Goal: Task Accomplishment & Management: Manage account settings

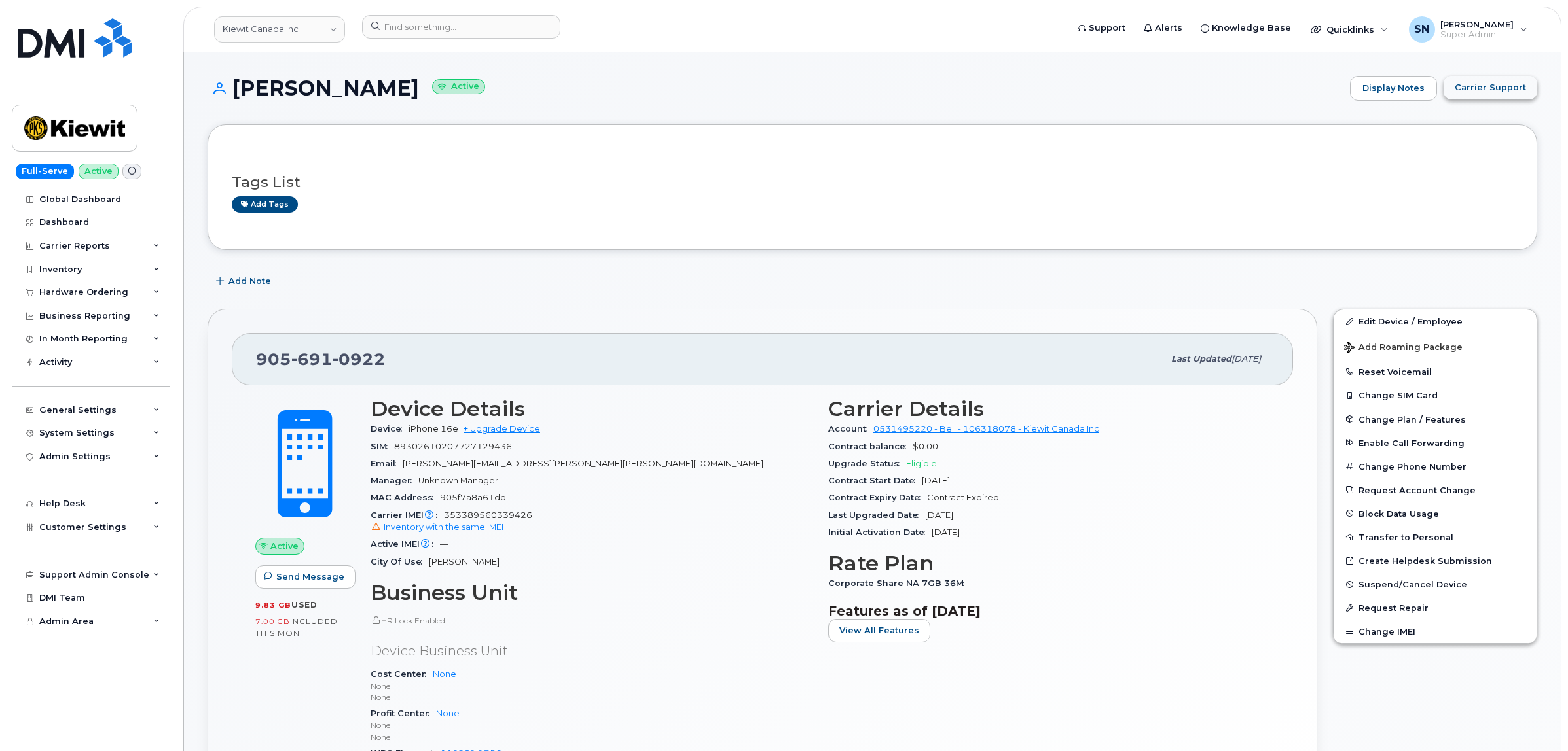
click at [1513, 86] on span "Carrier Support" at bounding box center [1490, 87] width 71 height 12
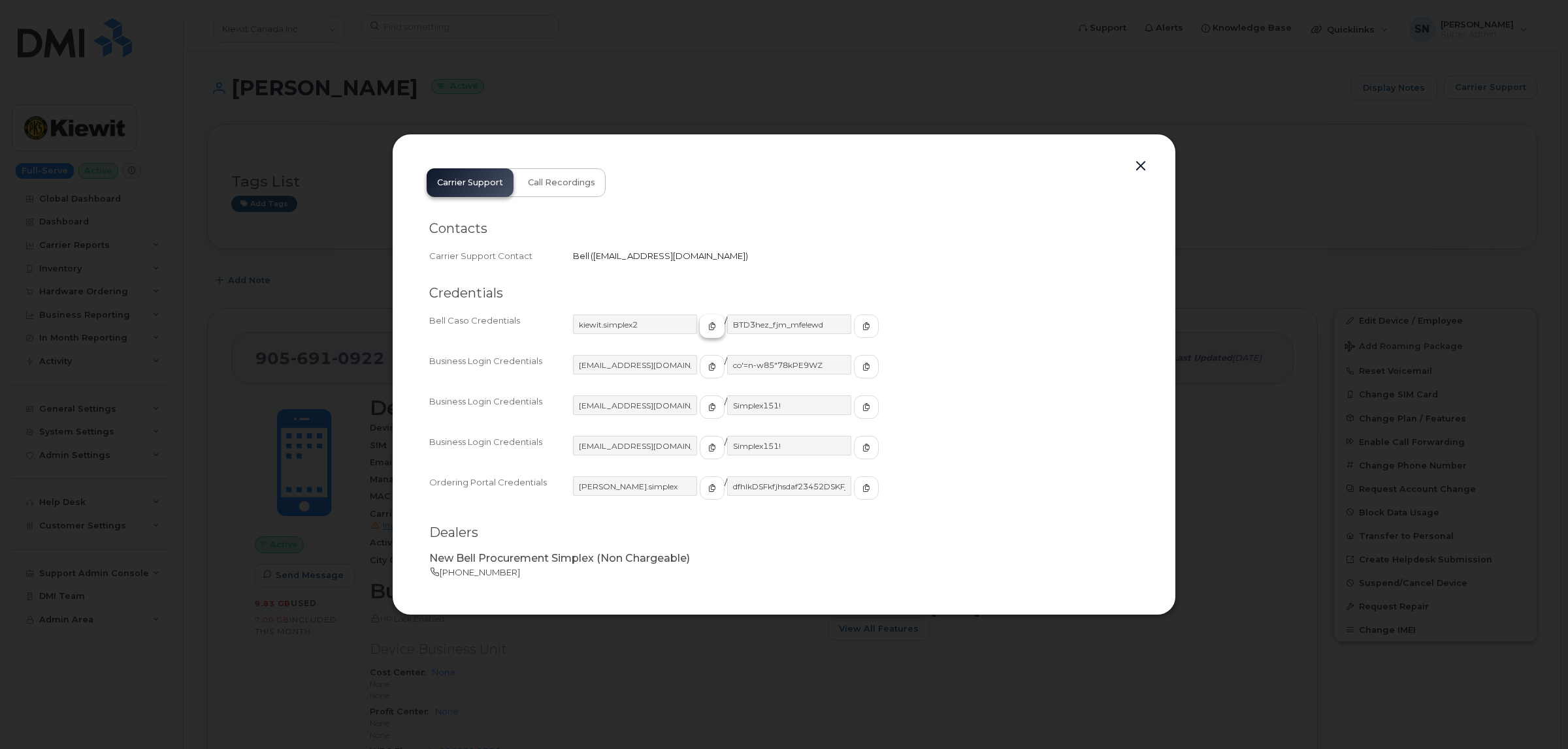
click at [700, 325] on button "button" at bounding box center [712, 326] width 25 height 24
click at [863, 325] on icon "button" at bounding box center [866, 327] width 8 height 8
click at [1137, 162] on button "button" at bounding box center [1141, 166] width 19 height 18
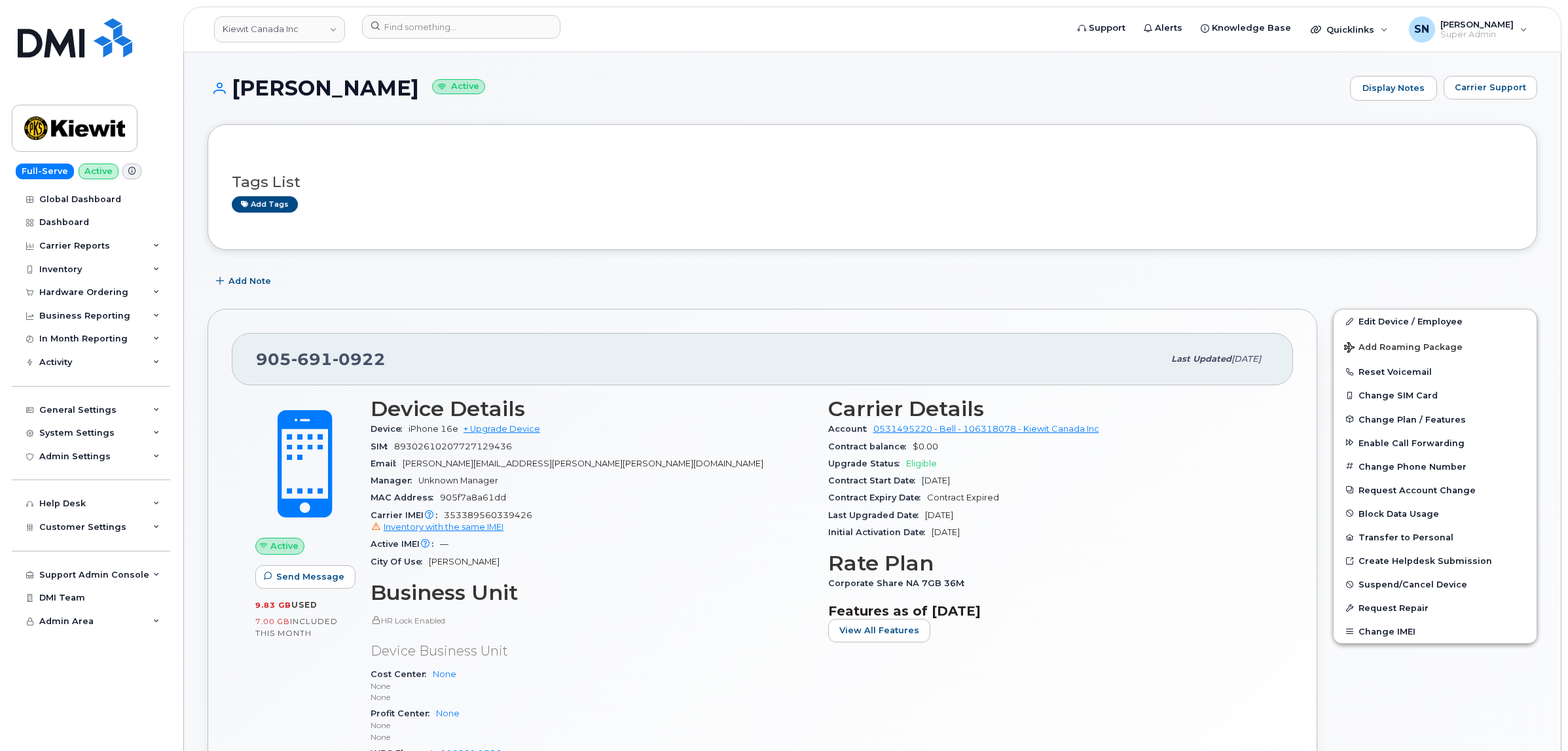
click at [1035, 228] on div "Tags List Add tags" at bounding box center [872, 186] width 1330 height 126
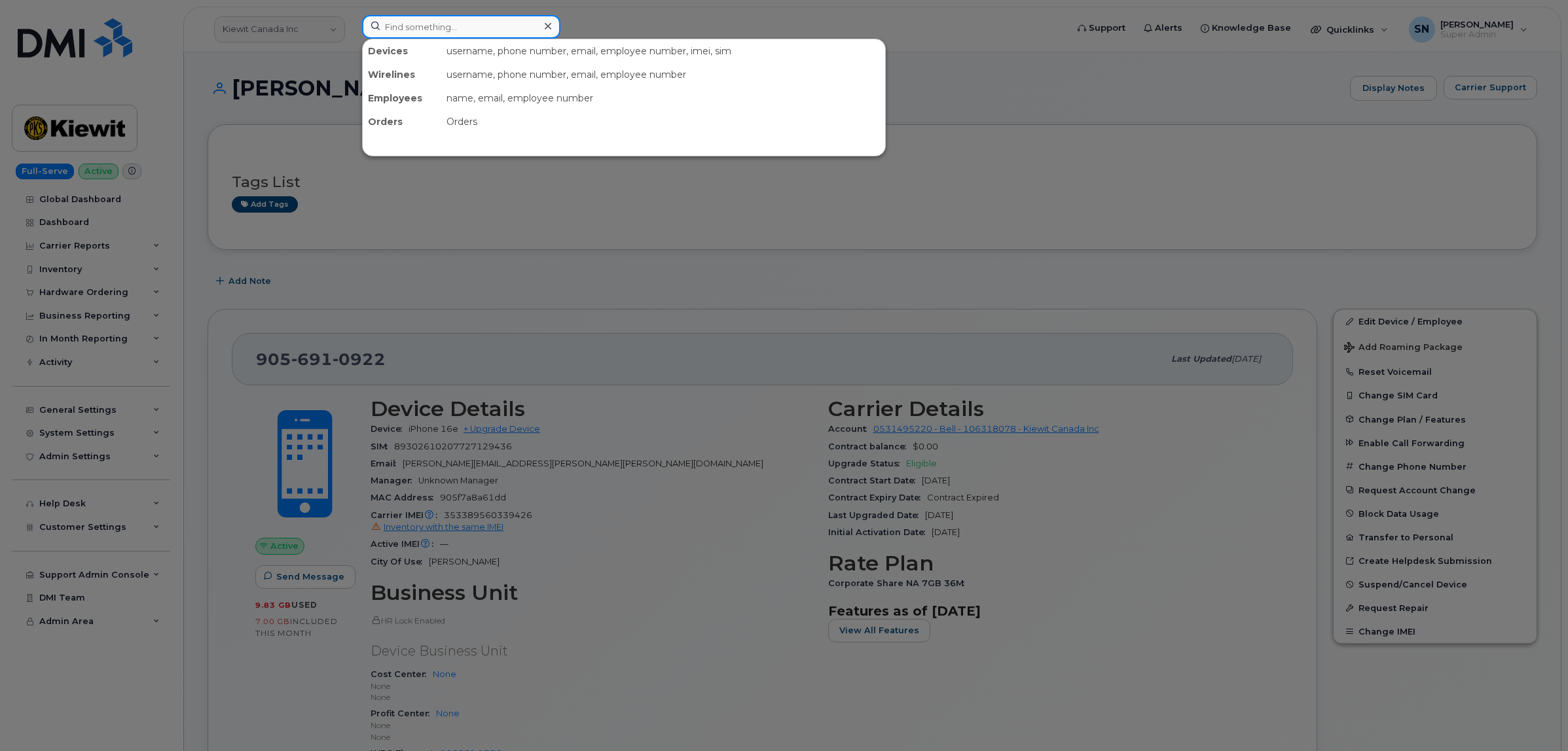
click at [403, 15] on input at bounding box center [461, 27] width 198 height 24
paste input "302753"
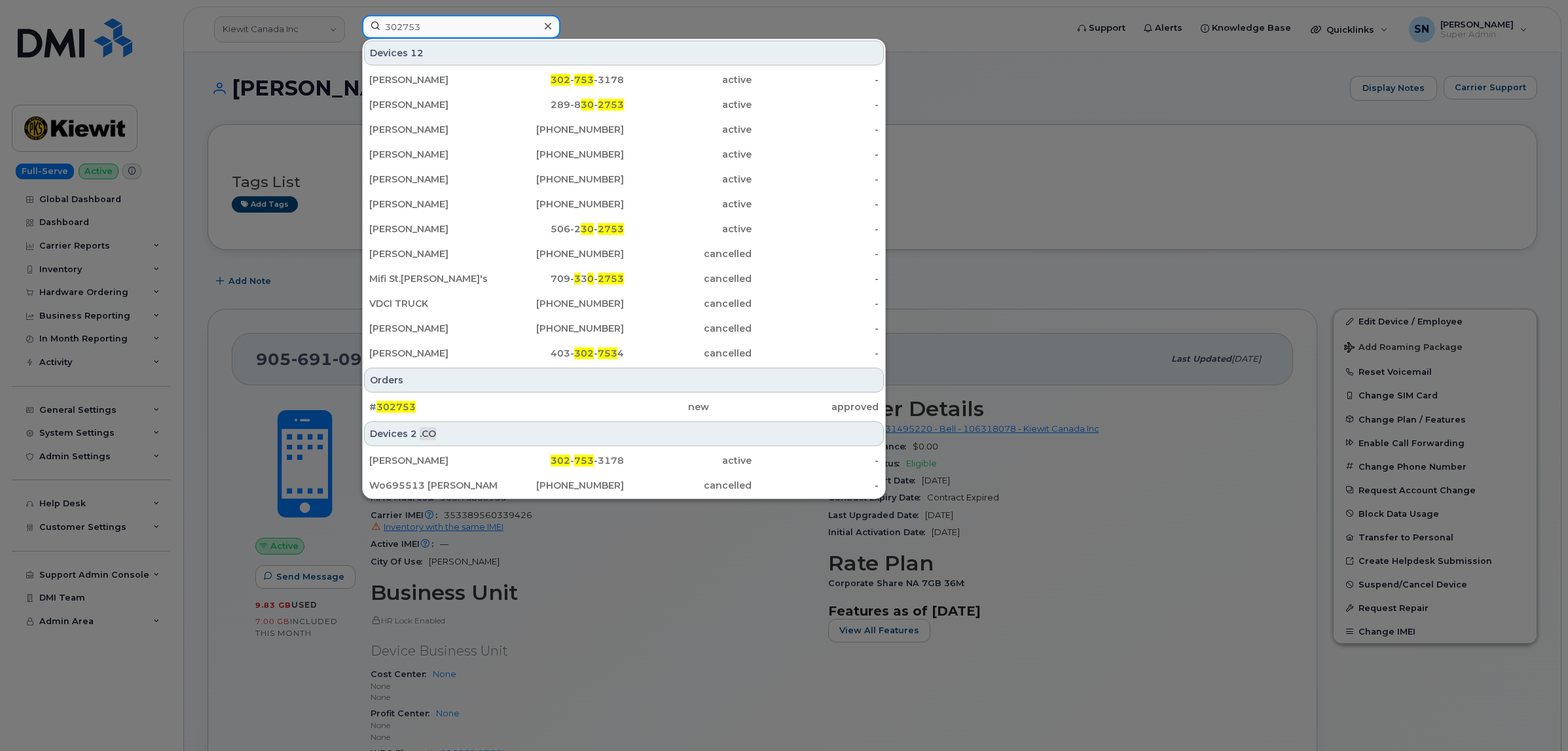
type input "302753"
click at [196, 120] on div at bounding box center [784, 376] width 1568 height 751
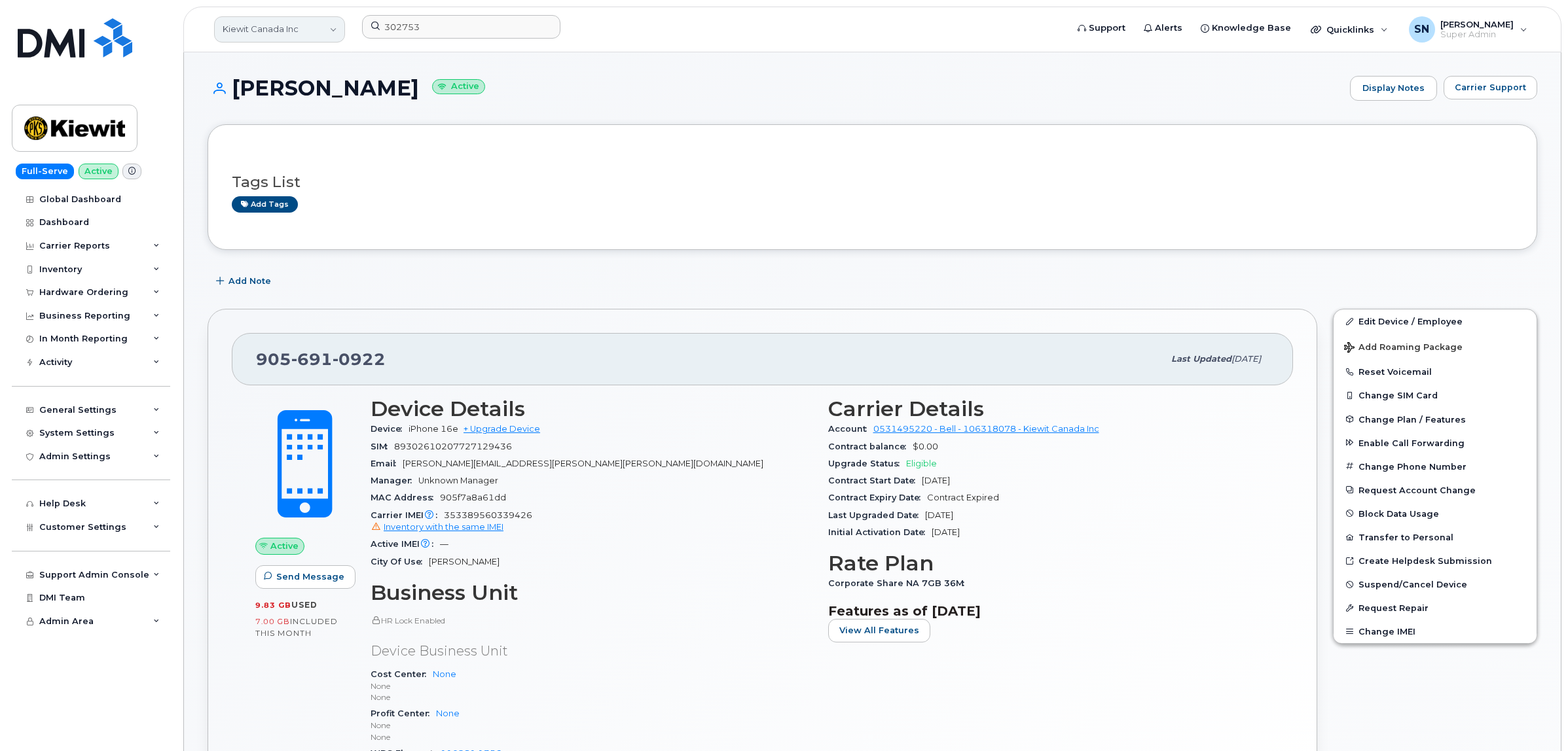
click at [309, 33] on link "Kiewit Canada Inc" at bounding box center [280, 29] width 131 height 26
type input "acadia"
click at [507, 89] on h1 "Claude Grise Active" at bounding box center [775, 88] width 1136 height 23
click at [111, 290] on div "Hardware Ordering" at bounding box center [84, 292] width 89 height 11
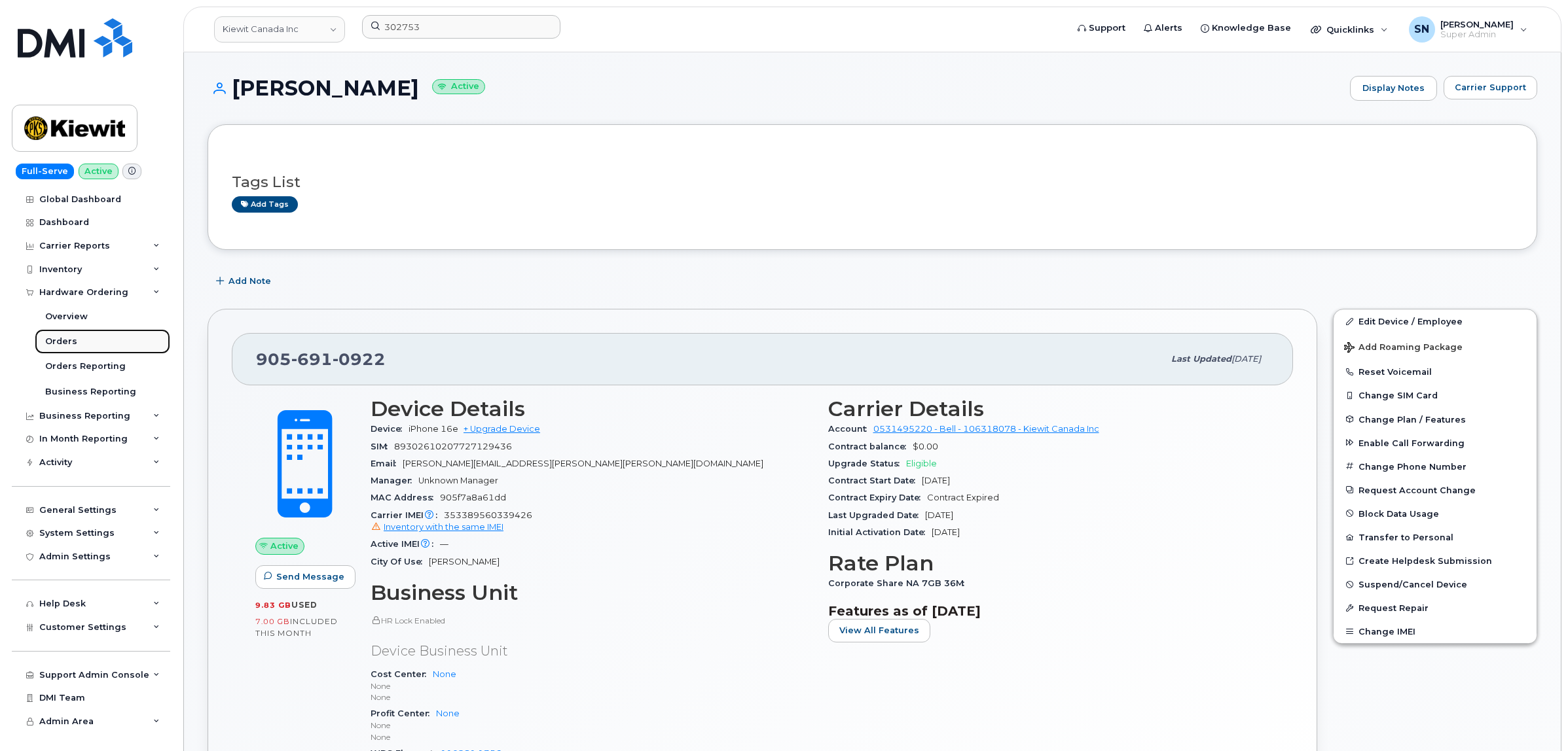
click at [65, 351] on link "Orders" at bounding box center [102, 342] width 135 height 25
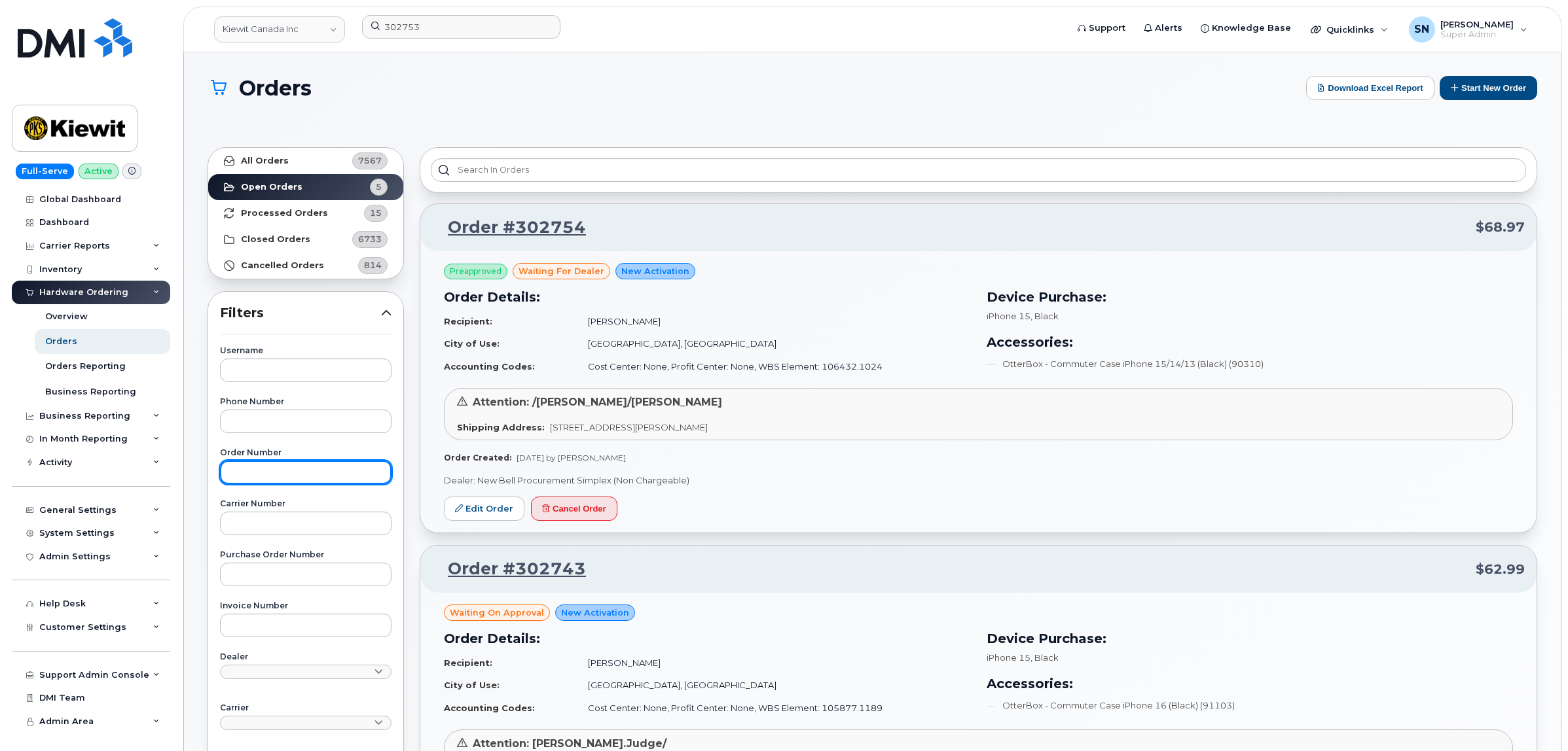
click at [272, 484] on input "text" at bounding box center [306, 472] width 172 height 24
paste input "302754"
type input "302754"
click at [296, 151] on link "All Orders 7567" at bounding box center [306, 160] width 195 height 26
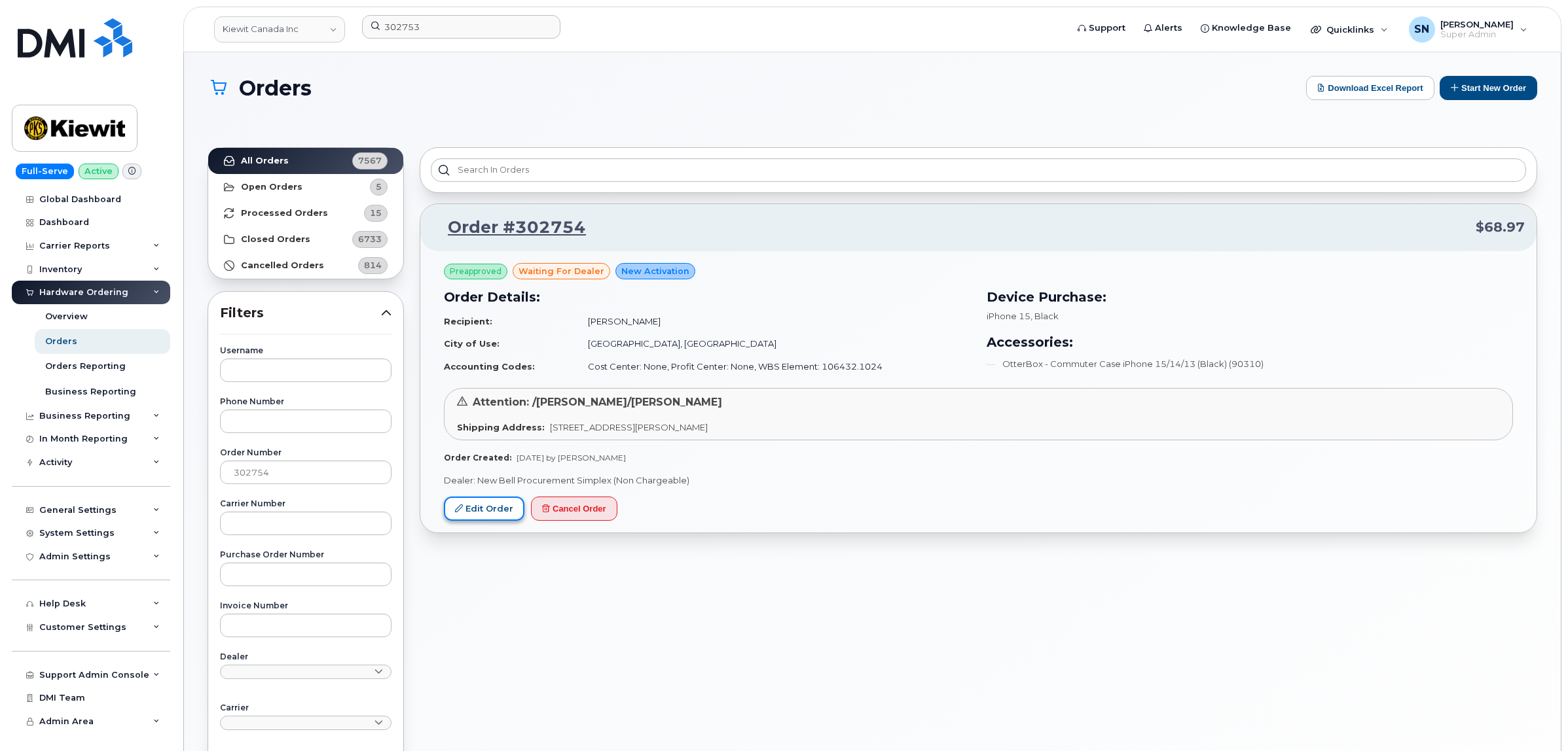
click at [497, 505] on link "Edit Order" at bounding box center [484, 508] width 81 height 24
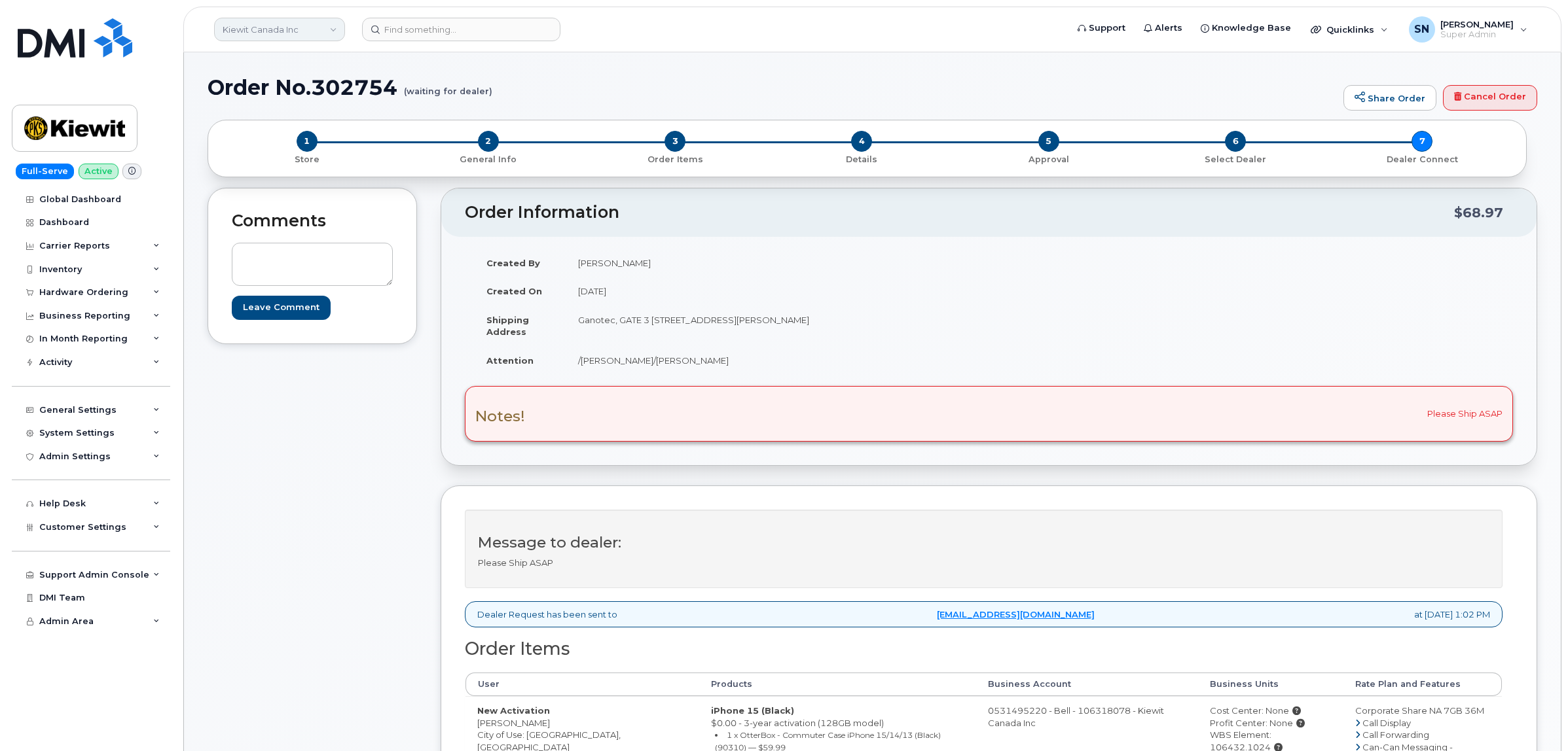
click at [246, 33] on link "Kiewit Canada Inc" at bounding box center [280, 29] width 131 height 24
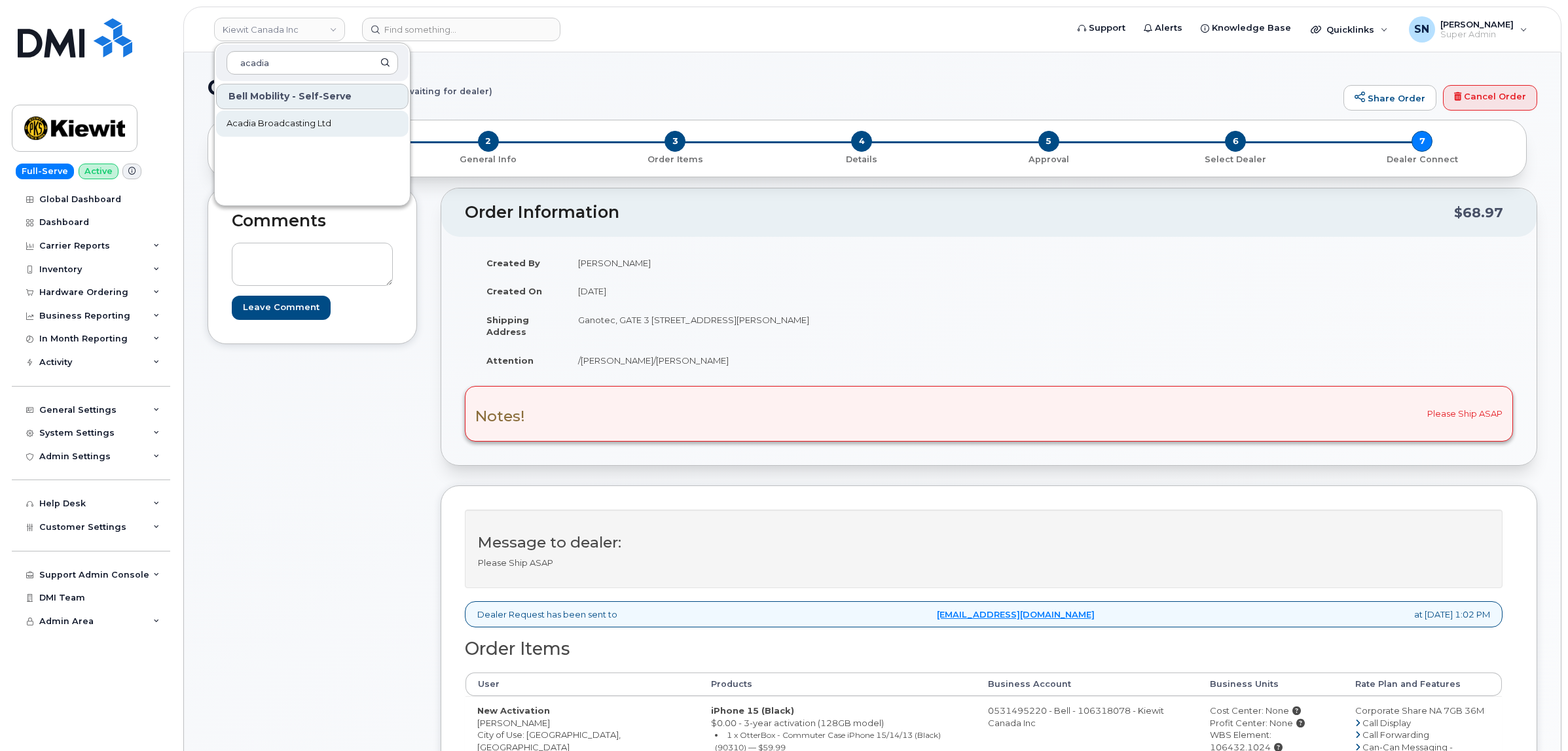
type input "acadia"
click at [276, 119] on span "Acadia Broadcasting Ltd" at bounding box center [279, 124] width 105 height 13
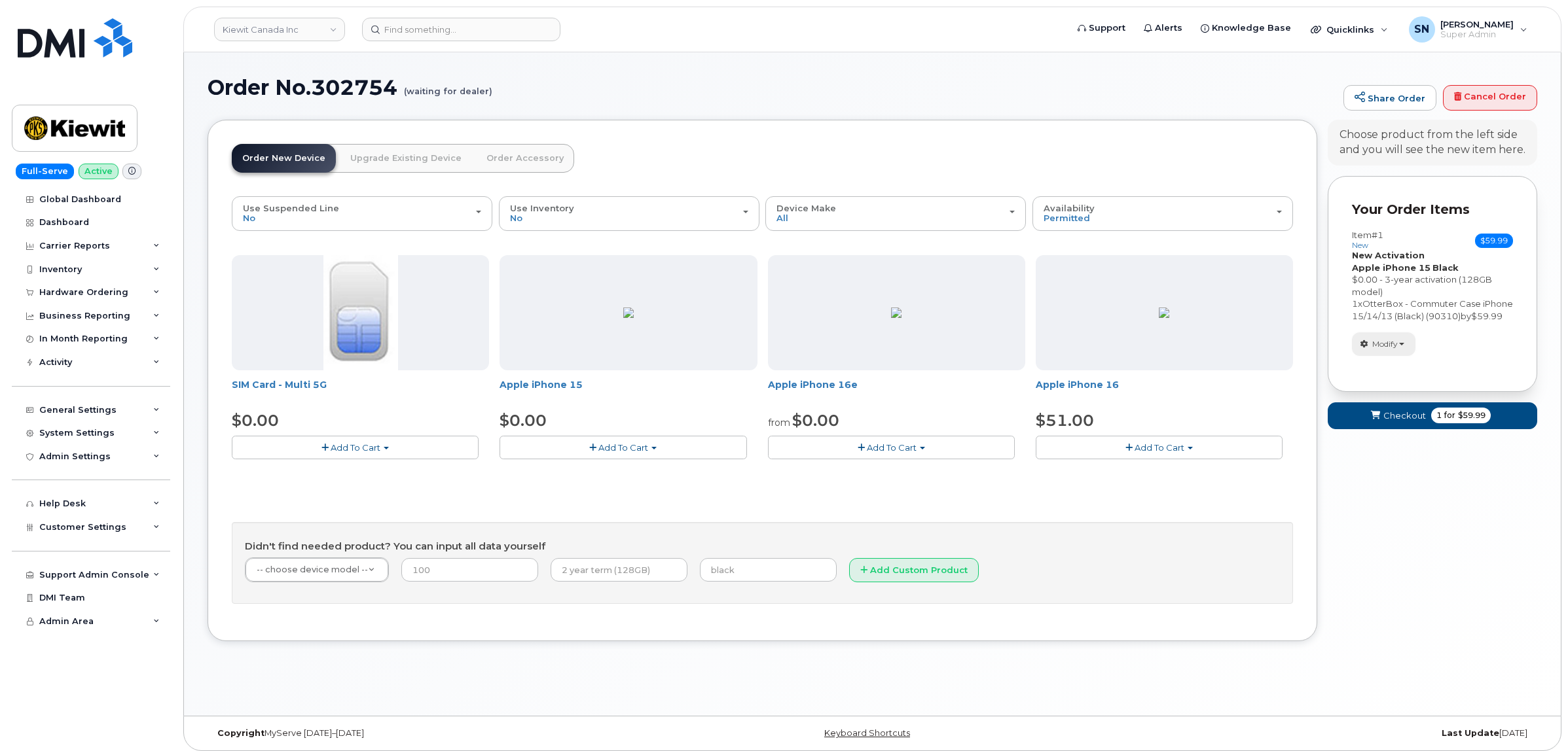
click at [1370, 355] on button "Modify" at bounding box center [1384, 344] width 63 height 23
click at [1379, 373] on link "change" at bounding box center [1414, 364] width 124 height 15
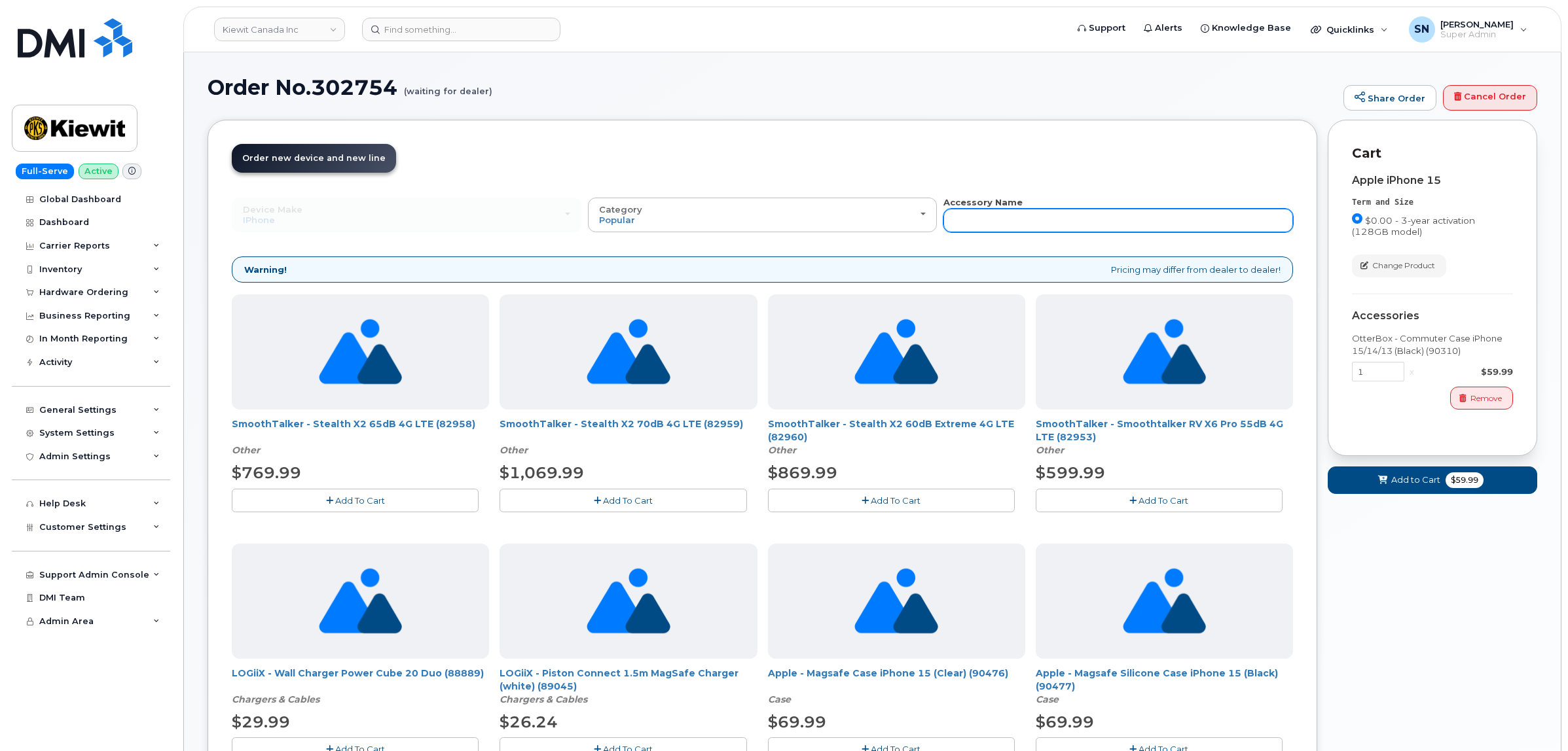
click at [1136, 218] on input "text" at bounding box center [1118, 220] width 350 height 24
type input "87916"
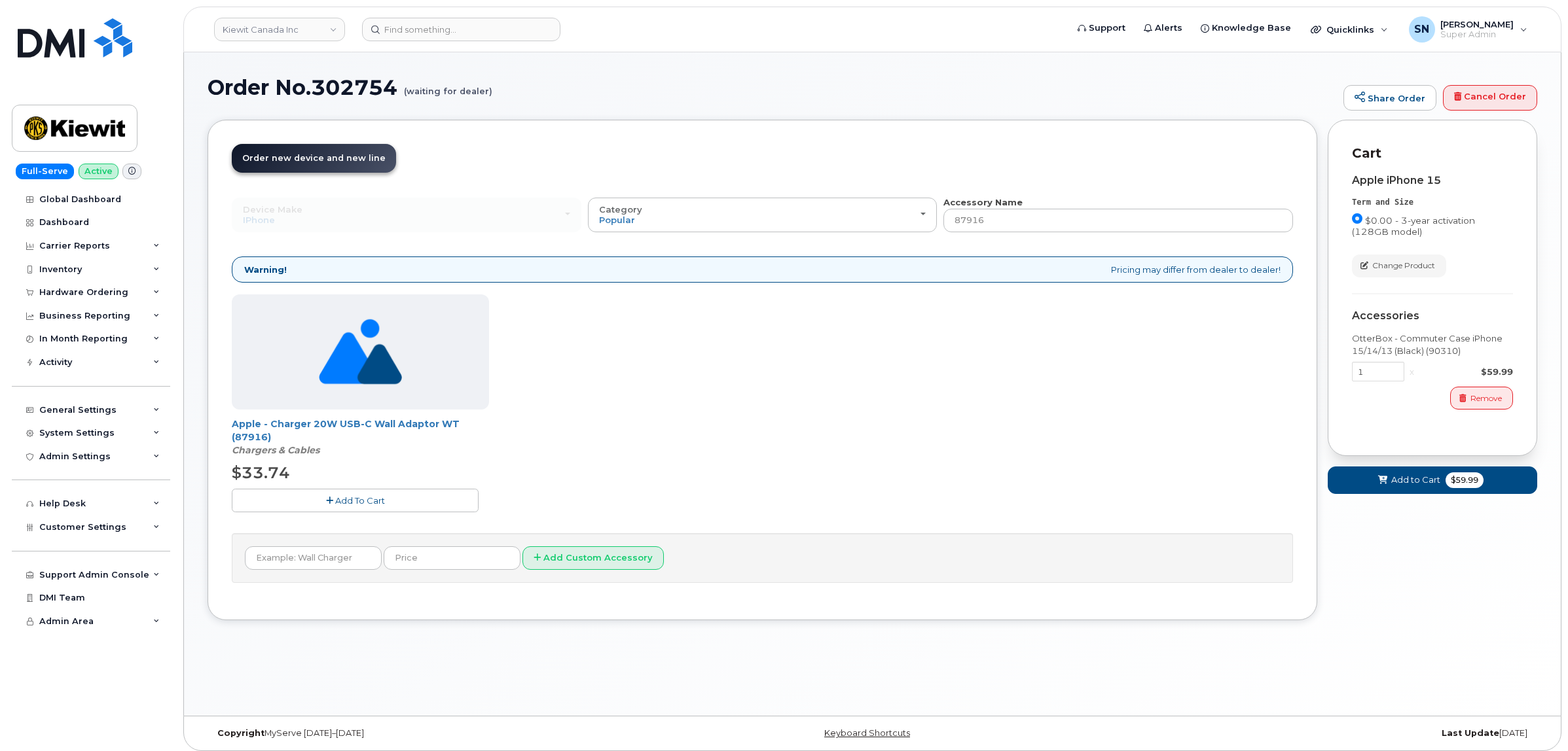
click at [318, 504] on button "Add To Cart" at bounding box center [355, 500] width 247 height 23
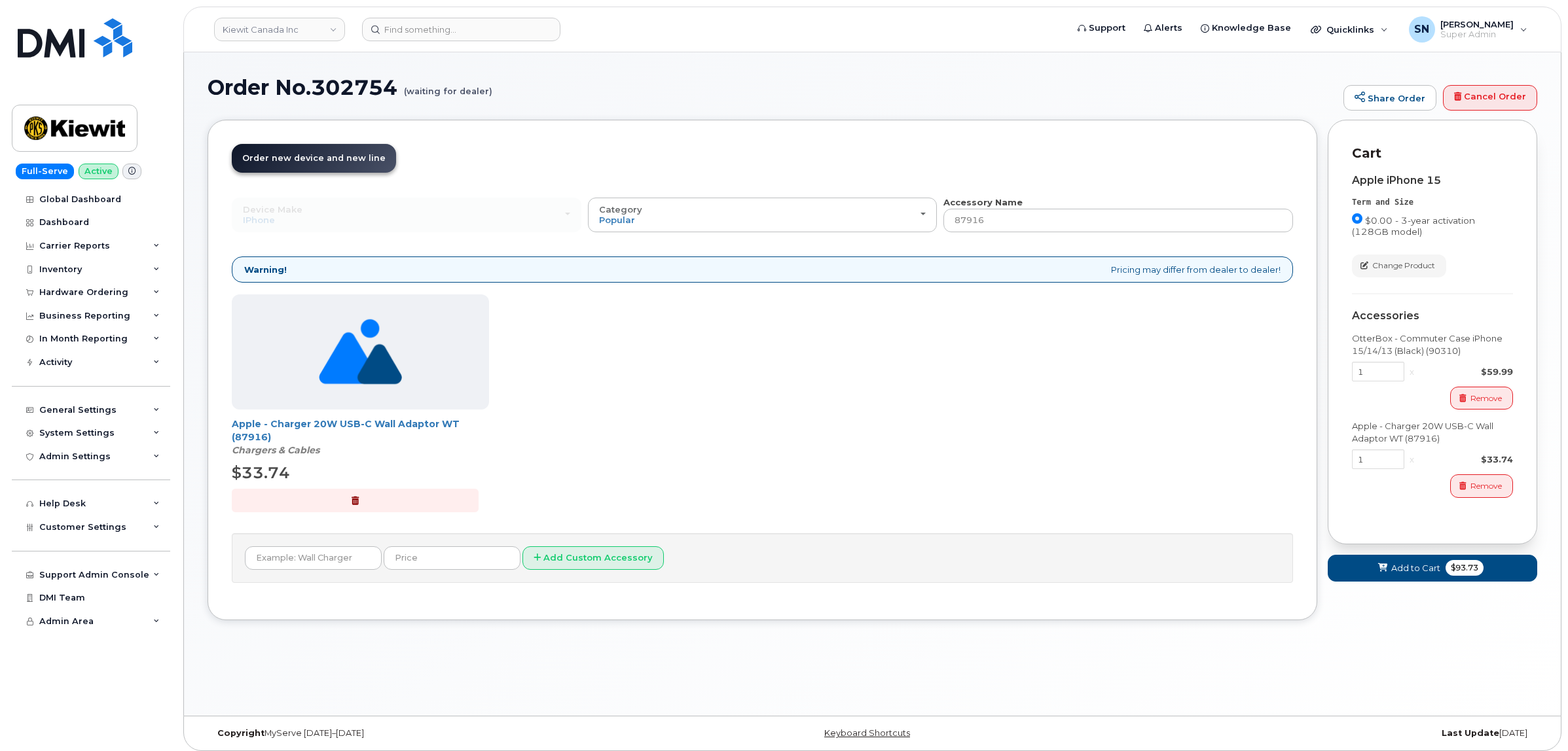
click at [1376, 585] on div "Cart active suspended Carrier Device Additional cost to upgrading the device Se…" at bounding box center [1433, 362] width 209 height 484
click at [1379, 581] on button "Add to Cart $93.73" at bounding box center [1433, 569] width 209 height 27
click at [1384, 573] on div "Your Cart is Empty! Choose product from the left side and you will see the new …" at bounding box center [1433, 380] width 209 height 521
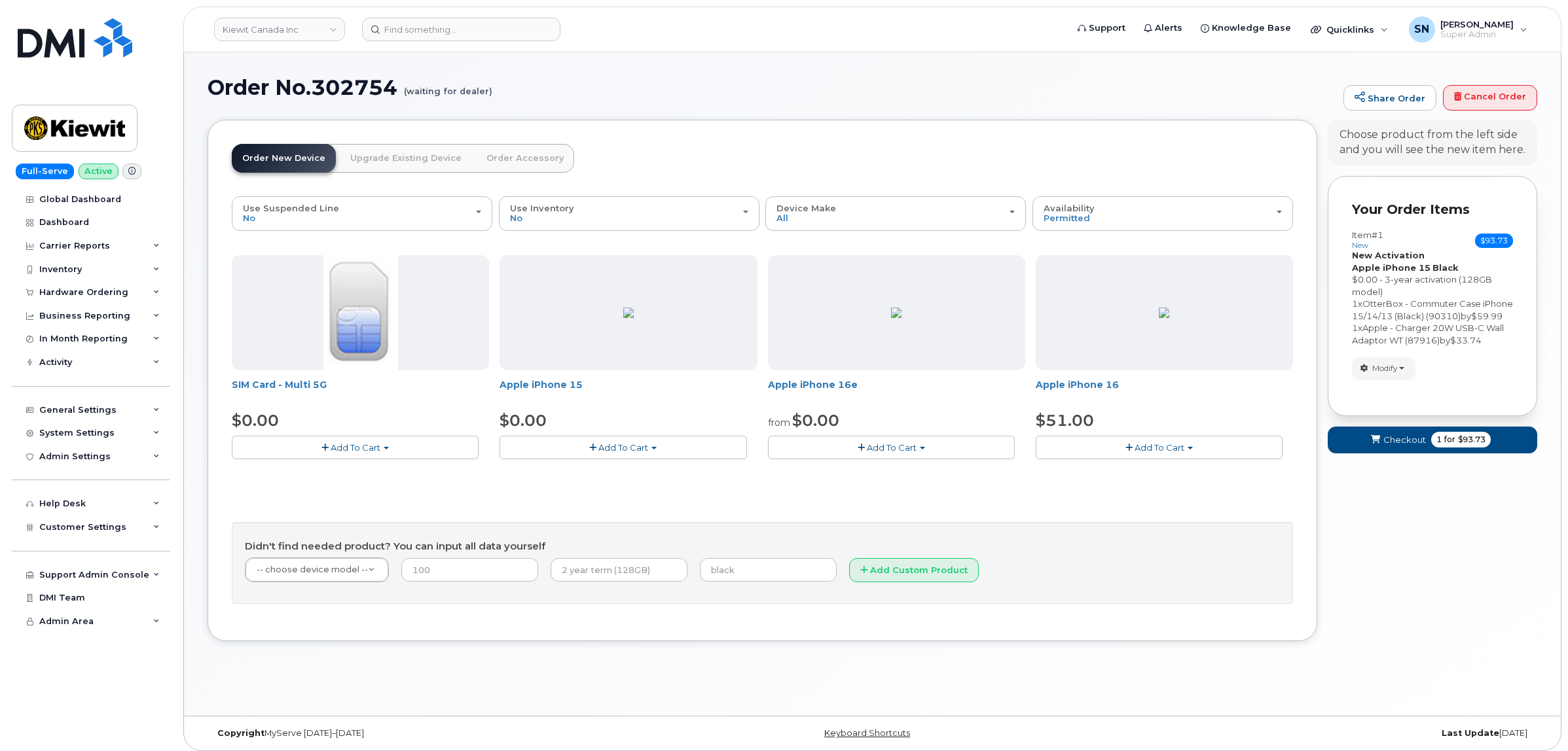
click at [1406, 437] on form "Your Order Items Item #1 new $93.73 Accessories Only SIM Only Activation New Ac…" at bounding box center [1433, 321] width 209 height 290
click at [1405, 447] on span "Checkout" at bounding box center [1405, 440] width 42 height 12
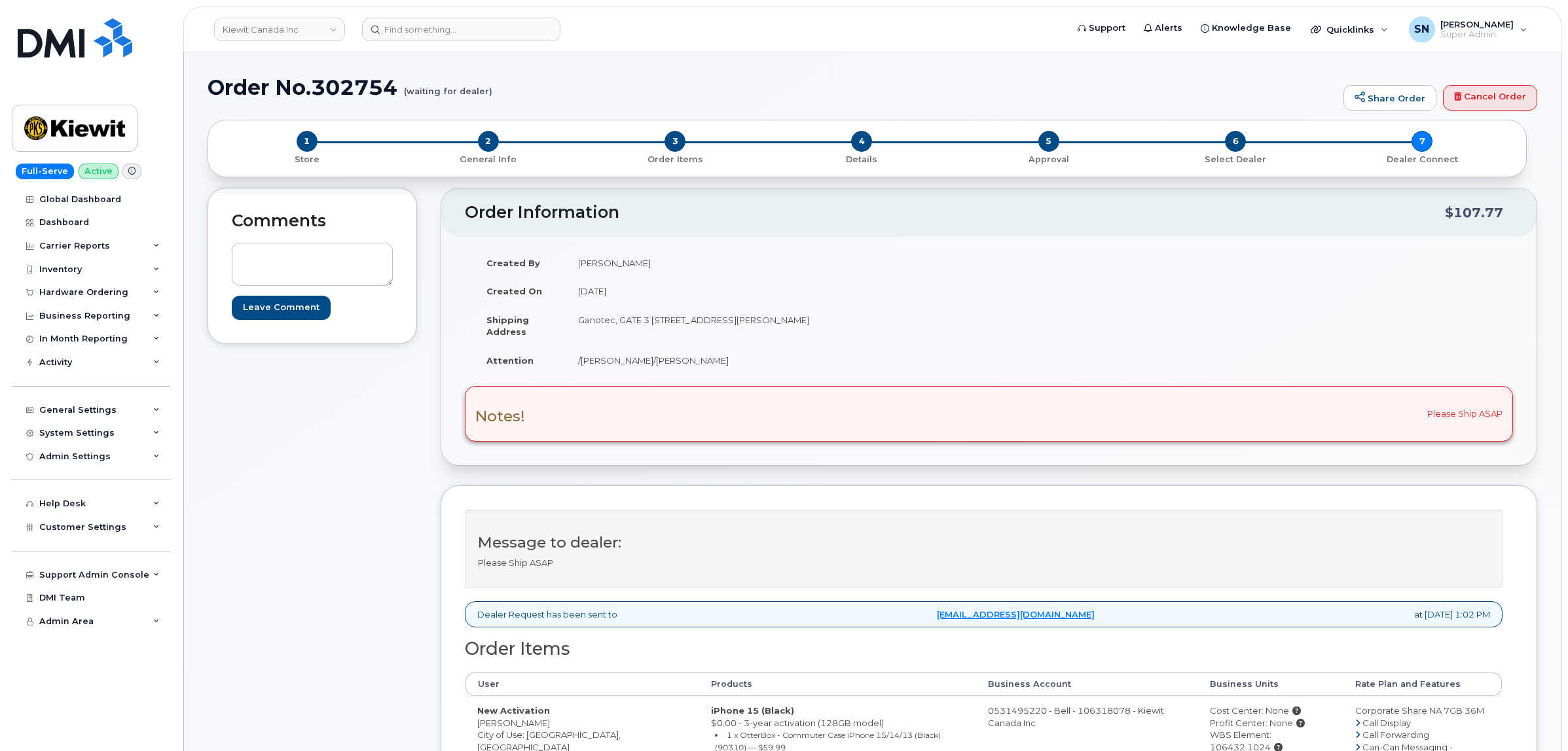
click at [427, 197] on div "Comments Leave Comment Order Information $107.77 Created By Barbara Dye Created…" at bounding box center [872, 656] width 1330 height 936
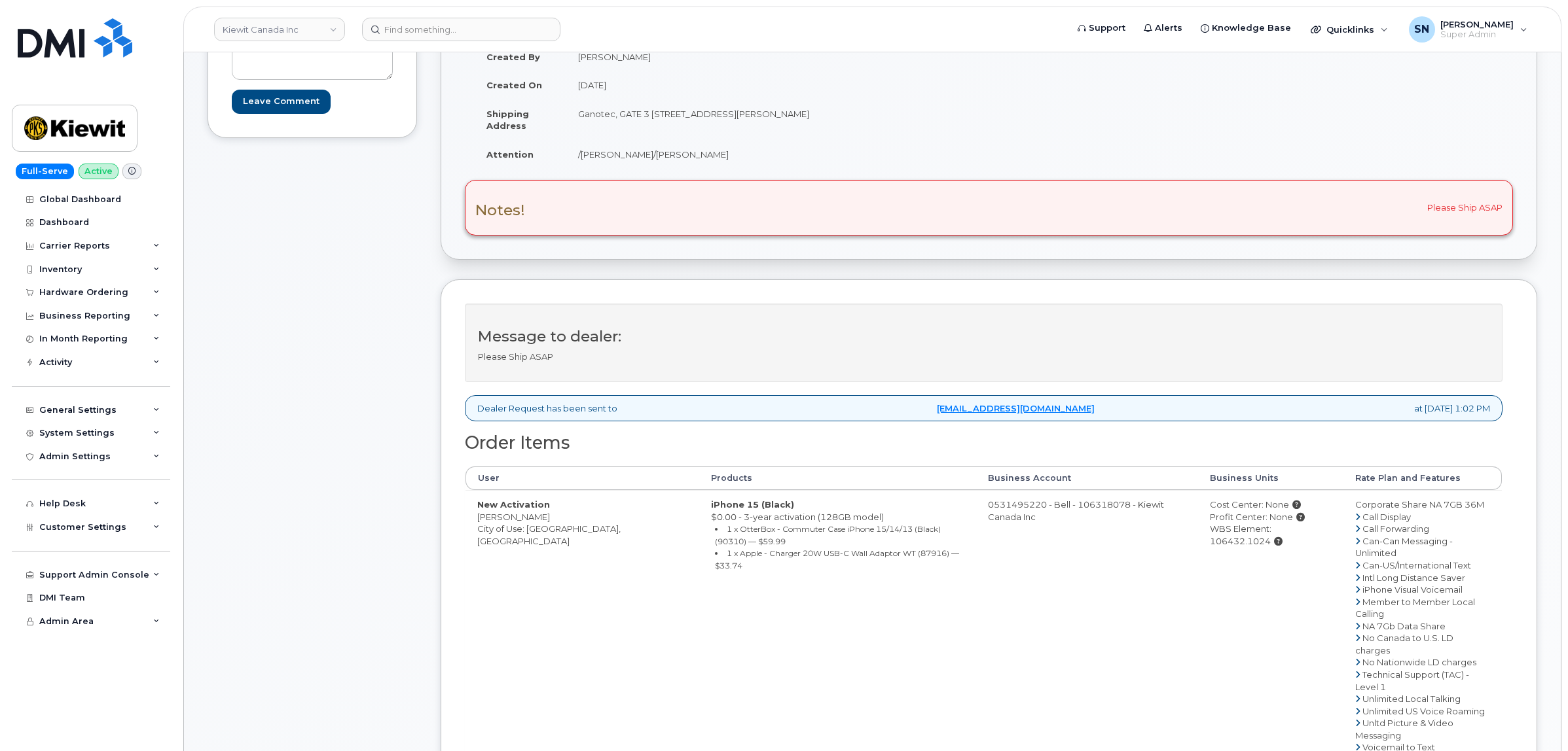
scroll to position [246, 0]
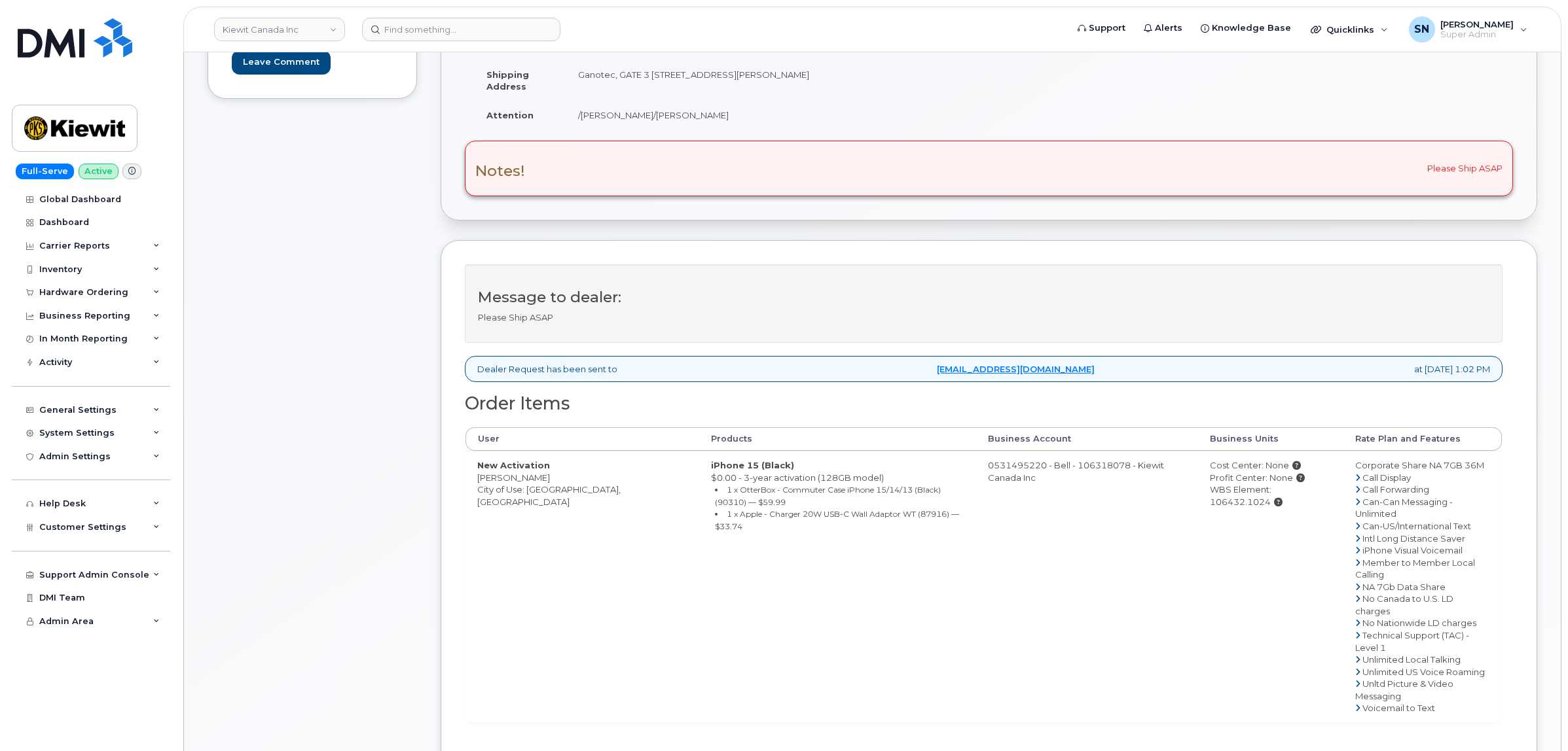
drag, startPoint x: 478, startPoint y: 477, endPoint x: 558, endPoint y: 479, distance: 80.0
click at [558, 479] on td "New Activation Sebastien Giroux City of Use: Quebec, Quebec" at bounding box center [582, 587] width 233 height 272
copy td "[PERSON_NAME]"
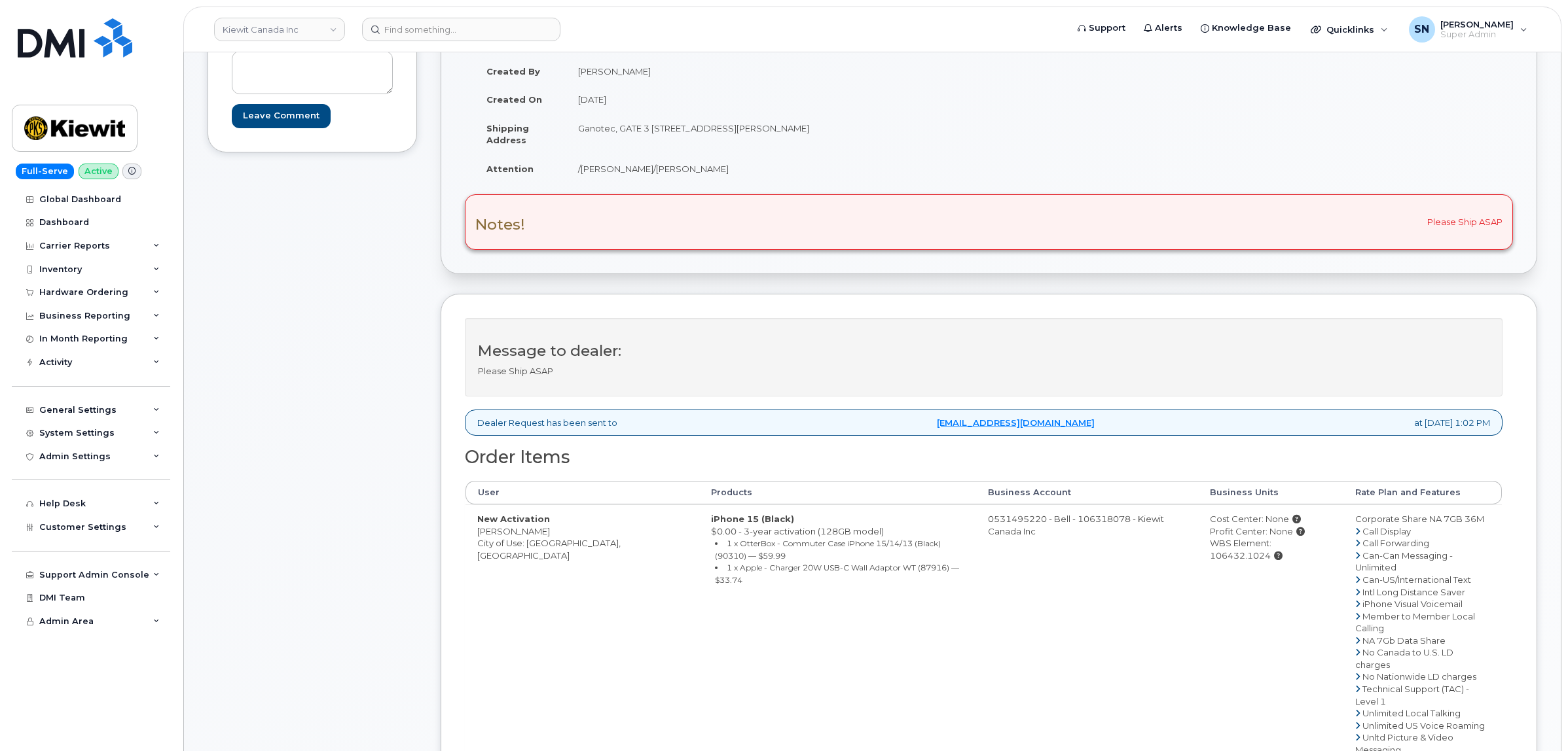
scroll to position [163, 0]
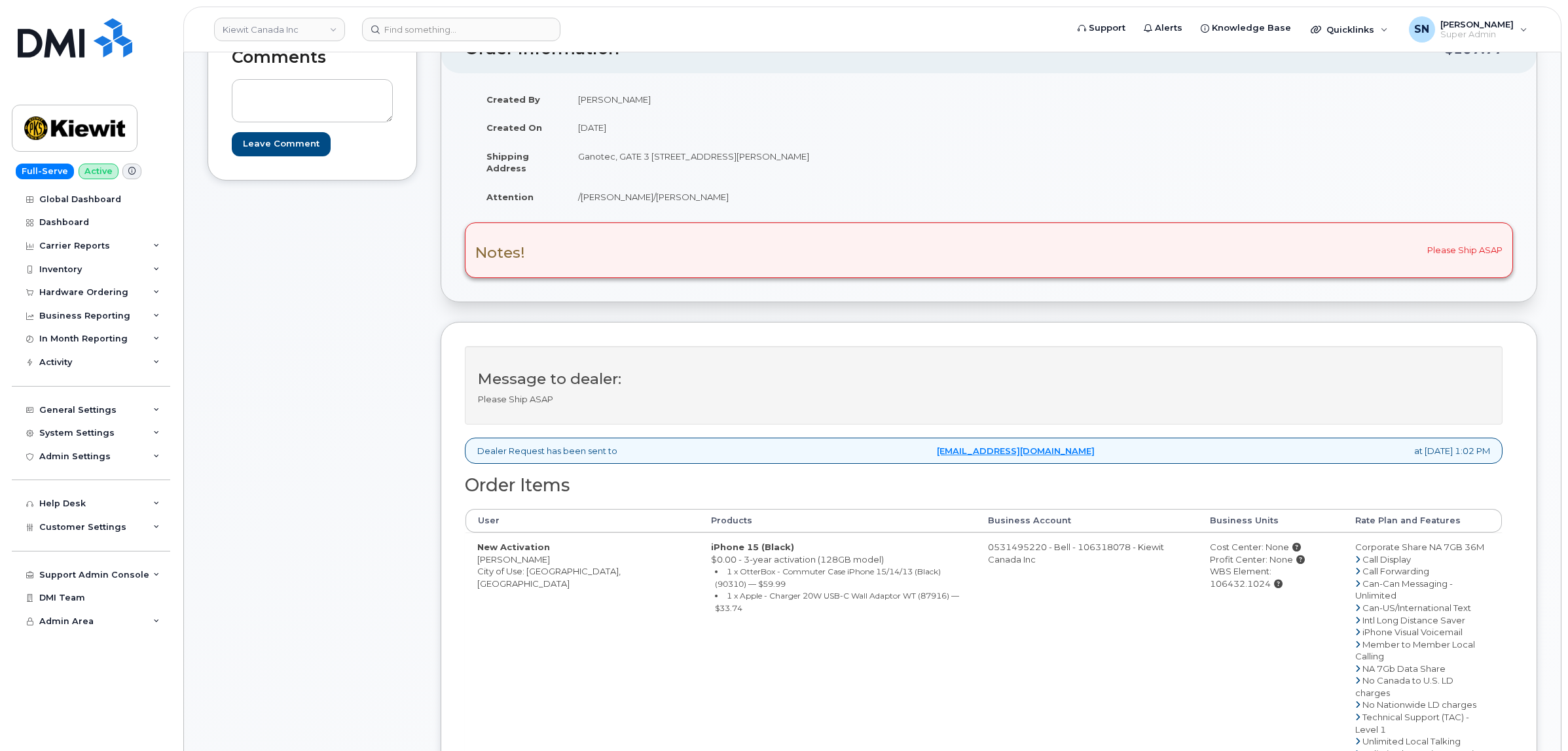
drag, startPoint x: 651, startPoint y: 158, endPoint x: 862, endPoint y: 165, distance: 211.1
click at [862, 165] on td "Ganotec, GATE 3 6300 Chemin Louis Riel Becancour QC G9H4X6" at bounding box center [772, 162] width 413 height 40
copy td "6300 Chemin Louis Riel Becancour QC G9H4X6"
drag, startPoint x: 819, startPoint y: 174, endPoint x: 819, endPoint y: 156, distance: 18.0
click at [819, 172] on td "Ganotec, GATE 3 6300 Chemin Louis Riel Becancour QC G9H4X6" at bounding box center [772, 162] width 413 height 40
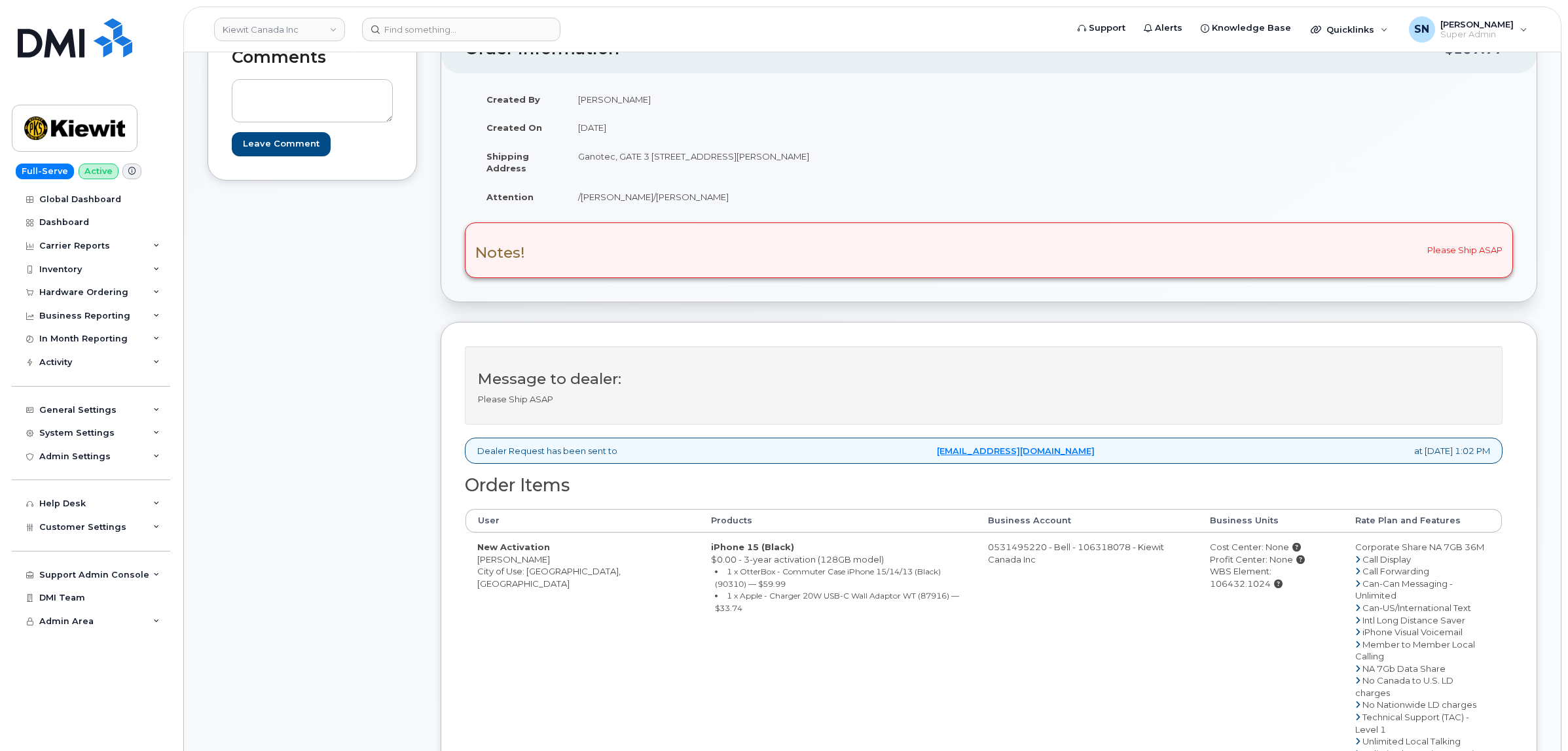
click at [821, 155] on td "Ganotec, GATE 3 6300 Chemin Louis Riel Becancour QC G9H4X6" at bounding box center [772, 162] width 413 height 40
drag, startPoint x: 821, startPoint y: 155, endPoint x: 850, endPoint y: 156, distance: 29.0
click at [850, 156] on td "Ganotec, GATE 3 6300 Chemin Louis Riel Becancour QC G9H4X6" at bounding box center [772, 162] width 413 height 40
drag, startPoint x: 619, startPoint y: 158, endPoint x: 649, endPoint y: 163, distance: 30.4
click at [649, 163] on td "Ganotec, GATE 3 6300 Chemin Louis Riel Becancour QC G9H4X6" at bounding box center [772, 162] width 413 height 40
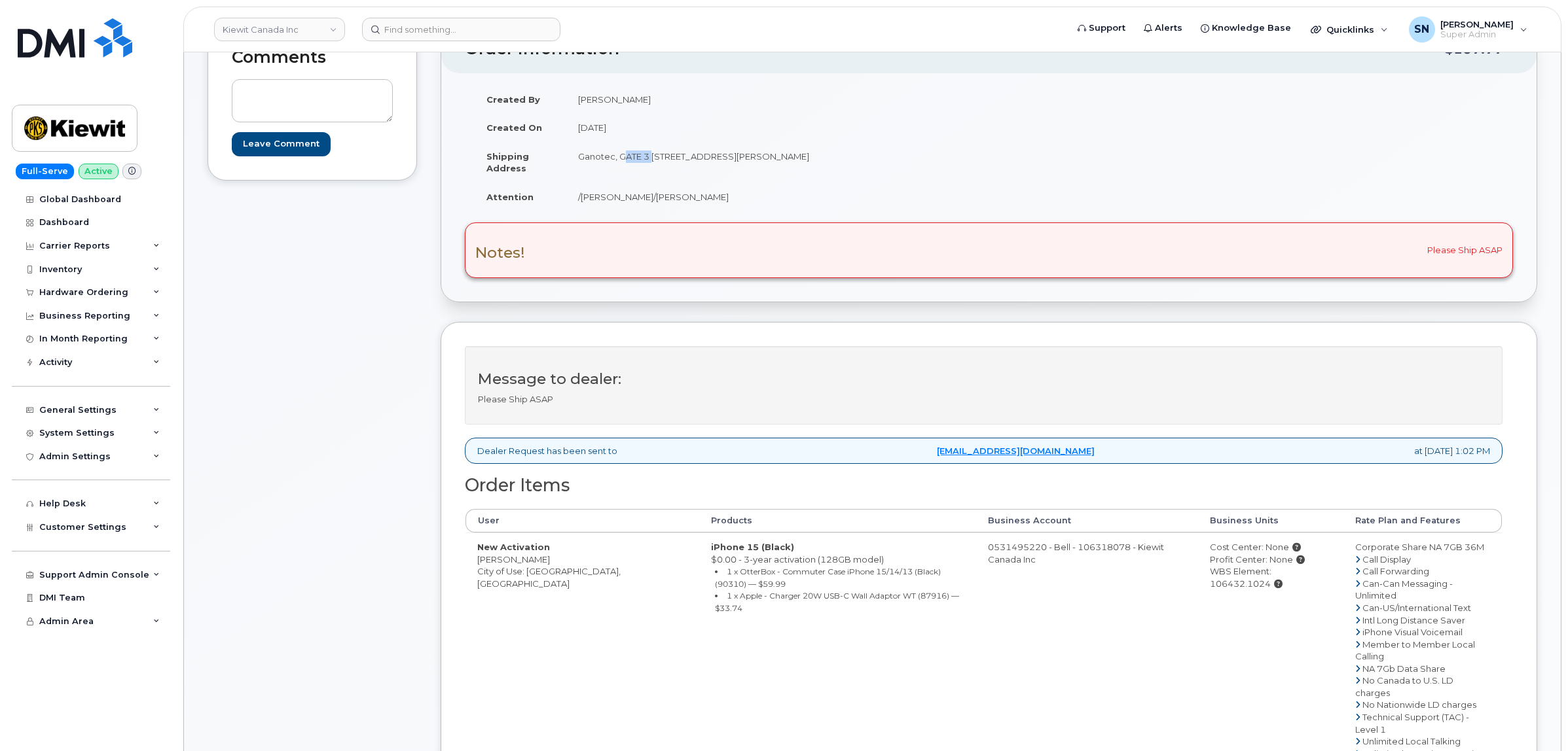
copy td "GATE 3"
drag, startPoint x: 581, startPoint y: 198, endPoint x: 728, endPoint y: 203, distance: 147.1
click at [728, 203] on td "/Sylvie Paré/Sebastien Giroux" at bounding box center [772, 197] width 413 height 29
copy td "Sylvie Paré/Sebastien Giroux"
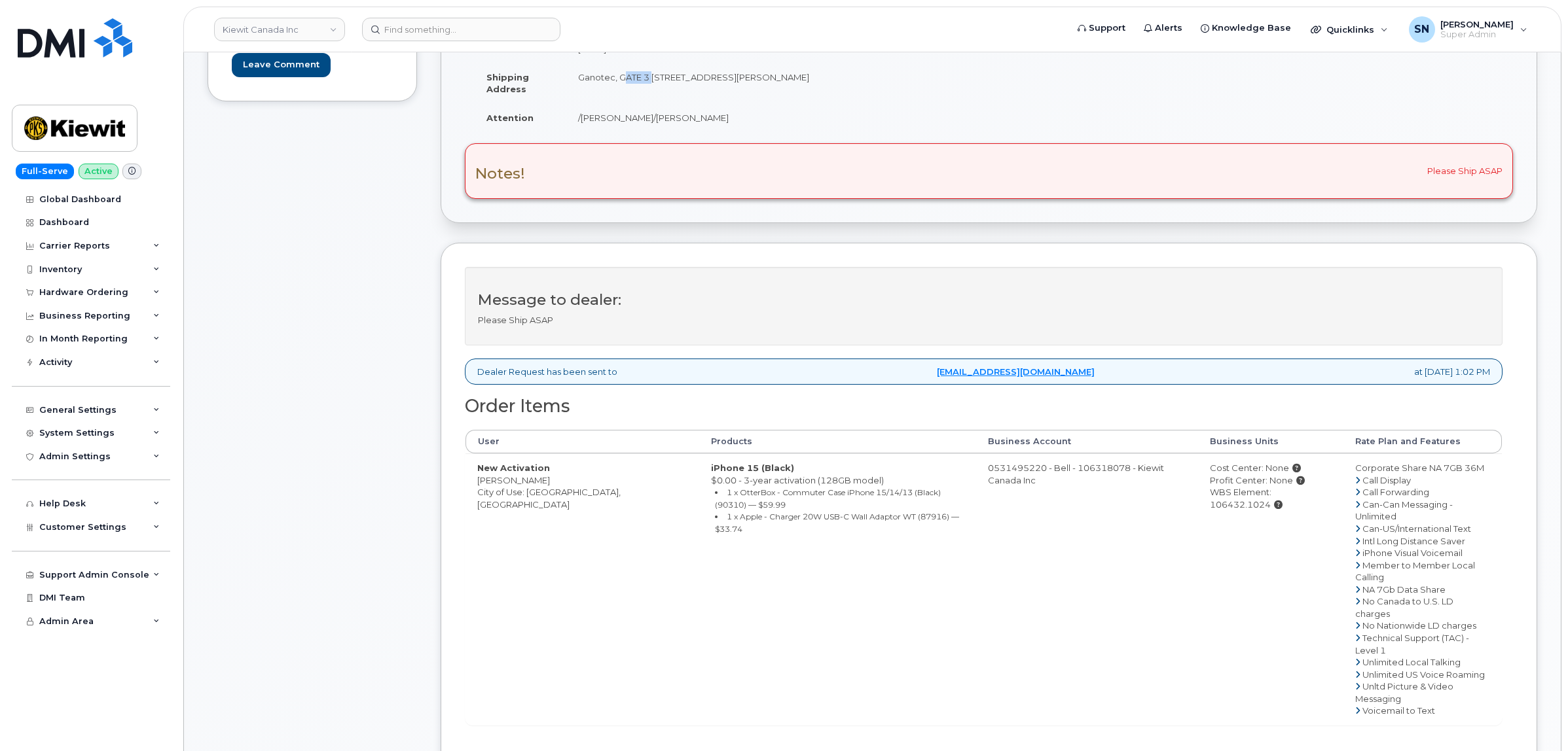
scroll to position [246, 0]
drag, startPoint x: 478, startPoint y: 478, endPoint x: 551, endPoint y: 483, distance: 73.2
click at [551, 483] on td "New Activation Sebastien Giroux City of Use: Quebec, Quebec" at bounding box center [582, 587] width 233 height 272
copy td "Sebastien Giroux"
drag, startPoint x: 1249, startPoint y: 493, endPoint x: 1310, endPoint y: 498, distance: 61.2
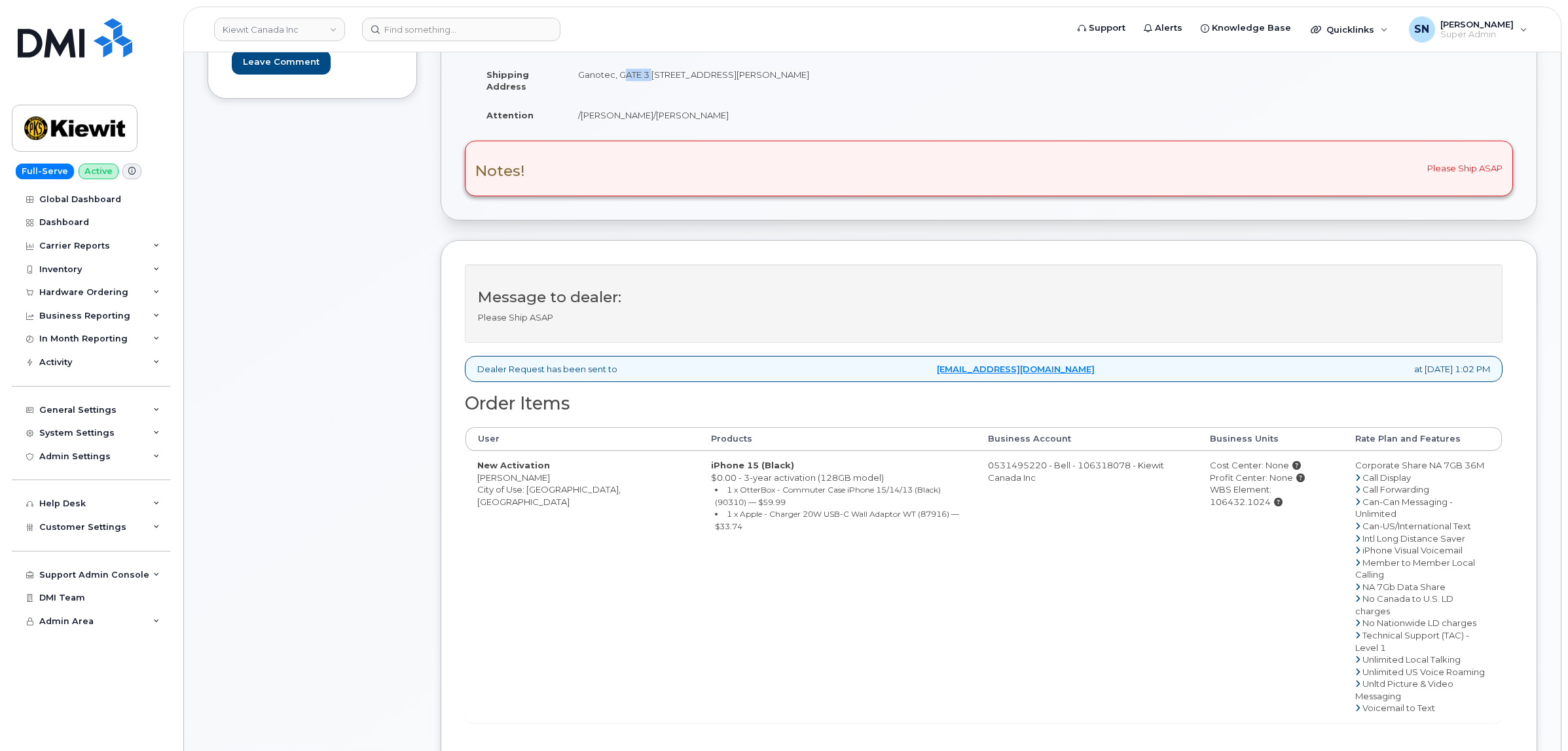
click at [1310, 498] on div "WBS Element: 106432.1024" at bounding box center [1270, 496] width 122 height 24
copy div "106432.1024"
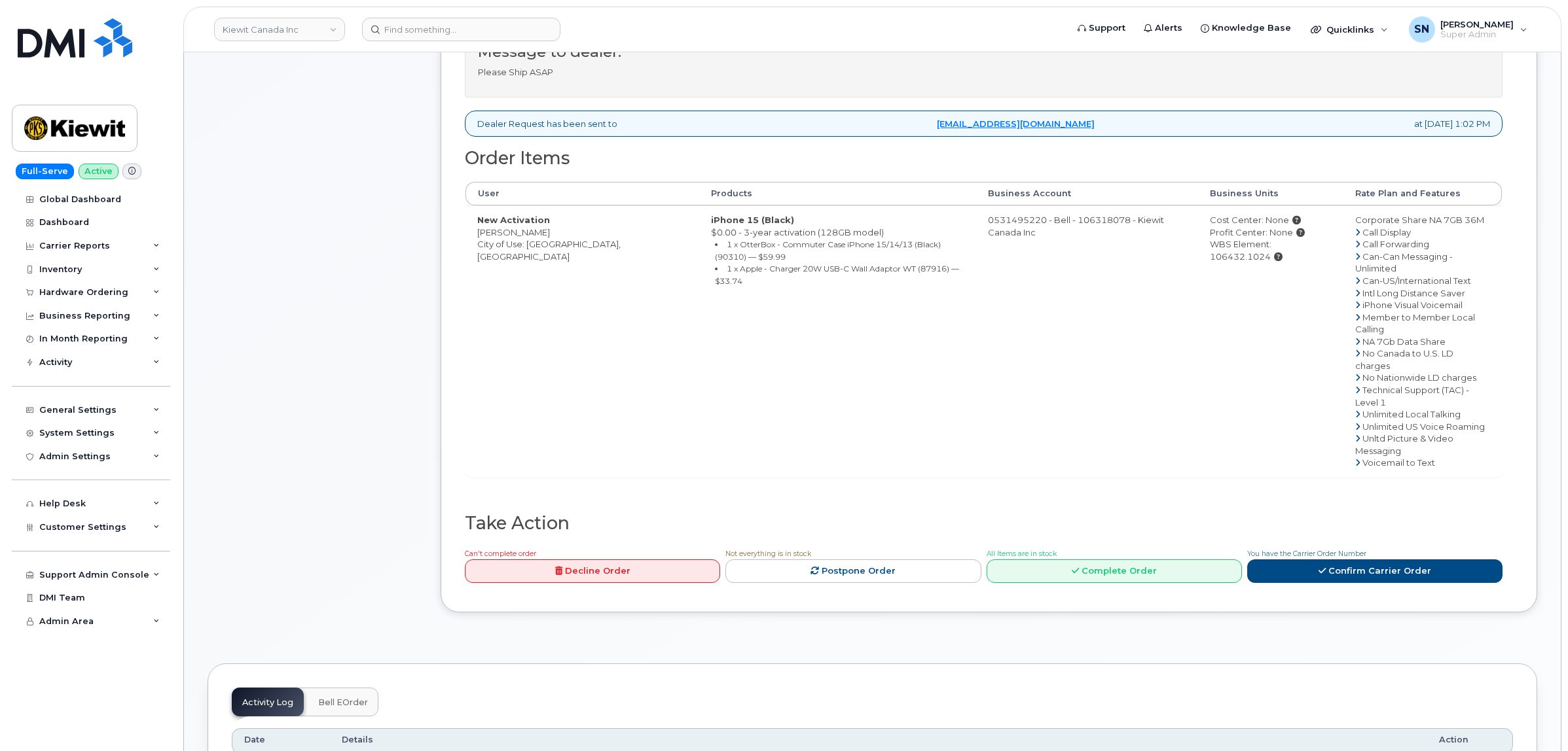
scroll to position [737, 0]
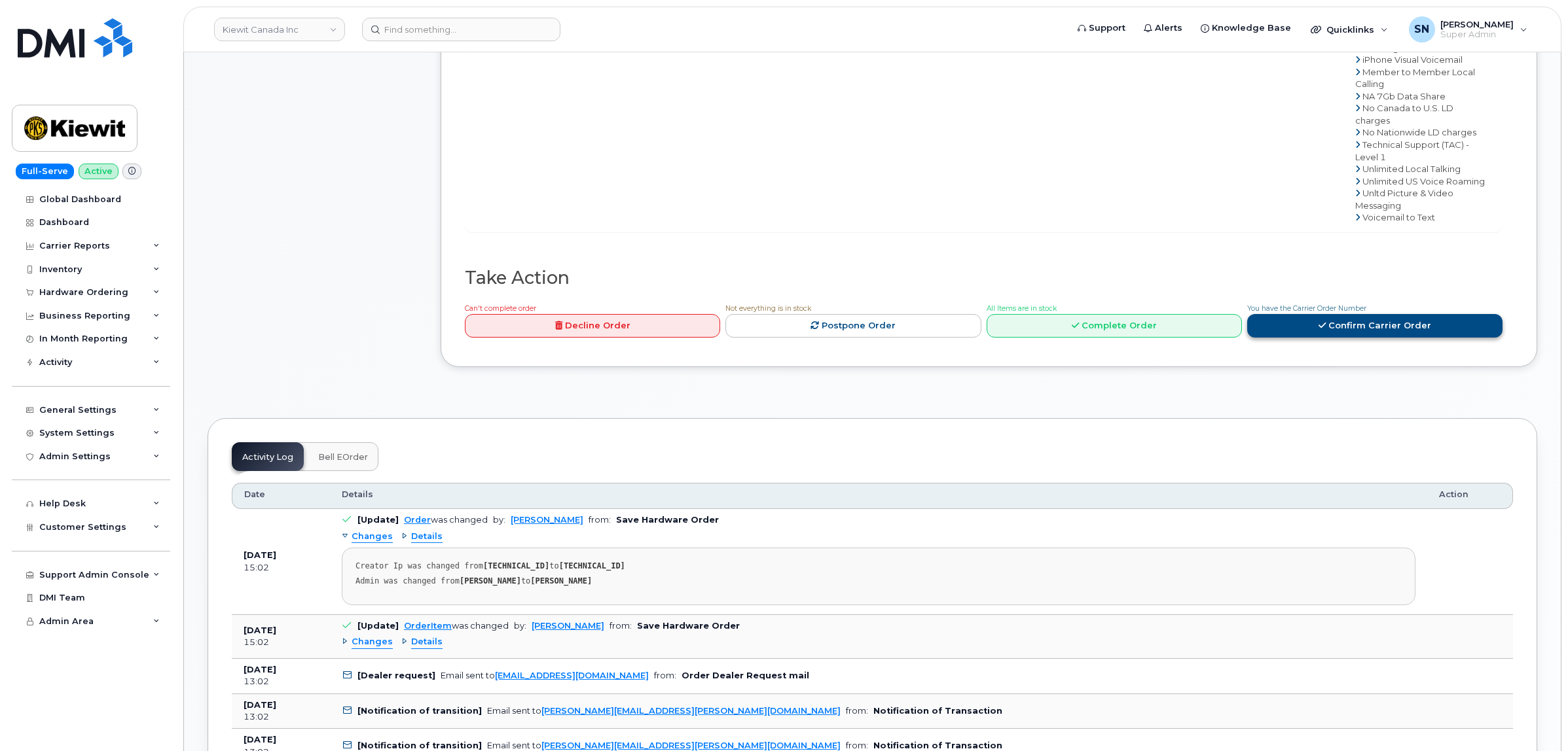
click at [1323, 322] on icon at bounding box center [1321, 326] width 7 height 9
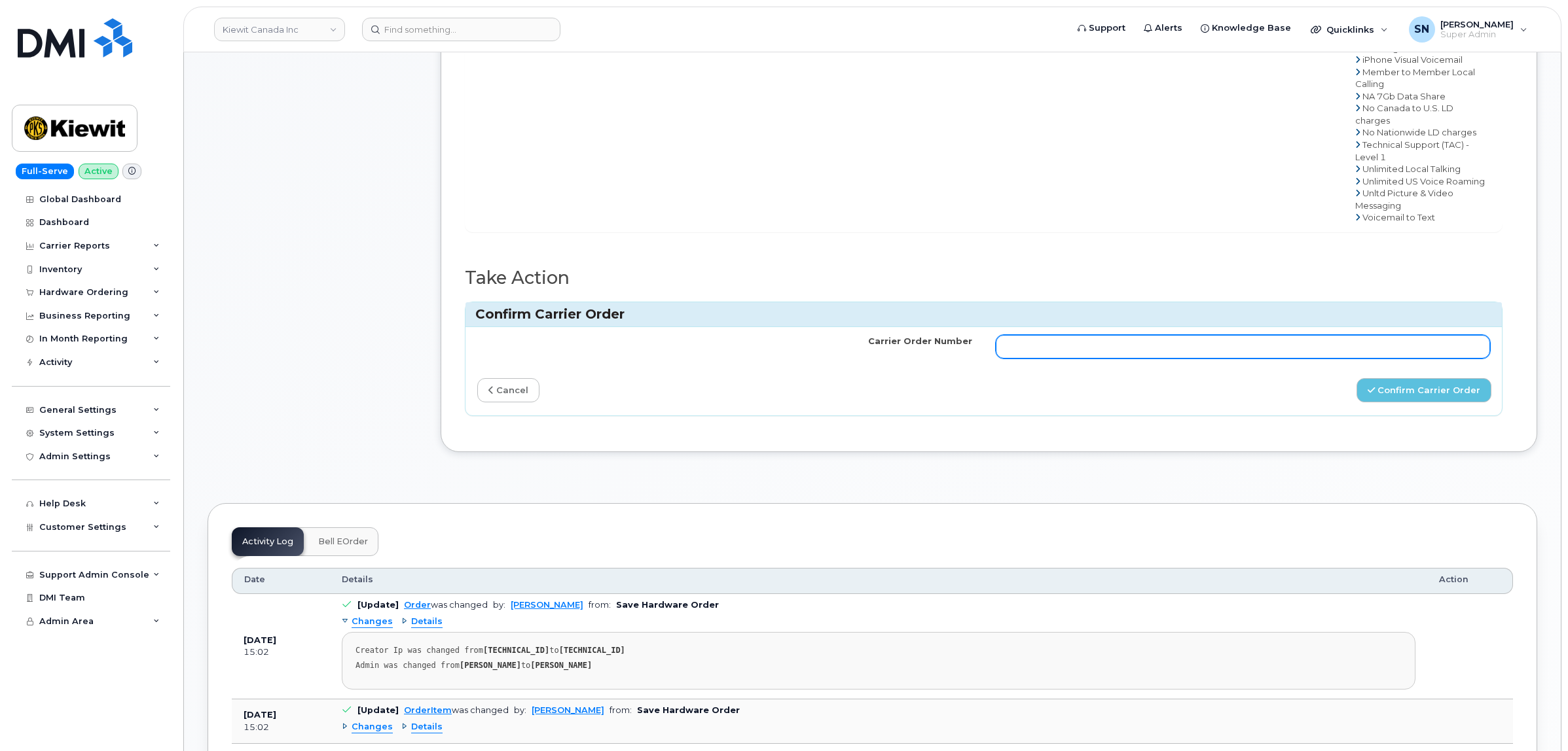
click at [1309, 335] on input "Carrier Order Number" at bounding box center [1243, 347] width 495 height 24
paste input "3026651"
type input "3026651"
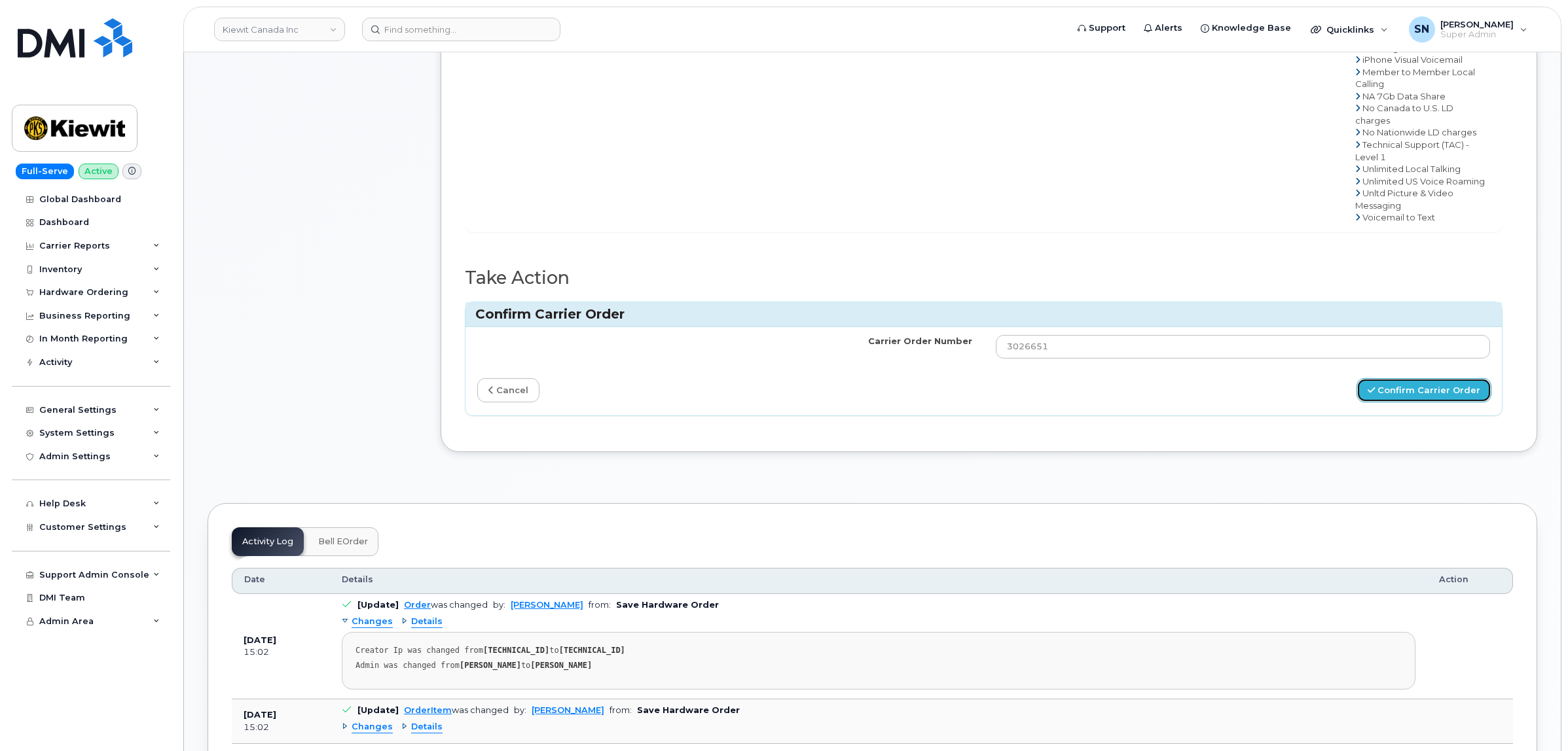
click at [1412, 378] on button "Confirm Carrier Order" at bounding box center [1424, 390] width 135 height 24
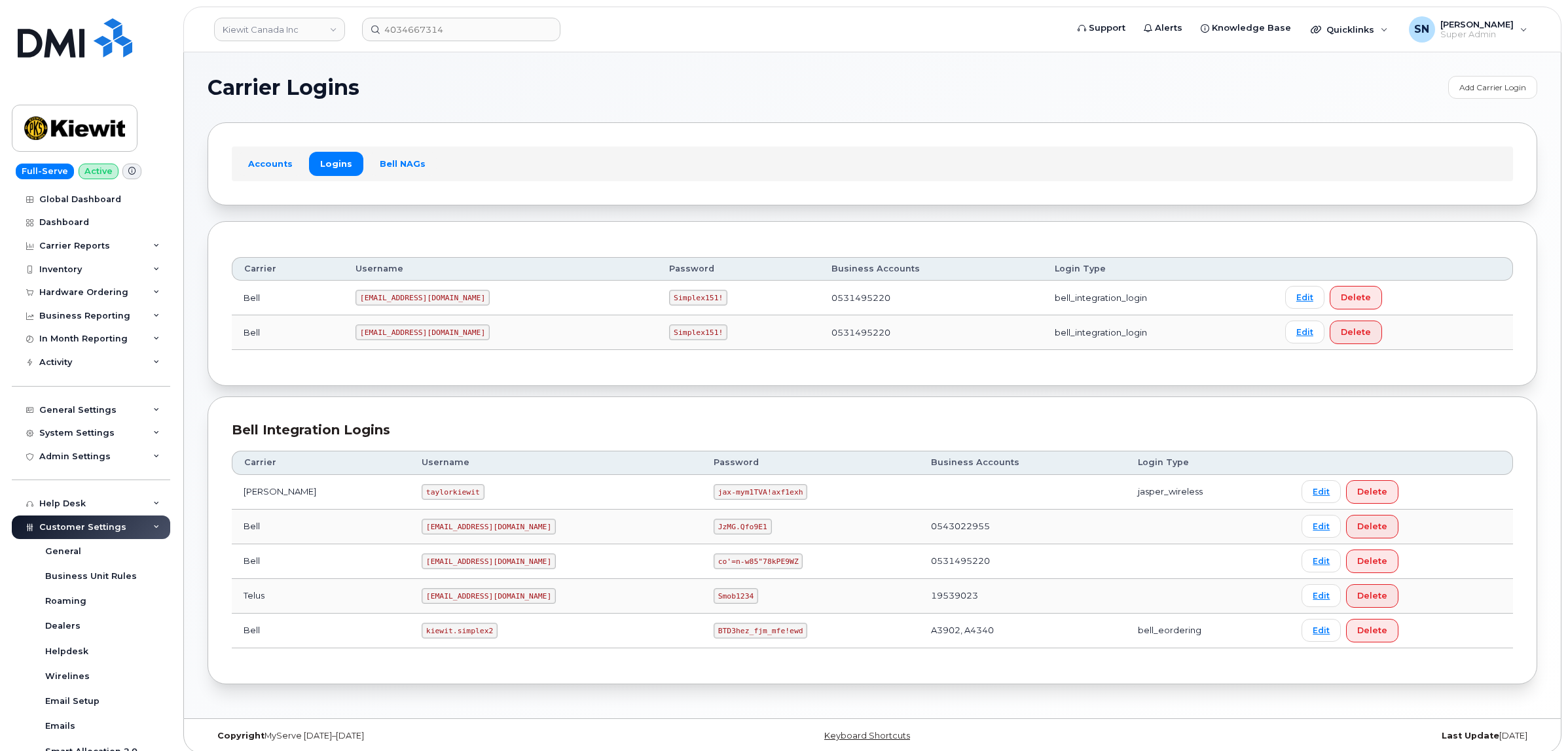
scroll to position [246, 0]
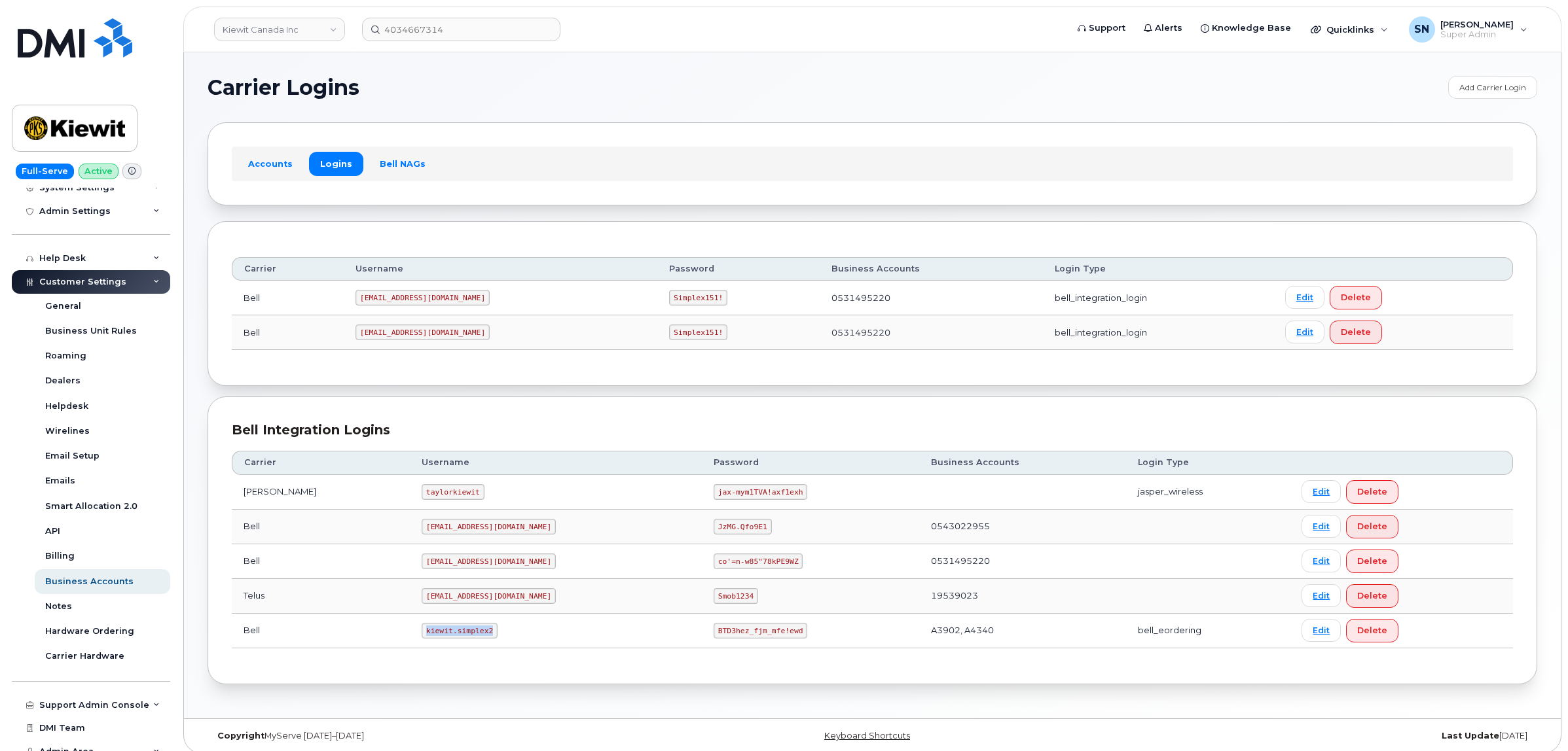
drag, startPoint x: 389, startPoint y: 630, endPoint x: 457, endPoint y: 633, distance: 68.1
click at [457, 633] on code "kiewit.simplex2" at bounding box center [459, 631] width 76 height 15
copy code "kiewit.simplex2"
drag, startPoint x: 655, startPoint y: 632, endPoint x: 742, endPoint y: 640, distance: 87.4
click at [742, 640] on td "BTD3hez_fjm_mfe!ewd" at bounding box center [811, 631] width 217 height 35
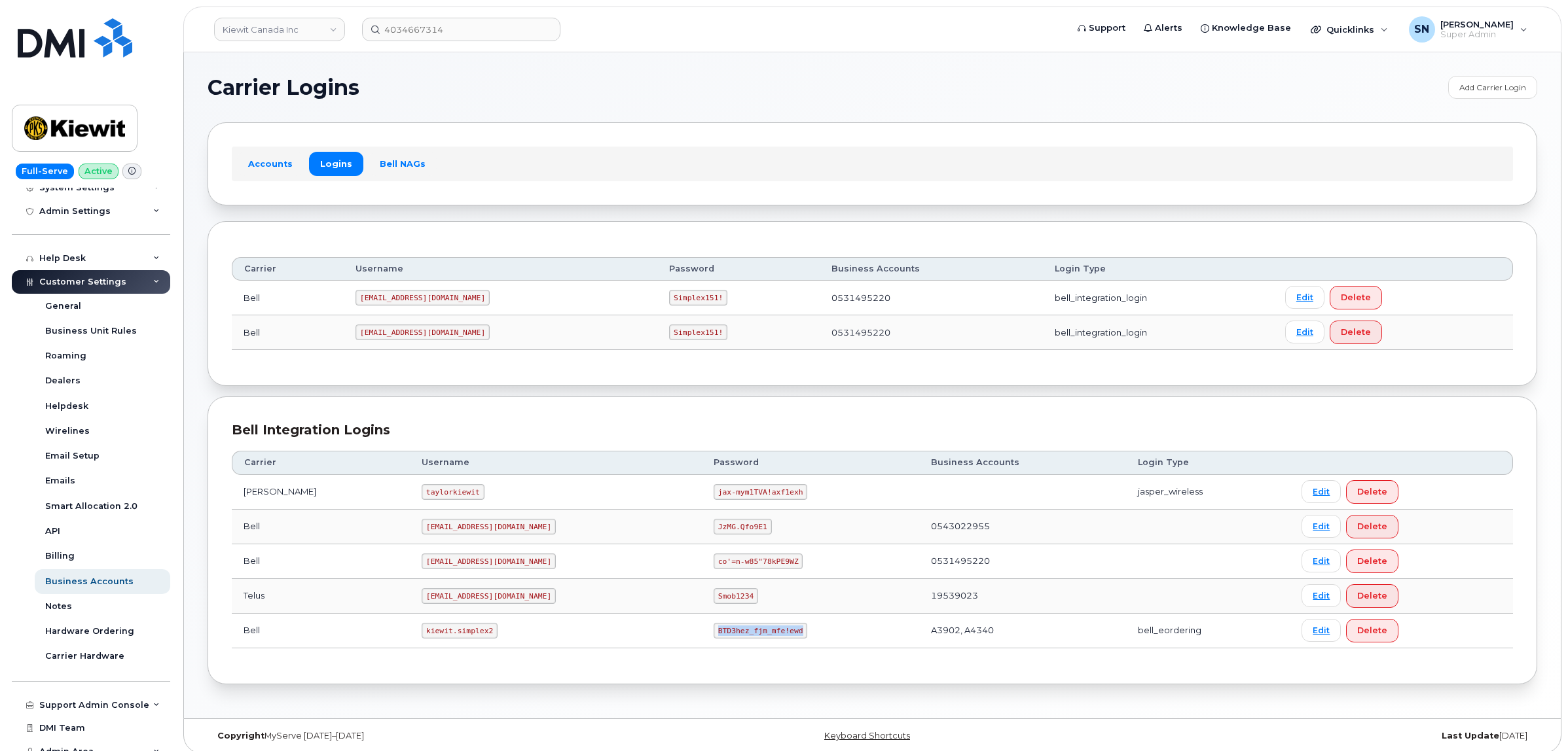
copy code "BTD3hez_fjm_mfe!ewd"
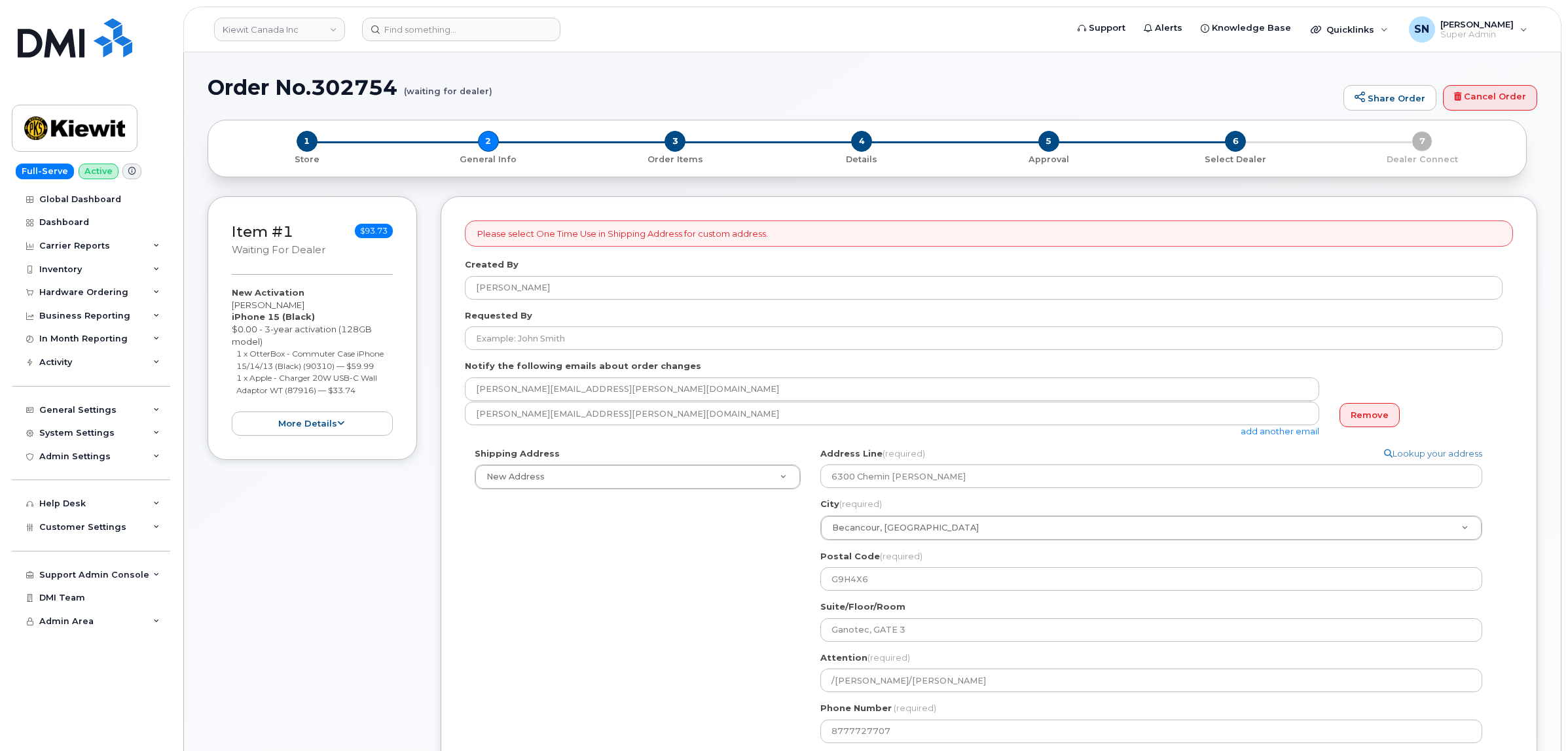
select select
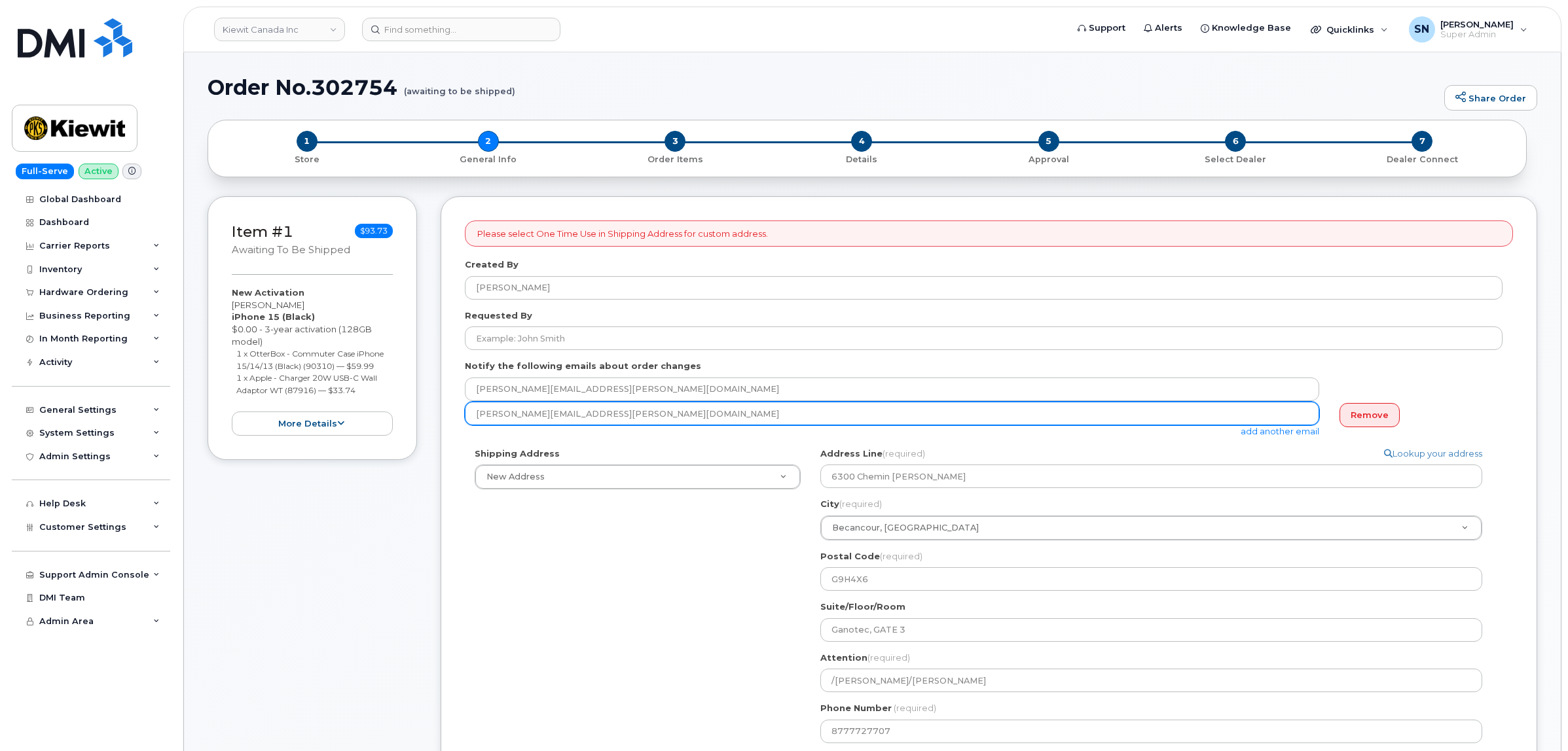
drag, startPoint x: 564, startPoint y: 411, endPoint x: 472, endPoint y: 403, distance: 92.3
click at [472, 403] on input "taylor.blagdon@kiewit.com" at bounding box center [892, 413] width 854 height 24
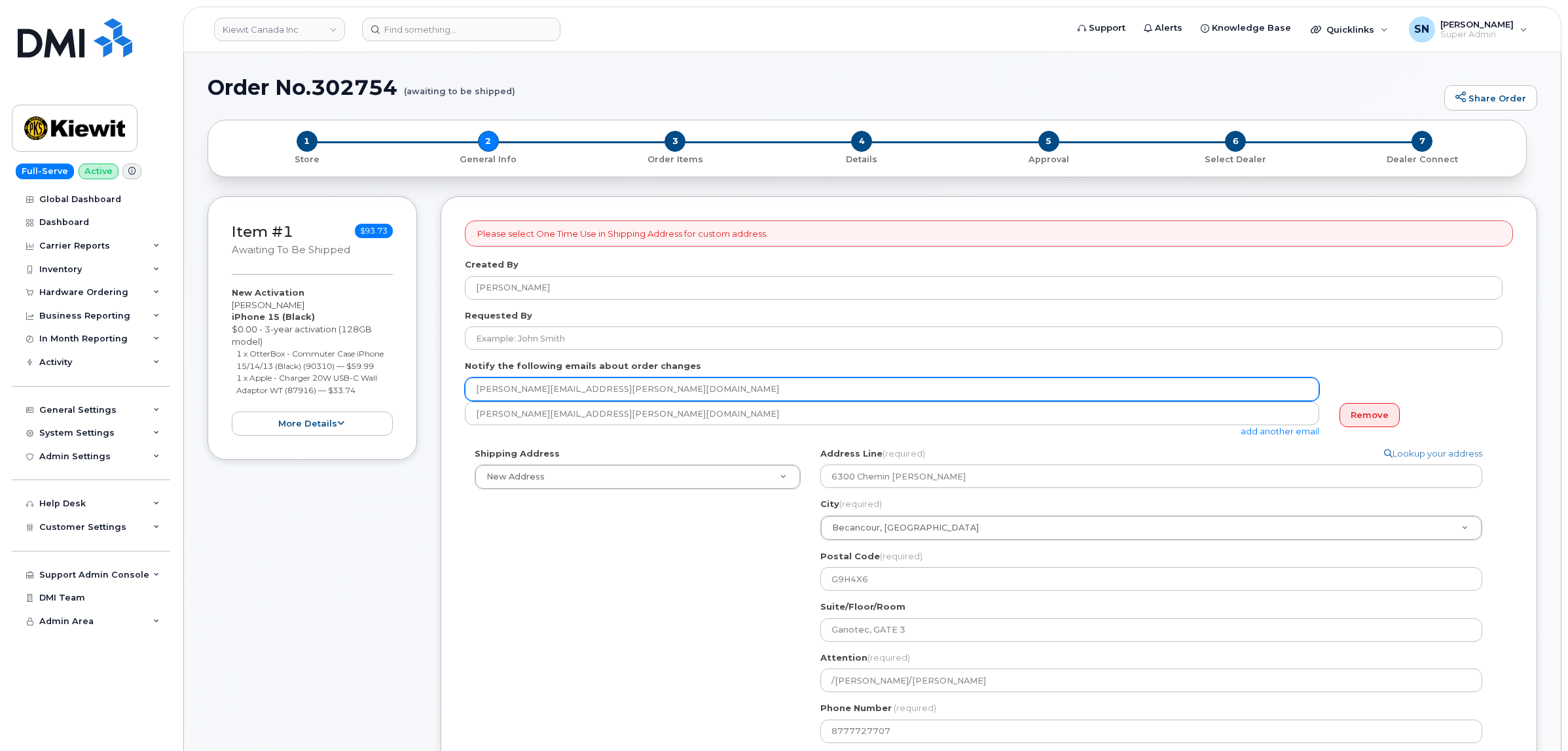
drag, startPoint x: 590, startPoint y: 385, endPoint x: 456, endPoint y: 371, distance: 134.7
click at [466, 373] on div "Notify the following emails about order changes barbara.dye@kiewit.com taylor.b…" at bounding box center [989, 399] width 1048 height 77
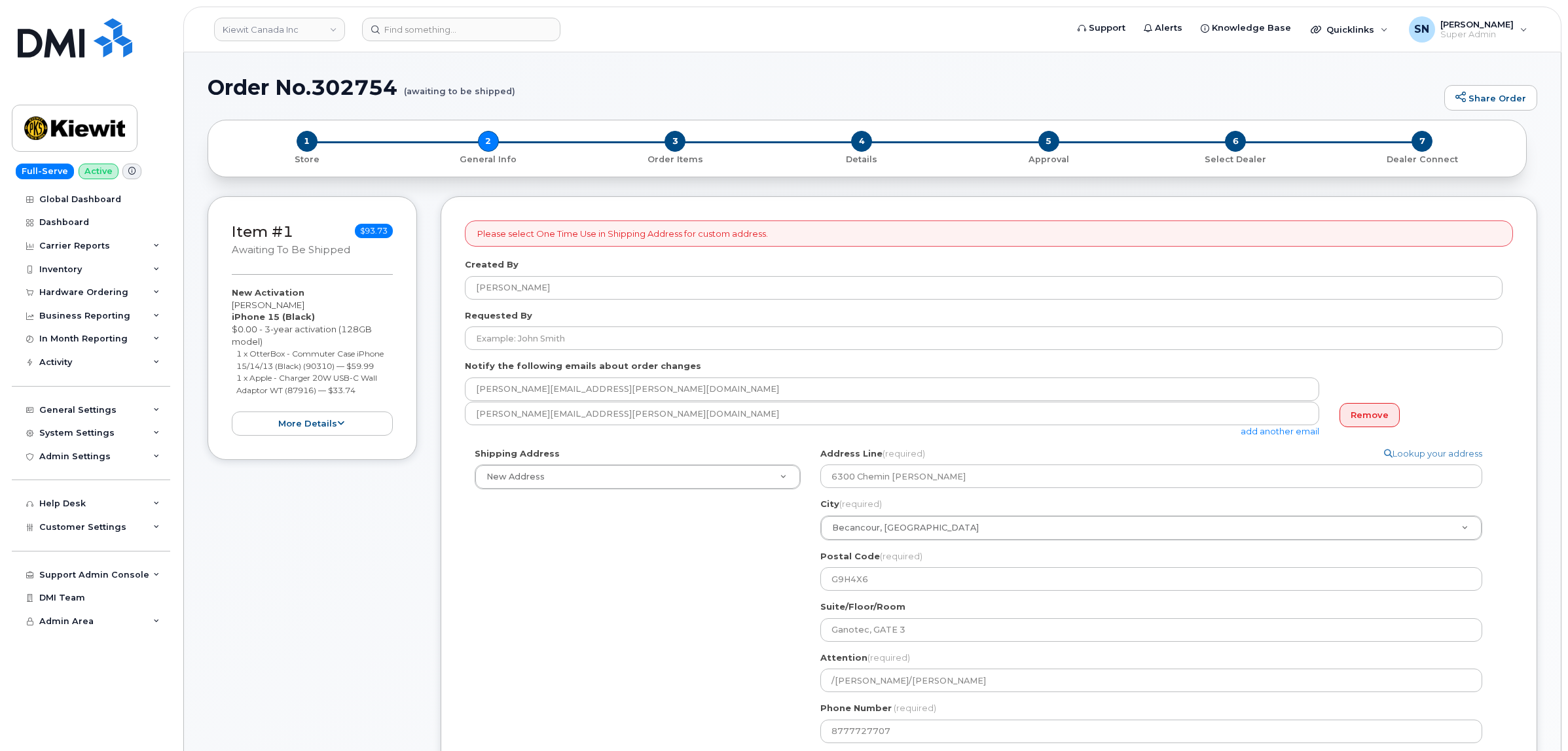
drag, startPoint x: 233, startPoint y: 305, endPoint x: 306, endPoint y: 302, distance: 73.1
click at [306, 302] on div "New Activation Sebastien Giroux iPhone 15 (Black) $0.00 - 3-year activation (12…" at bounding box center [312, 360] width 161 height 149
copy div "Sebastien Giroux"
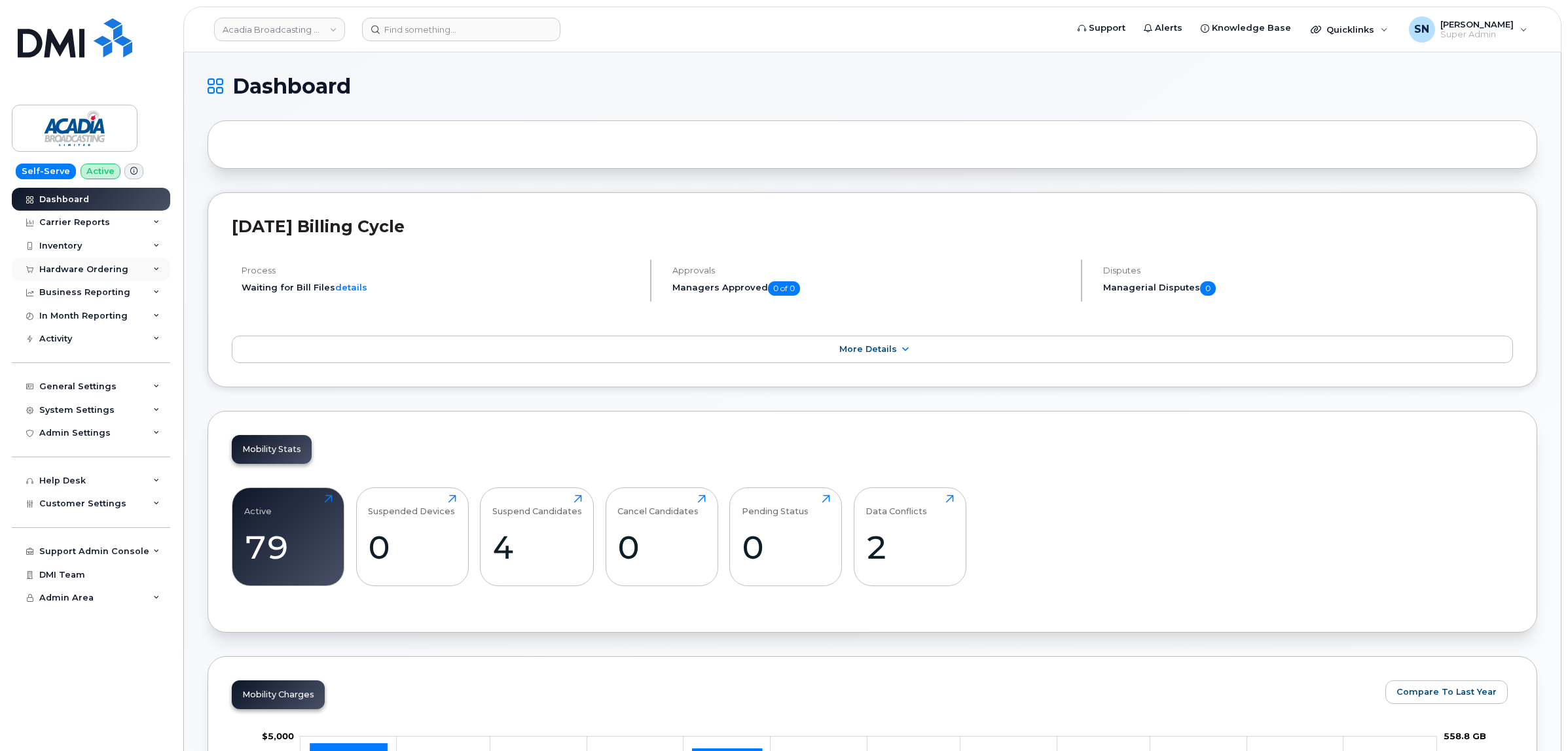
click at [106, 270] on div "Hardware Ordering" at bounding box center [84, 269] width 89 height 11
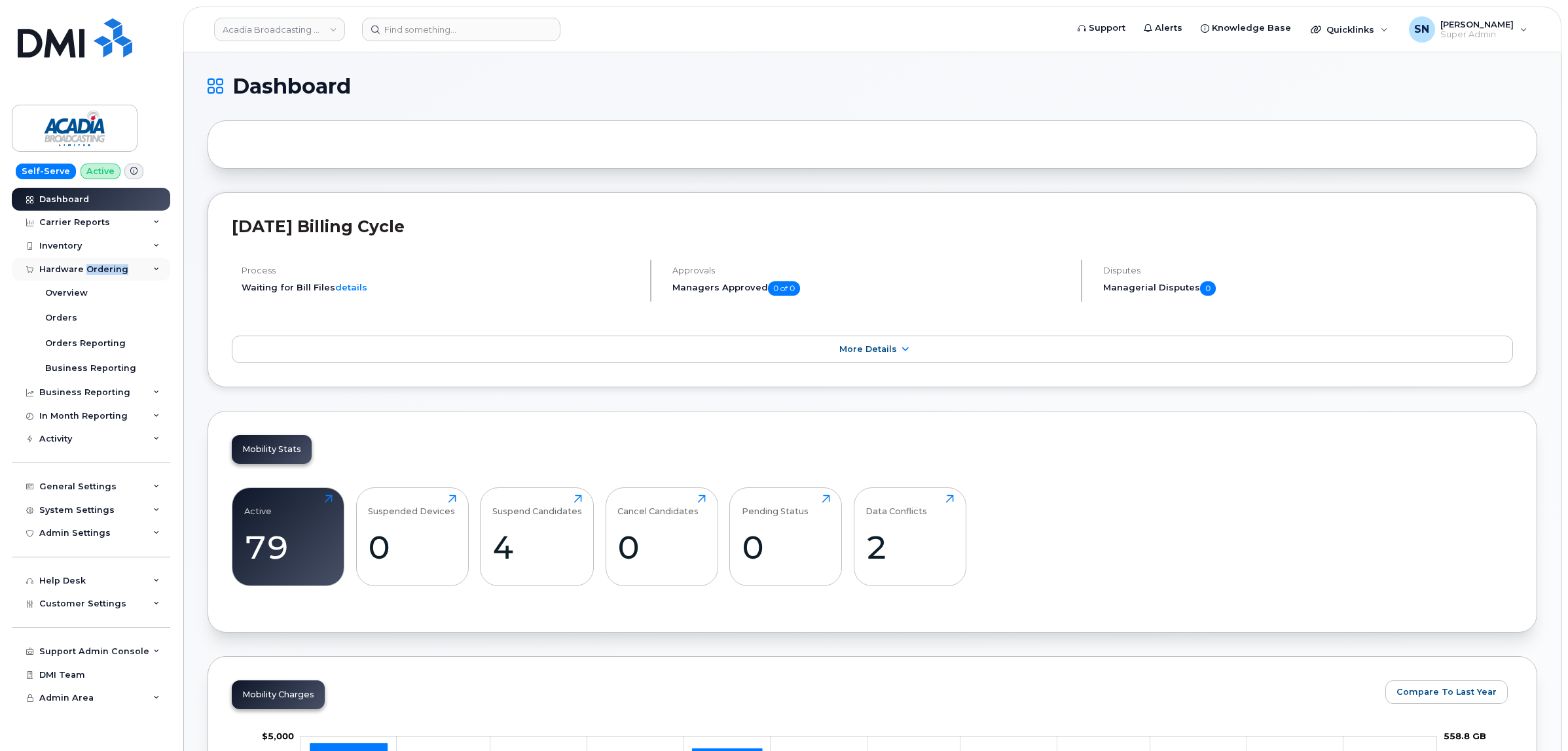
click at [106, 270] on div "Hardware Ordering" at bounding box center [84, 269] width 89 height 11
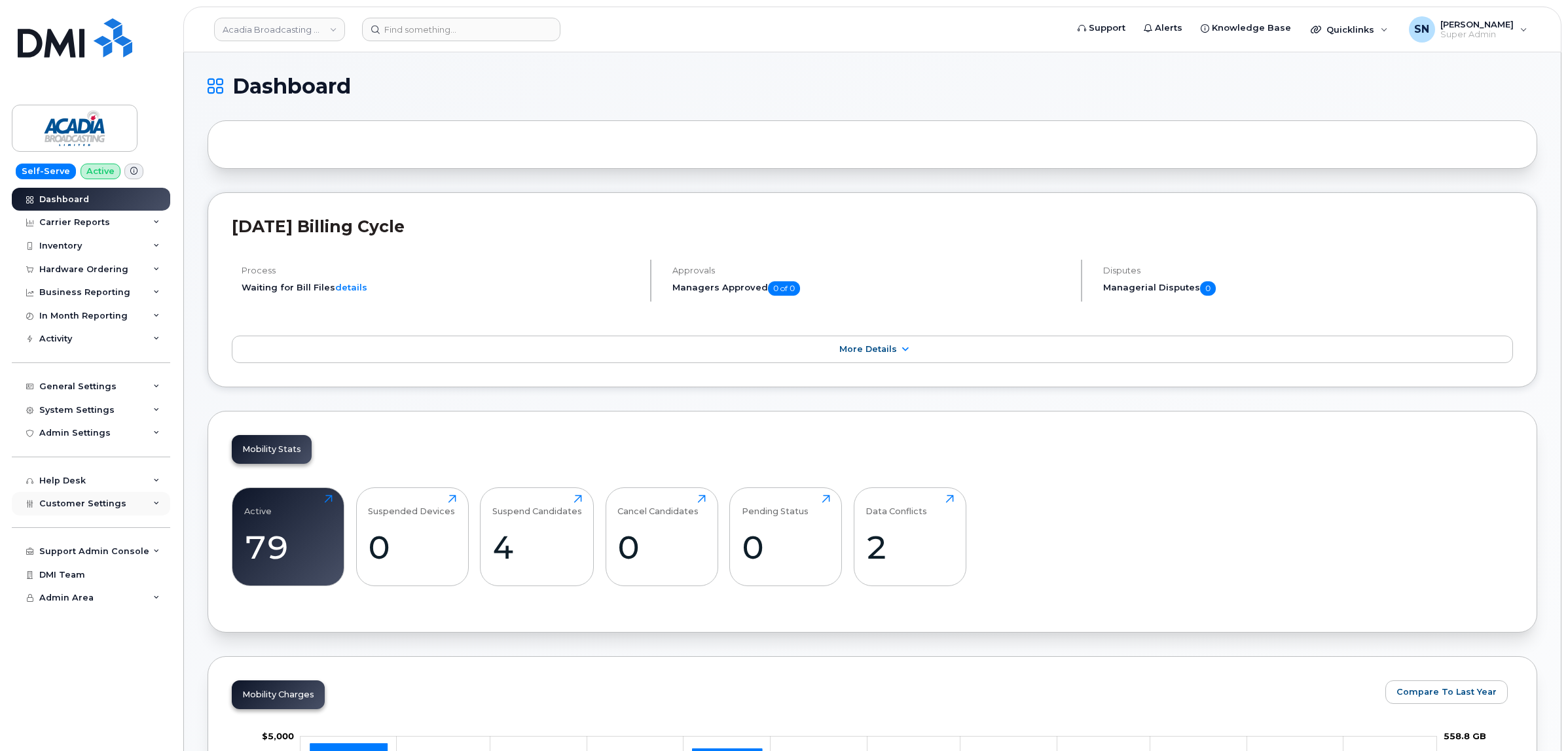
click at [95, 509] on span "Customer Settings" at bounding box center [83, 503] width 87 height 10
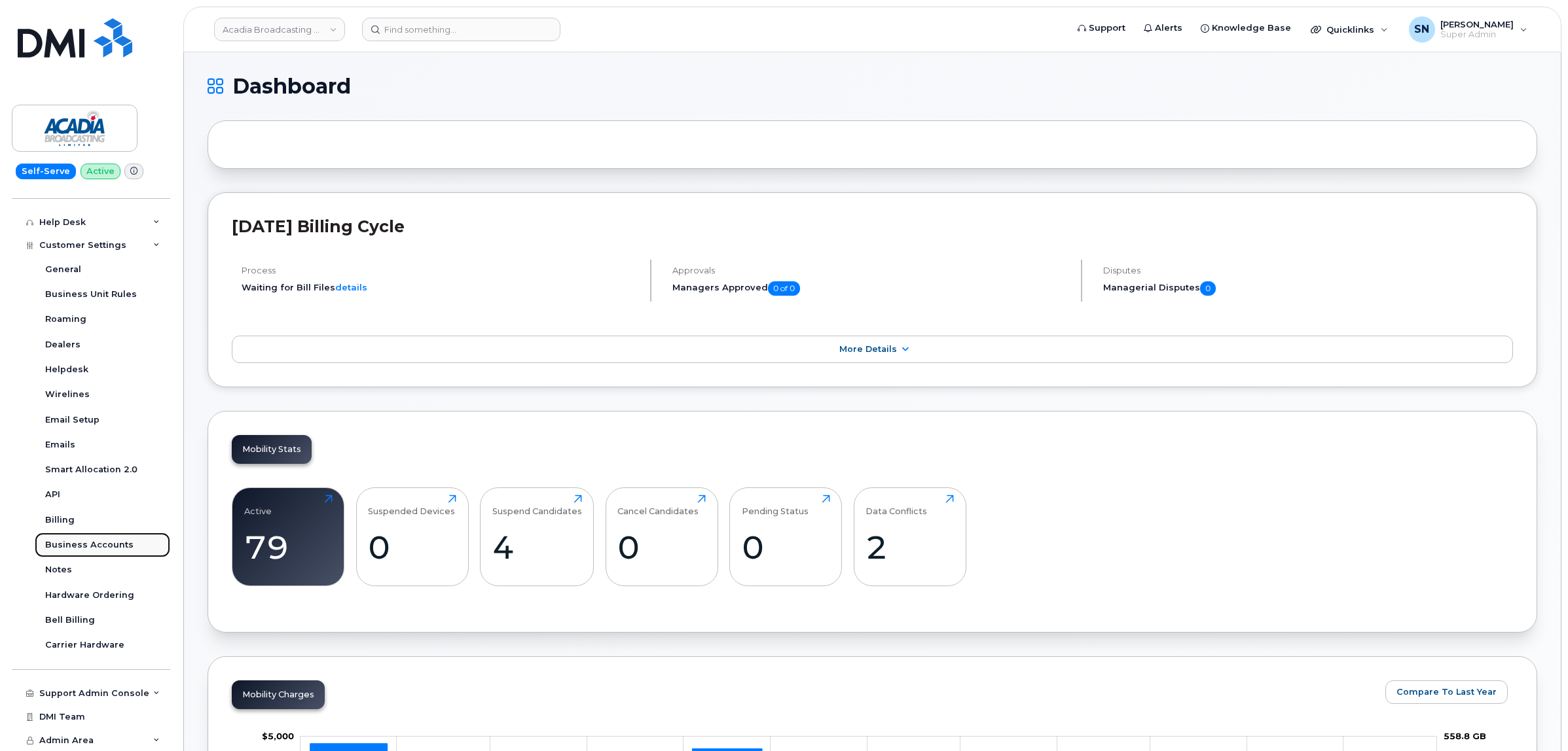
click at [110, 545] on div "Business Accounts" at bounding box center [89, 545] width 88 height 12
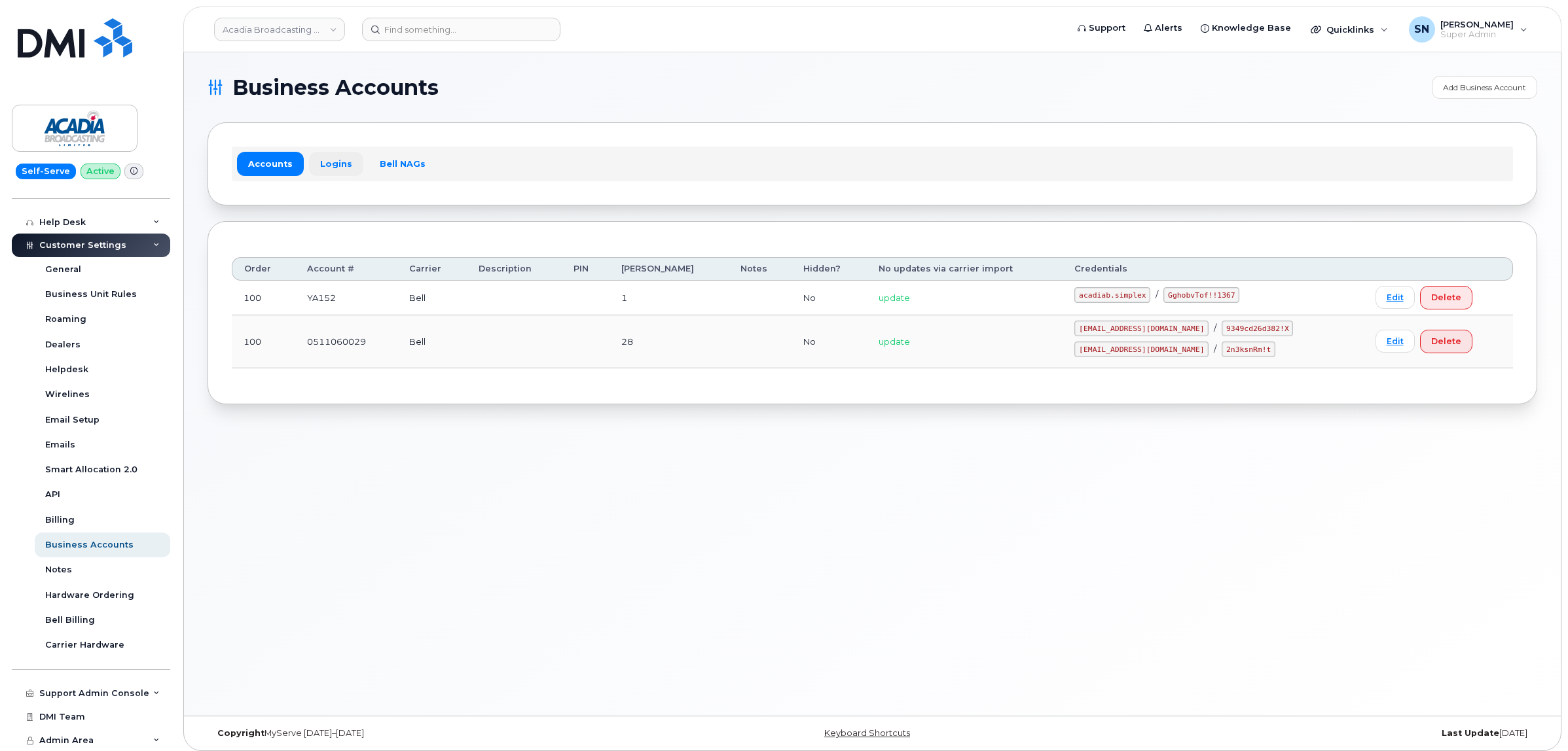
click at [345, 157] on link "Logins" at bounding box center [336, 163] width 55 height 24
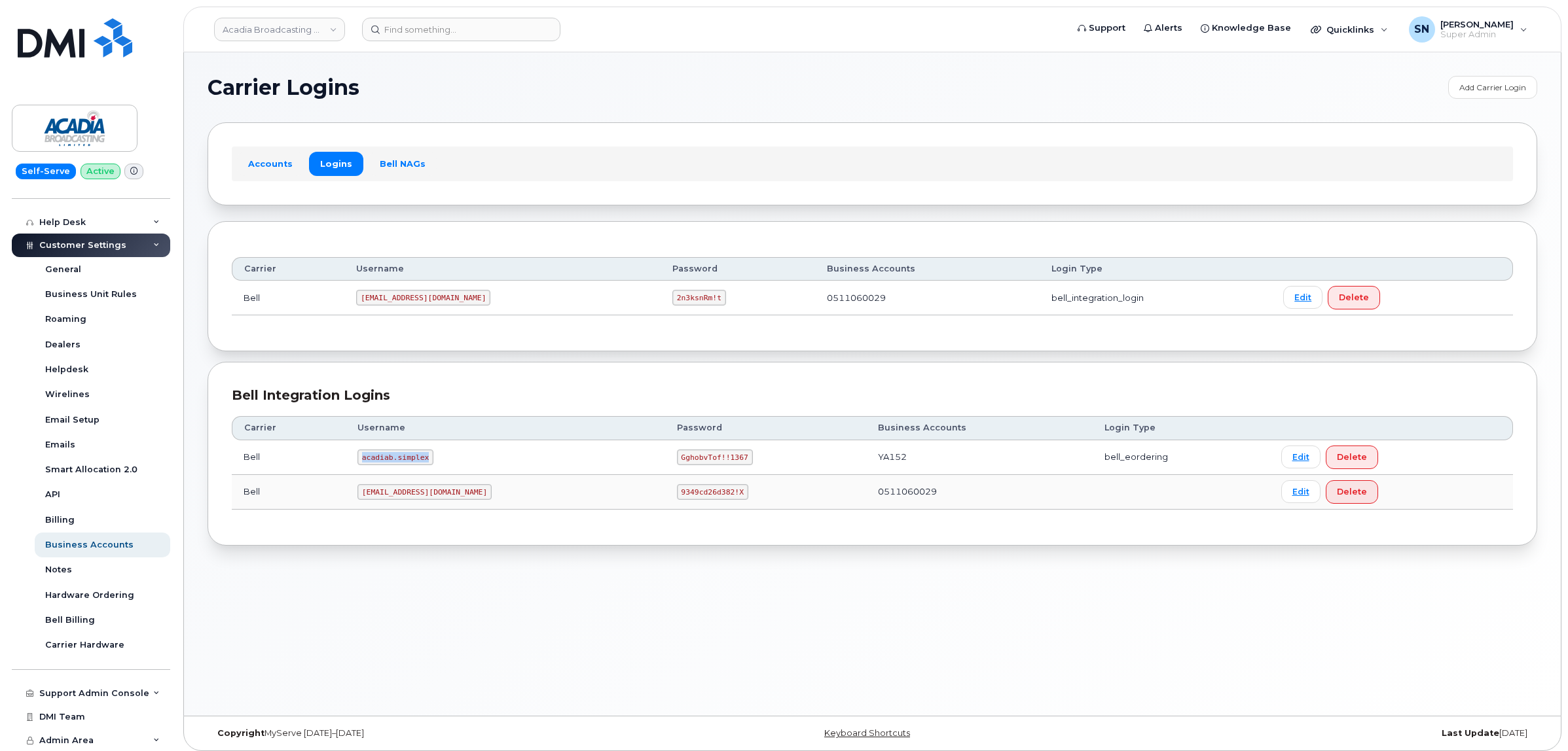
drag, startPoint x: 369, startPoint y: 461, endPoint x: 429, endPoint y: 468, distance: 60.4
click at [429, 468] on td "acadiab.simplex" at bounding box center [505, 458] width 320 height 35
copy code "acadiab.simplex"
drag, startPoint x: 614, startPoint y: 455, endPoint x: 674, endPoint y: 461, distance: 60.3
click at [677, 461] on code "GghobvTof!!1367" at bounding box center [715, 457] width 76 height 15
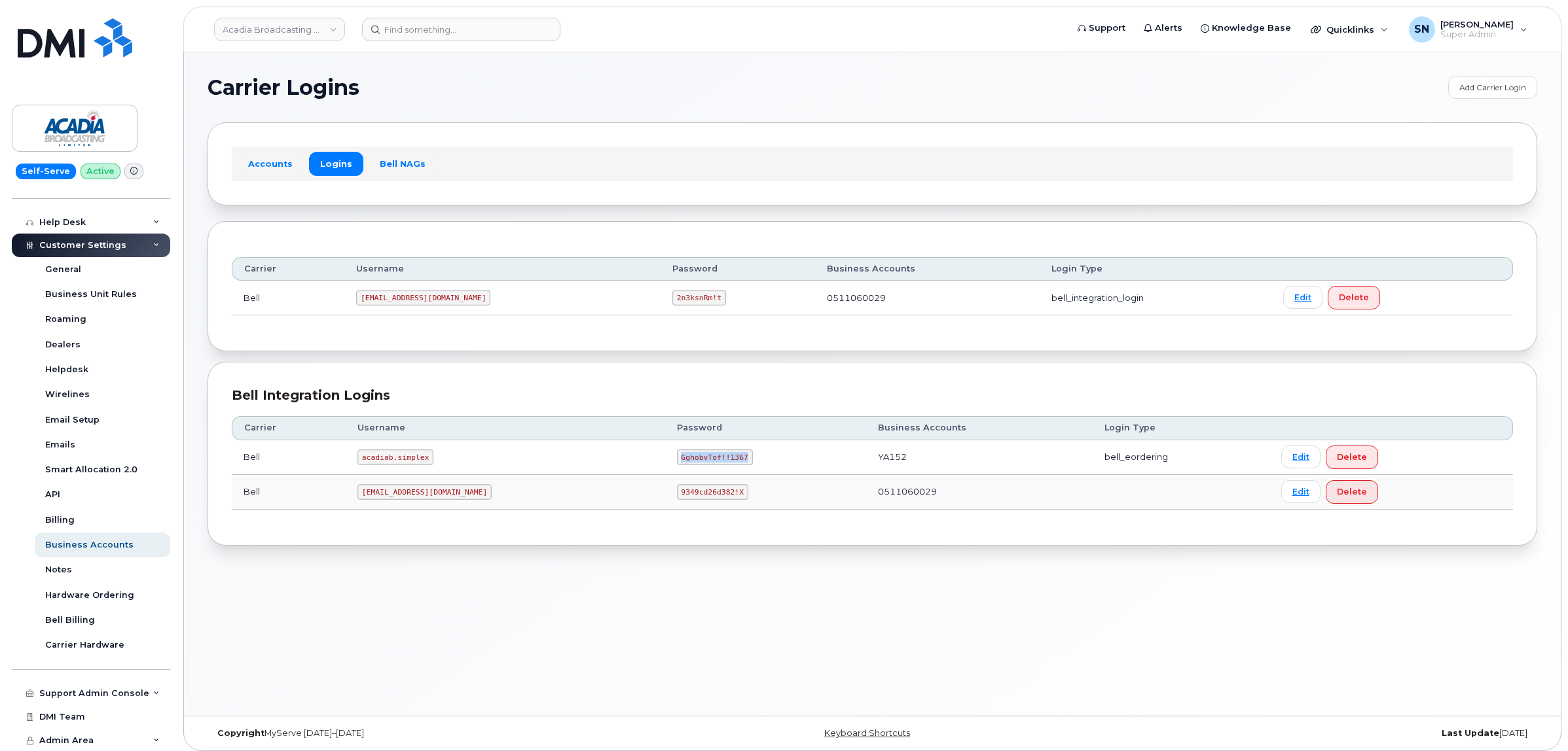
copy code "GghobvTof!!1367"
click at [277, 25] on link "Acadia Broadcasting Ltd" at bounding box center [280, 29] width 131 height 24
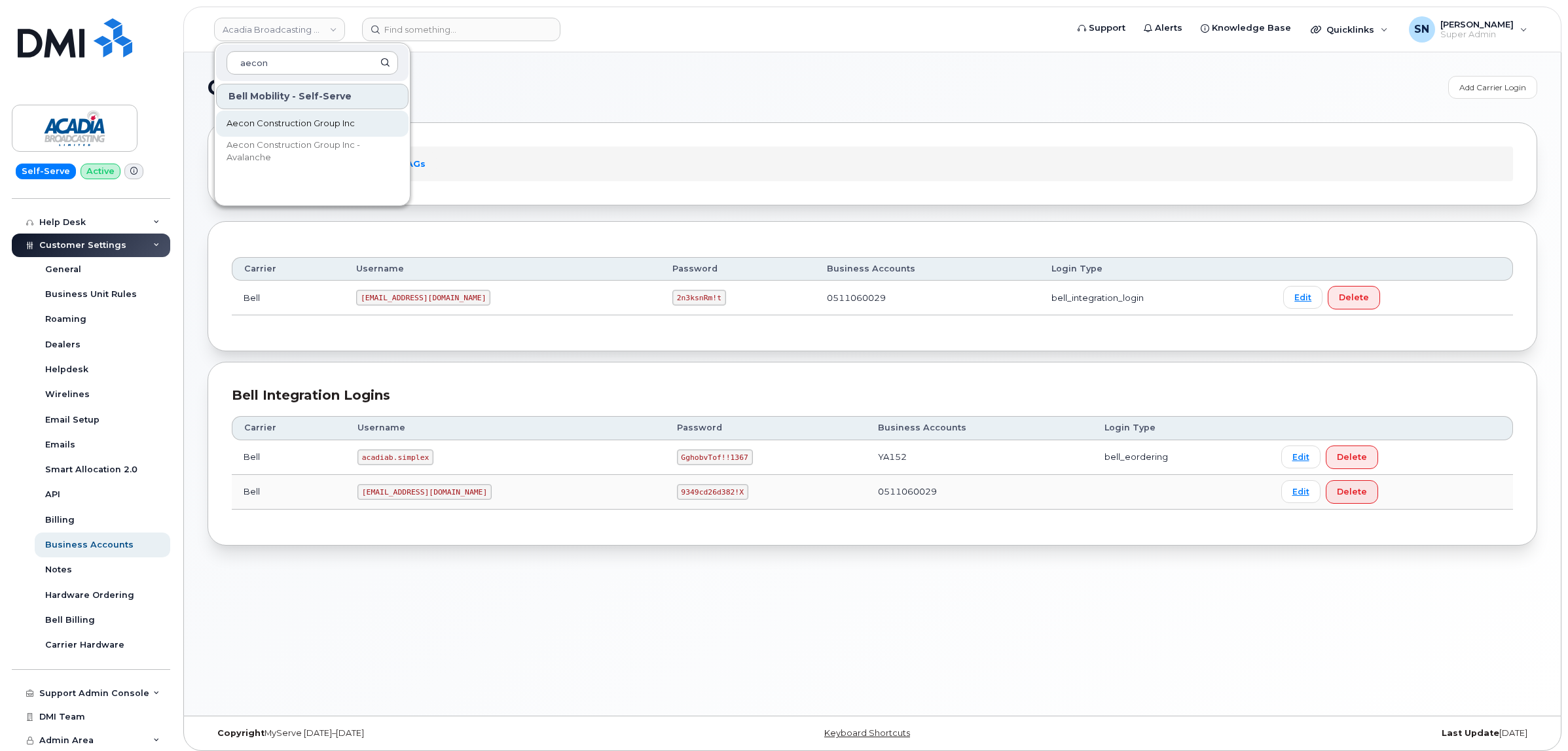
type input "aecon"
click at [299, 120] on span "Aecon Construction Group Inc" at bounding box center [291, 124] width 129 height 13
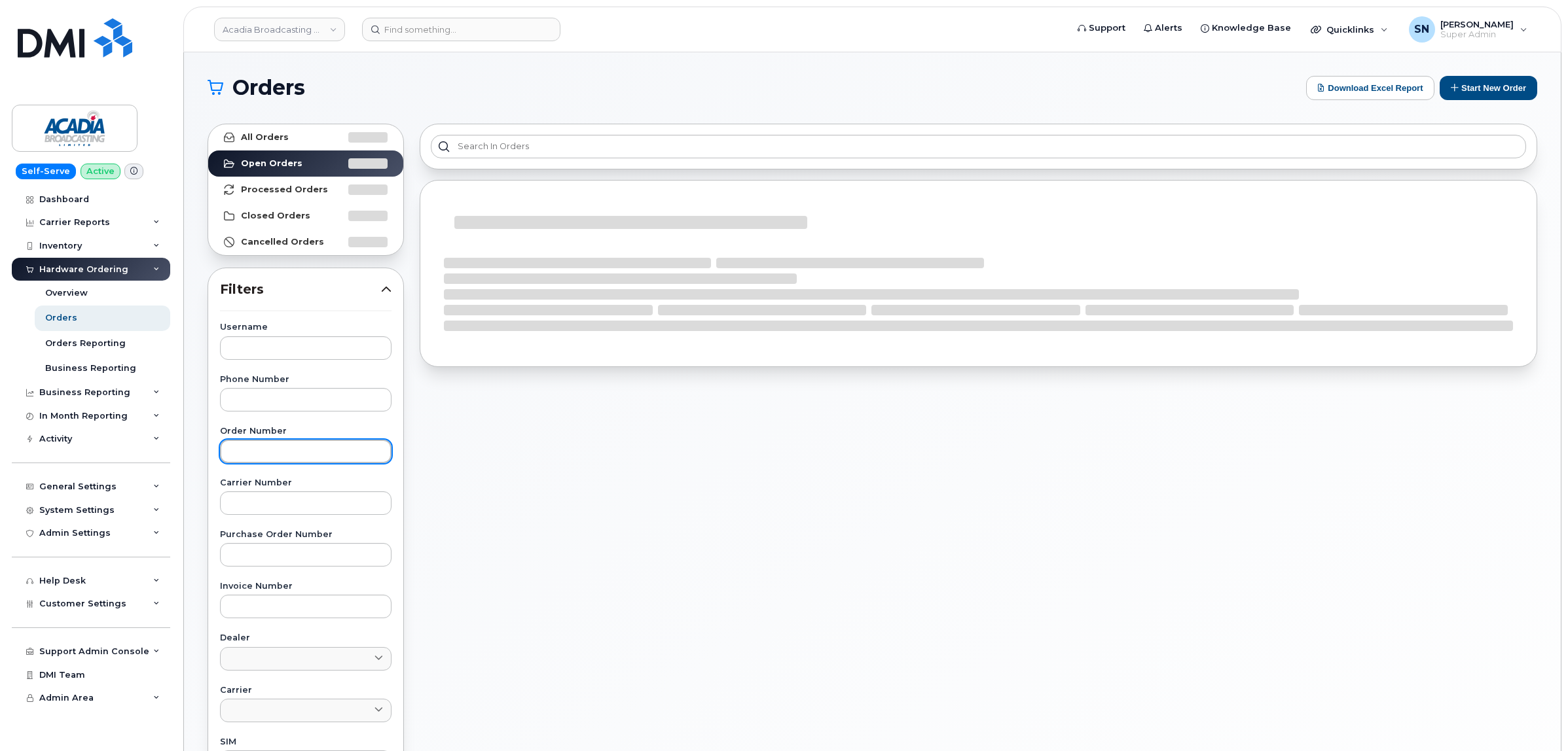
click at [331, 444] on input "text" at bounding box center [306, 451] width 172 height 24
paste input "302753"
type input "302753"
click at [315, 133] on link "All Orders" at bounding box center [306, 136] width 195 height 26
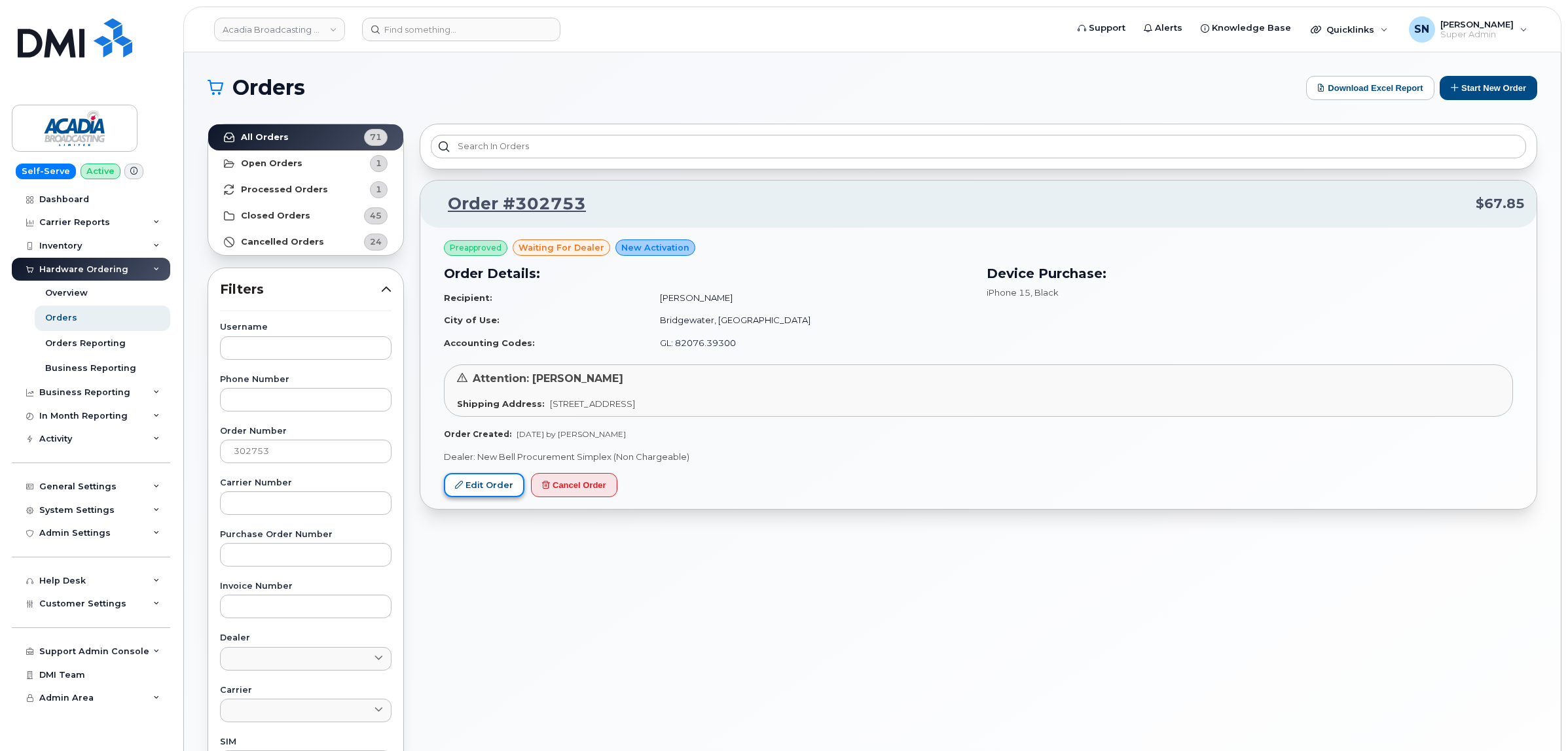
click at [502, 491] on link "Edit Order" at bounding box center [484, 485] width 81 height 24
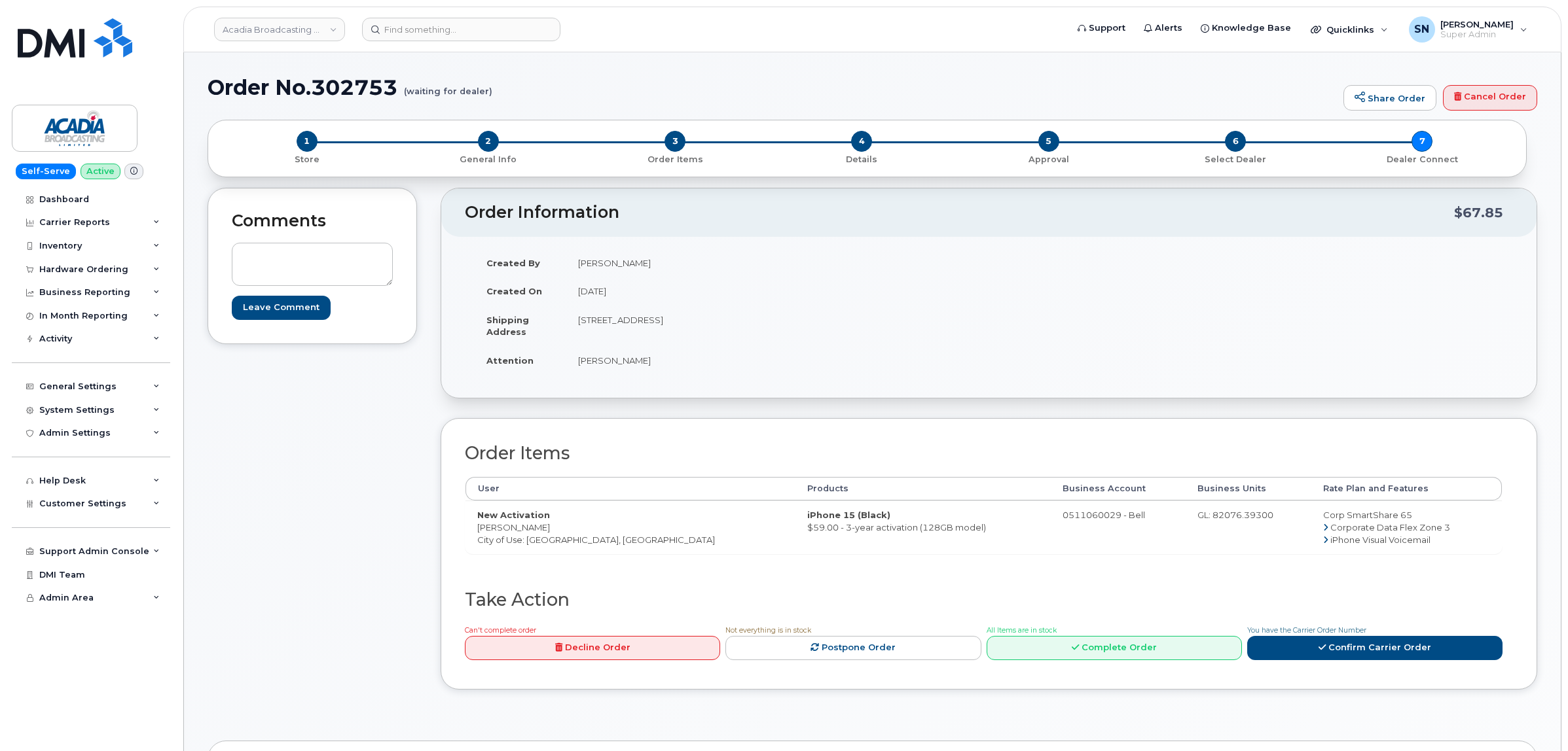
drag, startPoint x: 747, startPoint y: 322, endPoint x: 788, endPoint y: 326, distance: 41.2
click at [788, 326] on td "[STREET_ADDRESS]" at bounding box center [772, 326] width 413 height 40
click at [753, 340] on td "[STREET_ADDRESS]" at bounding box center [772, 326] width 413 height 40
drag, startPoint x: 750, startPoint y: 322, endPoint x: 788, endPoint y: 327, distance: 38.3
click at [788, 327] on td "[STREET_ADDRESS]" at bounding box center [772, 326] width 413 height 40
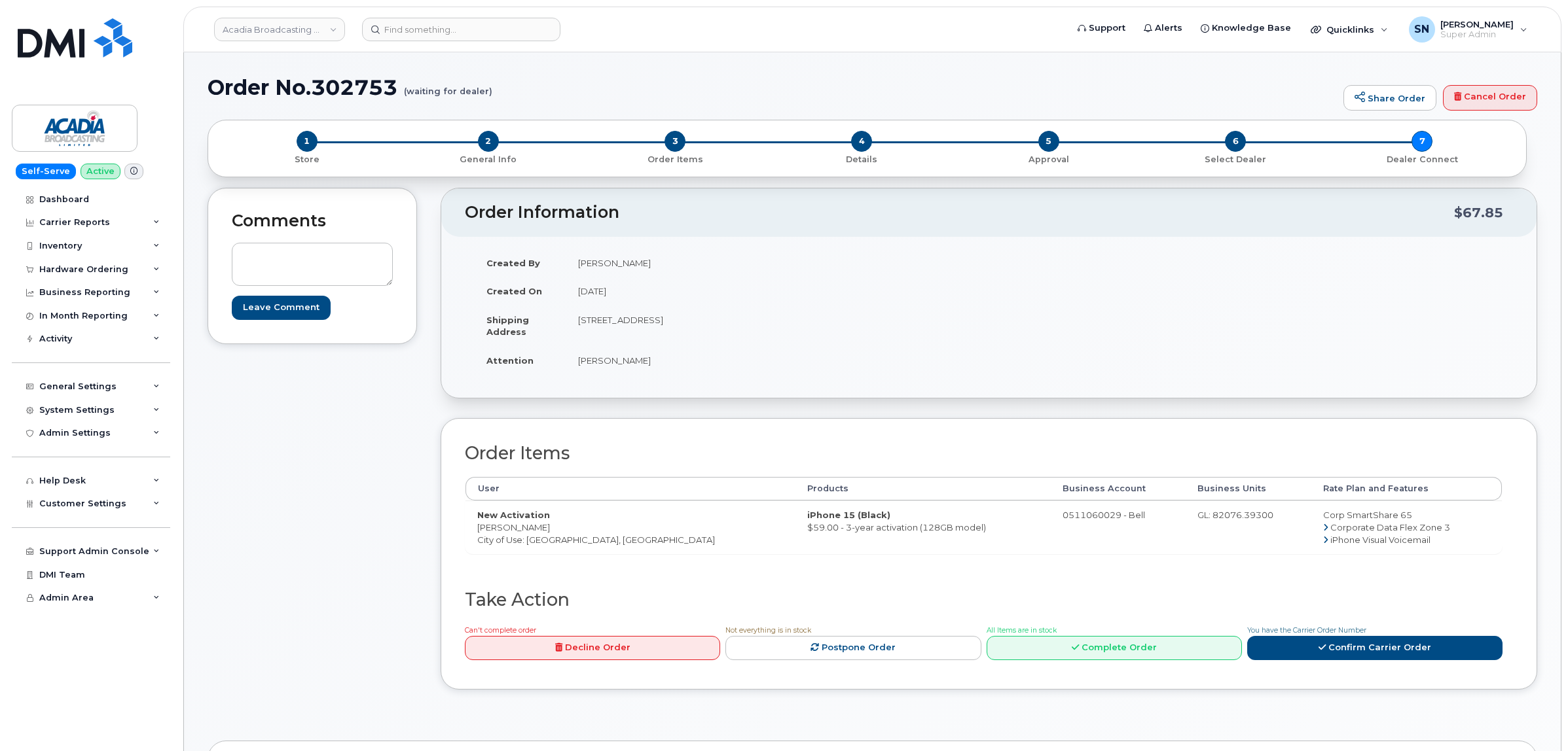
copy td "B4V 2V7"
drag, startPoint x: 476, startPoint y: 529, endPoint x: 529, endPoint y: 527, distance: 53.0
click at [529, 527] on td "New Activation [PERSON_NAME] City of Use: [GEOGRAPHIC_DATA], [GEOGRAPHIC_DATA]" at bounding box center [630, 526] width 330 height 53
copy td "[PERSON_NAME]"
copy td "[STREET_ADDRESS]"
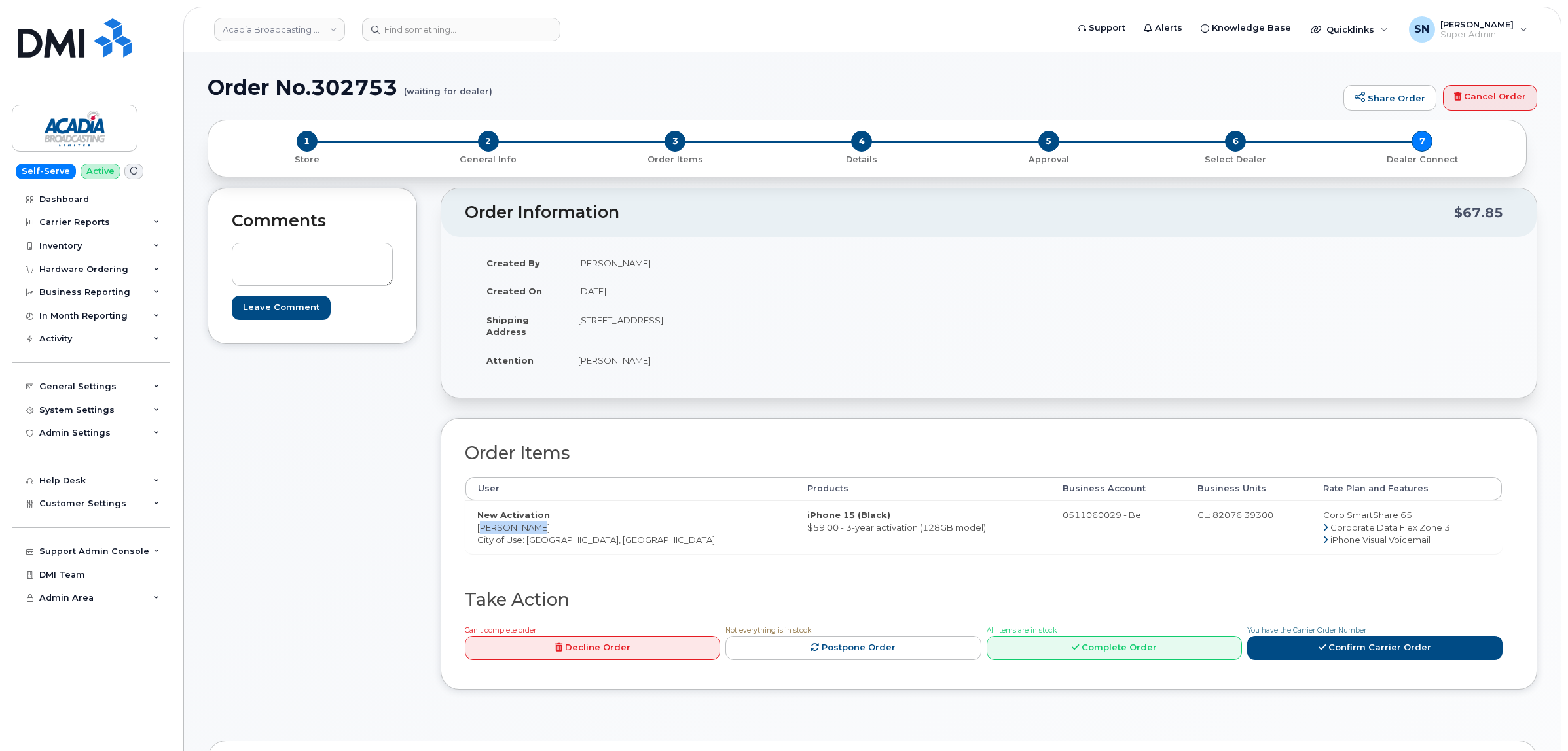
drag, startPoint x: 579, startPoint y: 320, endPoint x: 830, endPoint y: 320, distance: 251.0
click at [830, 320] on td "[STREET_ADDRESS]" at bounding box center [772, 326] width 413 height 40
click at [583, 334] on td "[STREET_ADDRESS]" at bounding box center [772, 326] width 413 height 40
drag, startPoint x: 609, startPoint y: 318, endPoint x: 787, endPoint y: 327, distance: 178.2
click at [787, 327] on td "[STREET_ADDRESS]" at bounding box center [772, 326] width 413 height 40
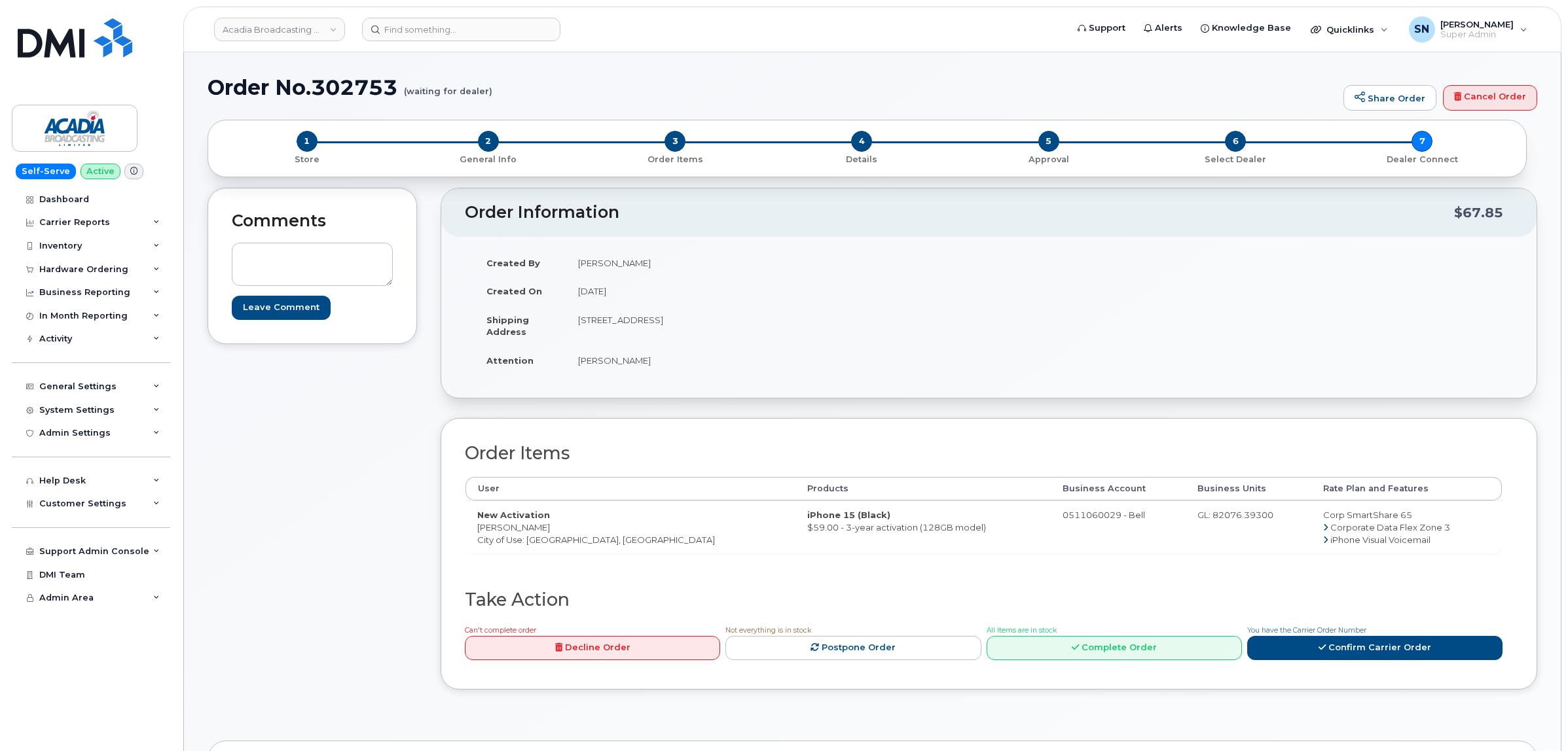
copy td "[STREET_ADDRESS]"
click at [618, 323] on td "200 2-135 North St BRIDGEWATER NS B4V 2V7 CANADA" at bounding box center [772, 326] width 413 height 40
drag, startPoint x: 607, startPoint y: 318, endPoint x: 663, endPoint y: 329, distance: 57.1
click at [663, 329] on td "200 2-135 North St BRIDGEWATER NS B4V 2V7 CANADA" at bounding box center [772, 326] width 413 height 40
copy td "135 North St"
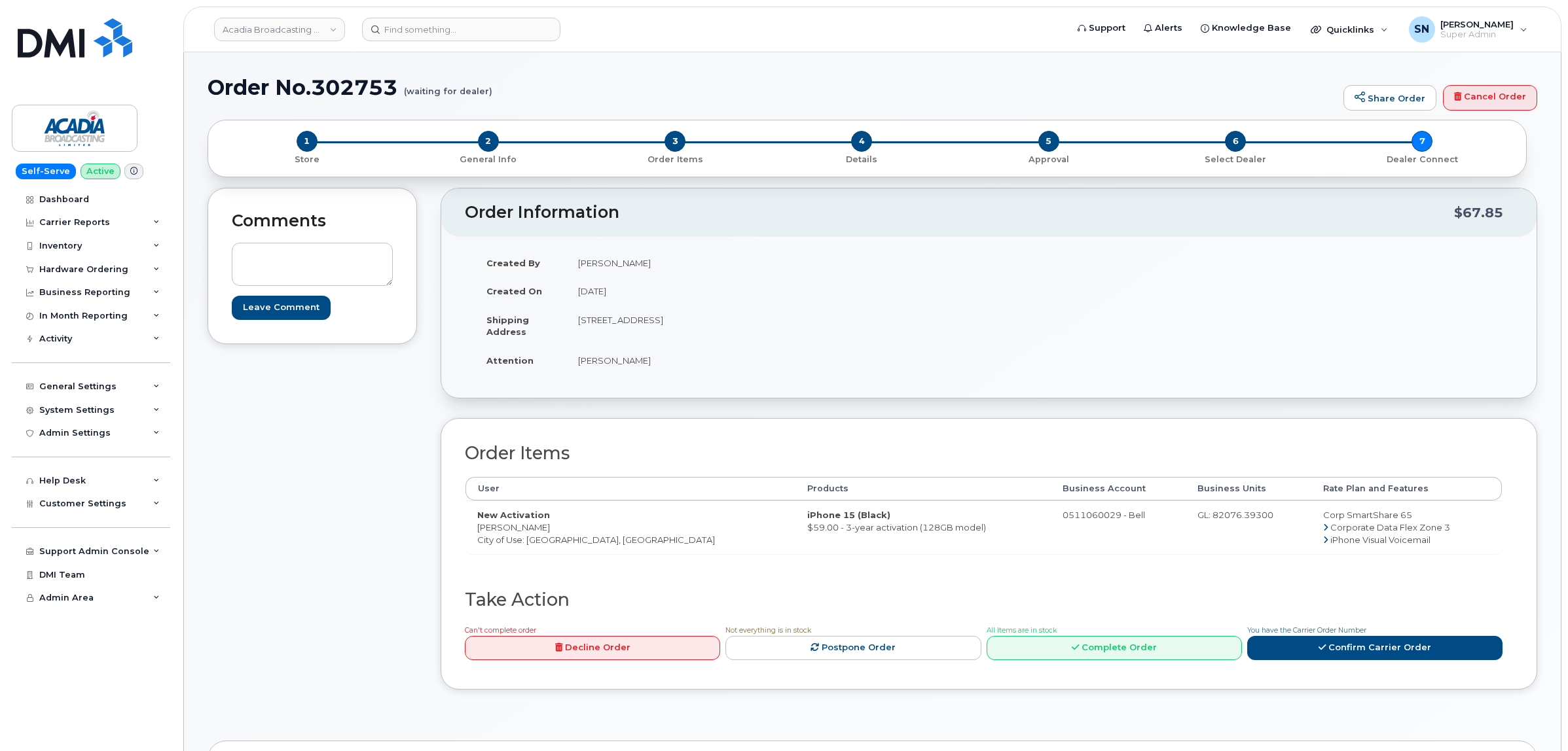
drag, startPoint x: 748, startPoint y: 318, endPoint x: 786, endPoint y: 330, distance: 39.8
click at [786, 330] on td "200 2-135 North St BRIDGEWATER NS B4V 2V7 CANADA" at bounding box center [772, 326] width 413 height 40
copy td "B4V 2V7"
drag, startPoint x: 568, startPoint y: 375, endPoint x: 634, endPoint y: 373, distance: 66.0
click at [634, 373] on div "Created By Matthew King Created On October 7, 2025 Shipping Address 200 2-135 N…" at bounding box center [727, 318] width 525 height 138
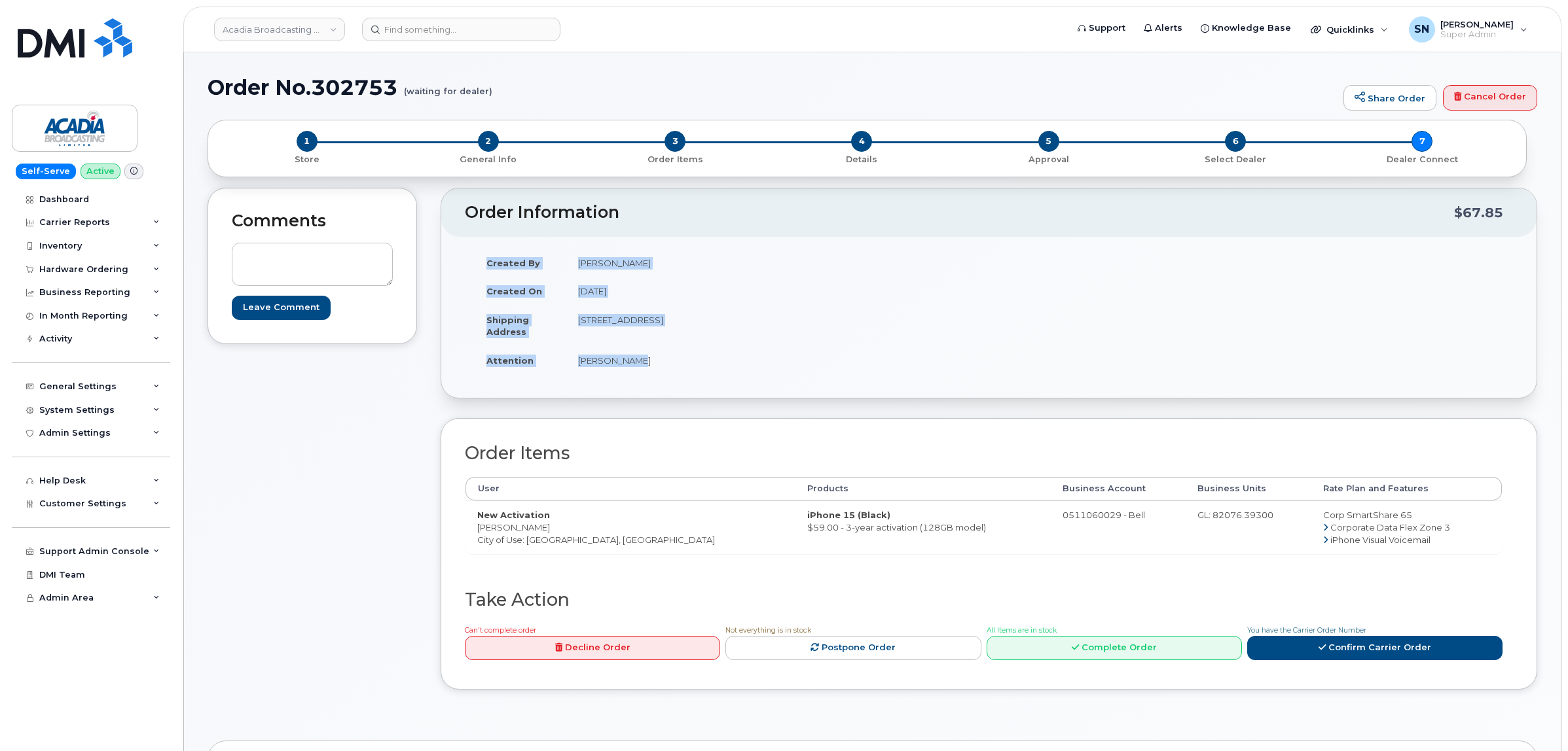
click at [577, 358] on td "Eric Whynot" at bounding box center [772, 360] width 413 height 29
drag, startPoint x: 577, startPoint y: 358, endPoint x: 620, endPoint y: 367, distance: 43.9
click at [620, 367] on td "[PERSON_NAME]" at bounding box center [772, 360] width 413 height 29
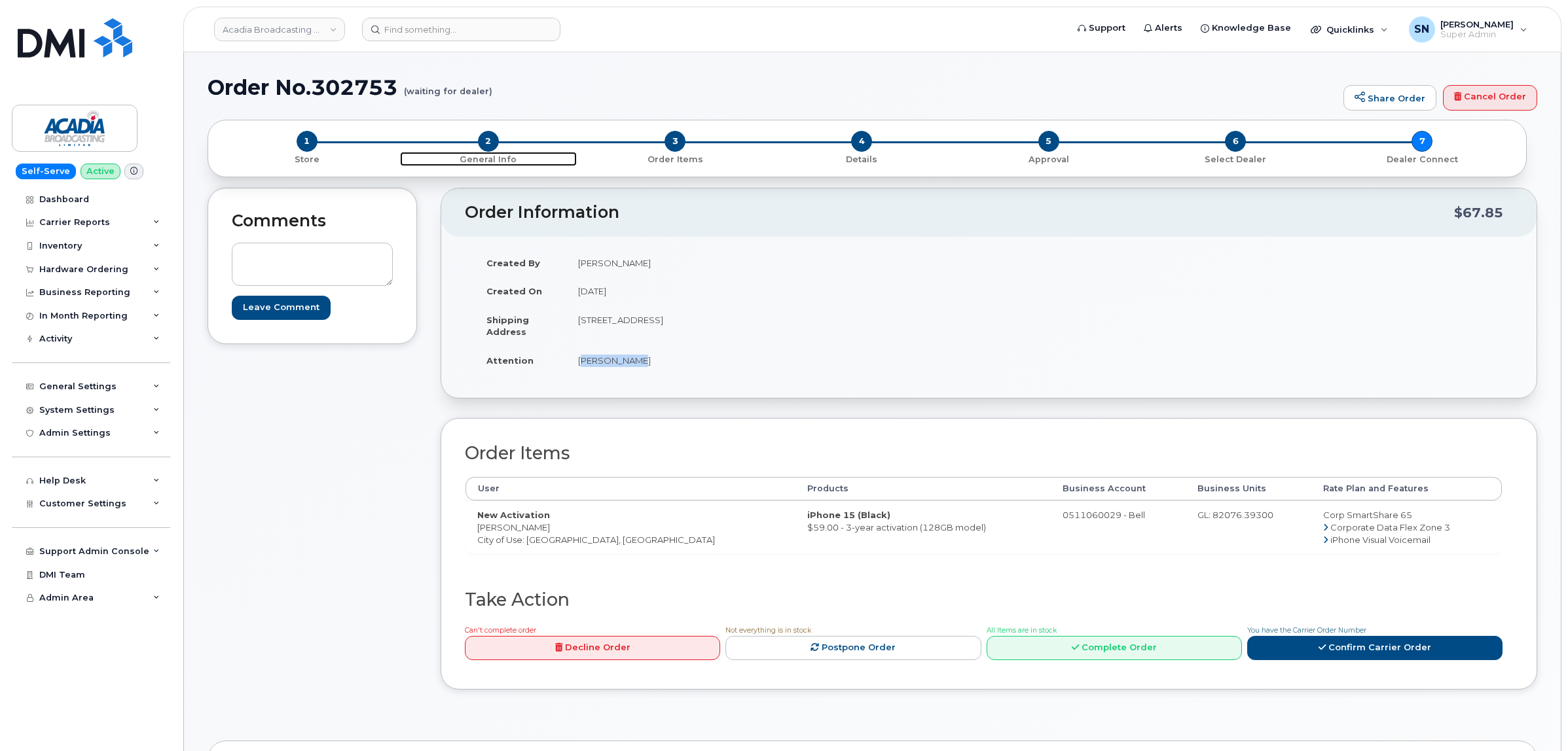
scroll to position [246, 0]
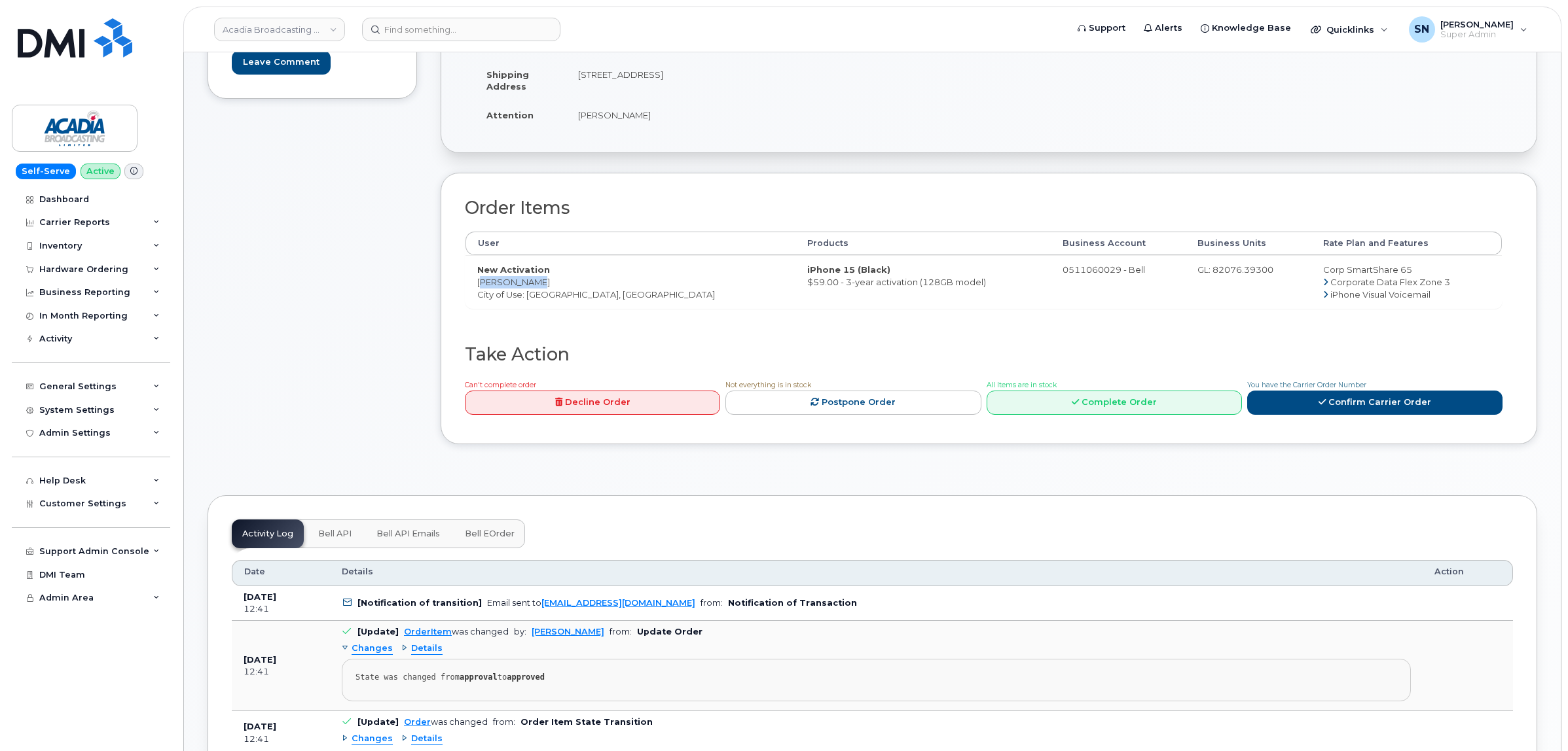
drag, startPoint x: 478, startPoint y: 281, endPoint x: 527, endPoint y: 281, distance: 49.0
click at [527, 281] on td "New Activation Alex Torres City of Use: Bridgewater, Nova Scotia" at bounding box center [630, 281] width 330 height 53
copy td "[PERSON_NAME]"
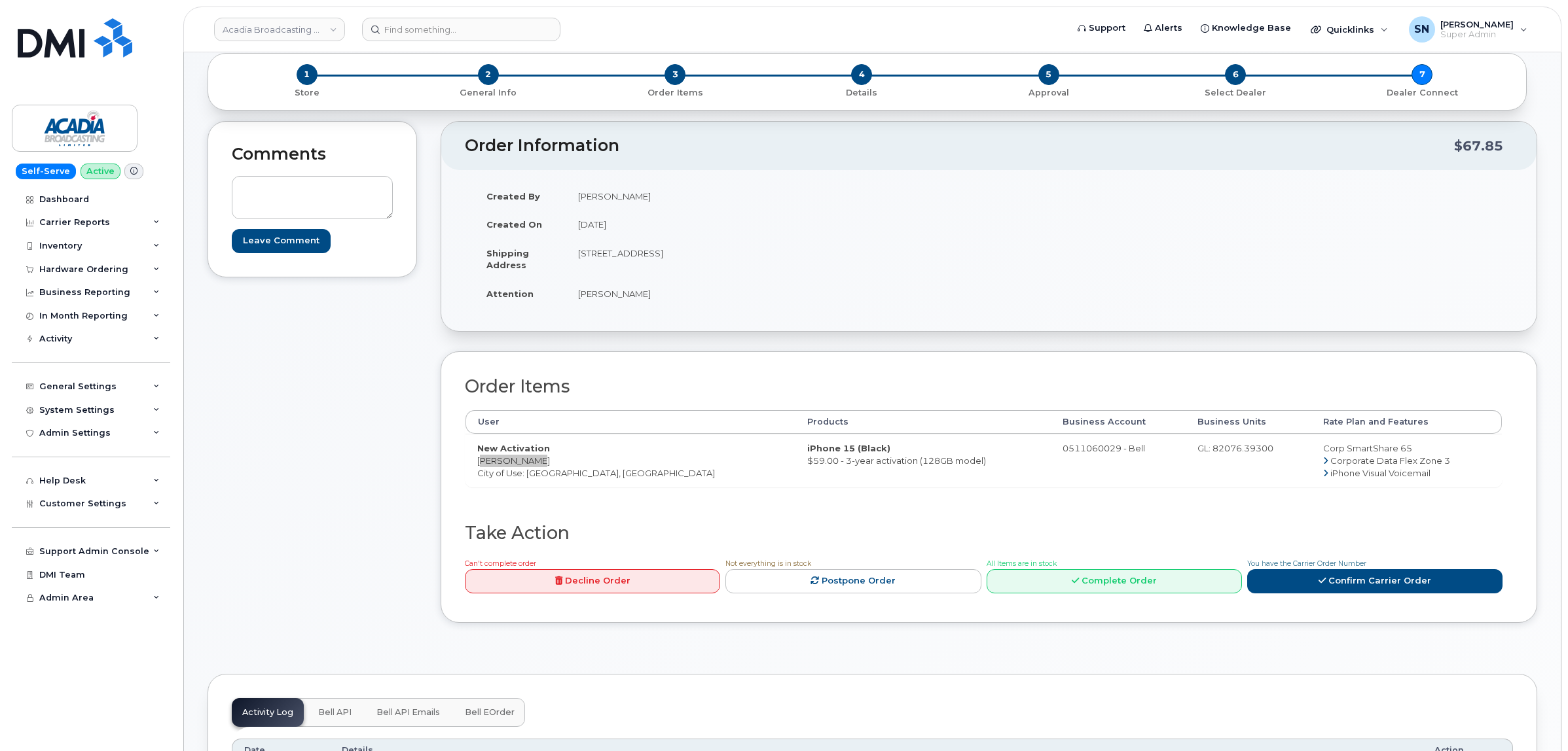
scroll to position [0, 0]
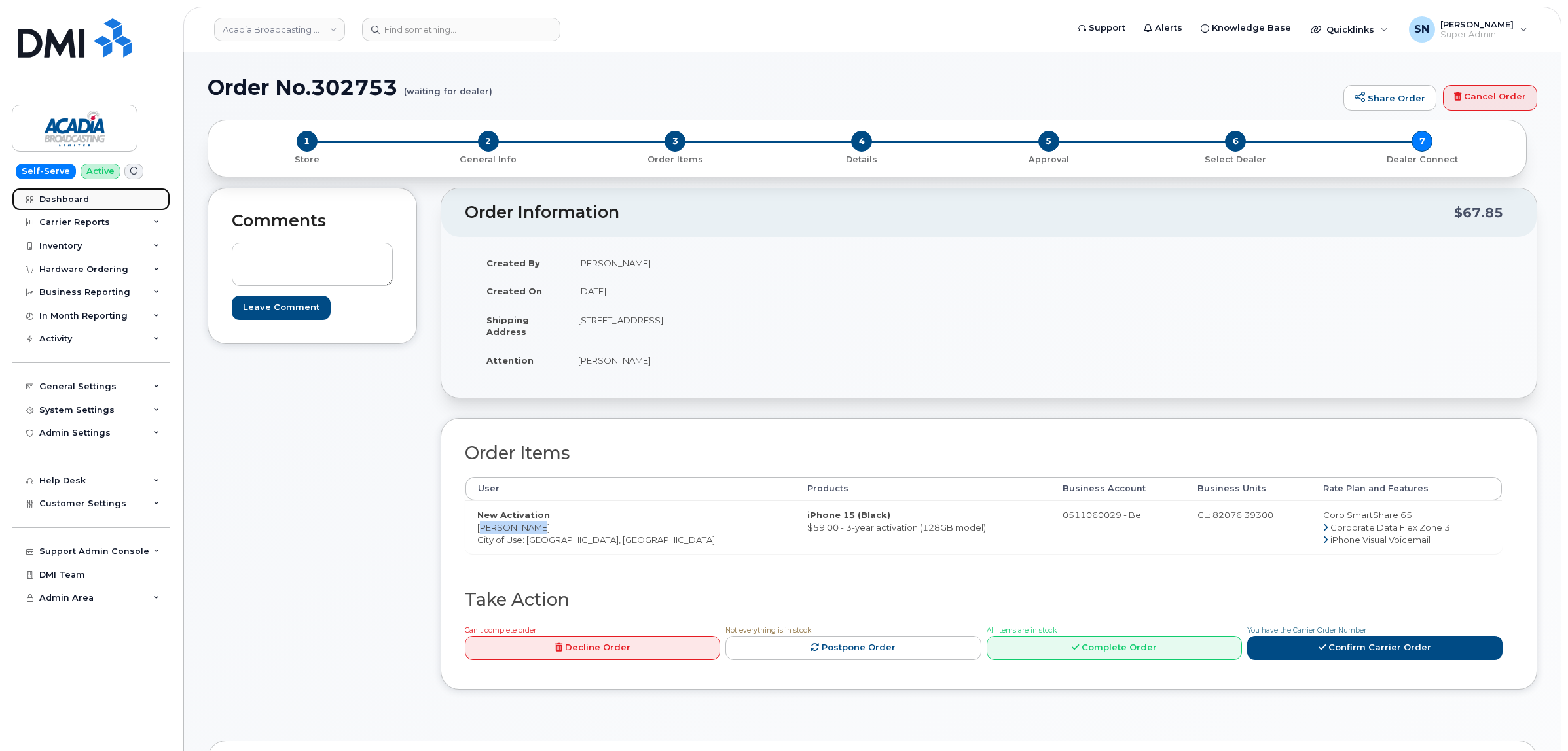
click at [86, 198] on div "Dashboard" at bounding box center [64, 199] width 50 height 11
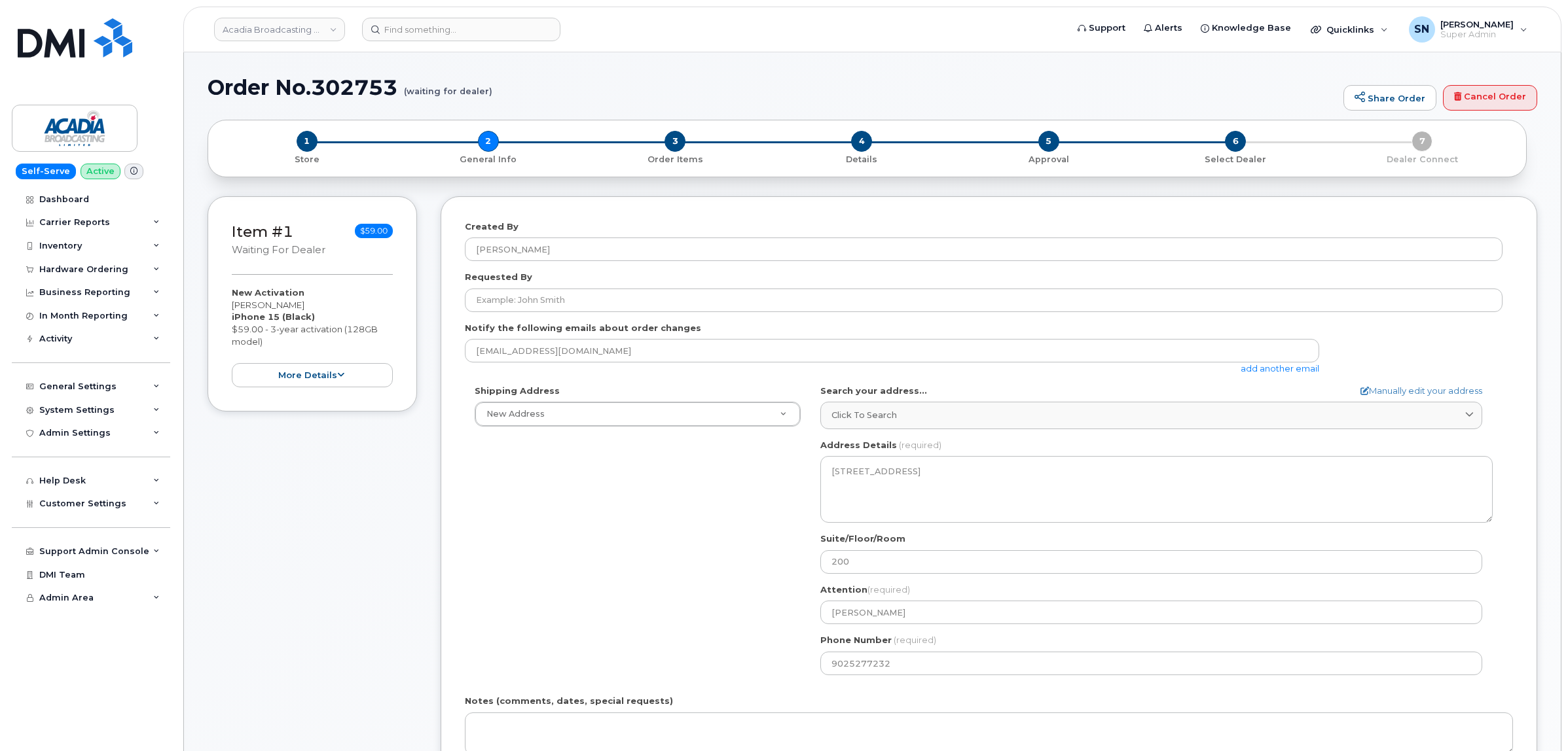
select select
click at [466, 508] on div "Shipping Address New Address New Address NS Bridgewater Search your address... …" at bounding box center [984, 535] width 1038 height 301
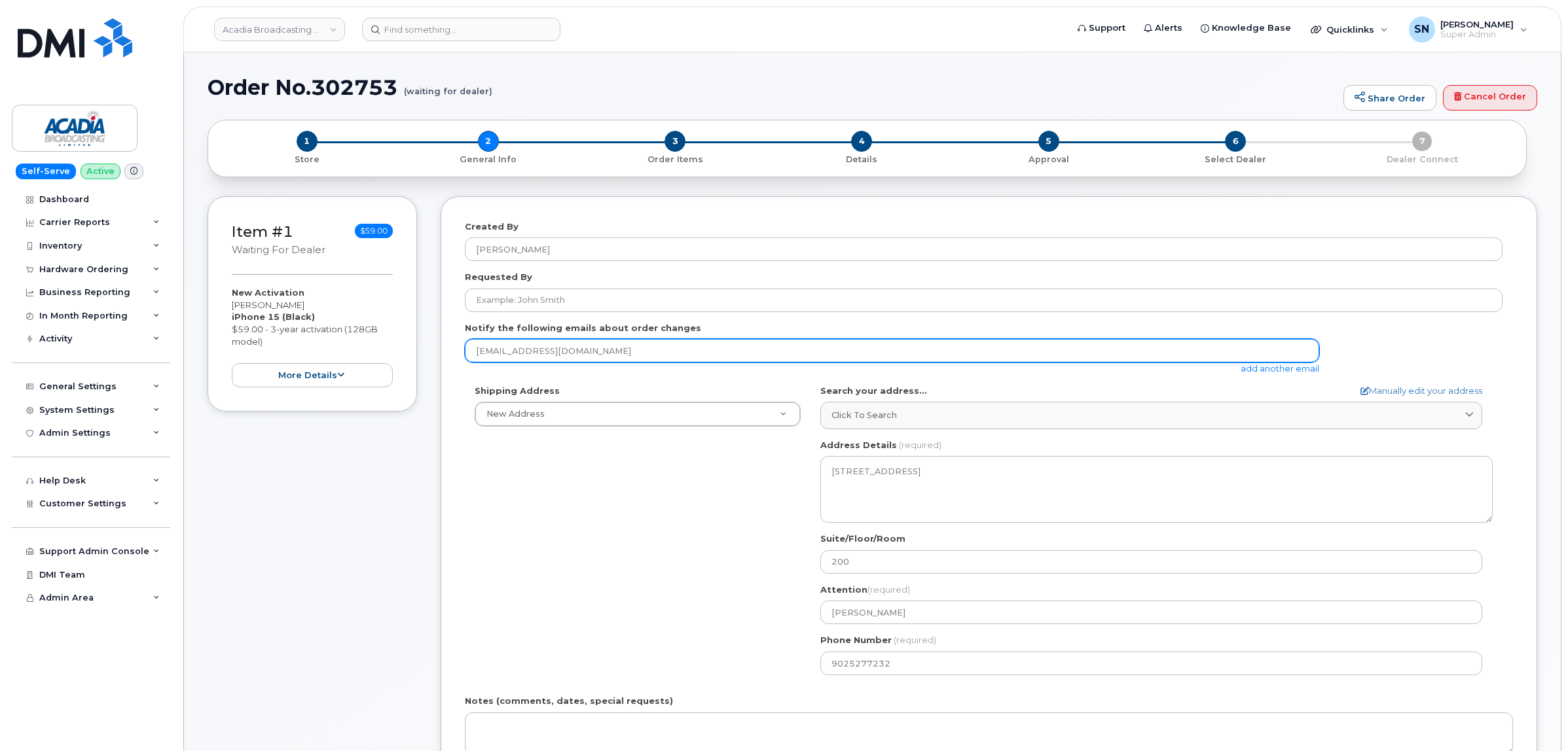
drag, startPoint x: 572, startPoint y: 346, endPoint x: 437, endPoint y: 338, distance: 135.2
click at [437, 338] on div "Item #1 waiting for dealer $59.00 New Activation Alex Torres iPhone 15 (Black) …" at bounding box center [872, 555] width 1330 height 719
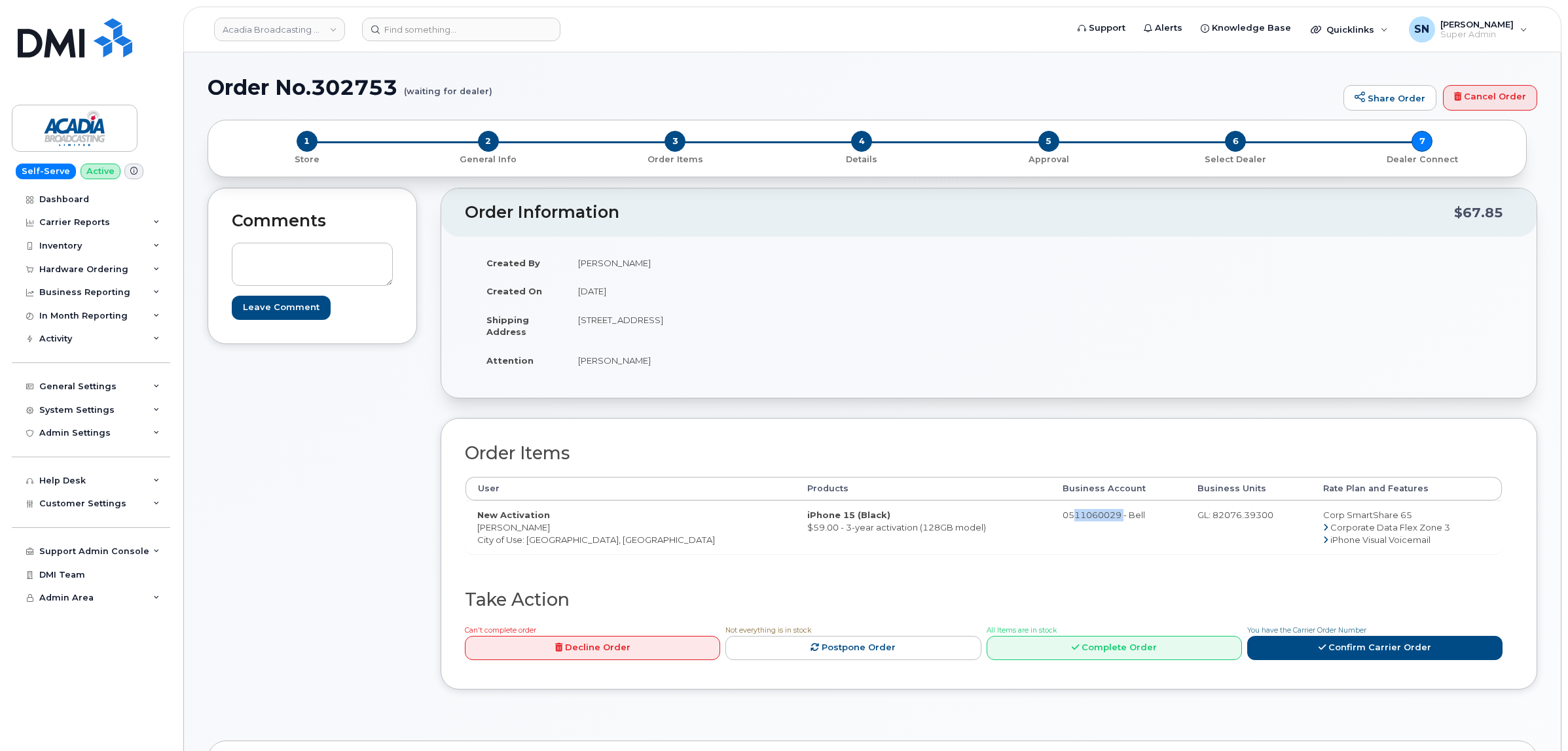
drag, startPoint x: 1019, startPoint y: 519, endPoint x: 1072, endPoint y: 528, distance: 53.8
click at [1072, 528] on td "0511060029 - Bell" at bounding box center [1118, 526] width 135 height 53
copy td "511060029"
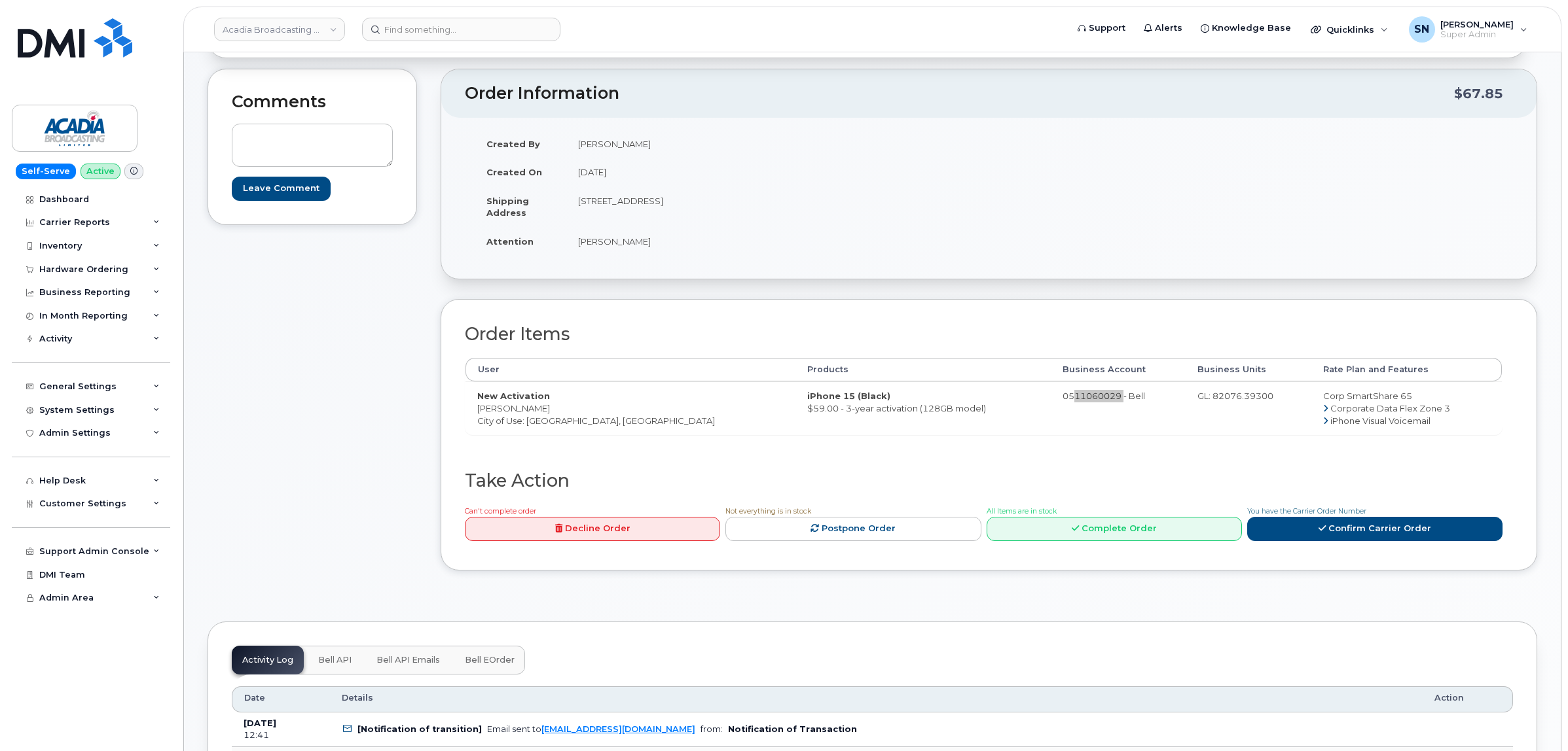
scroll to position [246, 0]
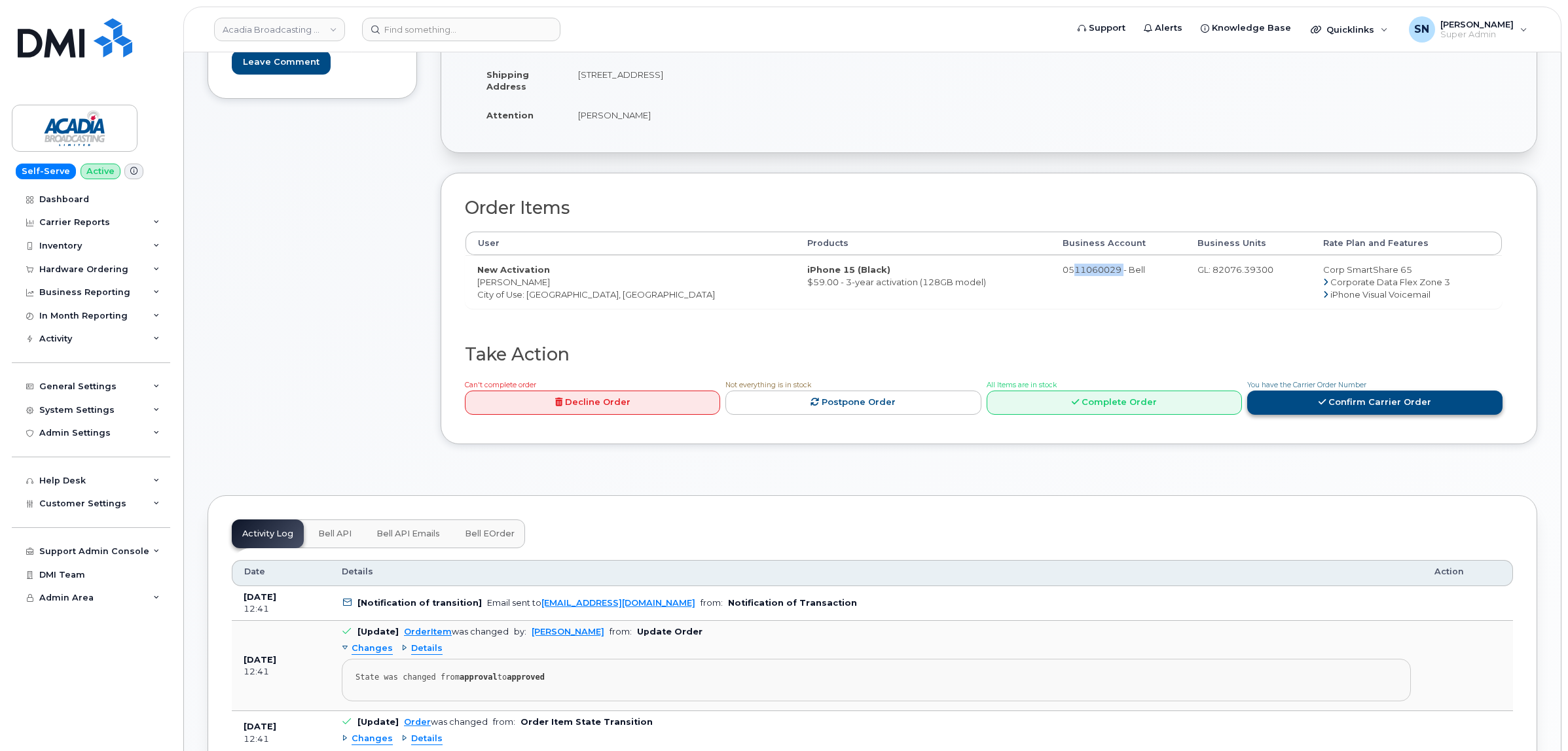
drag, startPoint x: 1425, startPoint y: 412, endPoint x: 1417, endPoint y: 410, distance: 8.2
click at [1417, 410] on link "Confirm Carrier Order" at bounding box center [1375, 402] width 256 height 24
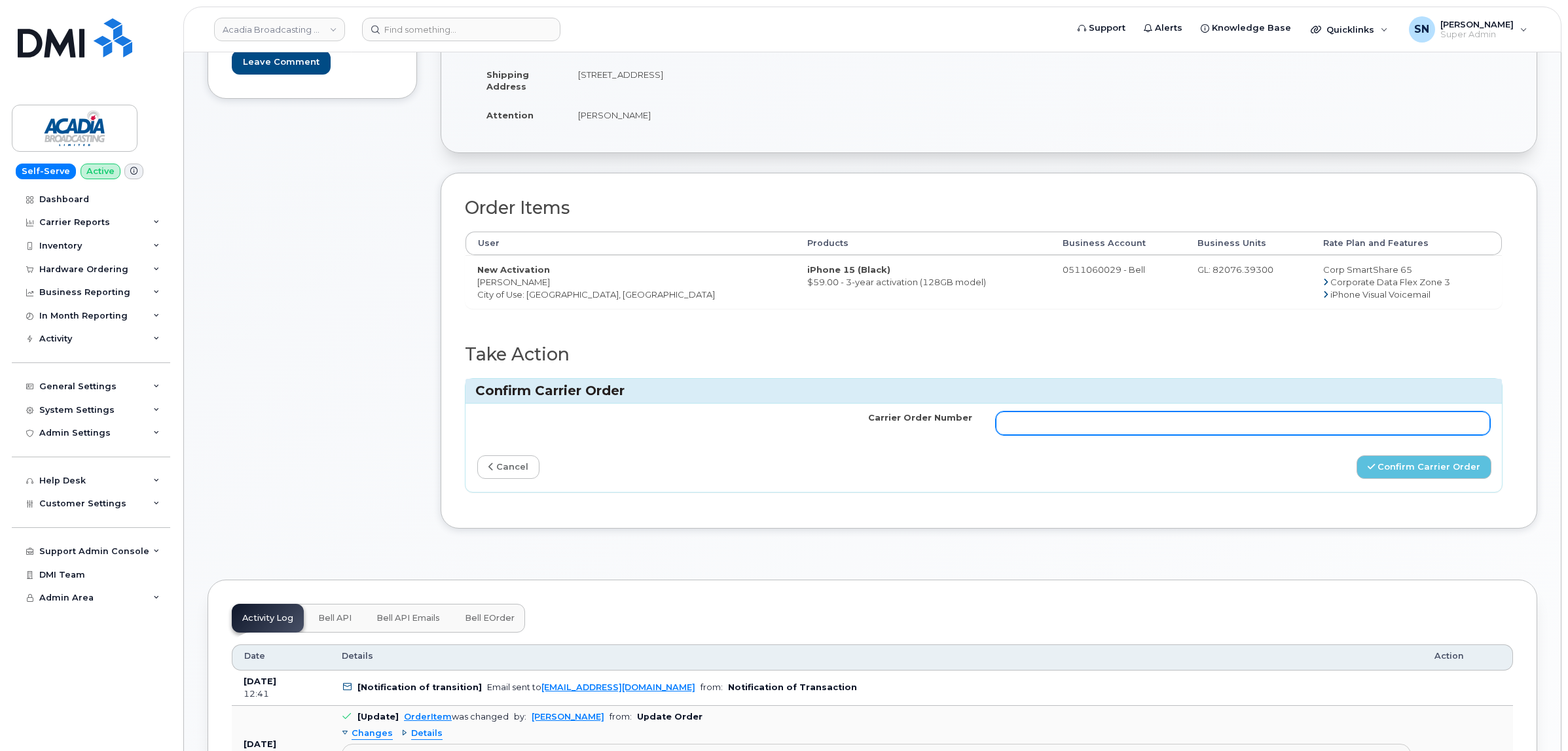
click at [1252, 439] on td at bounding box center [1243, 423] width 519 height 39
click at [1249, 430] on input "Carrier Order Number" at bounding box center [1243, 424] width 495 height 24
paste input "3026657"
type input "3026657"
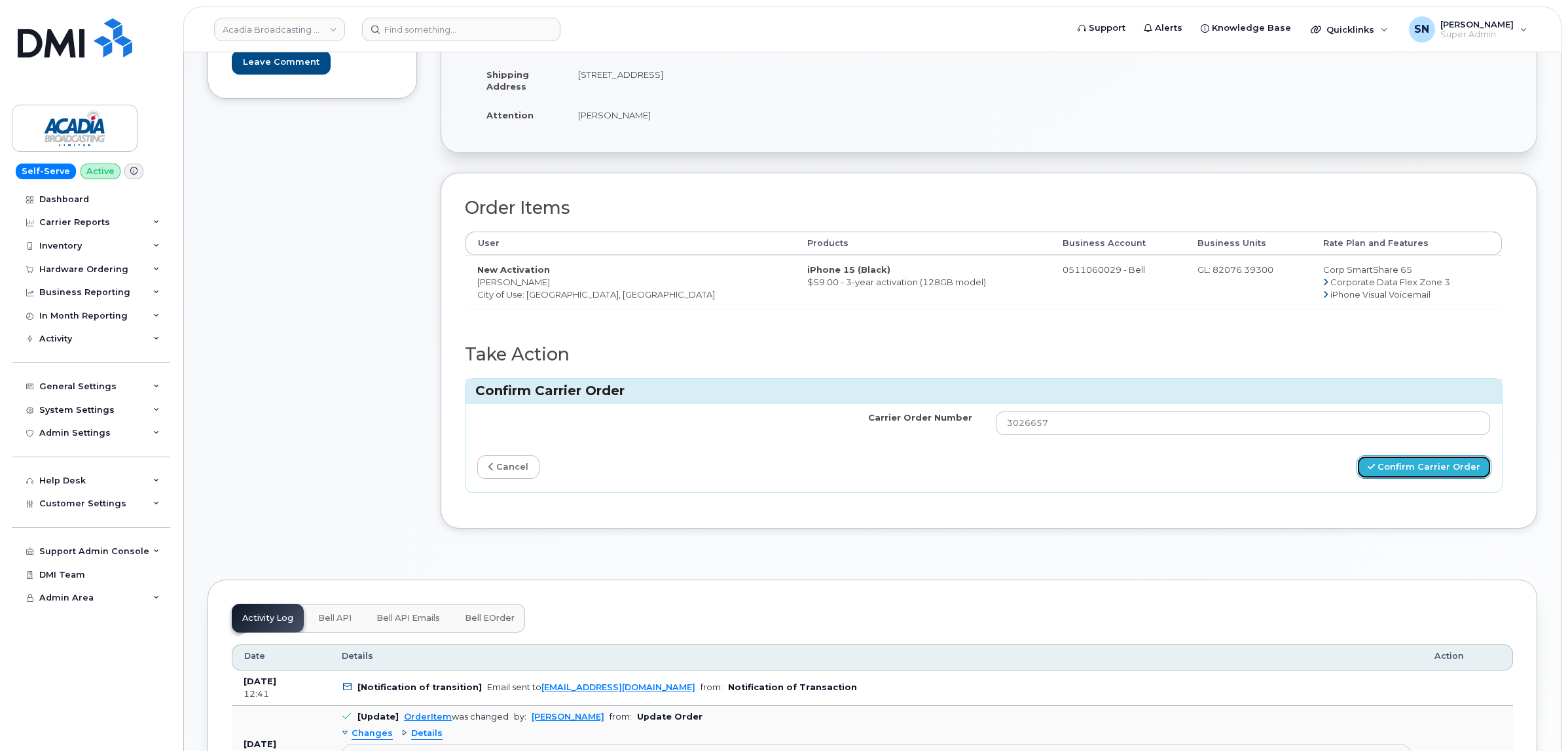
click at [1389, 467] on button "Confirm Carrier Order" at bounding box center [1424, 467] width 135 height 24
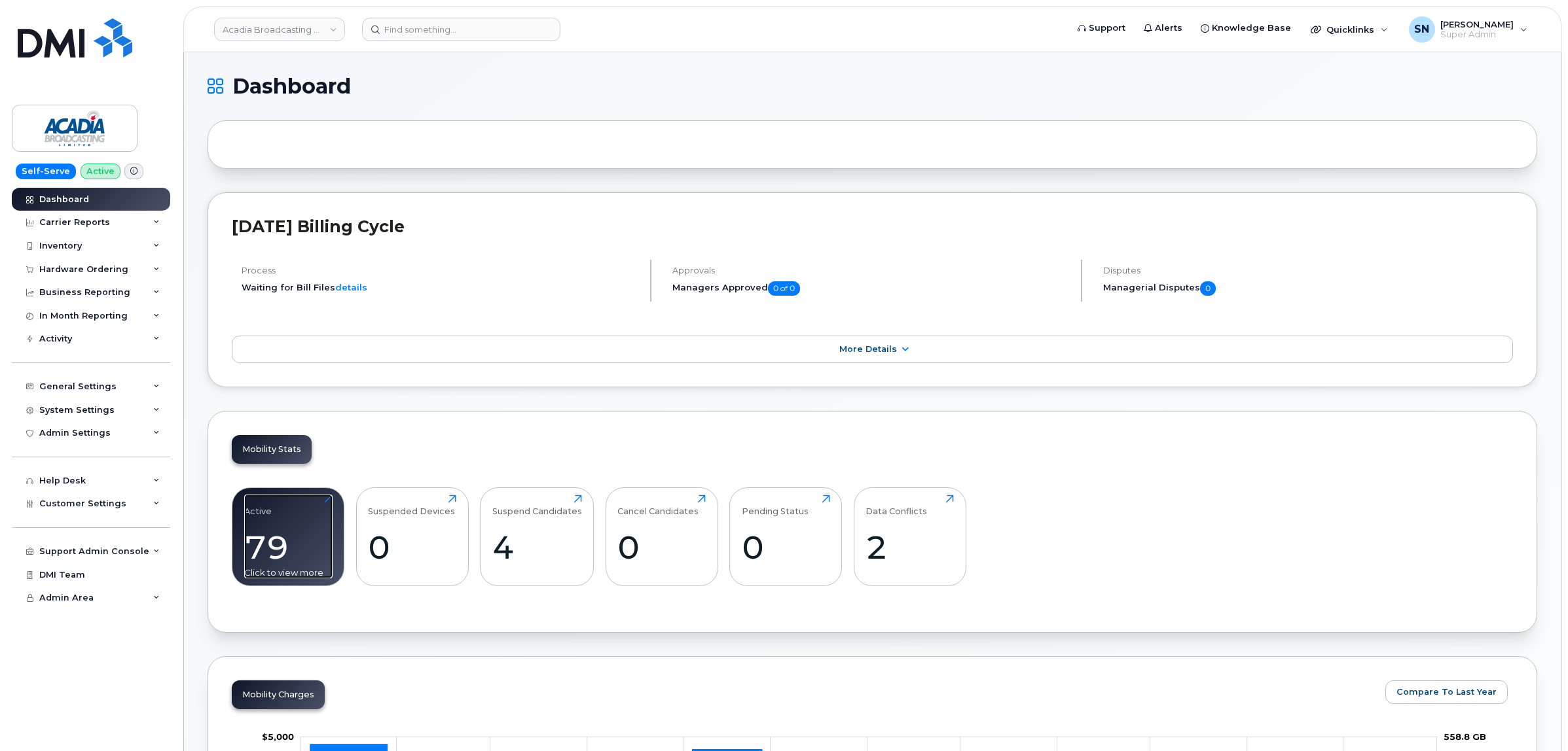
click at [293, 516] on div "Active 79 Click to view more" at bounding box center [288, 536] width 88 height 84
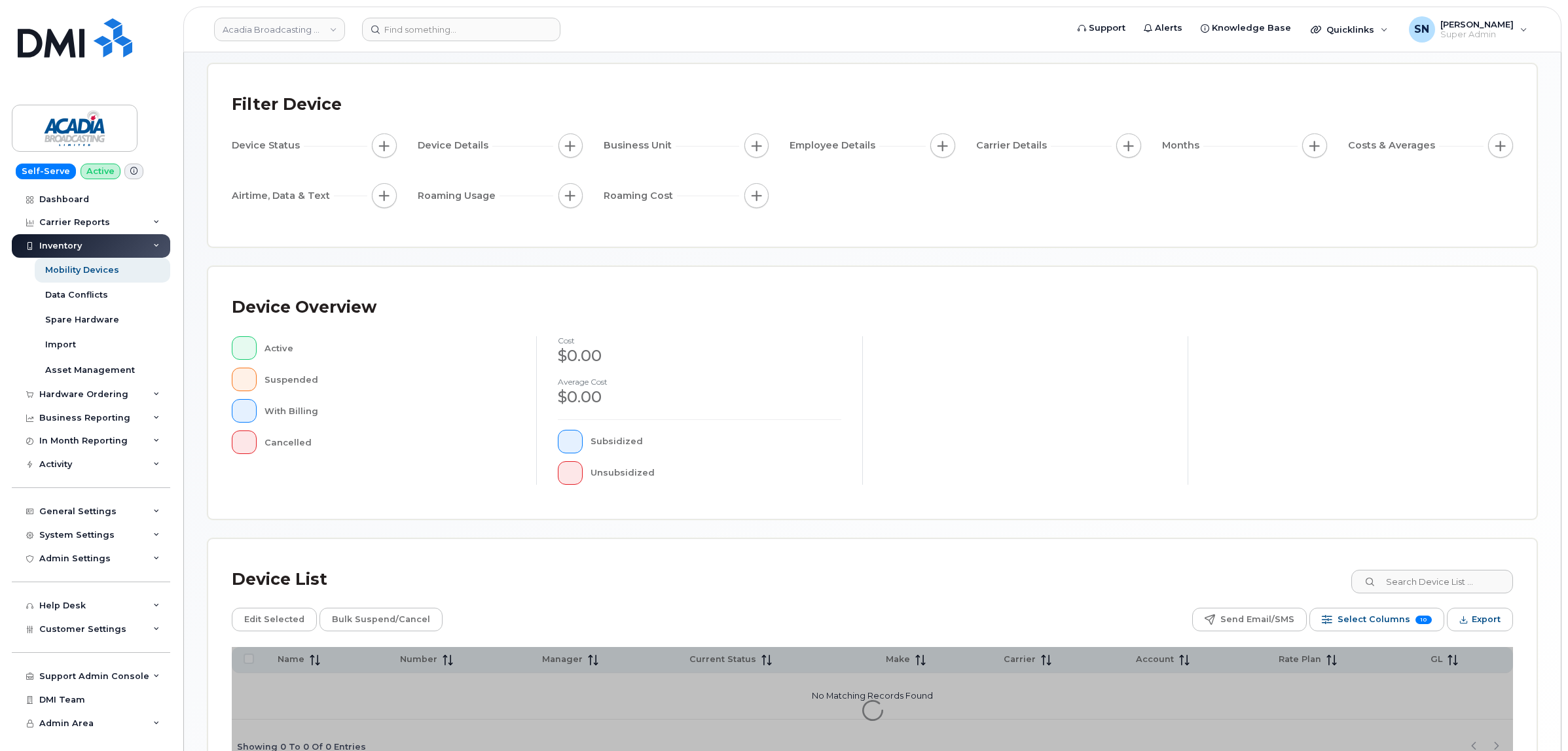
scroll to position [149, 0]
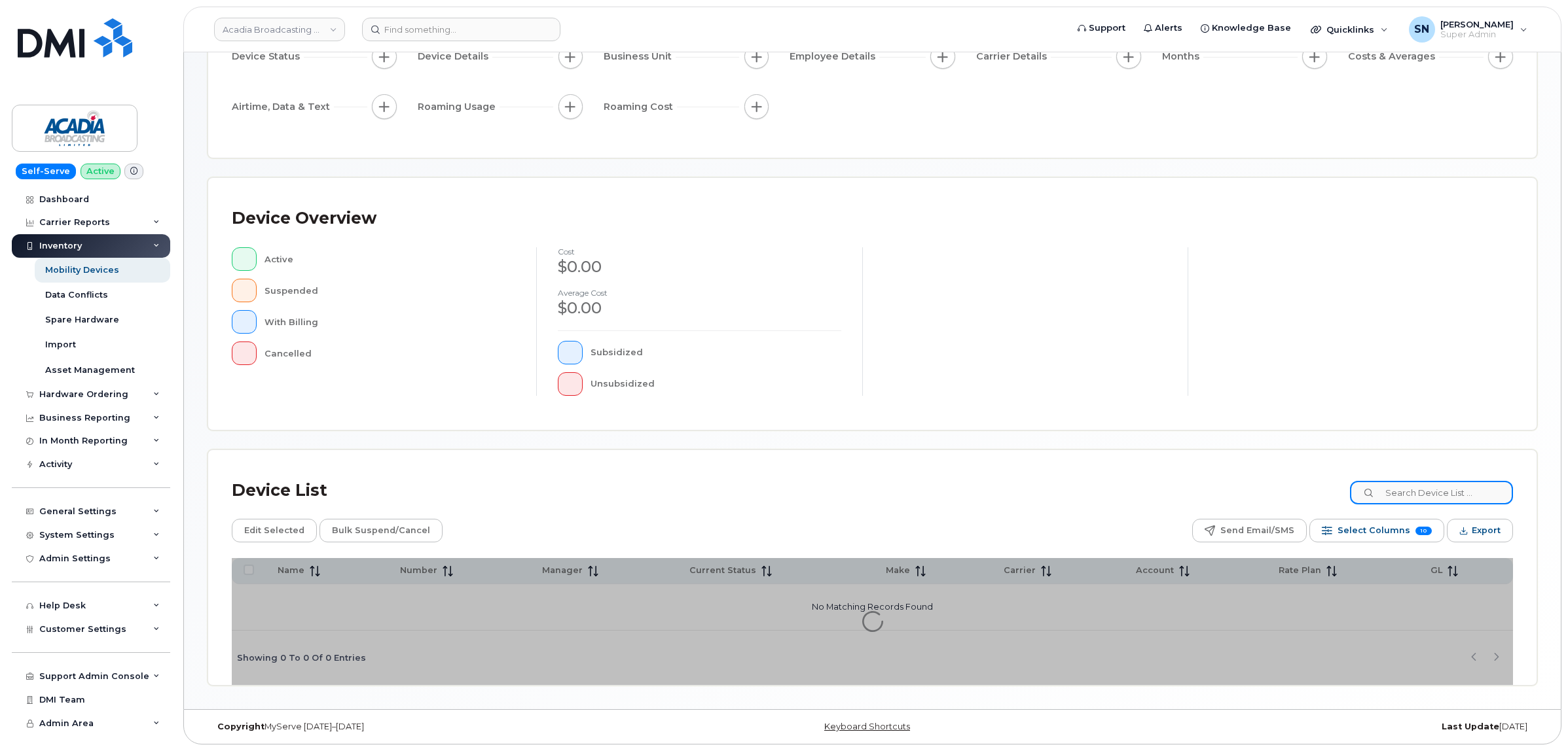
click at [1441, 496] on input at bounding box center [1432, 493] width 163 height 24
paste input "511060029"
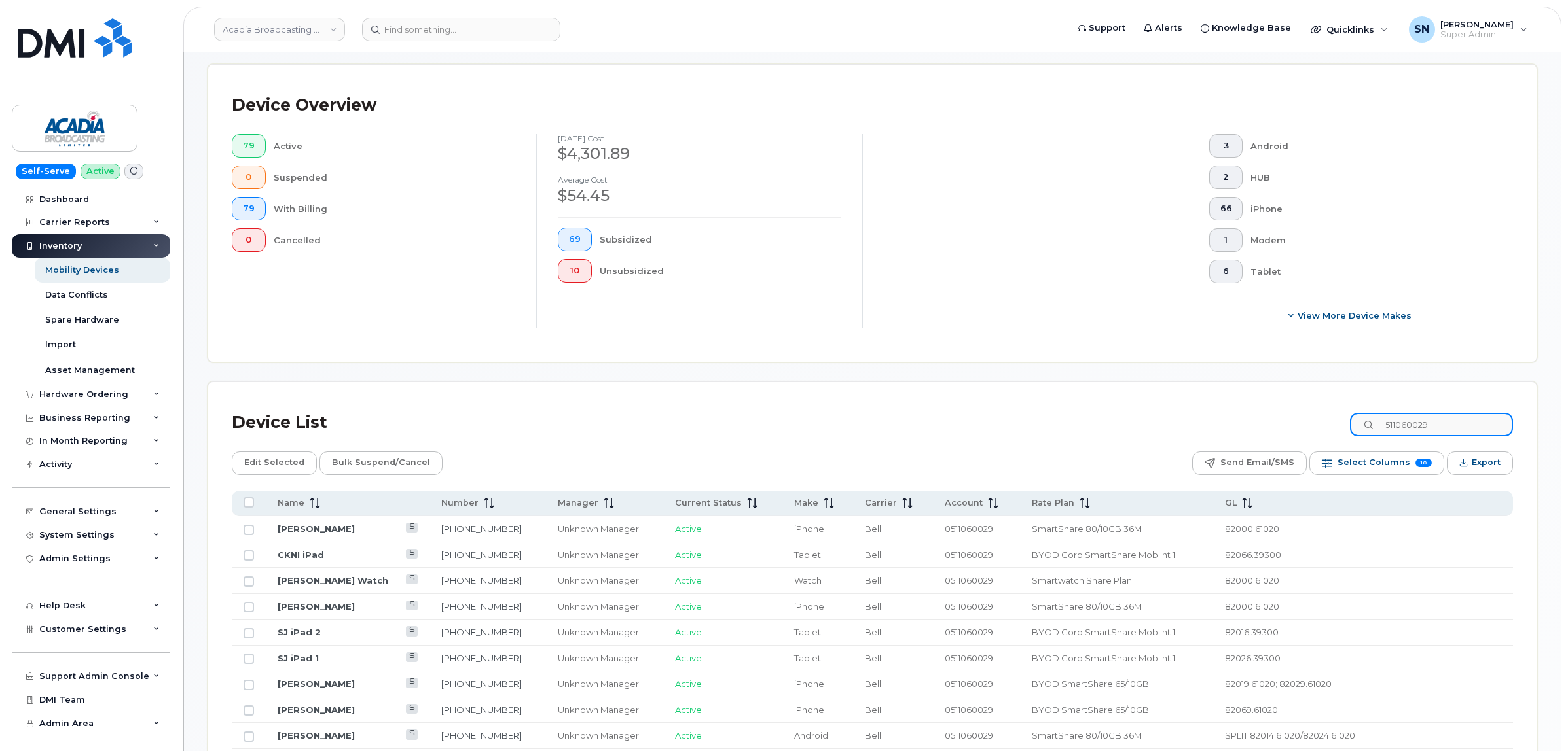
scroll to position [394, 0]
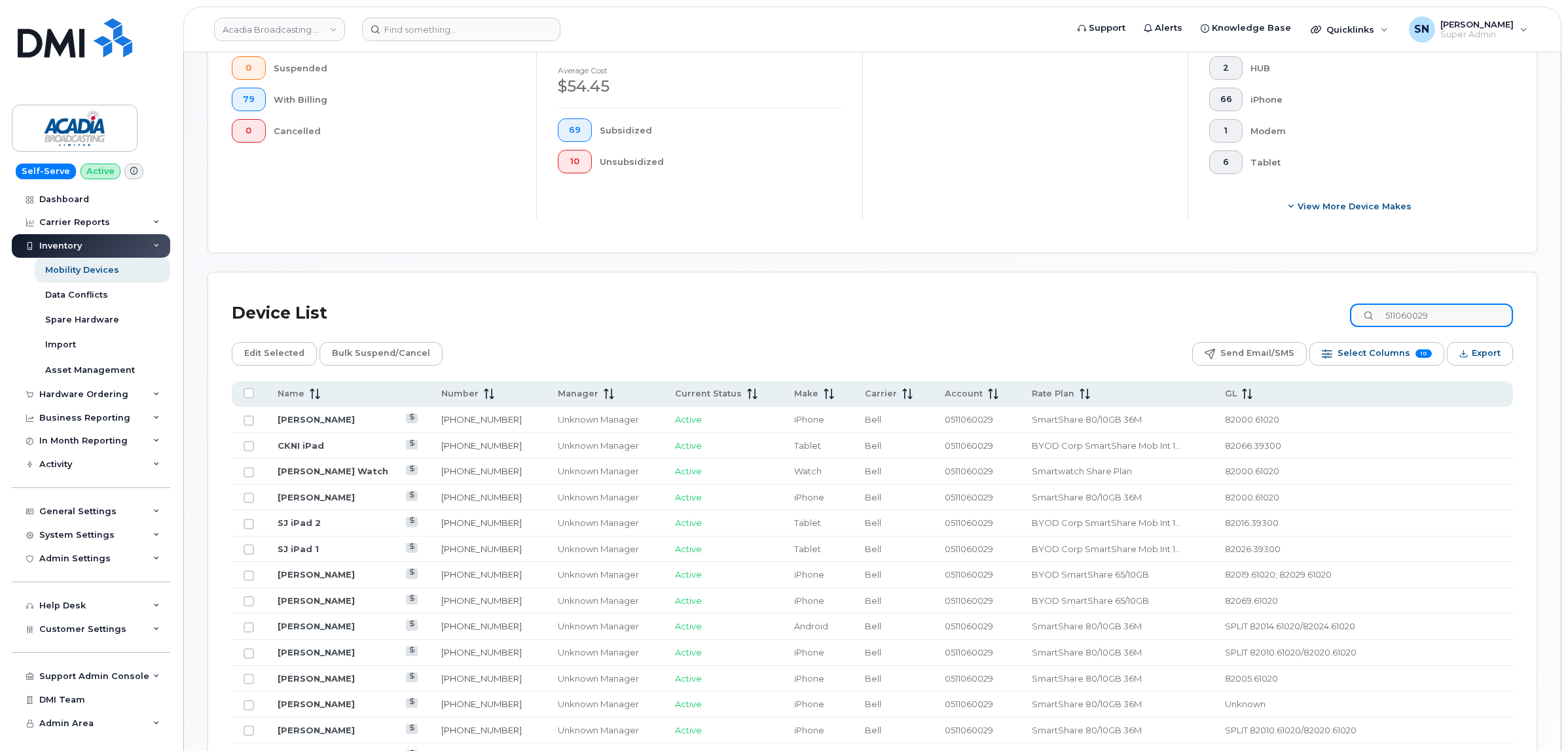
type input "511060029"
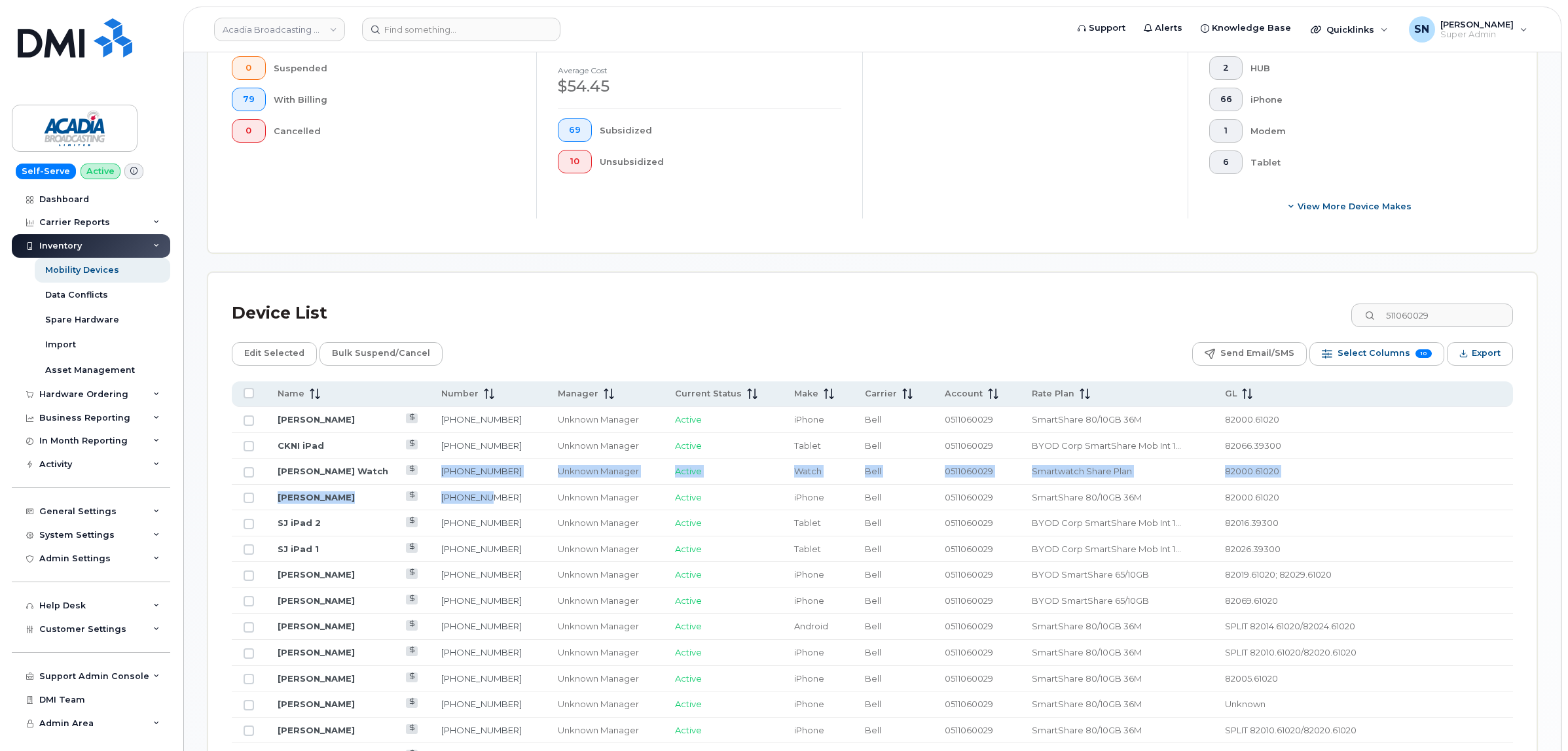
drag, startPoint x: 433, startPoint y: 479, endPoint x: 482, endPoint y: 486, distance: 49.5
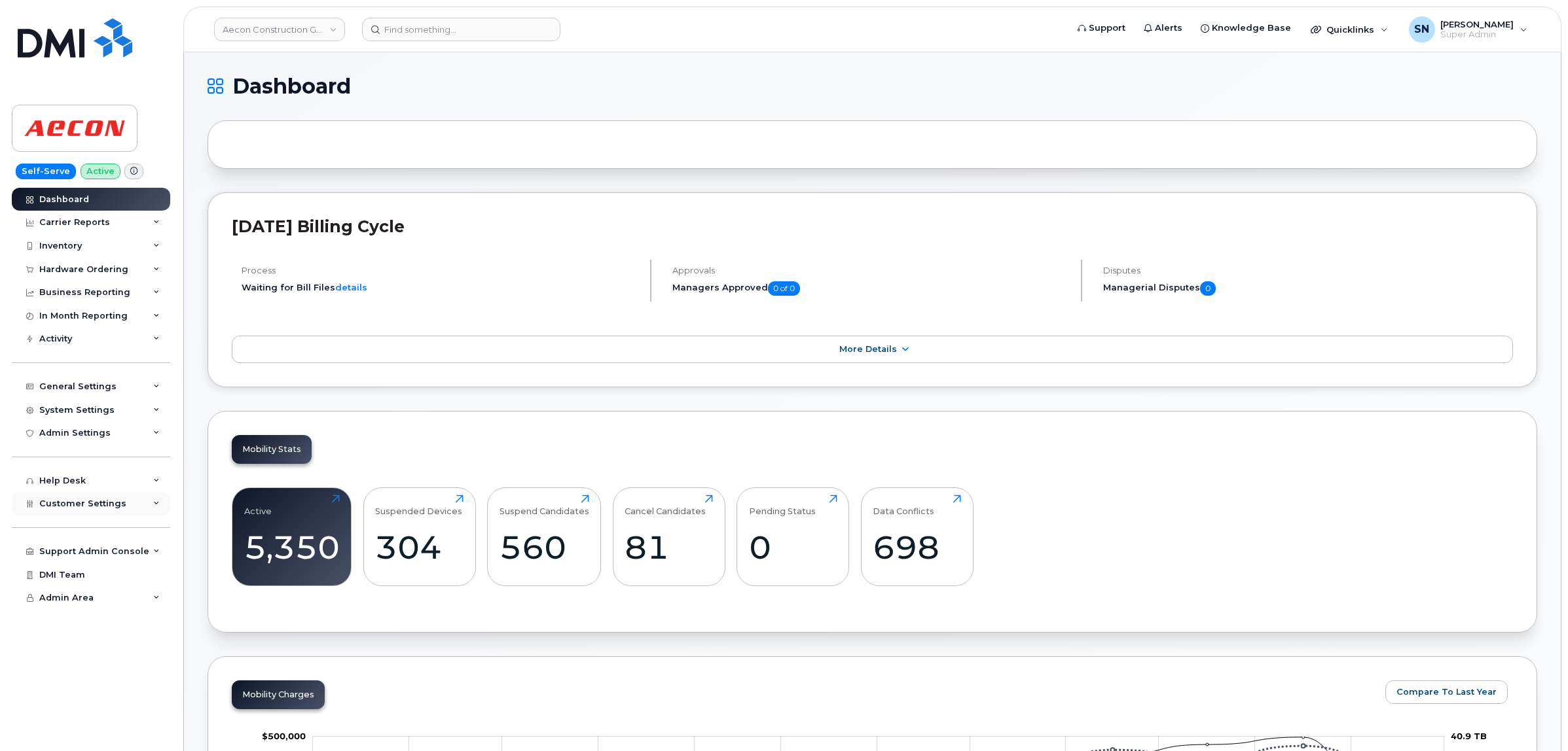
click at [95, 507] on span "Customer Settings" at bounding box center [83, 503] width 87 height 10
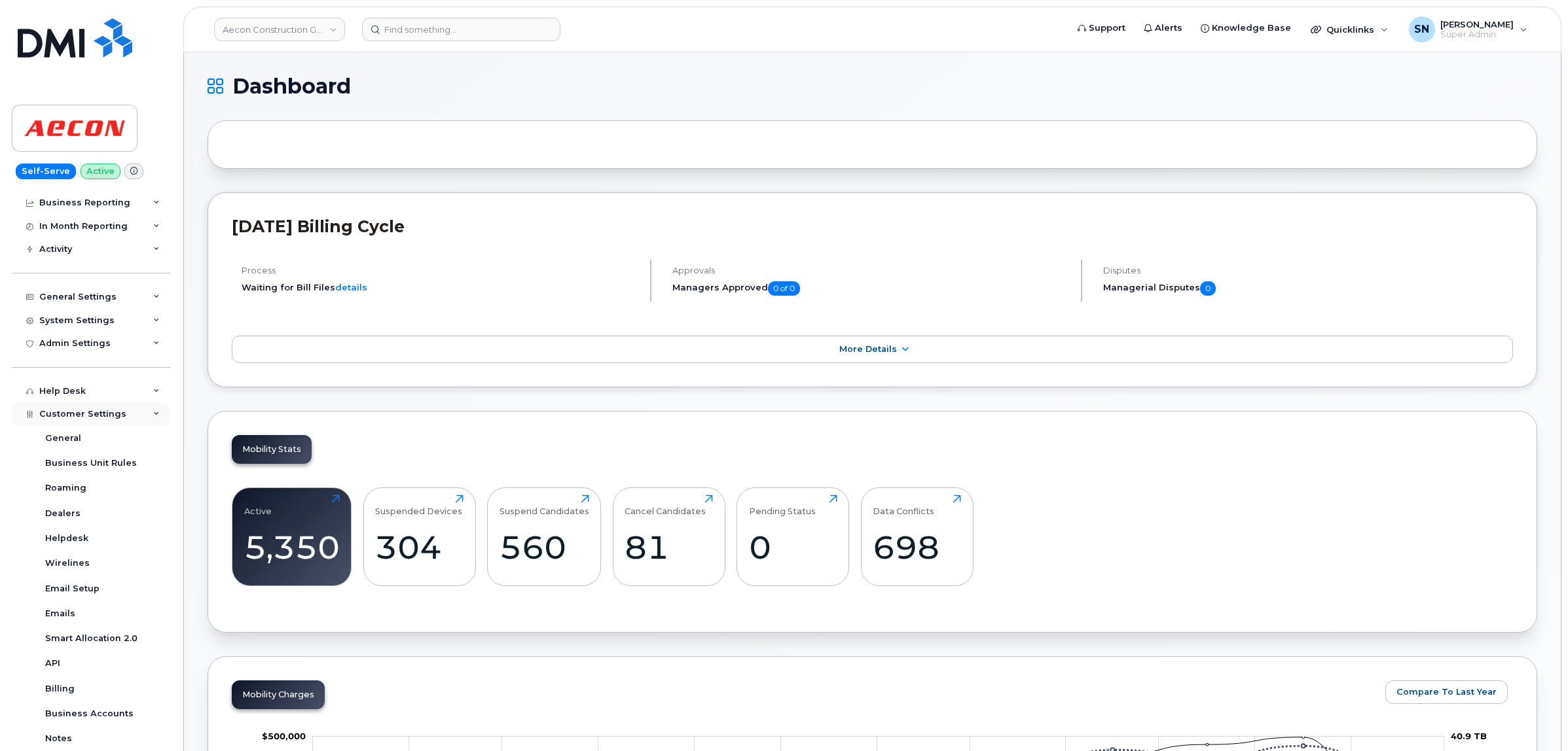
scroll to position [246, 0]
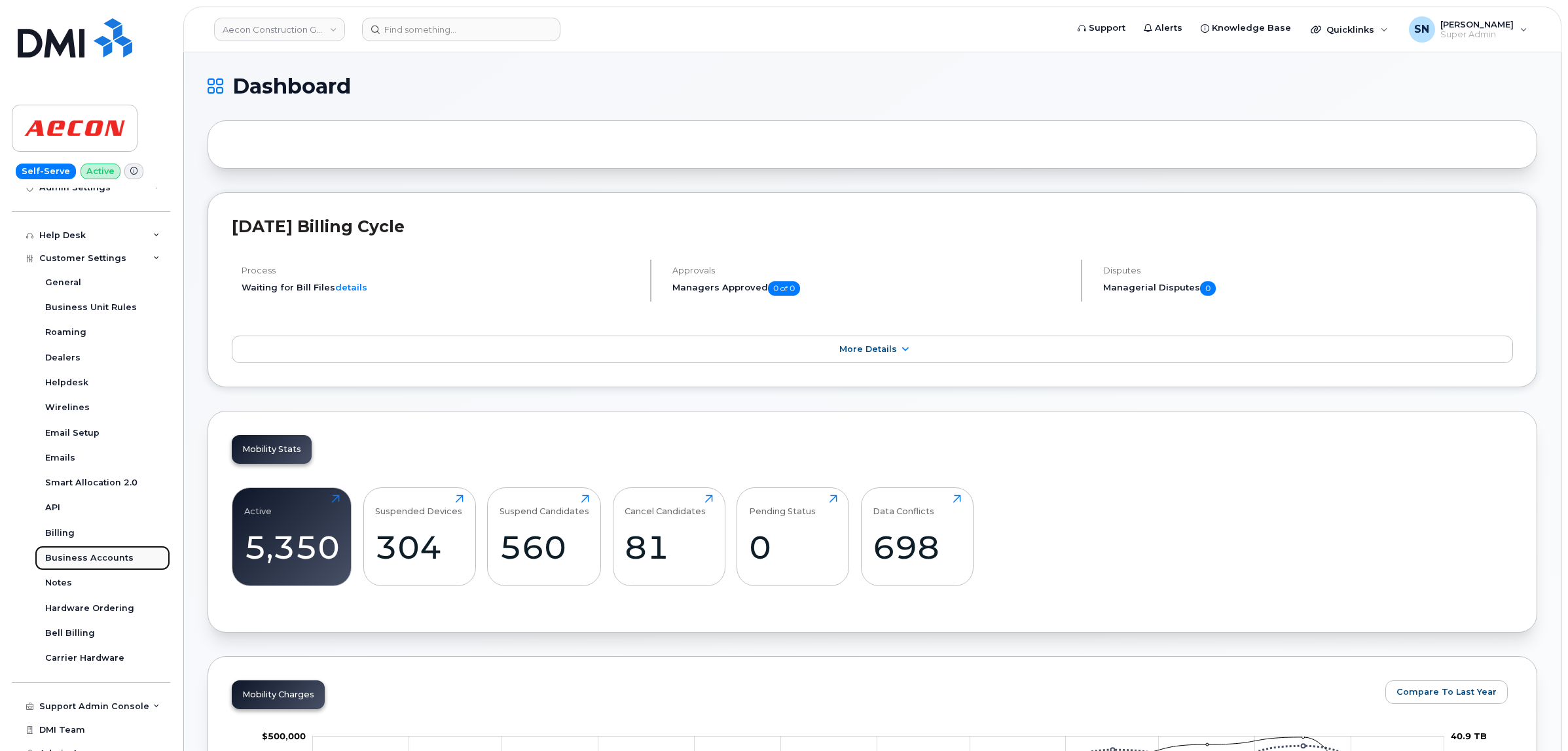
click at [118, 564] on div "Business Accounts" at bounding box center [89, 558] width 88 height 12
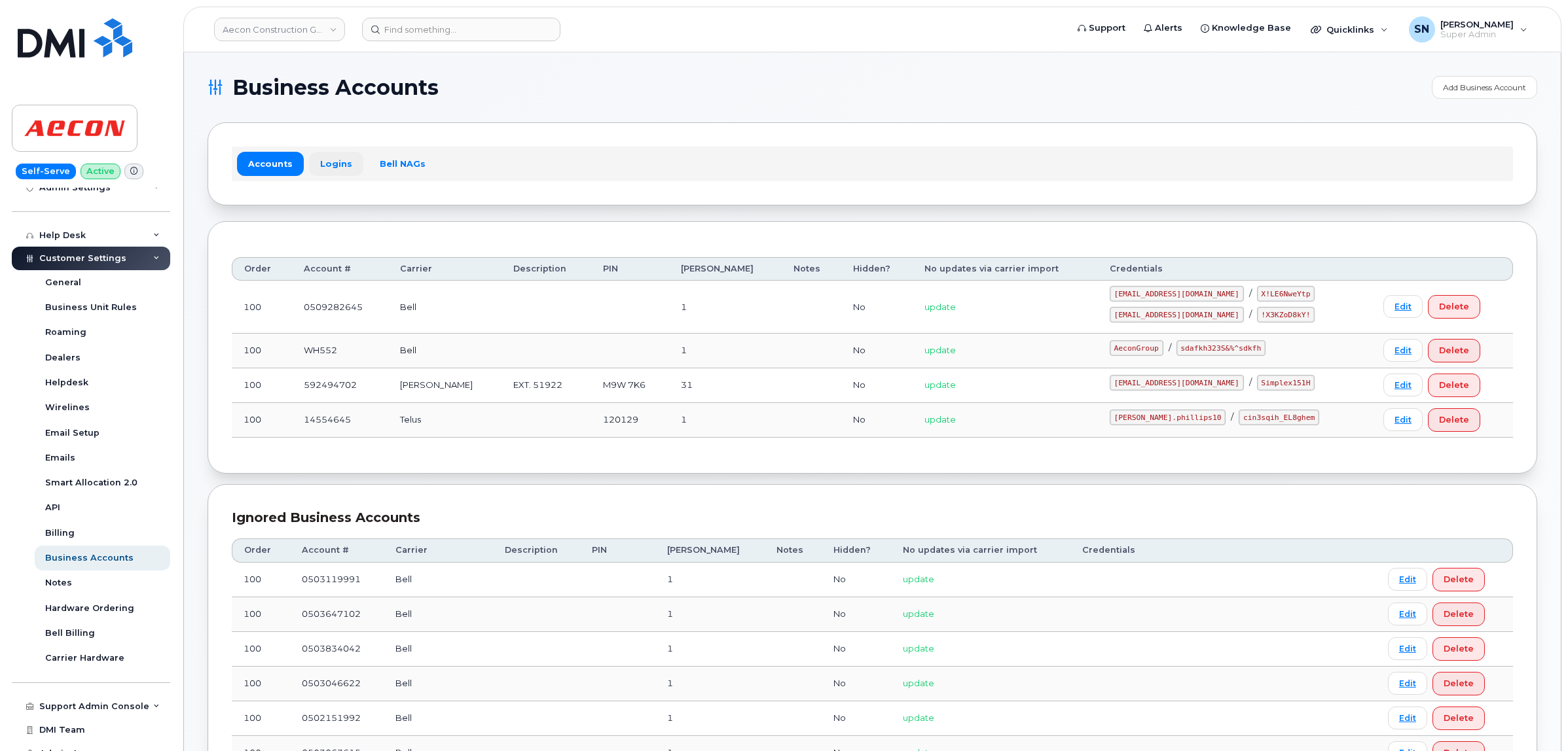
click at [323, 164] on link "Logins" at bounding box center [336, 163] width 55 height 24
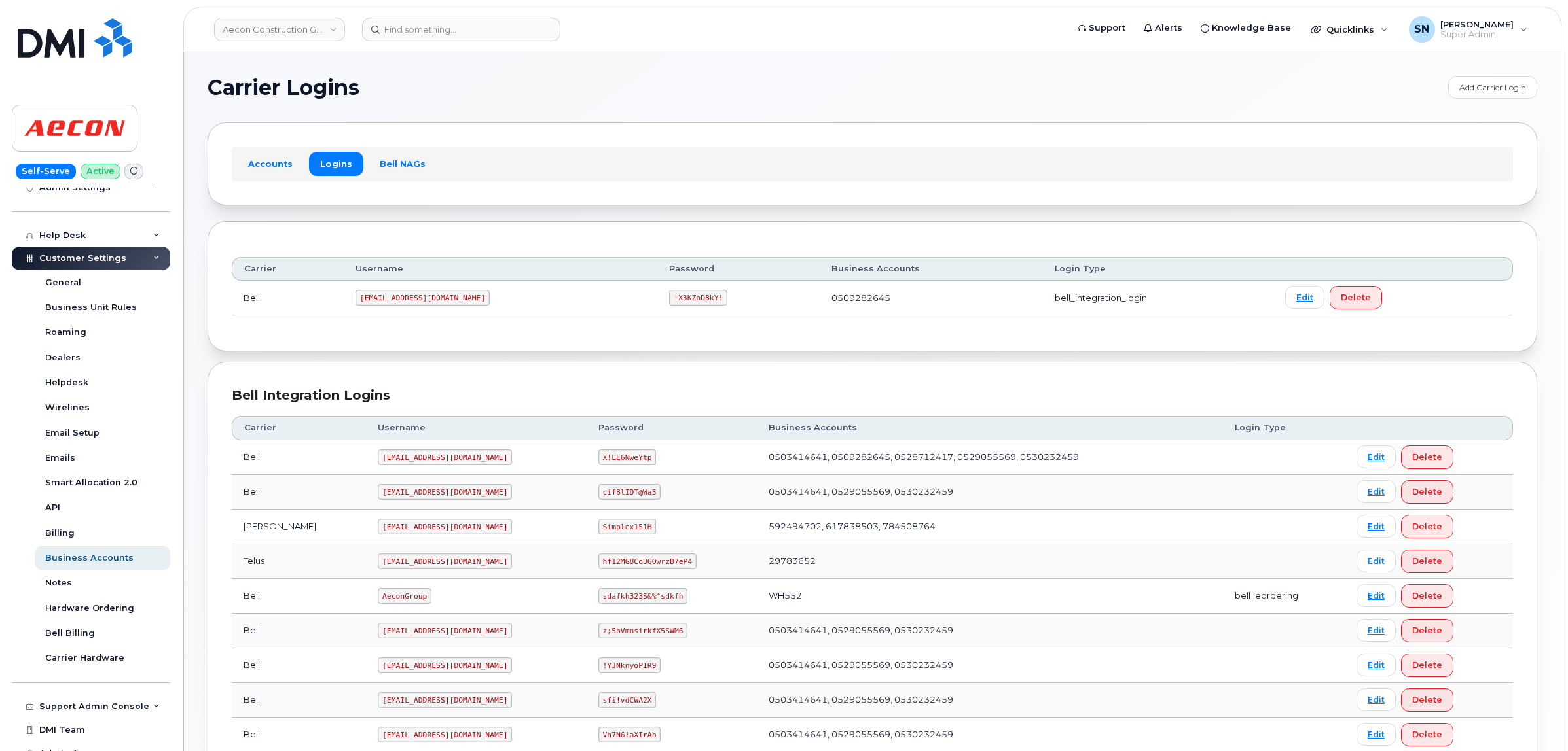
scroll to position [82, 0]
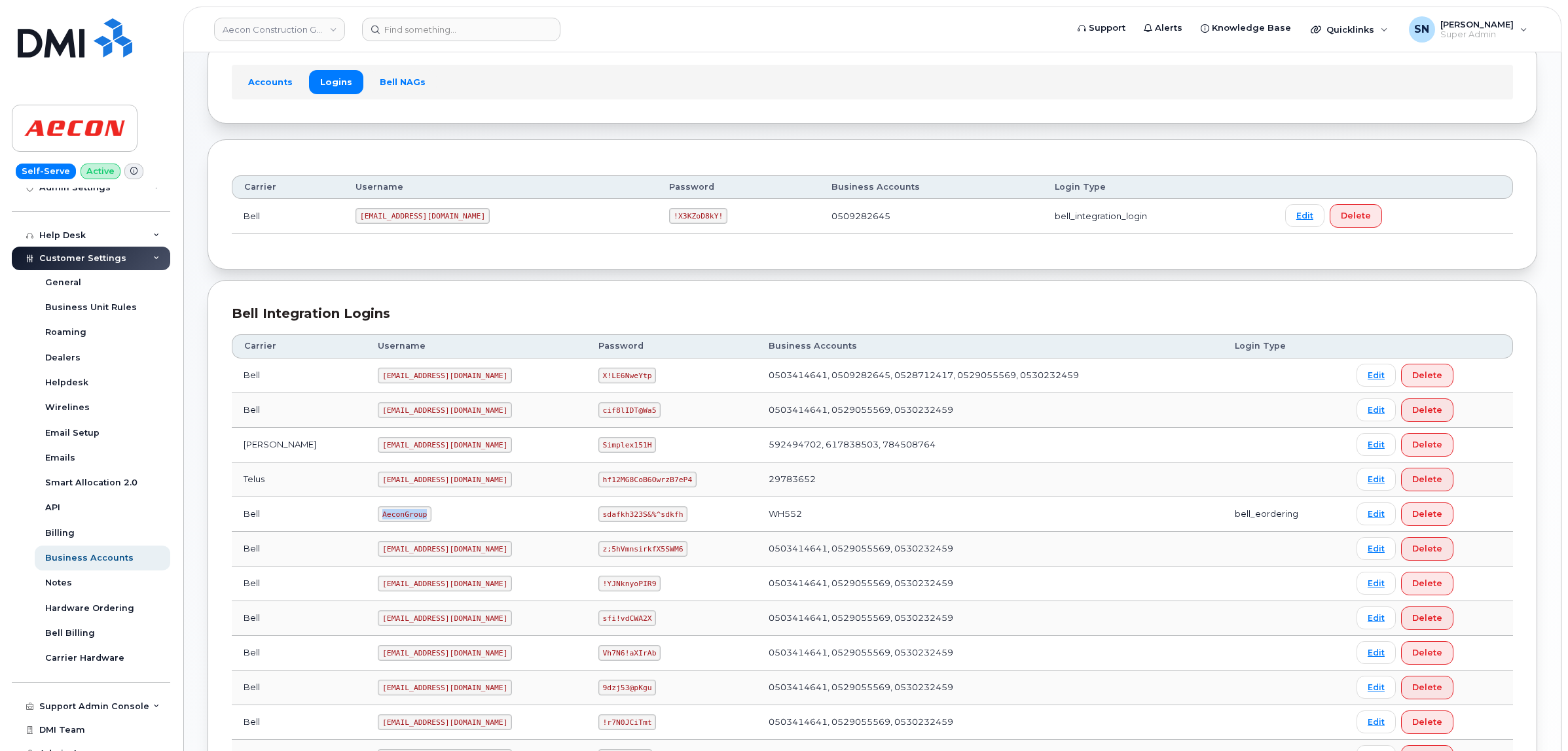
drag, startPoint x: 318, startPoint y: 518, endPoint x: 375, endPoint y: 527, distance: 57.7
click at [375, 527] on td "AeconGroup" at bounding box center [476, 515] width 220 height 35
copy code "AeconGroup"
drag, startPoint x: 578, startPoint y: 518, endPoint x: 670, endPoint y: 525, distance: 92.3
click at [670, 525] on td "sdafkh323S&%^sdkfh" at bounding box center [672, 515] width 170 height 35
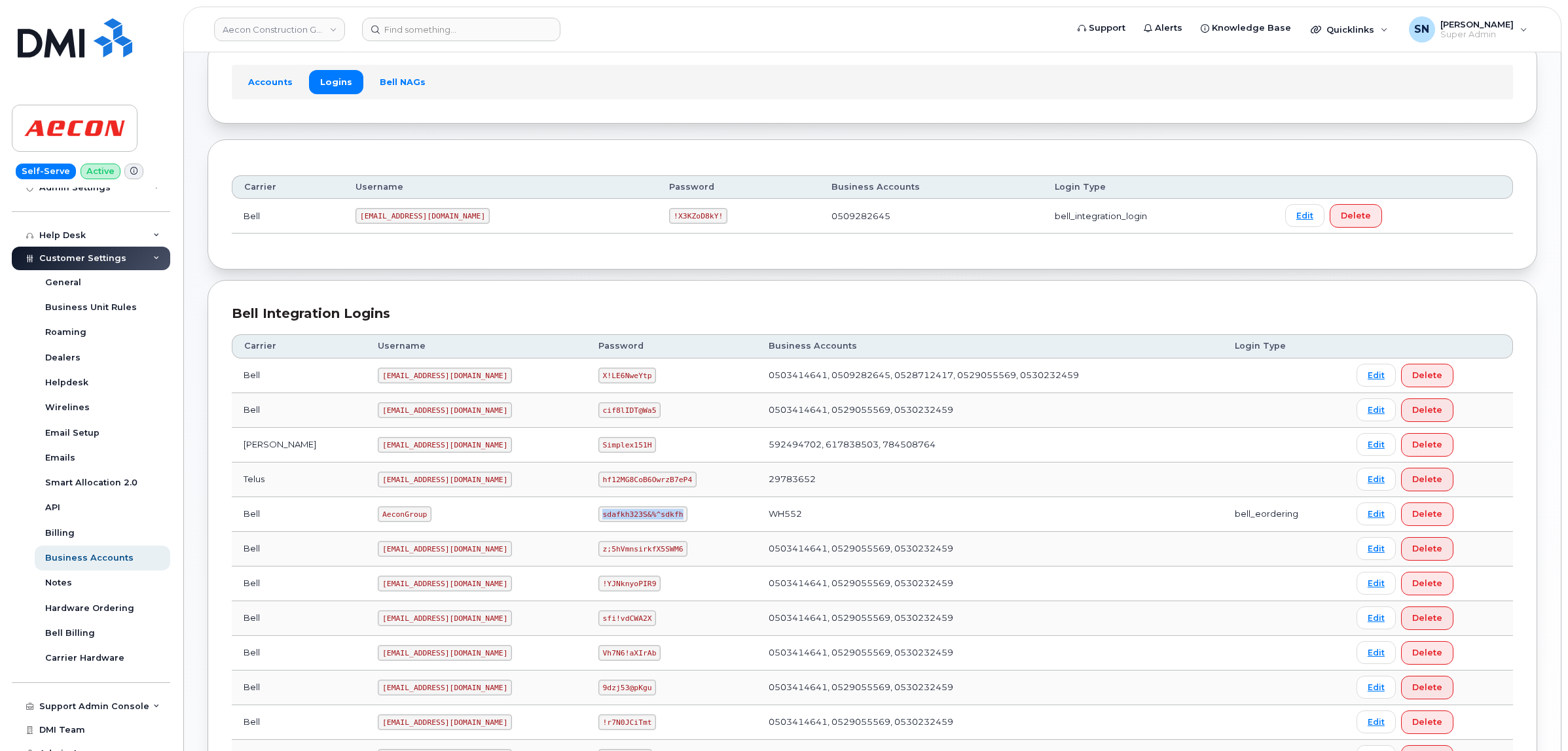
copy code "sdafkh323S&%^sdkfh"
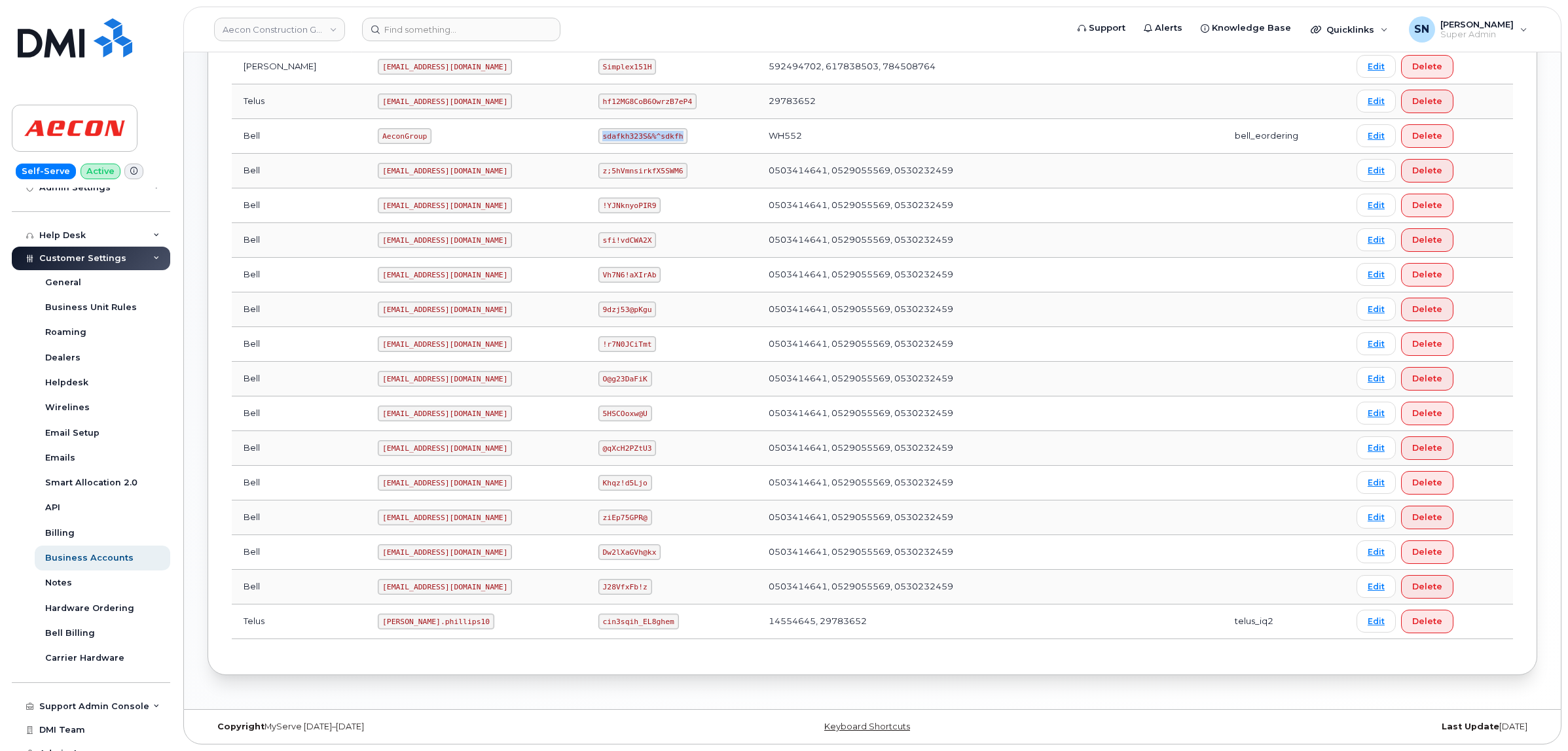
scroll to position [465, 0]
drag, startPoint x: 326, startPoint y: 619, endPoint x: 395, endPoint y: 627, distance: 69.5
click at [395, 627] on code "[PERSON_NAME].phillips10" at bounding box center [435, 621] width 116 height 15
copy code "Taylor.phillips10"
drag, startPoint x: 580, startPoint y: 622, endPoint x: 537, endPoint y: 616, distance: 43.4
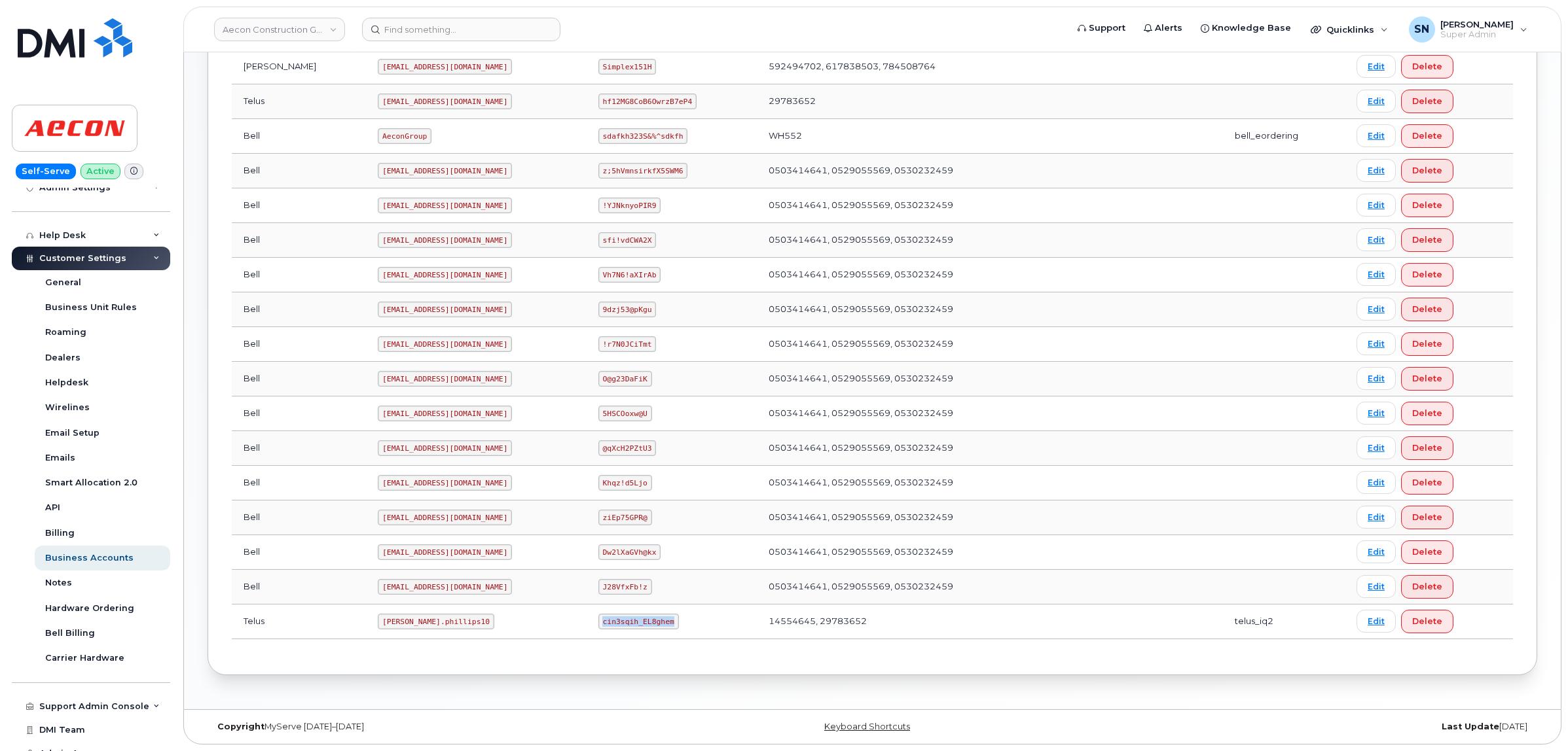
click at [649, 632] on td "cin3sqih_EL8ghem" at bounding box center [672, 622] width 170 height 35
copy code "cin3sqih_EL8ghem"
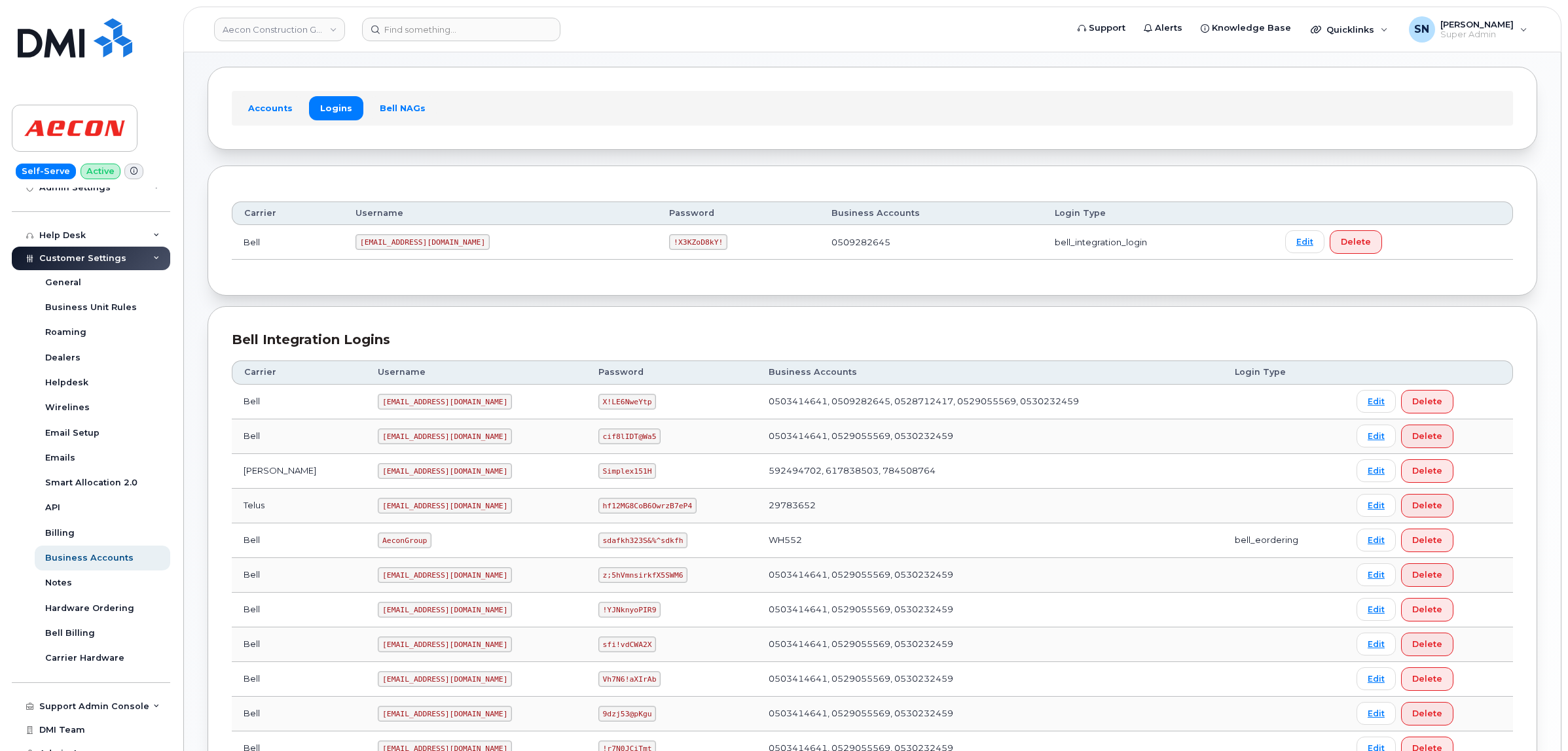
scroll to position [0, 0]
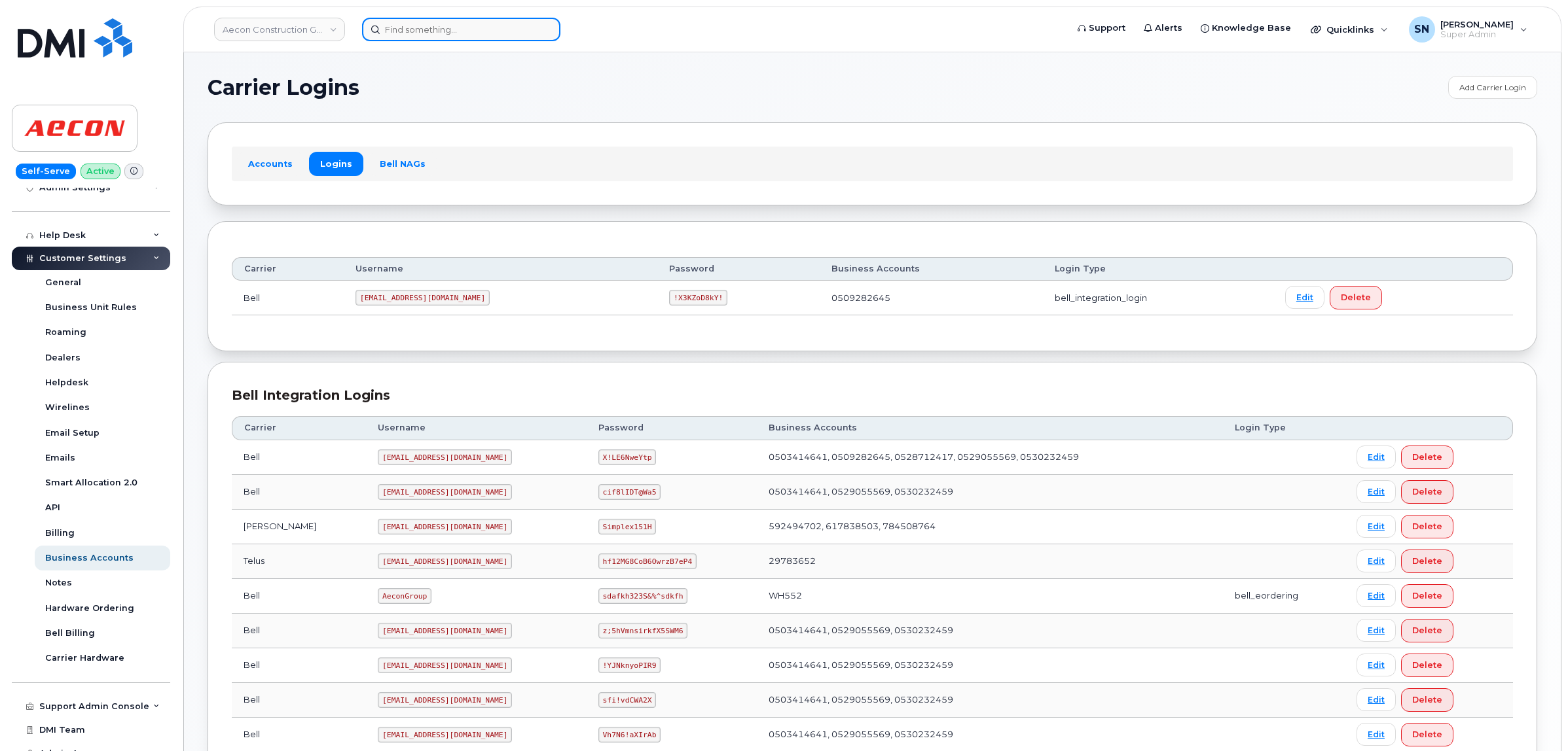
click at [410, 30] on input at bounding box center [461, 29] width 198 height 24
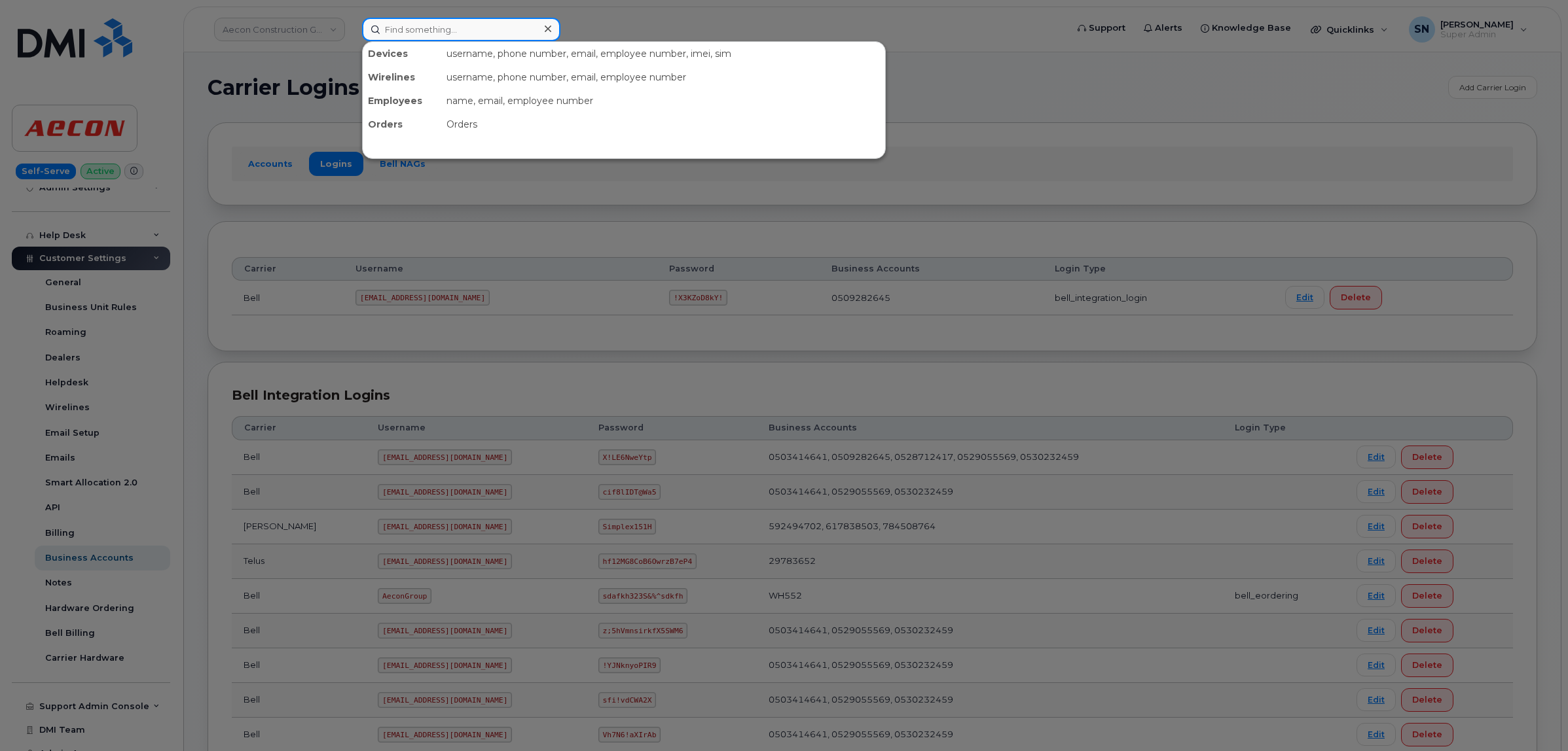
paste input "5875887232"
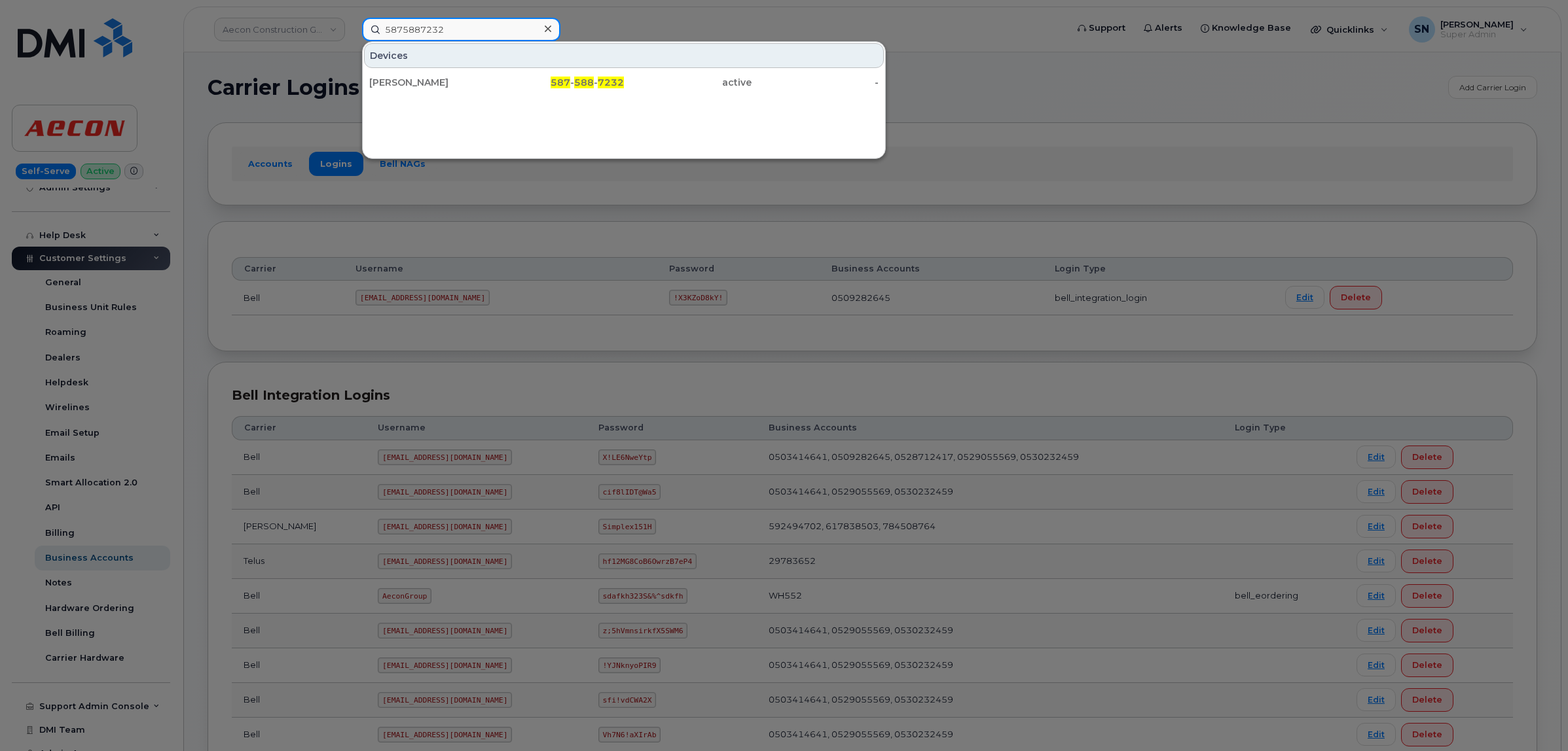
type input "5875887232"
click at [430, 92] on div "Jeff Woodliffe" at bounding box center [432, 83] width 128 height 24
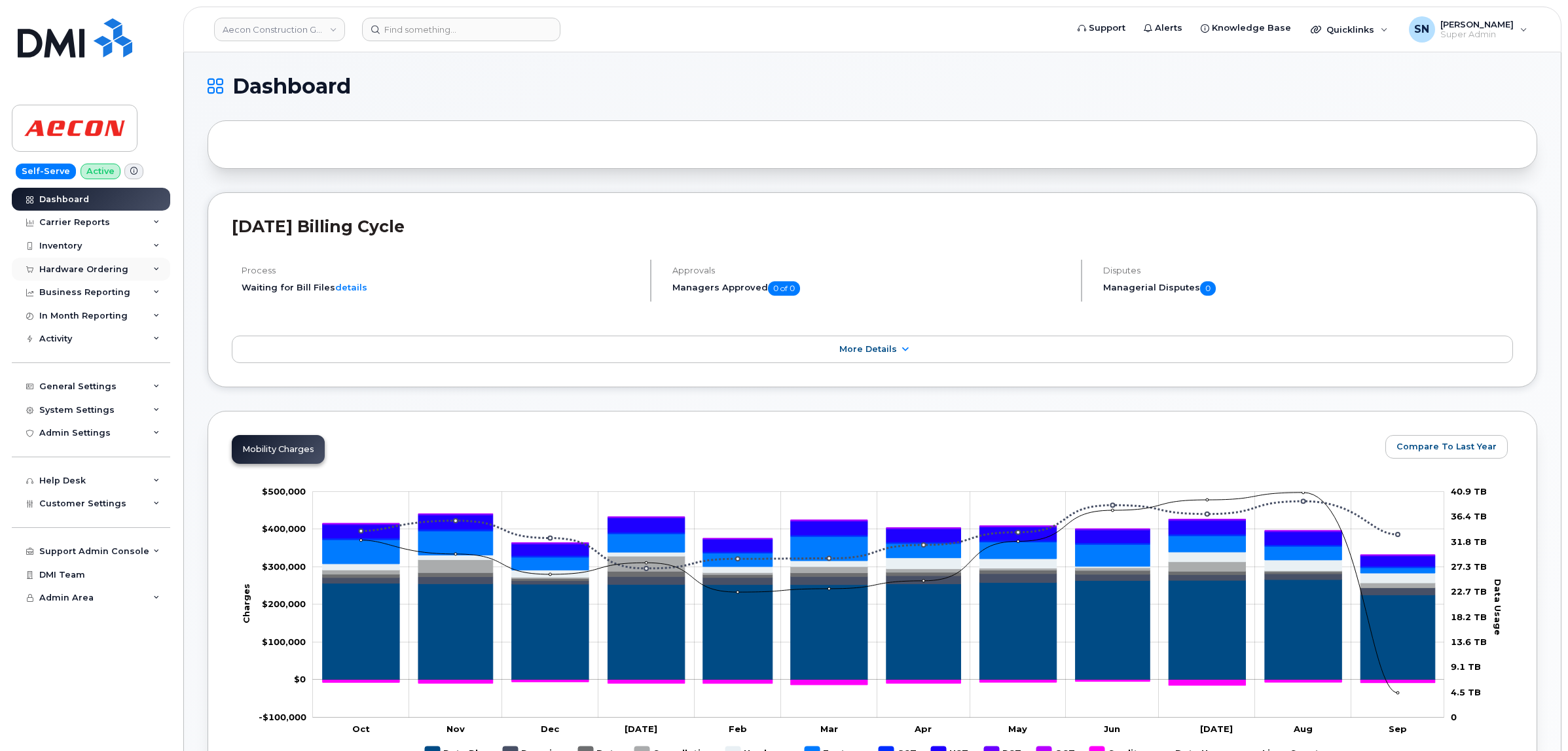
click at [82, 268] on div "Hardware Ordering" at bounding box center [84, 269] width 89 height 11
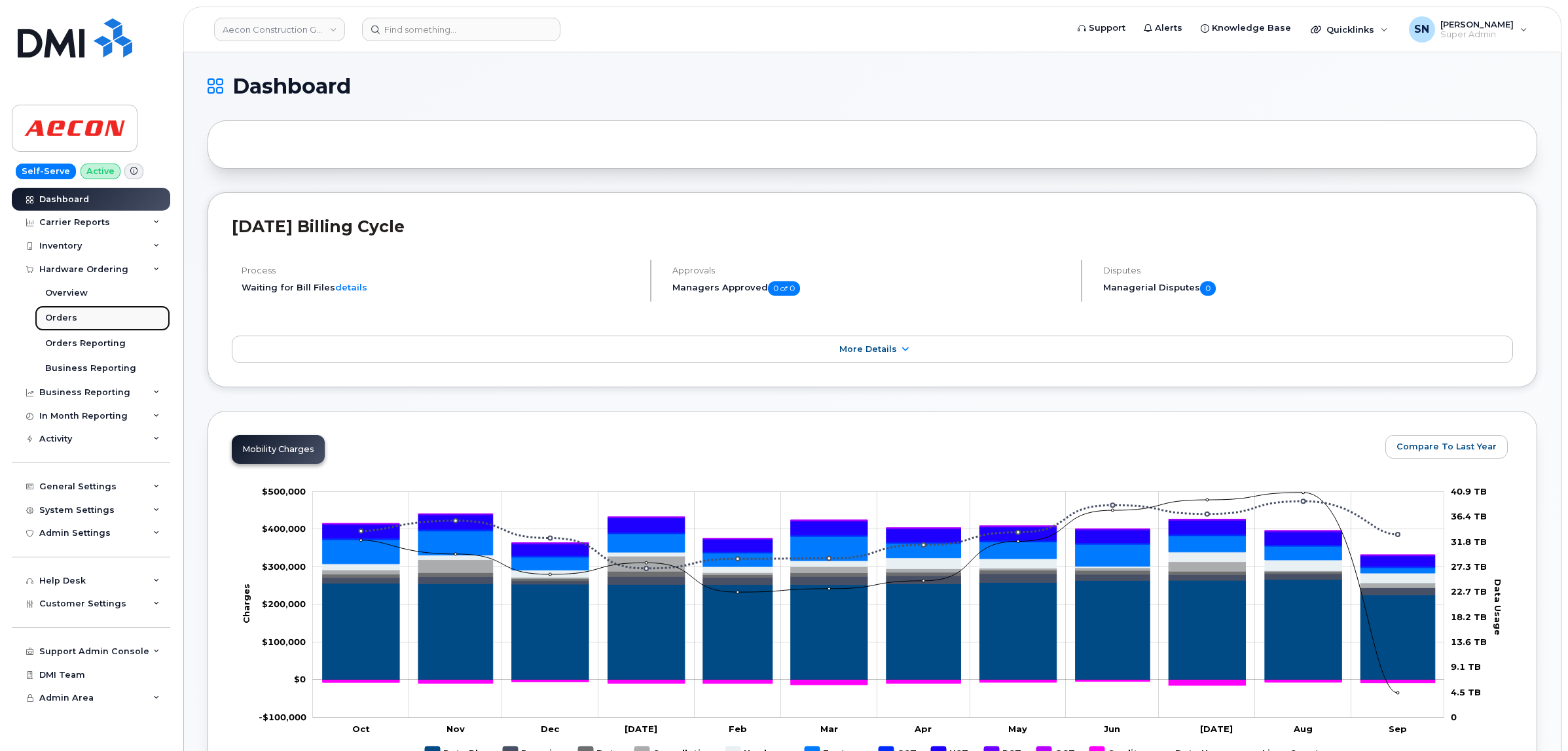
click at [53, 316] on div "Orders" at bounding box center [61, 318] width 32 height 12
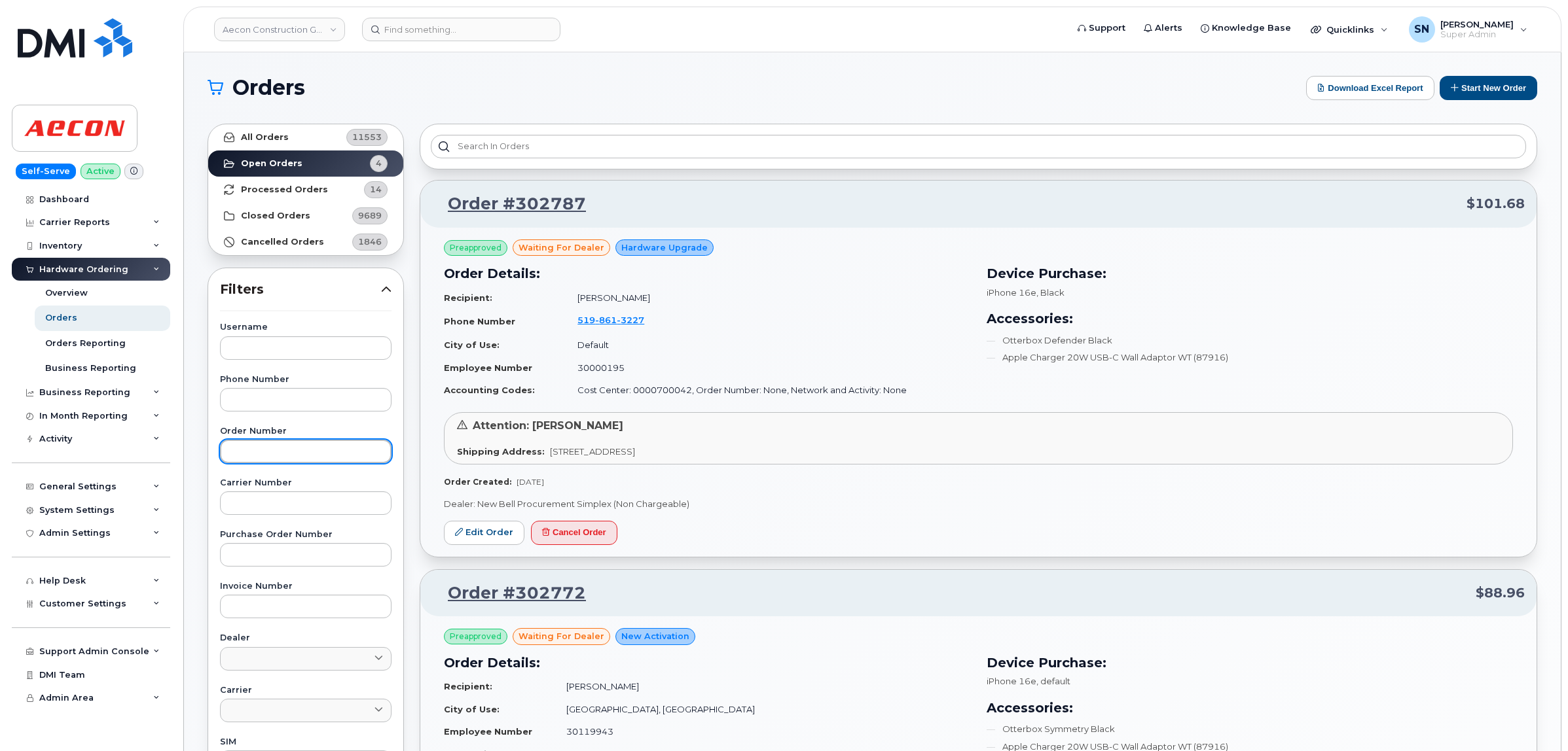
click at [295, 457] on input "text" at bounding box center [306, 451] width 172 height 24
paste input "302787"
type input "302787"
click at [312, 134] on link "All Orders 11553" at bounding box center [306, 136] width 195 height 26
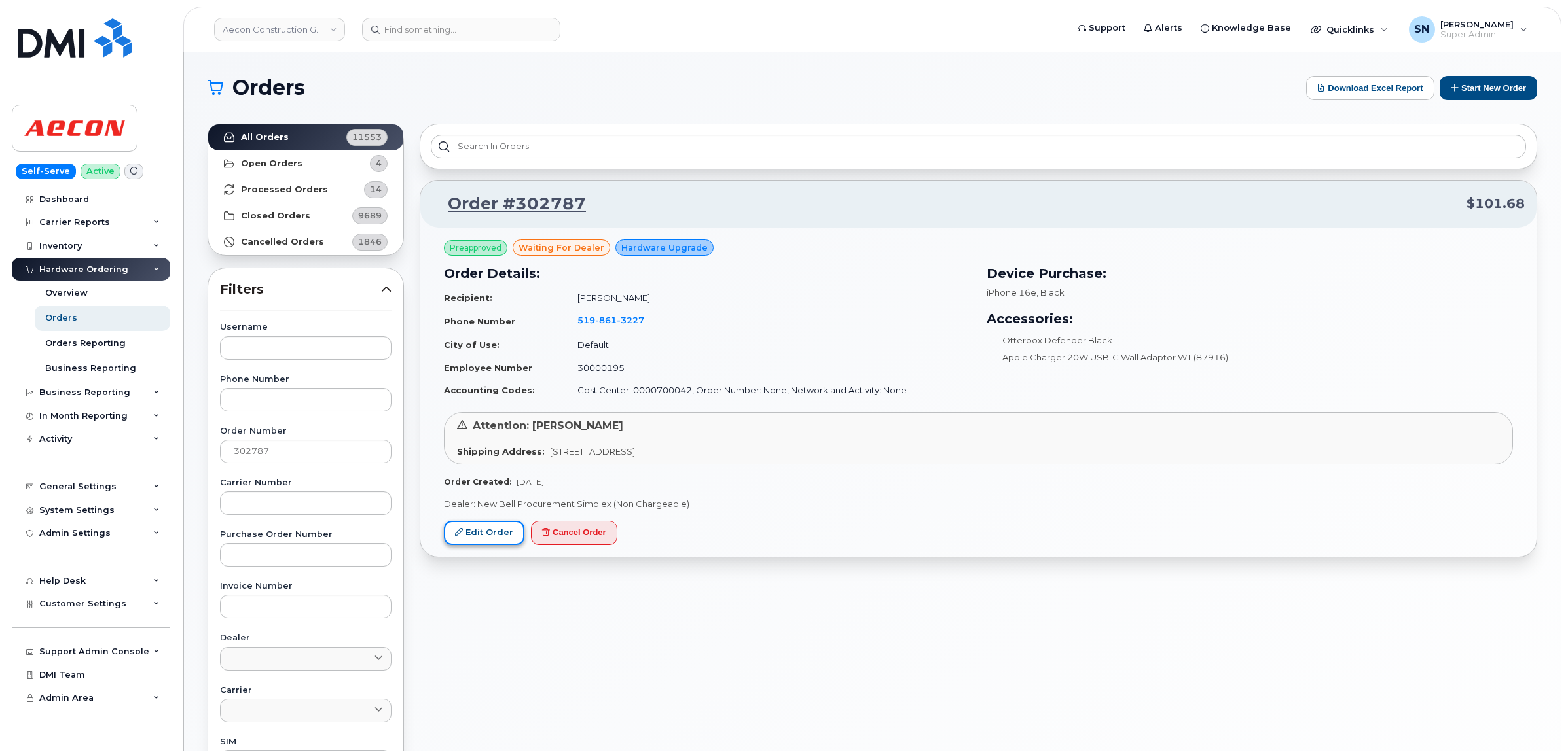
click at [491, 531] on link "Edit Order" at bounding box center [484, 532] width 81 height 24
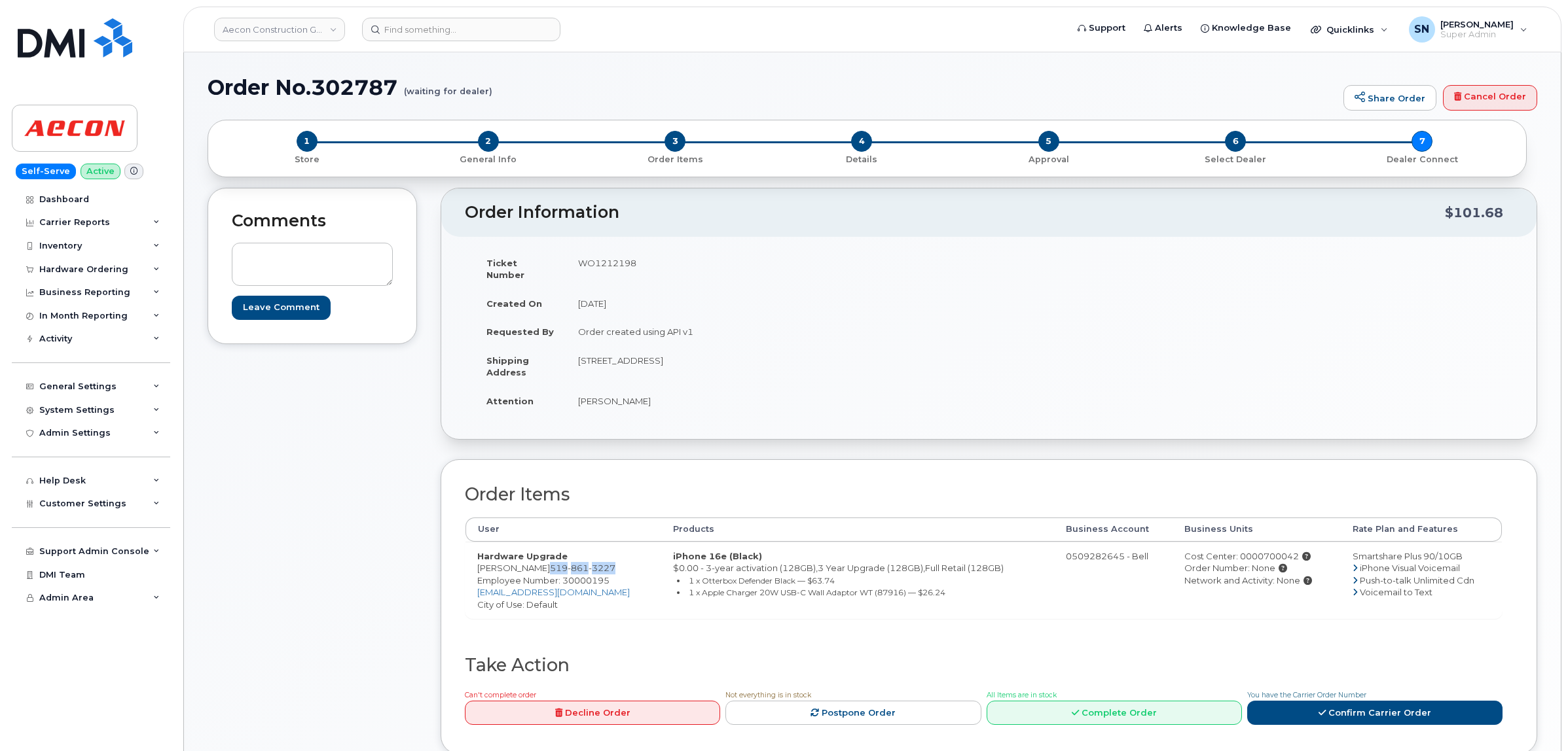
drag, startPoint x: 529, startPoint y: 558, endPoint x: 598, endPoint y: 560, distance: 69.0
click at [598, 560] on td "Hardware Upgrade [PERSON_NAME] [PHONE_NUMBER] Employee Number: 30000195 [EMAIL_…" at bounding box center [564, 580] width 196 height 77
copy span "[PHONE_NUMBER]"
drag, startPoint x: 579, startPoint y: 349, endPoint x: 836, endPoint y: 354, distance: 257.0
click at [836, 354] on td "[STREET_ADDRESS]" at bounding box center [772, 366] width 413 height 40
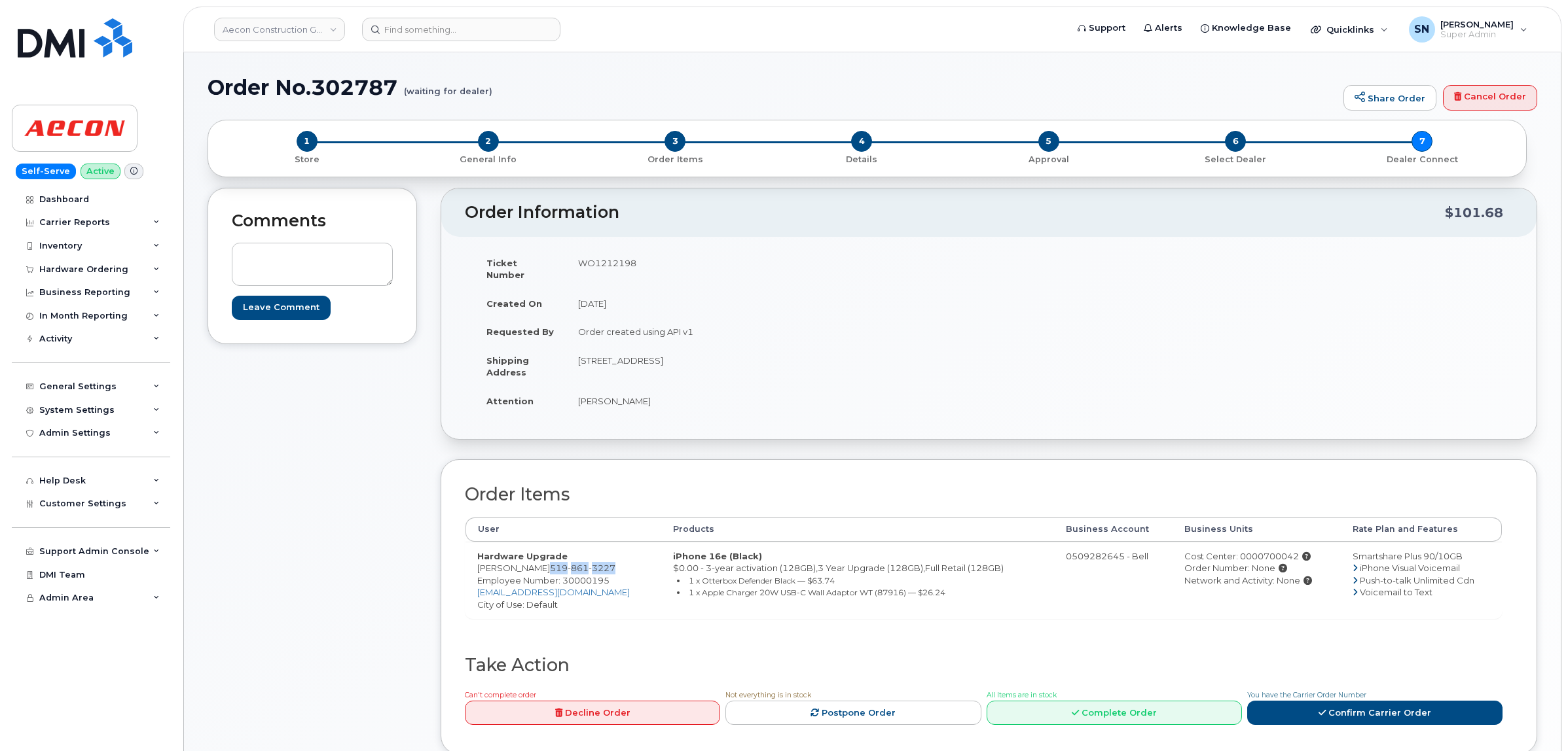
copy td "[STREET_ADDRESS]"
click at [774, 387] on td "[PERSON_NAME]" at bounding box center [772, 401] width 413 height 29
drag, startPoint x: 735, startPoint y: 347, endPoint x: 780, endPoint y: 355, distance: 45.7
click at [780, 355] on td "784593 Oxford road 33 Woodstock Woodstock ON N4S 7V7" at bounding box center [772, 366] width 413 height 40
copy td "Woodstock"
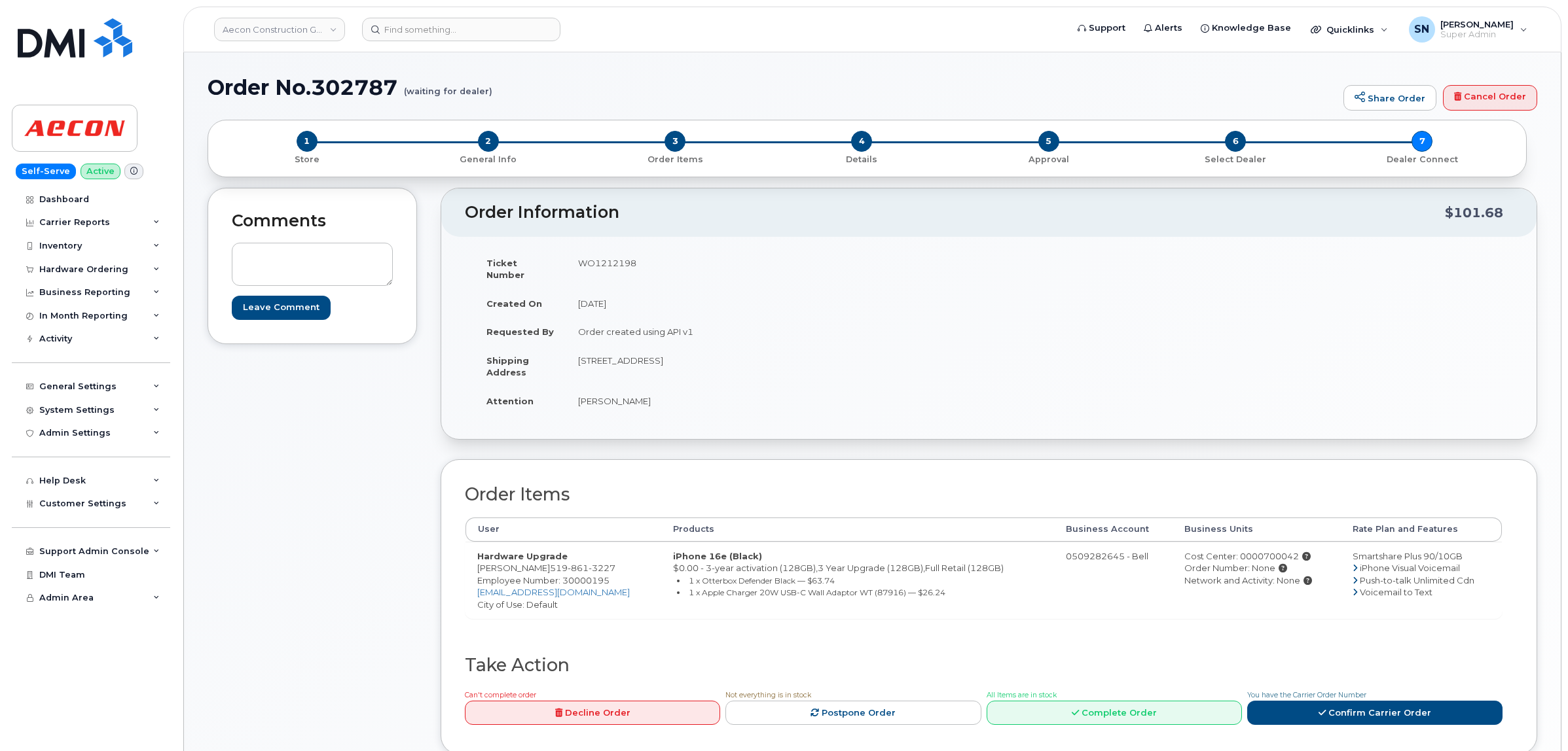
drag, startPoint x: 802, startPoint y: 351, endPoint x: 836, endPoint y: 355, distance: 34.2
click at [836, 355] on td "[STREET_ADDRESS]" at bounding box center [772, 366] width 413 height 40
copy td "N4S 7V7"
drag, startPoint x: 566, startPoint y: 383, endPoint x: 628, endPoint y: 392, distance: 62.6
click at [628, 392] on td "[PERSON_NAME]" at bounding box center [772, 401] width 413 height 29
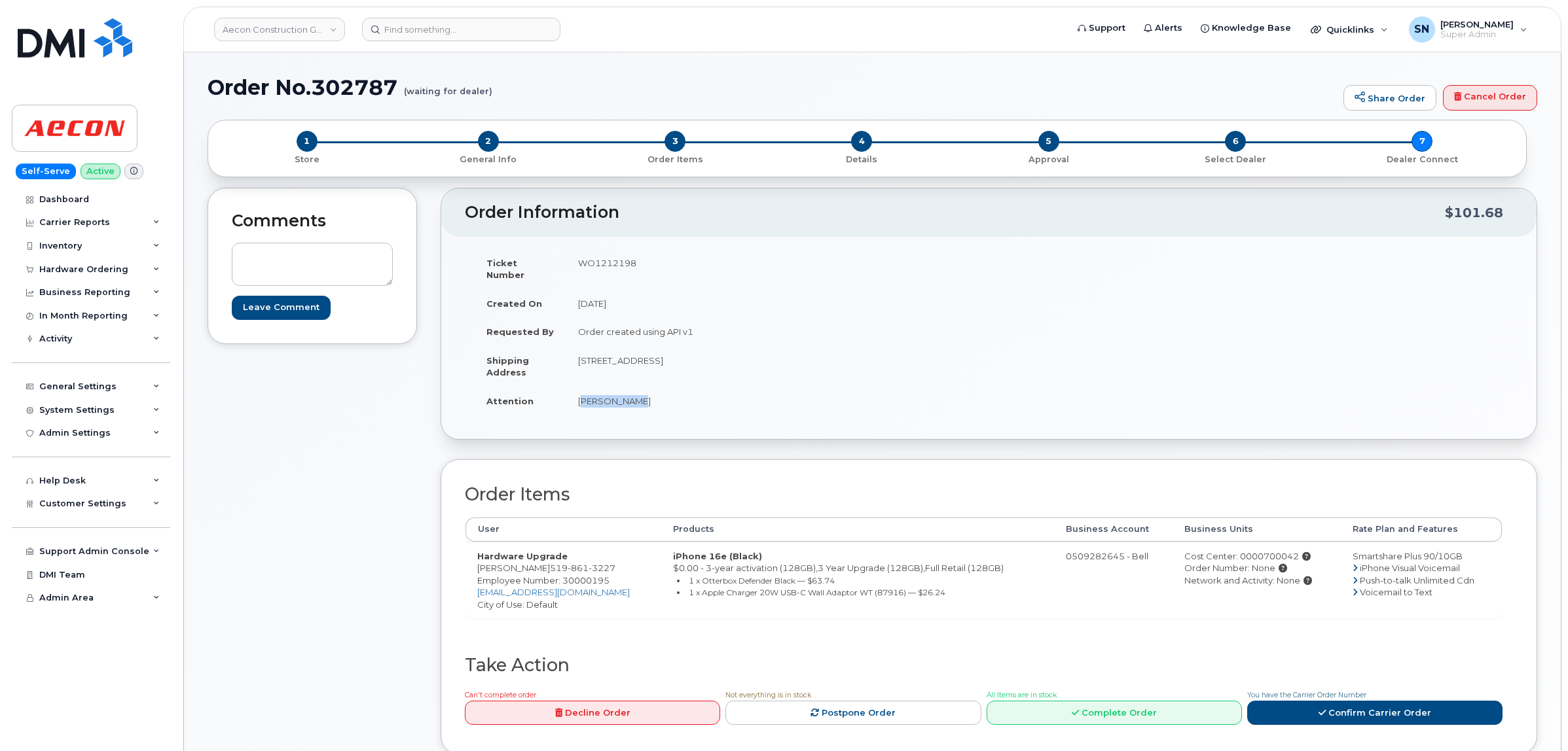
copy td "[PERSON_NAME]"
drag, startPoint x: 528, startPoint y: 556, endPoint x: 593, endPoint y: 557, distance: 65.0
click at [593, 563] on span "519 861 3227" at bounding box center [582, 568] width 65 height 11
copy span "519 861 3227"
drag, startPoint x: 463, startPoint y: 562, endPoint x: 476, endPoint y: 558, distance: 13.6
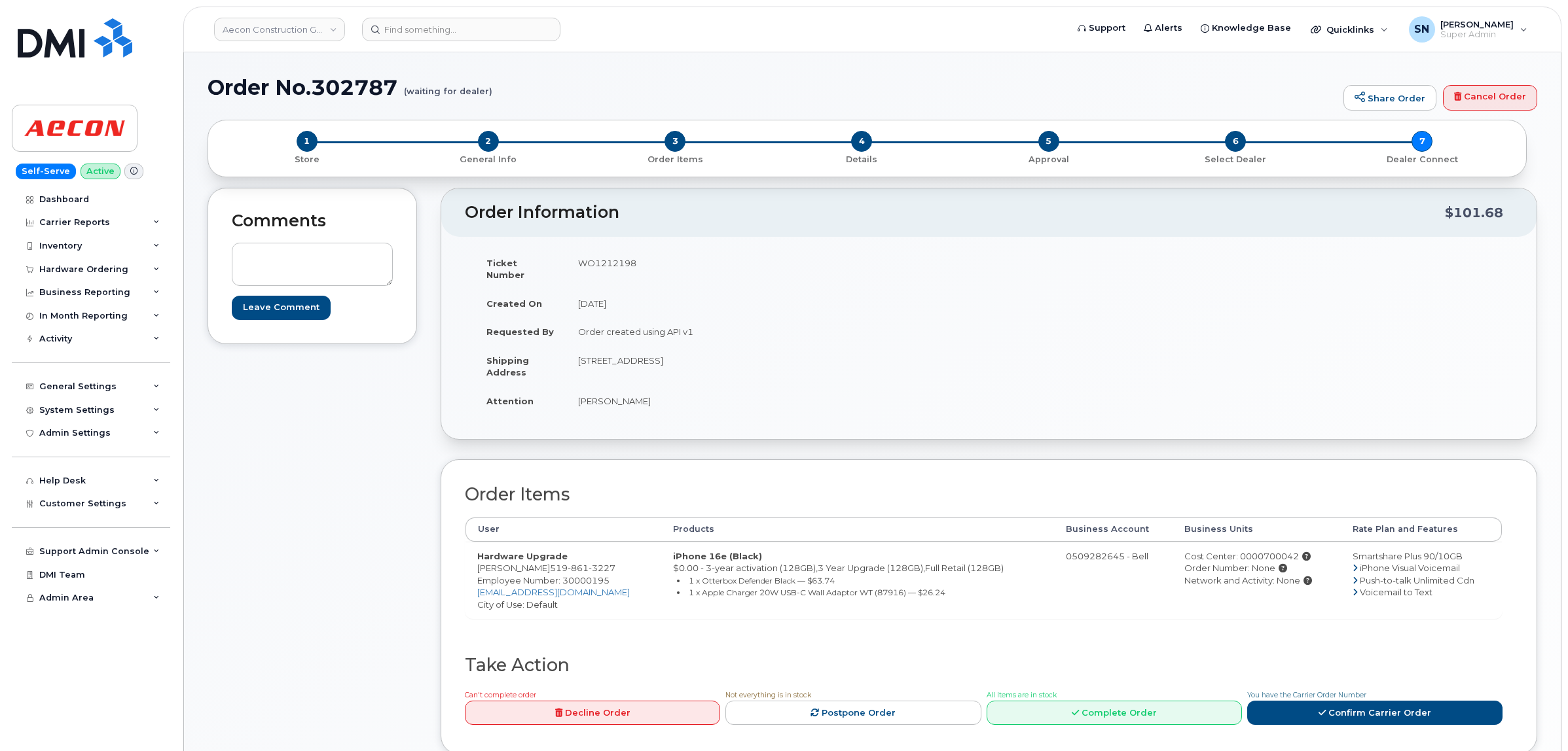
click at [469, 560] on div "Order Items User Products Business Account Business Units Rate Plan and Feature…" at bounding box center [989, 606] width 1096 height 295
click at [394, 555] on div "Comments Leave Comment" at bounding box center [312, 481] width 209 height 587
drag, startPoint x: 476, startPoint y: 556, endPoint x: 606, endPoint y: 557, distance: 130.0
click at [606, 557] on td "Hardware Upgrade Jason Fleet 519 861 3227 Employee Number: 30000195 jfleet@aeco…" at bounding box center [564, 580] width 196 height 77
copy td "Jason Fleet 519 861 3227"
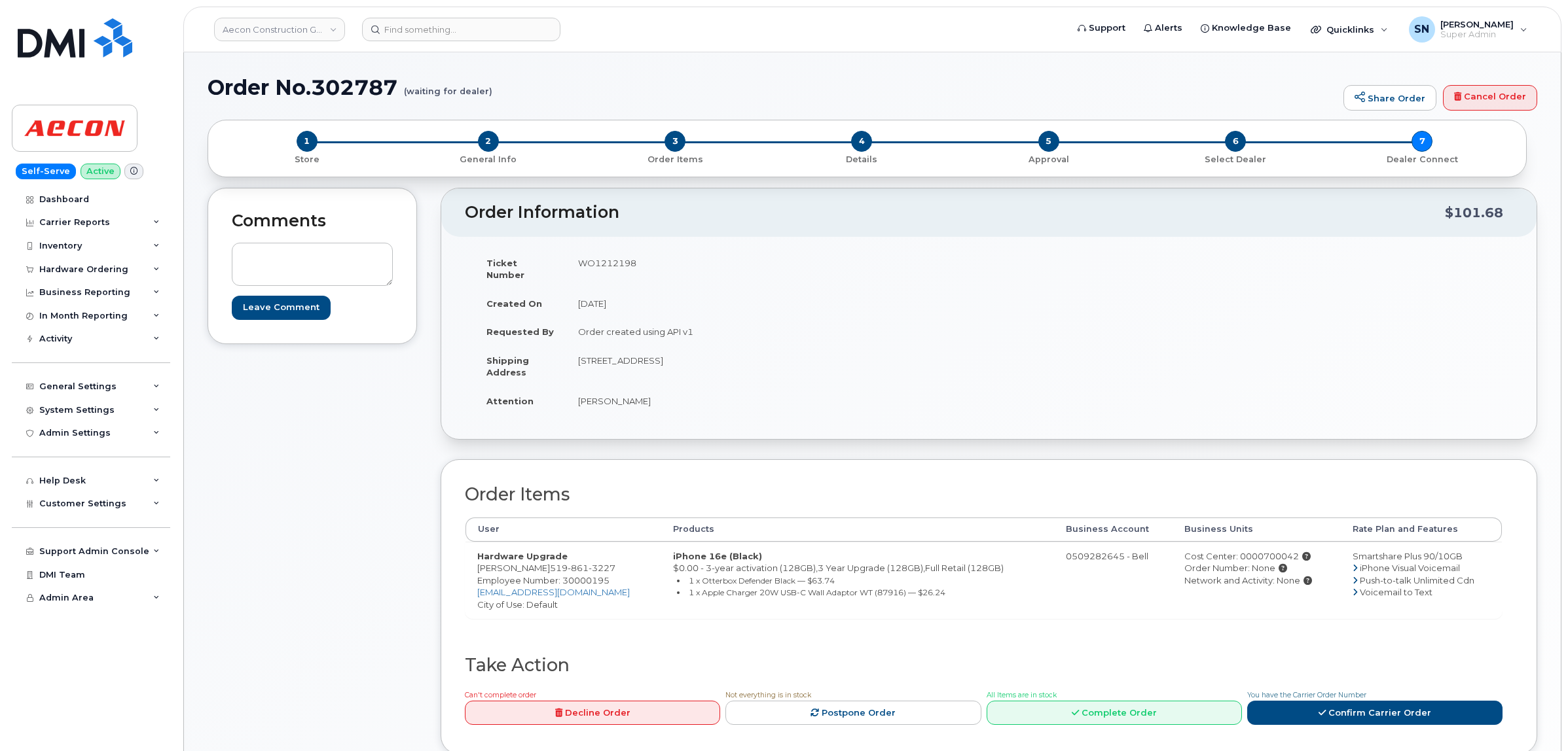
click at [622, 260] on td "WO1212198" at bounding box center [772, 269] width 413 height 40
copy td "WO1212198"
drag, startPoint x: 1251, startPoint y: 547, endPoint x: 1286, endPoint y: 551, distance: 35.2
click at [1286, 551] on div "Cost Center: 0000700042" at bounding box center [1257, 556] width 144 height 12
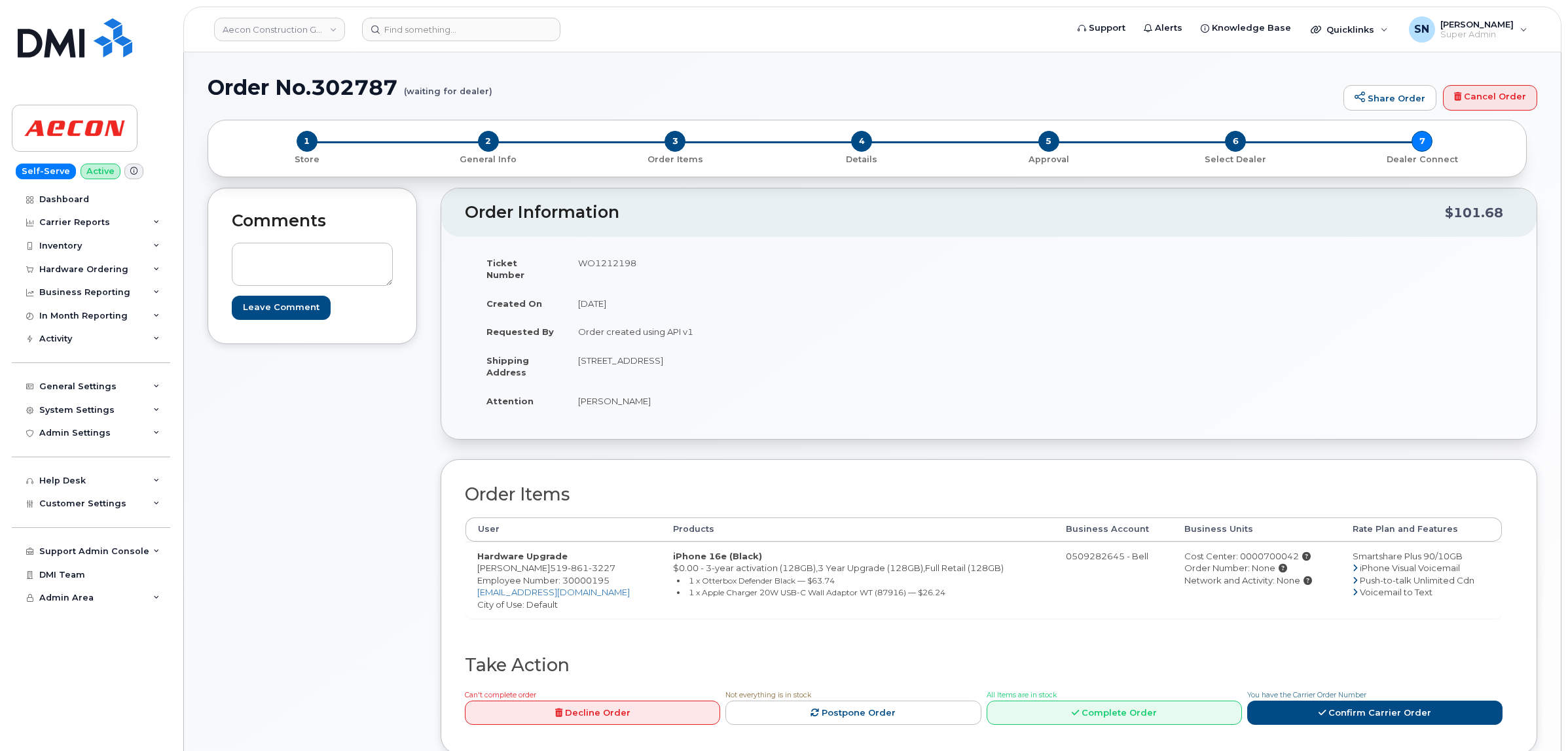
copy div "700042"
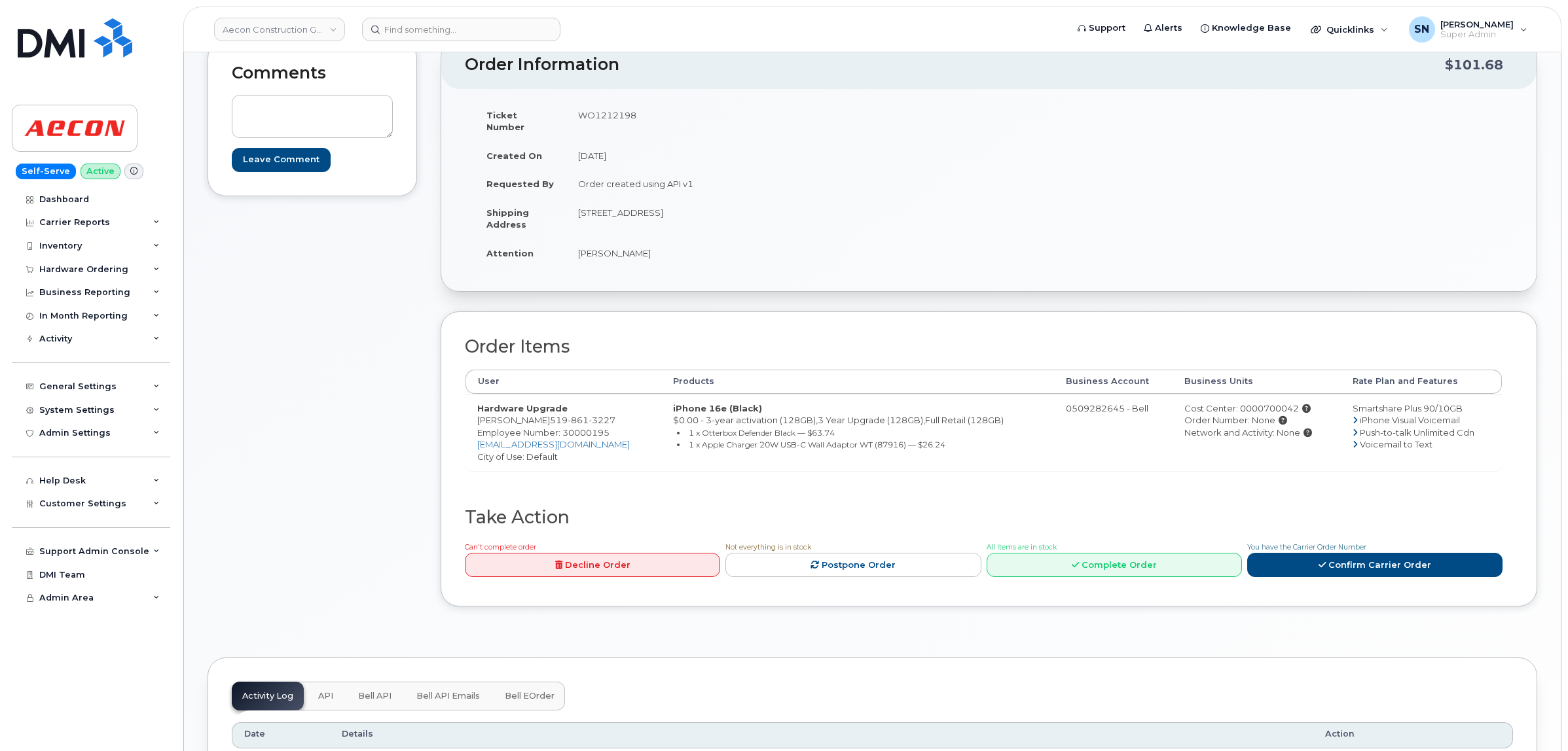
scroll to position [327, 0]
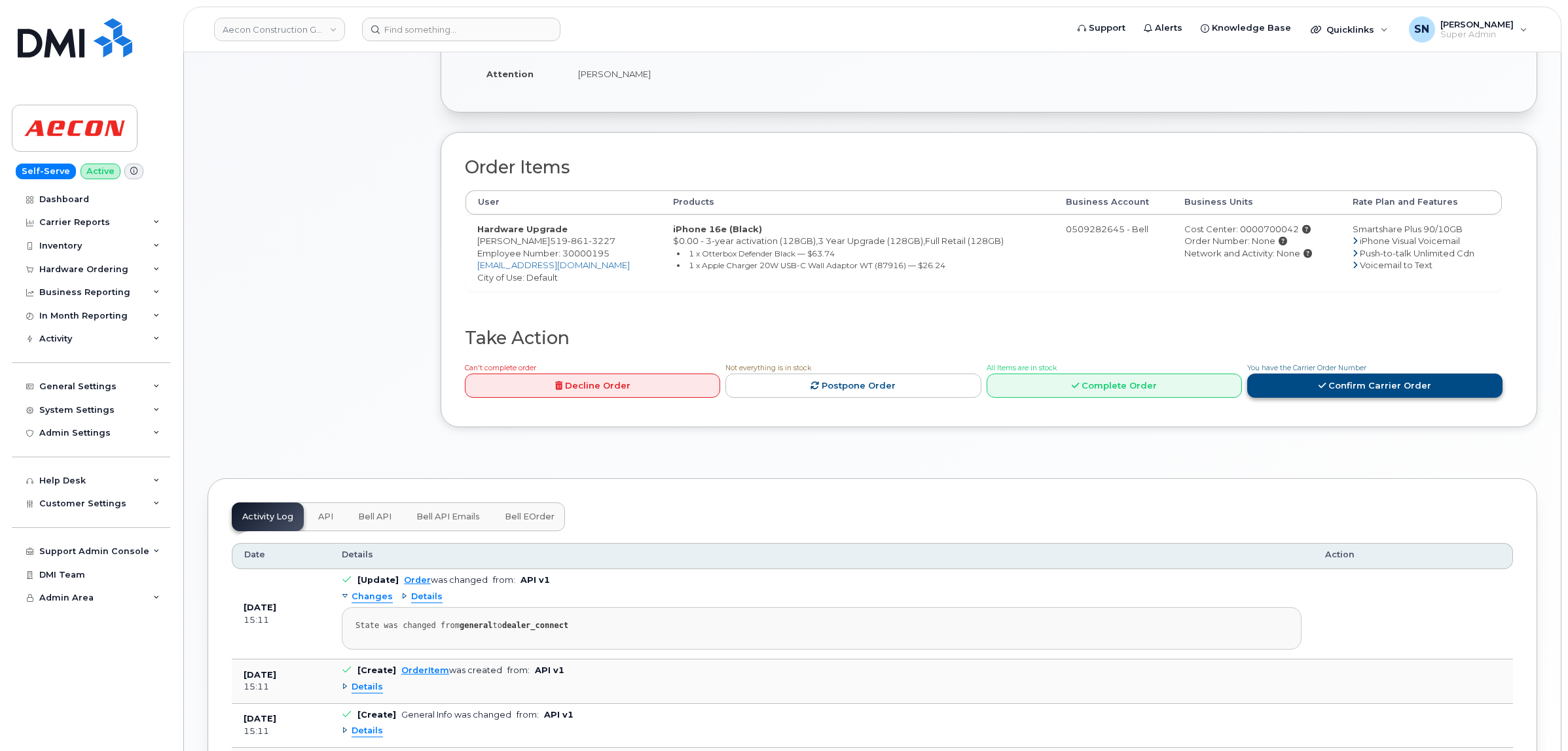
click at [1284, 379] on link "Confirm Carrier Order" at bounding box center [1375, 385] width 256 height 24
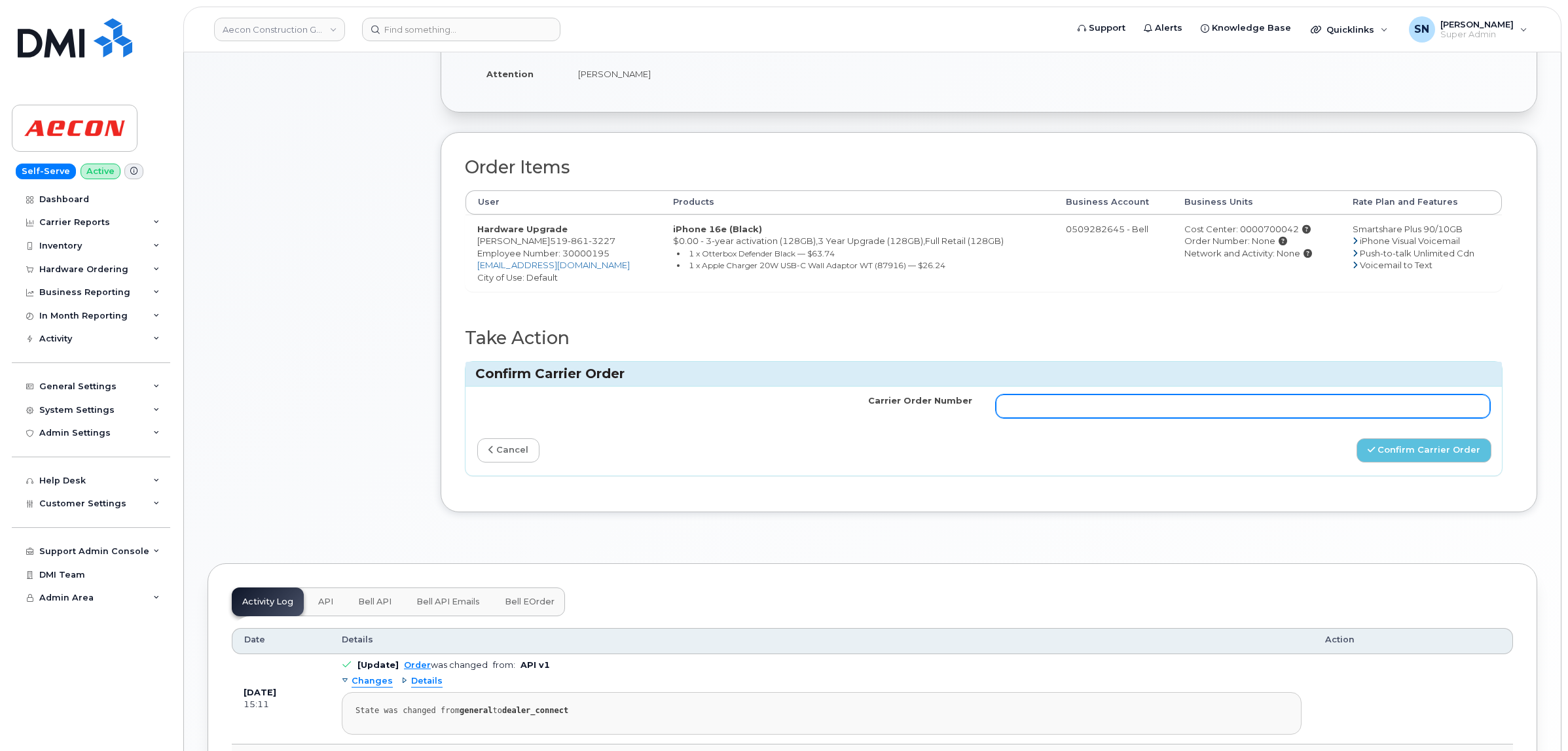
click at [1282, 395] on input "Carrier Order Number" at bounding box center [1243, 406] width 495 height 24
paste input "3026660"
type input "3026660"
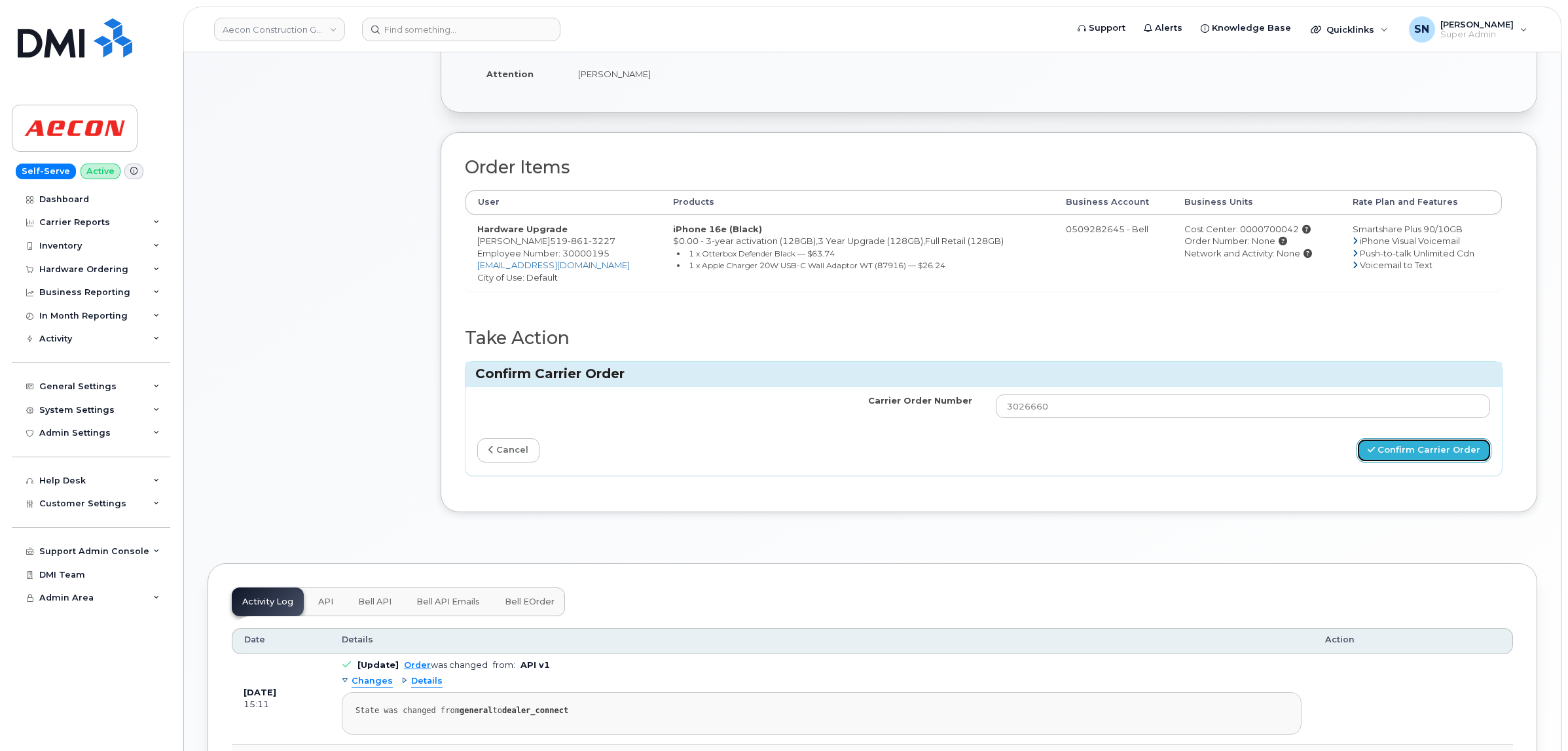
click at [1395, 446] on button "Confirm Carrier Order" at bounding box center [1424, 450] width 135 height 24
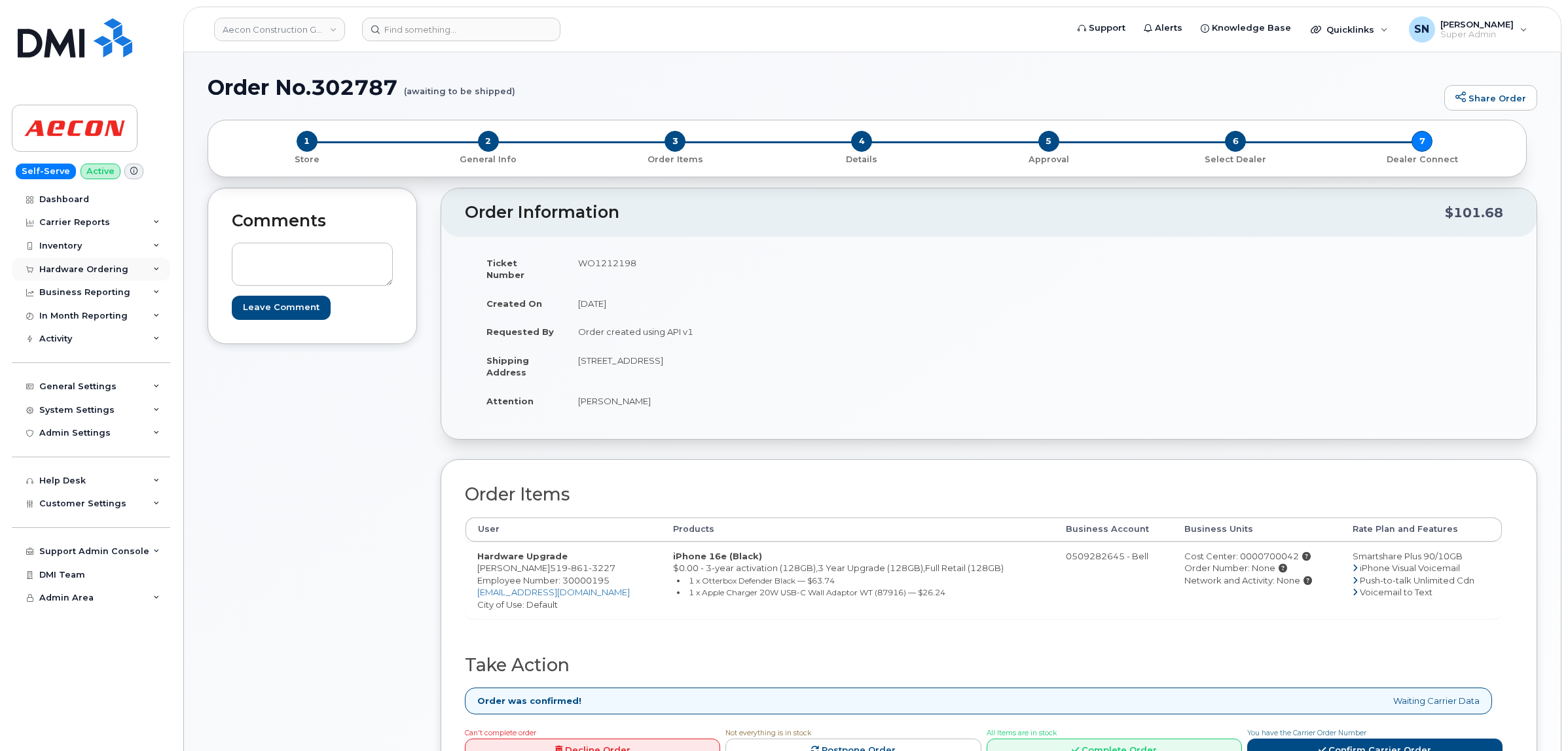
click at [88, 270] on div "Hardware Ordering" at bounding box center [84, 269] width 89 height 11
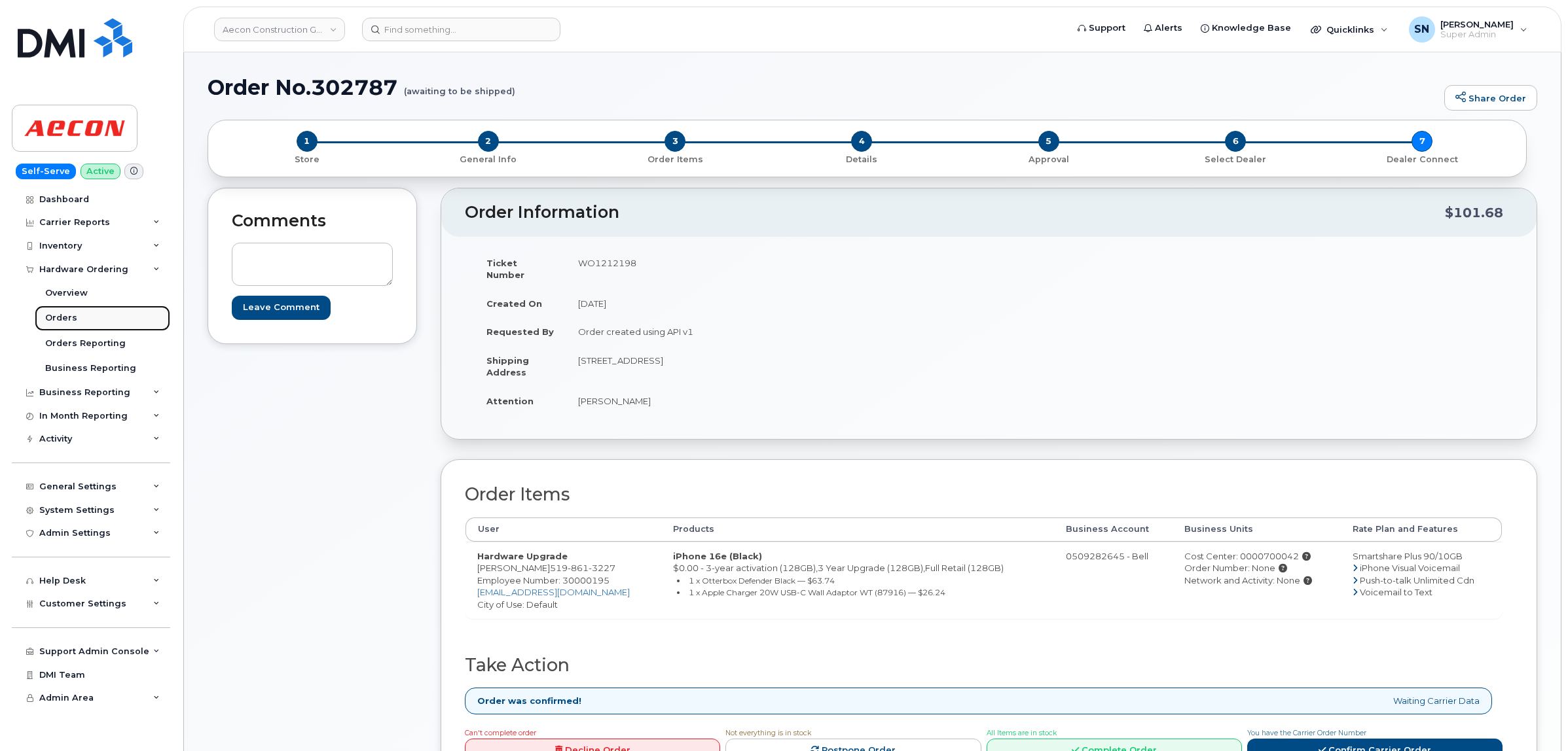
click at [67, 318] on div "Orders" at bounding box center [61, 318] width 32 height 12
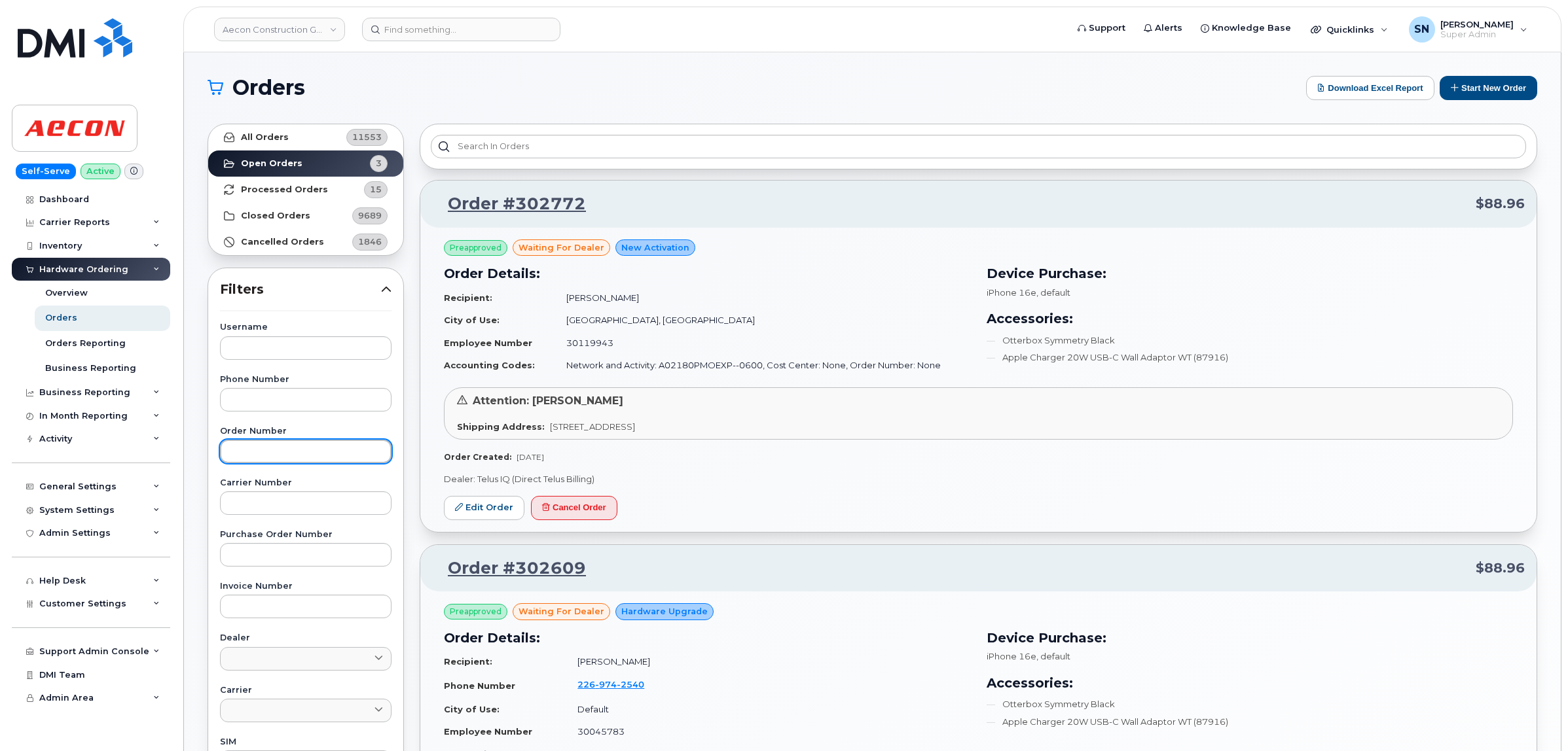
click at [315, 460] on input "text" at bounding box center [306, 451] width 172 height 24
paste input "302772"
type input "302772"
click at [305, 129] on link "All Orders 11553" at bounding box center [306, 136] width 195 height 26
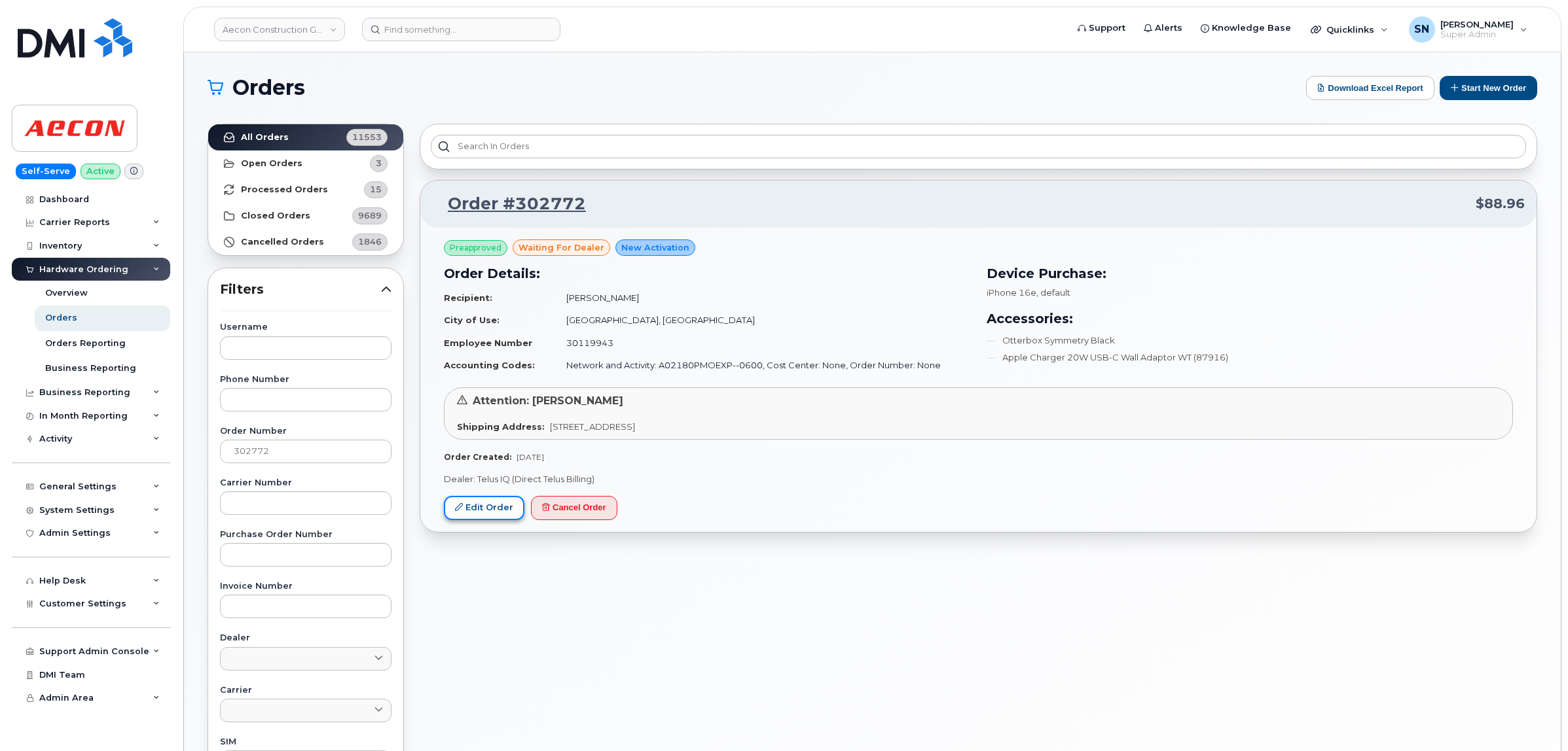
click at [496, 508] on link "Edit Order" at bounding box center [484, 508] width 81 height 24
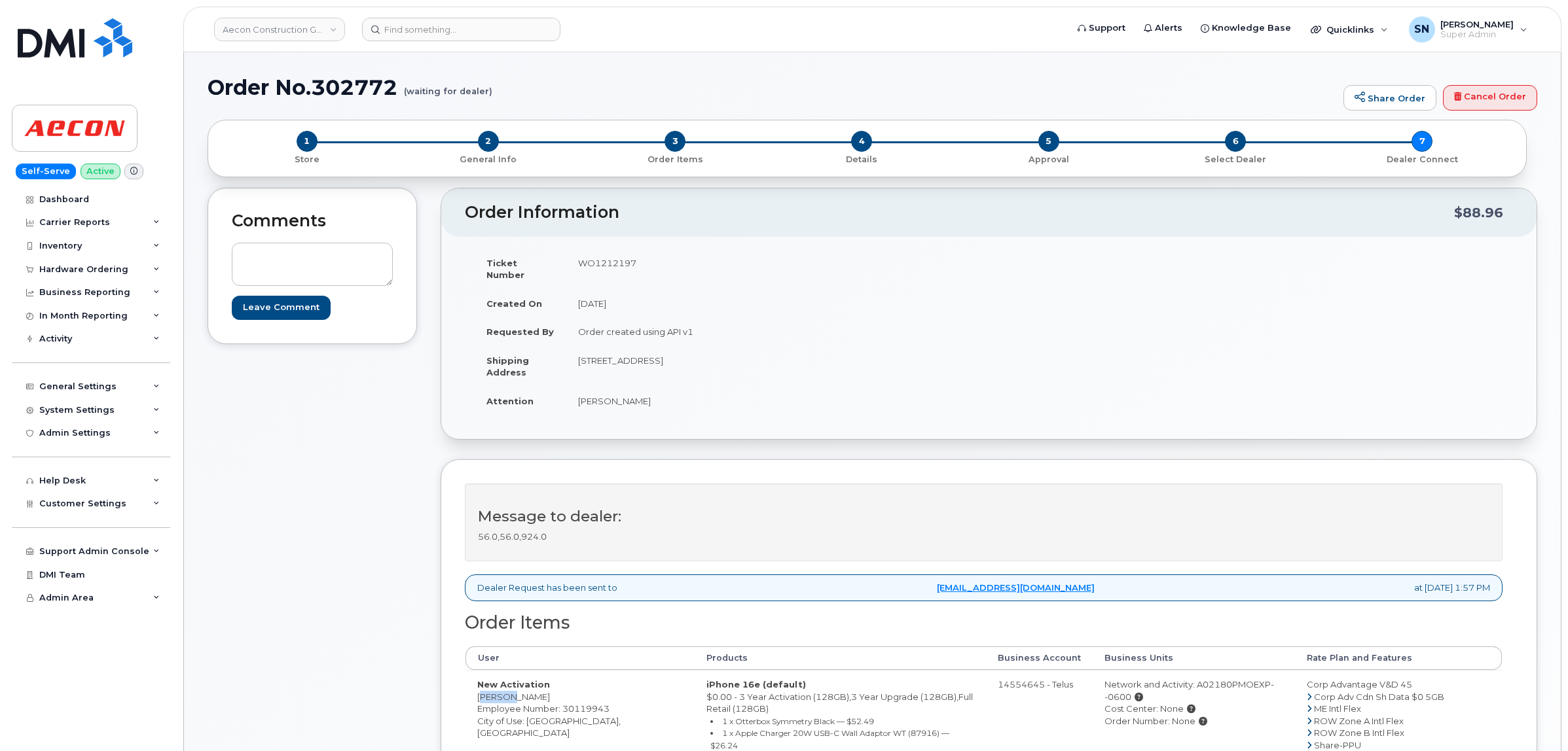
drag, startPoint x: 477, startPoint y: 690, endPoint x: 508, endPoint y: 692, distance: 31.1
click at [508, 692] on td "New Activation [PERSON_NAME] Employee Number: 30119943 City of Use: [GEOGRAPHIC…" at bounding box center [580, 739] width 230 height 138
copy td "[PERSON_NAME]"
click at [523, 688] on td "New Activation [PERSON_NAME] Employee Number: 30119943 City of Use: [GEOGRAPHIC…" at bounding box center [580, 739] width 230 height 138
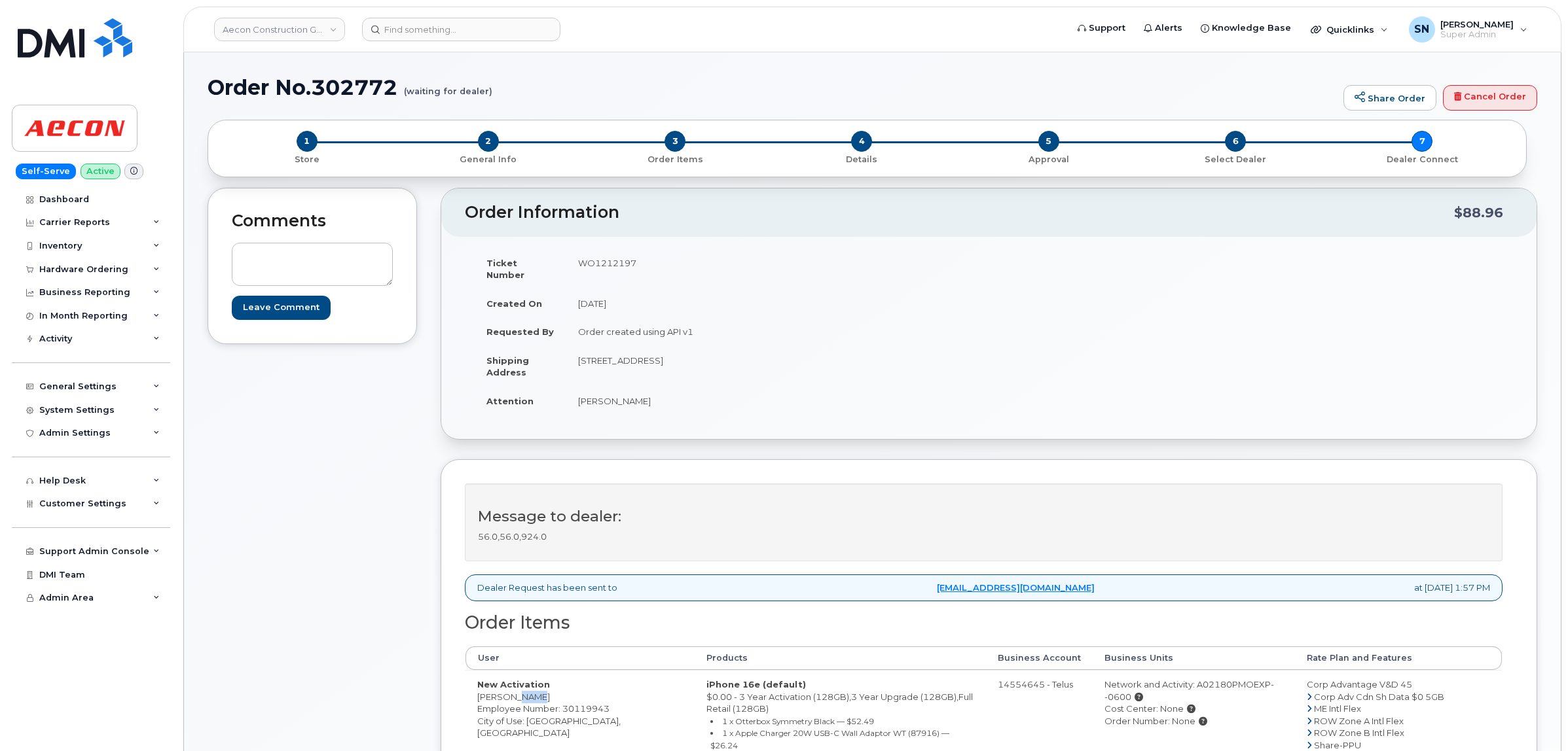
copy td "King"
click at [548, 712] on td "New Activation Robert King Employee Number: 30119943 City of Use: Oshawa, Ontar…" at bounding box center [580, 739] width 230 height 138
copy td "Oshawa"
click at [616, 256] on td "WO1212197" at bounding box center [772, 269] width 413 height 40
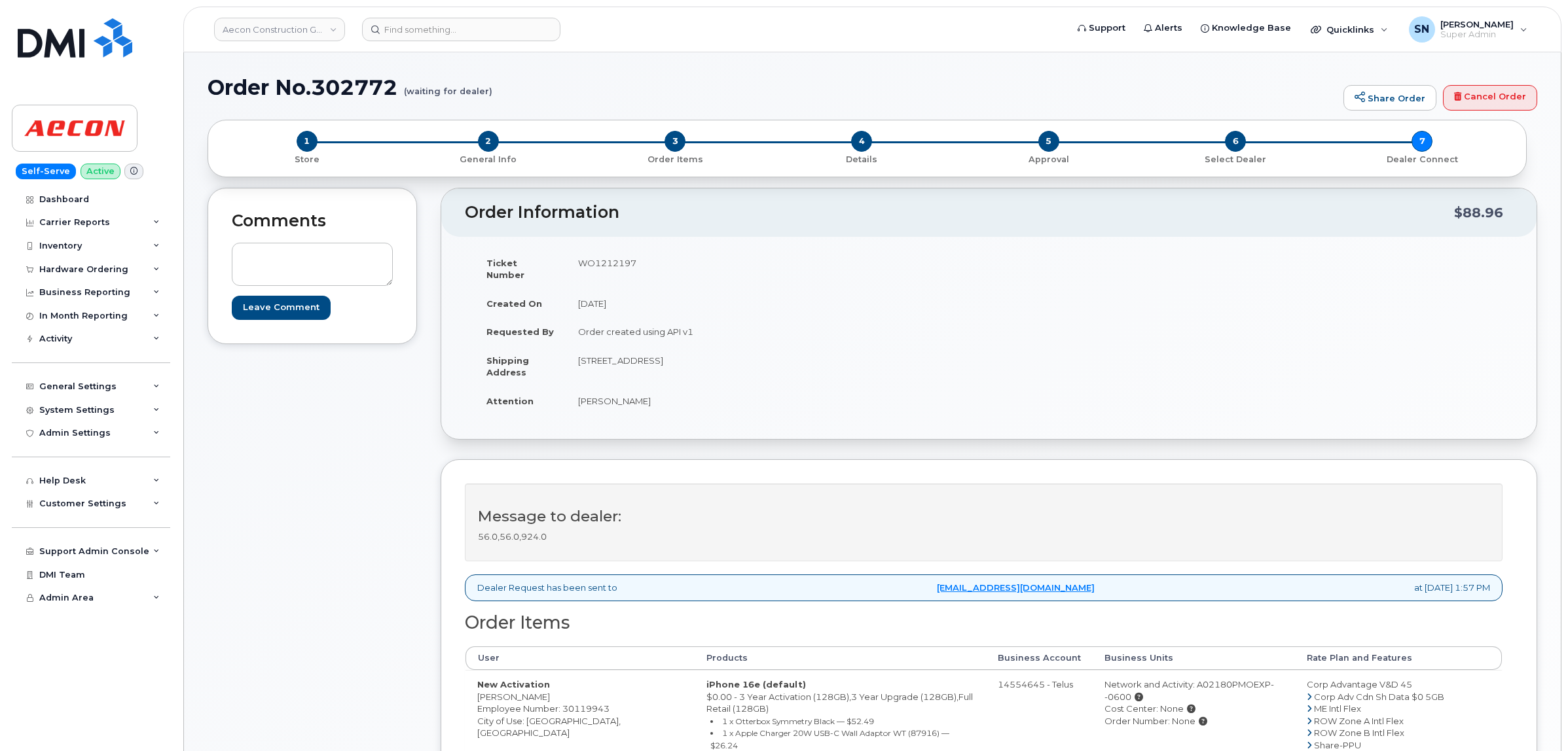
click at [616, 256] on td "WO1212197" at bounding box center [772, 269] width 413 height 40
copy td "WO1212197"
drag, startPoint x: 579, startPoint y: 387, endPoint x: 607, endPoint y: 397, distance: 29.7
click at [607, 397] on td "[PERSON_NAME]" at bounding box center [772, 401] width 413 height 29
copy td "Robert"
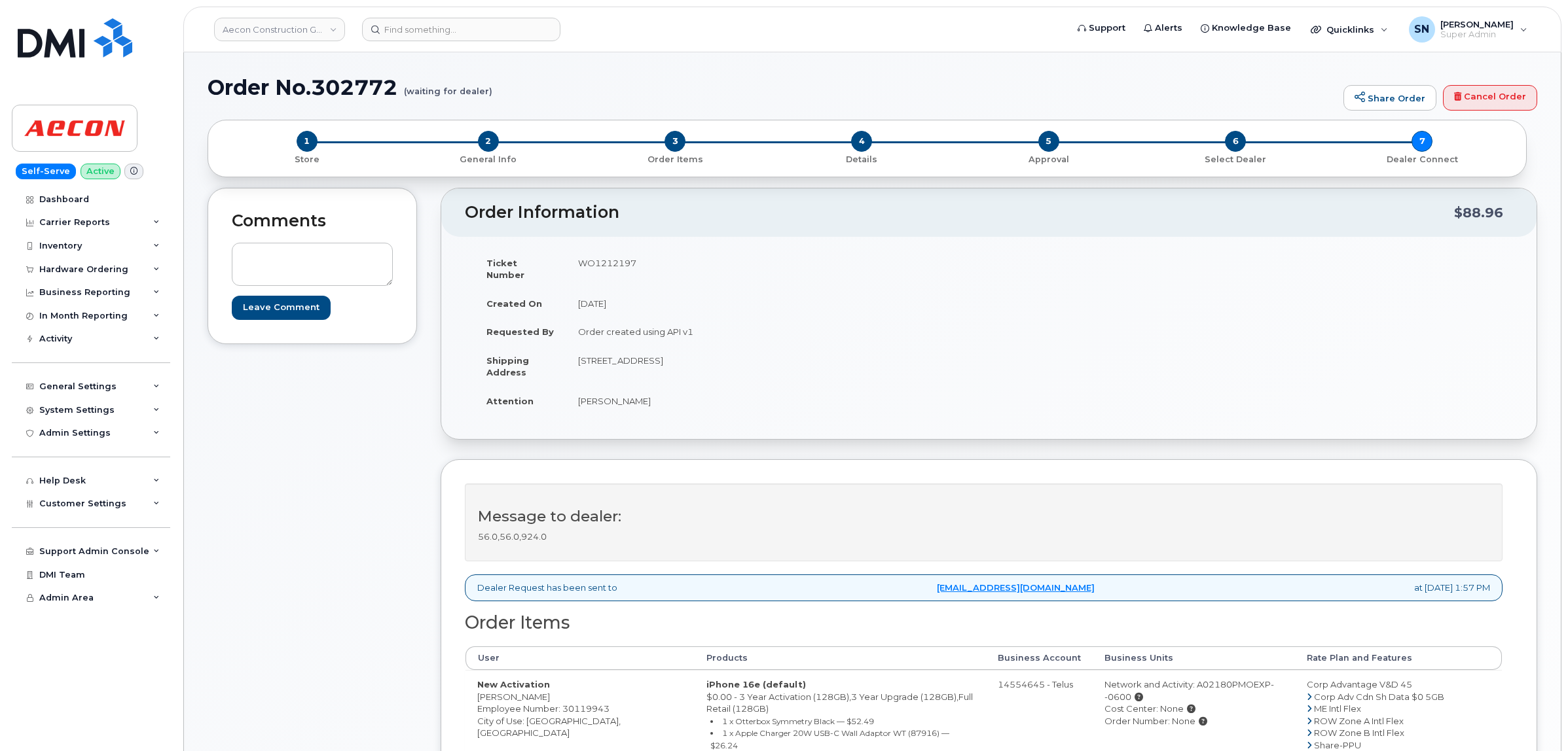
click at [618, 390] on td "[PERSON_NAME]" at bounding box center [772, 401] width 413 height 29
copy td "King"
copy td "1635 Tricont Ave"
drag, startPoint x: 578, startPoint y: 352, endPoint x: 652, endPoint y: 358, distance: 74.2
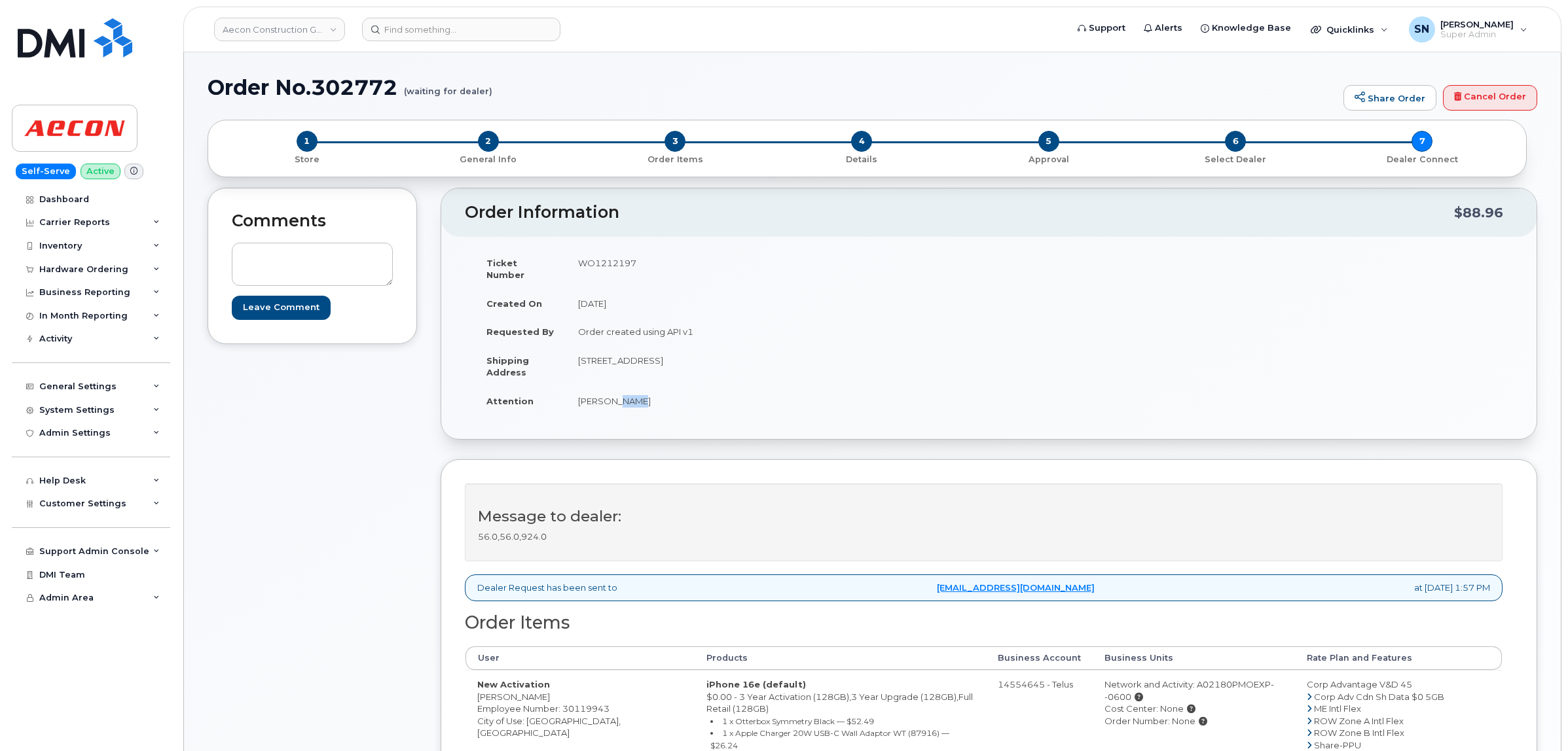
click at [652, 358] on td "[STREET_ADDRESS]" at bounding box center [772, 366] width 413 height 40
drag, startPoint x: 658, startPoint y: 345, endPoint x: 685, endPoint y: 352, distance: 27.9
click at [685, 352] on td "[STREET_ADDRESS]" at bounding box center [772, 366] width 413 height 40
copy td "Whitby"
drag, startPoint x: 782, startPoint y: 347, endPoint x: 819, endPoint y: 353, distance: 37.5
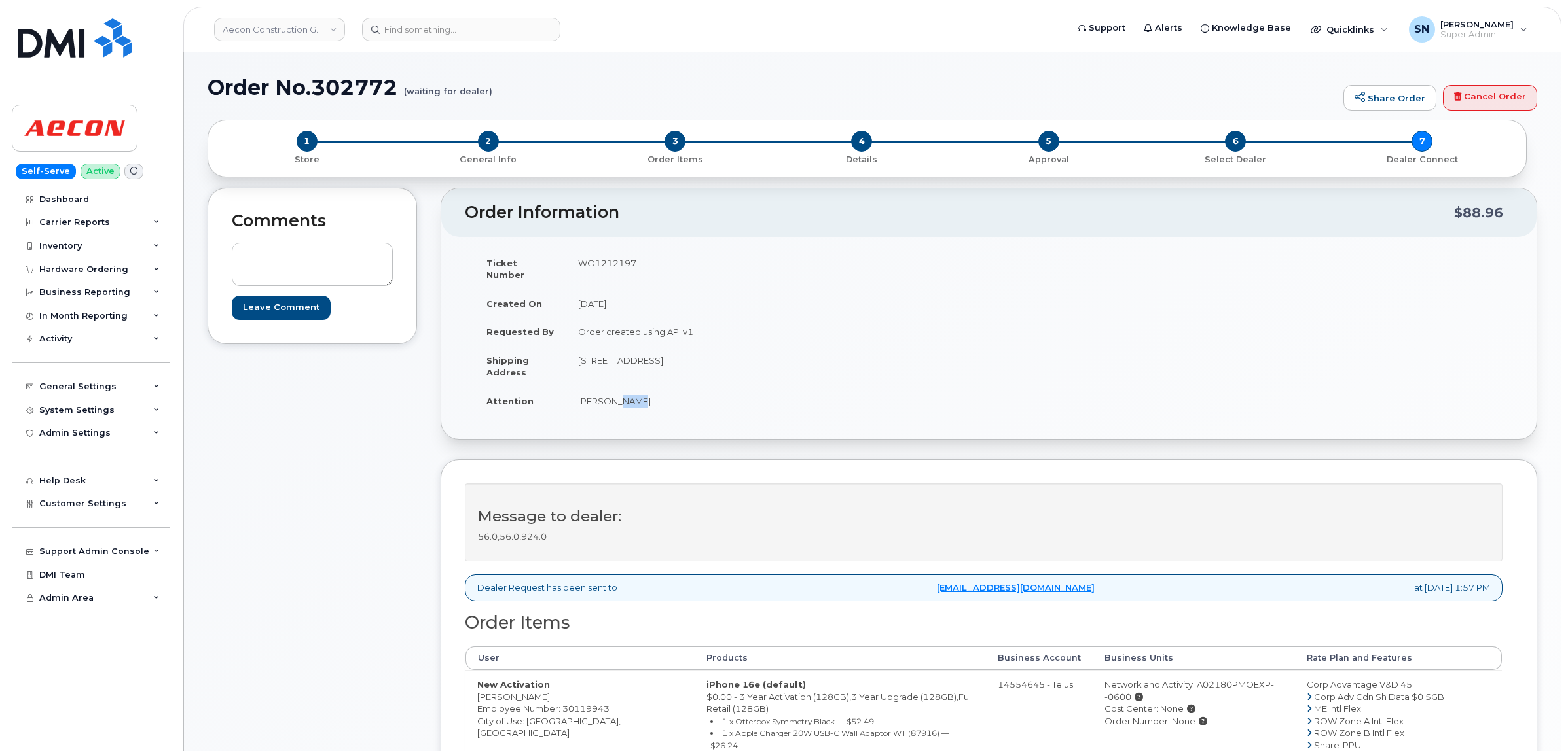
click at [819, 353] on td "[STREET_ADDRESS]" at bounding box center [772, 366] width 413 height 40
copy td "L1N 7N5"
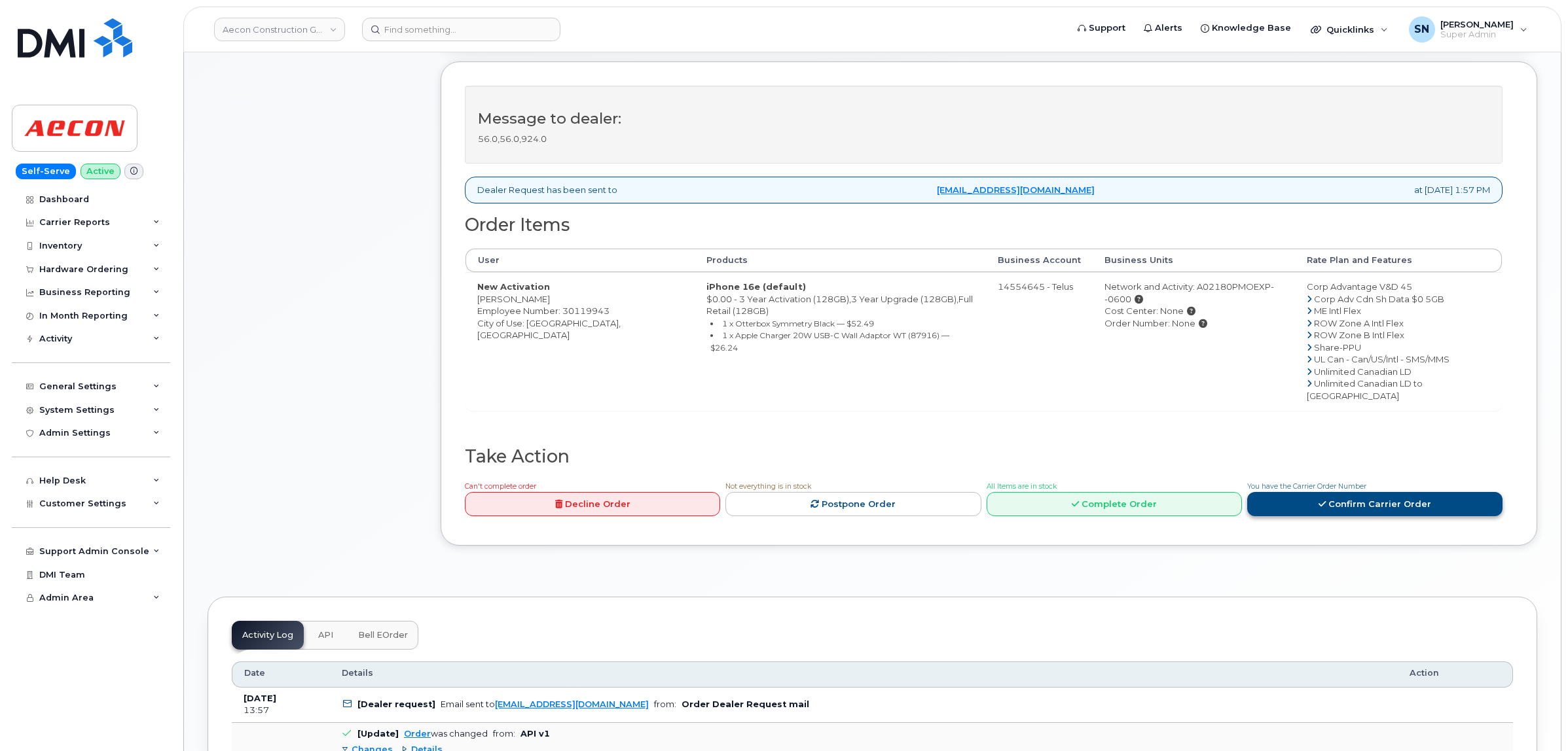
scroll to position [491, 0]
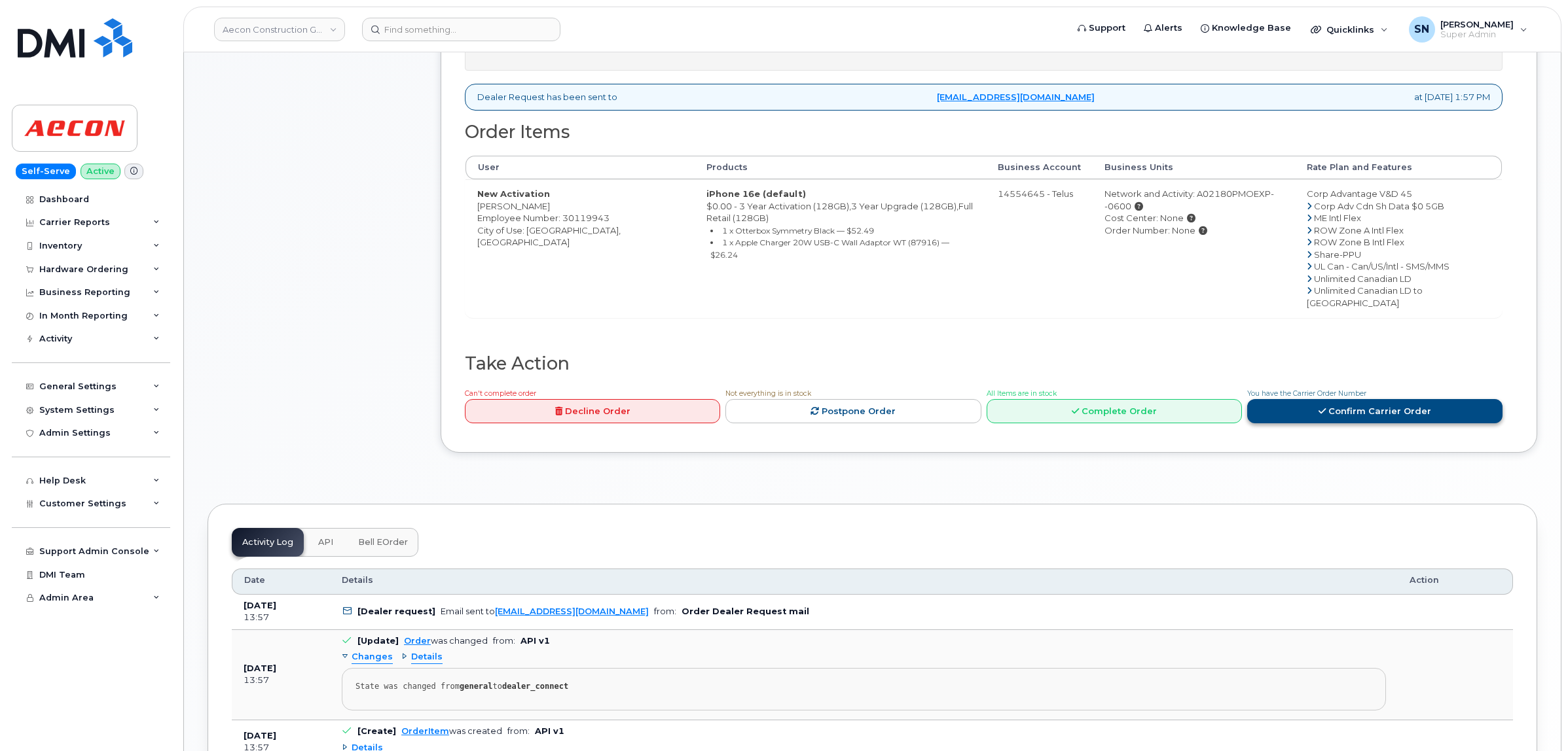
click at [1330, 400] on link "Confirm Carrier Order" at bounding box center [1375, 411] width 256 height 24
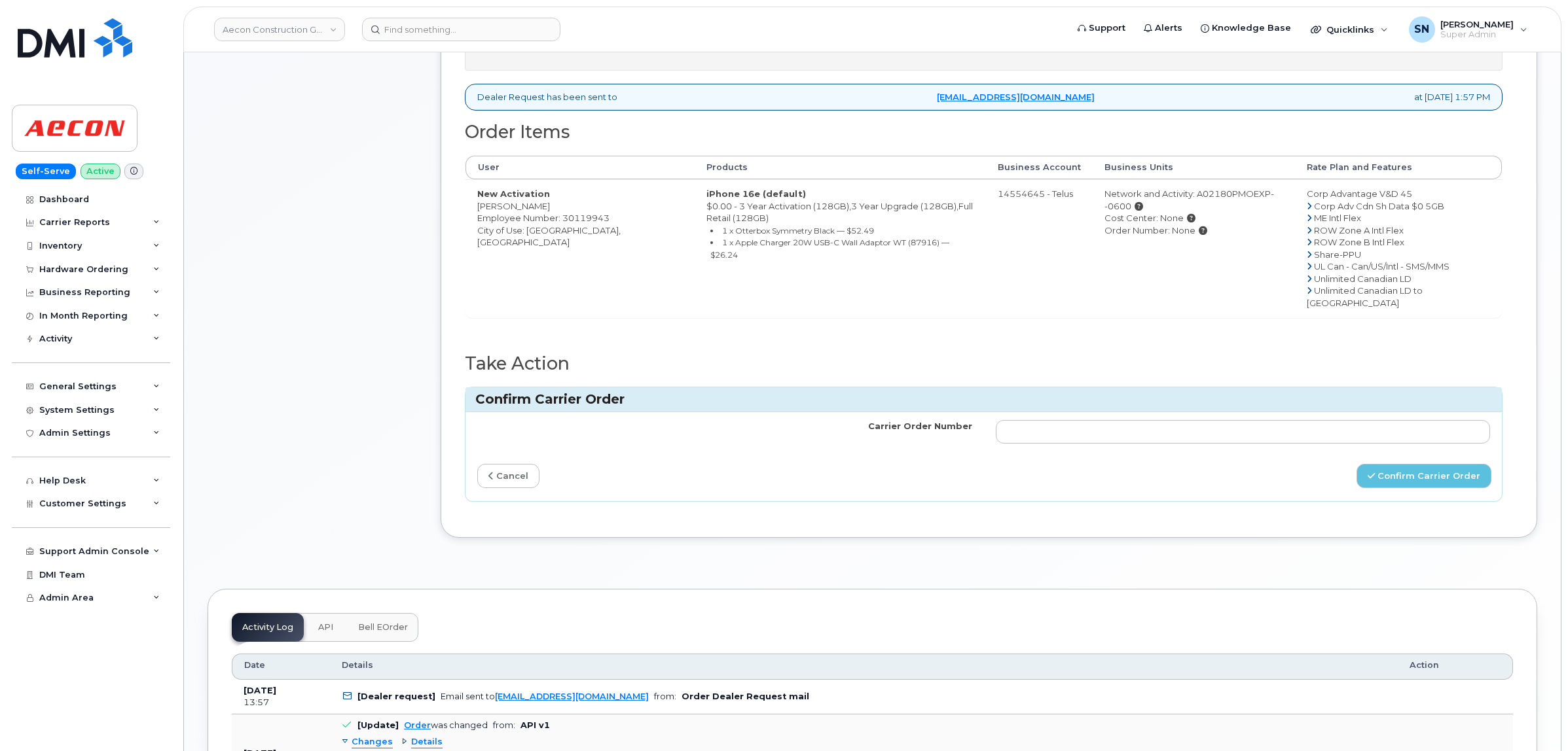
click at [1282, 412] on td at bounding box center [1243, 431] width 519 height 39
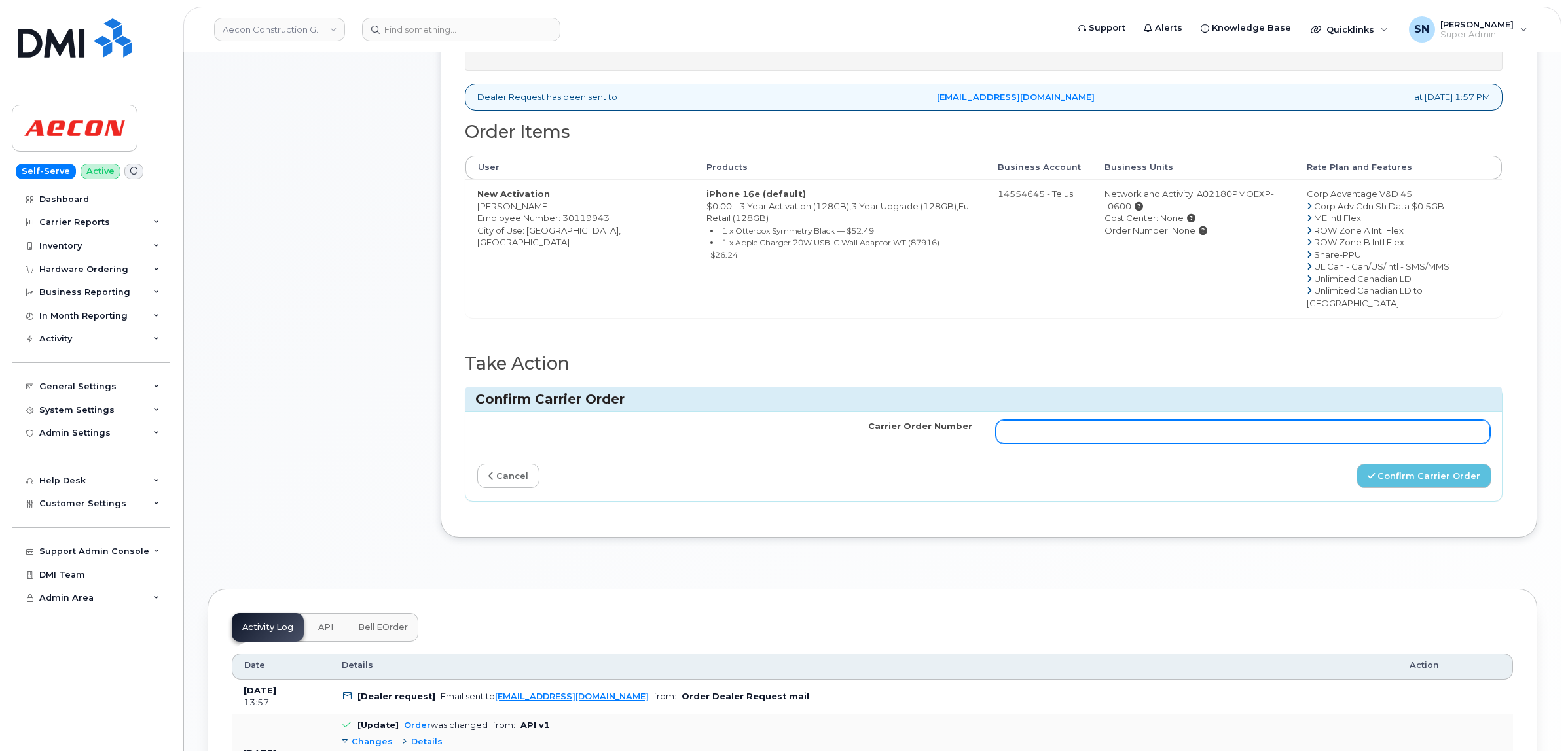
click at [1284, 421] on input "Carrier Order Number" at bounding box center [1243, 432] width 495 height 24
paste input "TL60037226"
type input "TL60037226"
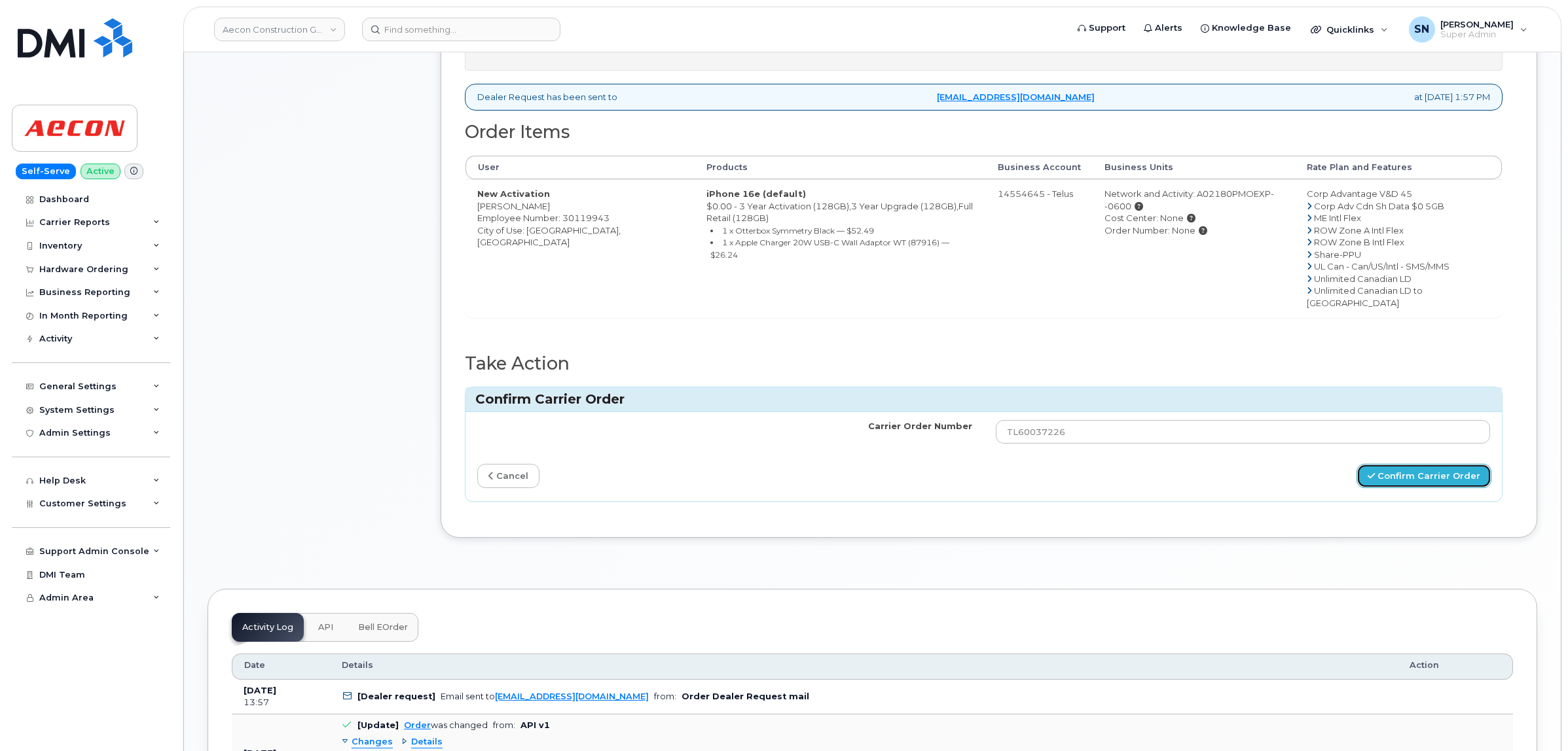
click at [1395, 464] on button "Confirm Carrier Order" at bounding box center [1424, 475] width 135 height 24
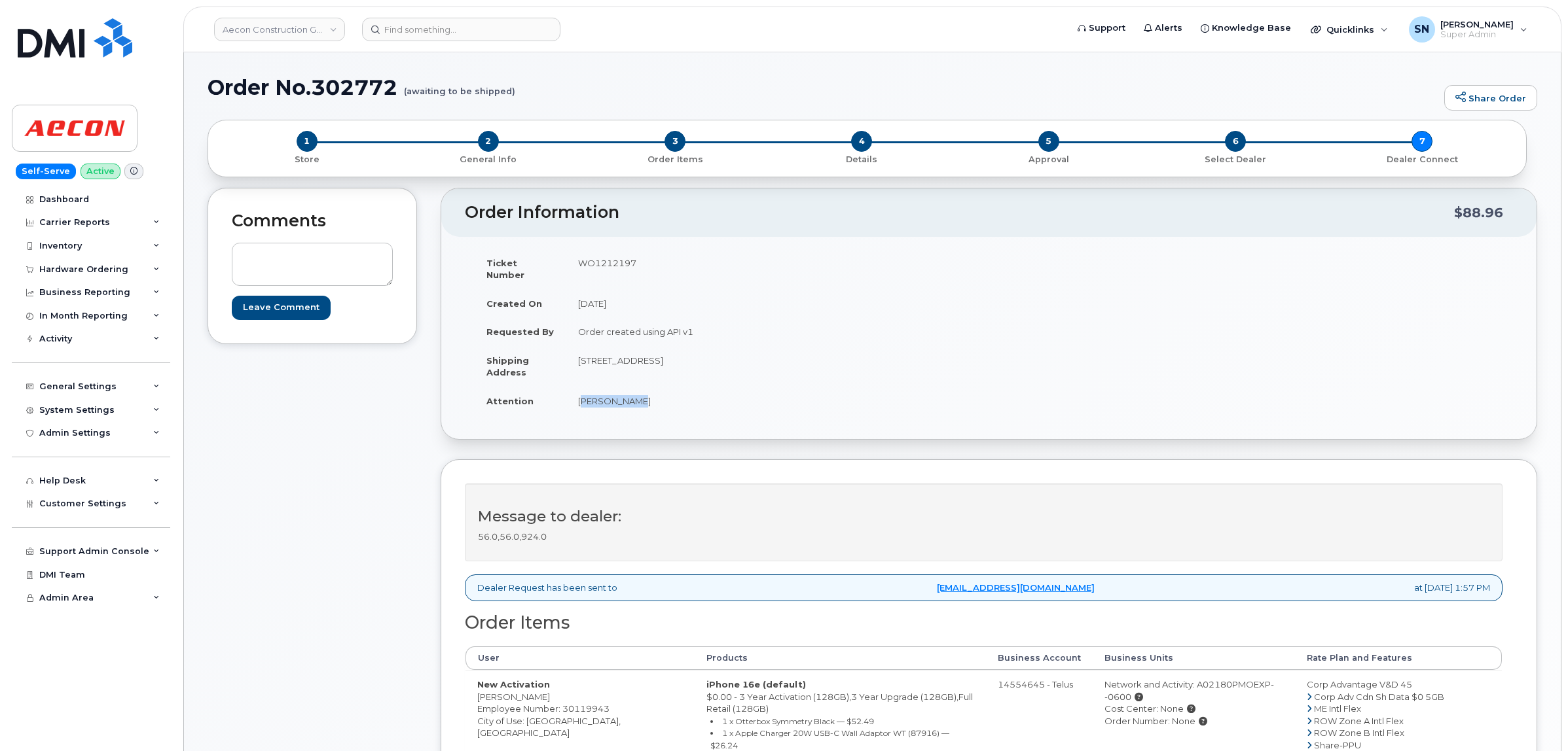
drag, startPoint x: 580, startPoint y: 391, endPoint x: 629, endPoint y: 401, distance: 50.0
click at [629, 401] on td "[PERSON_NAME]" at bounding box center [772, 401] width 413 height 29
copy td "[PERSON_NAME]"
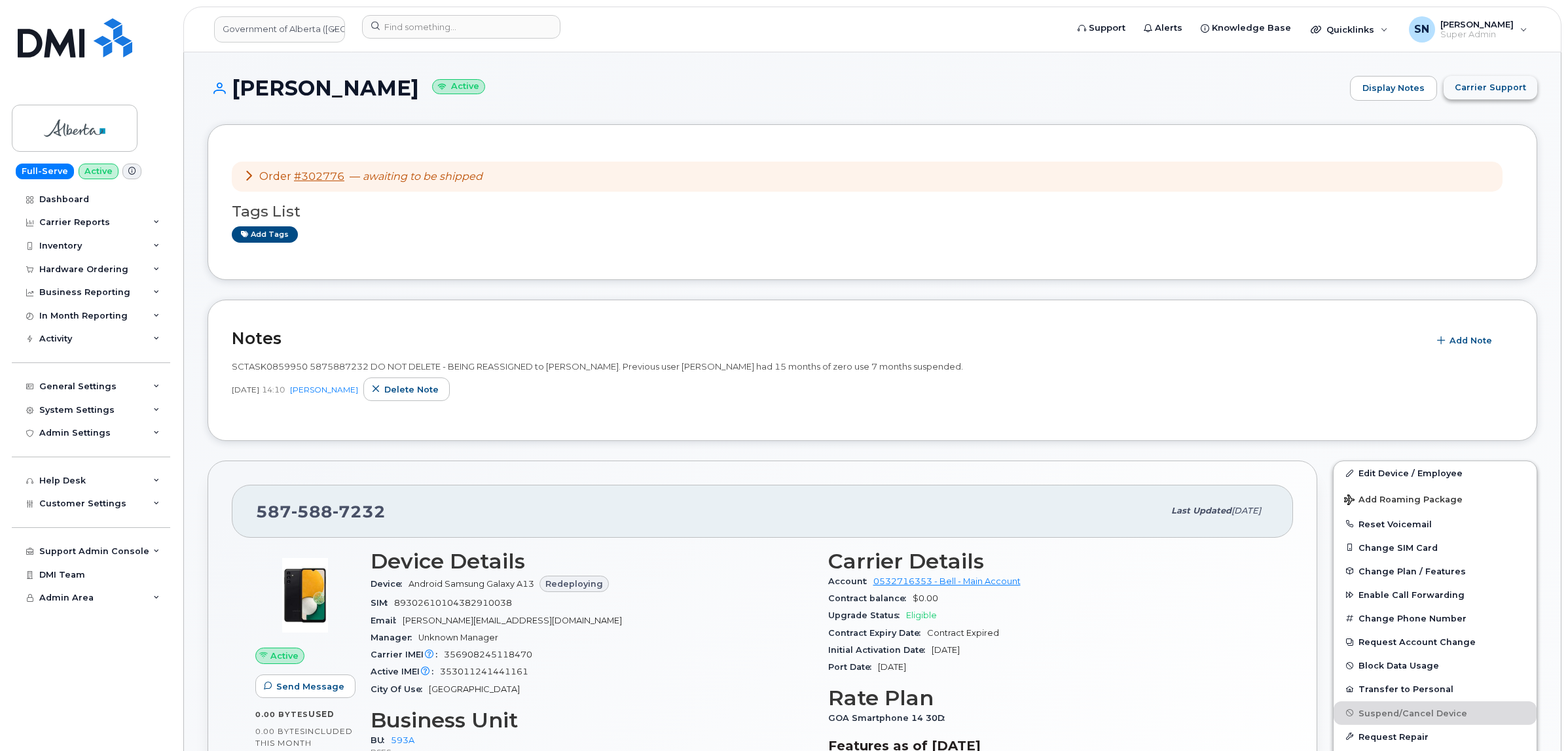
click at [1455, 95] on button "Carrier Support" at bounding box center [1490, 87] width 93 height 24
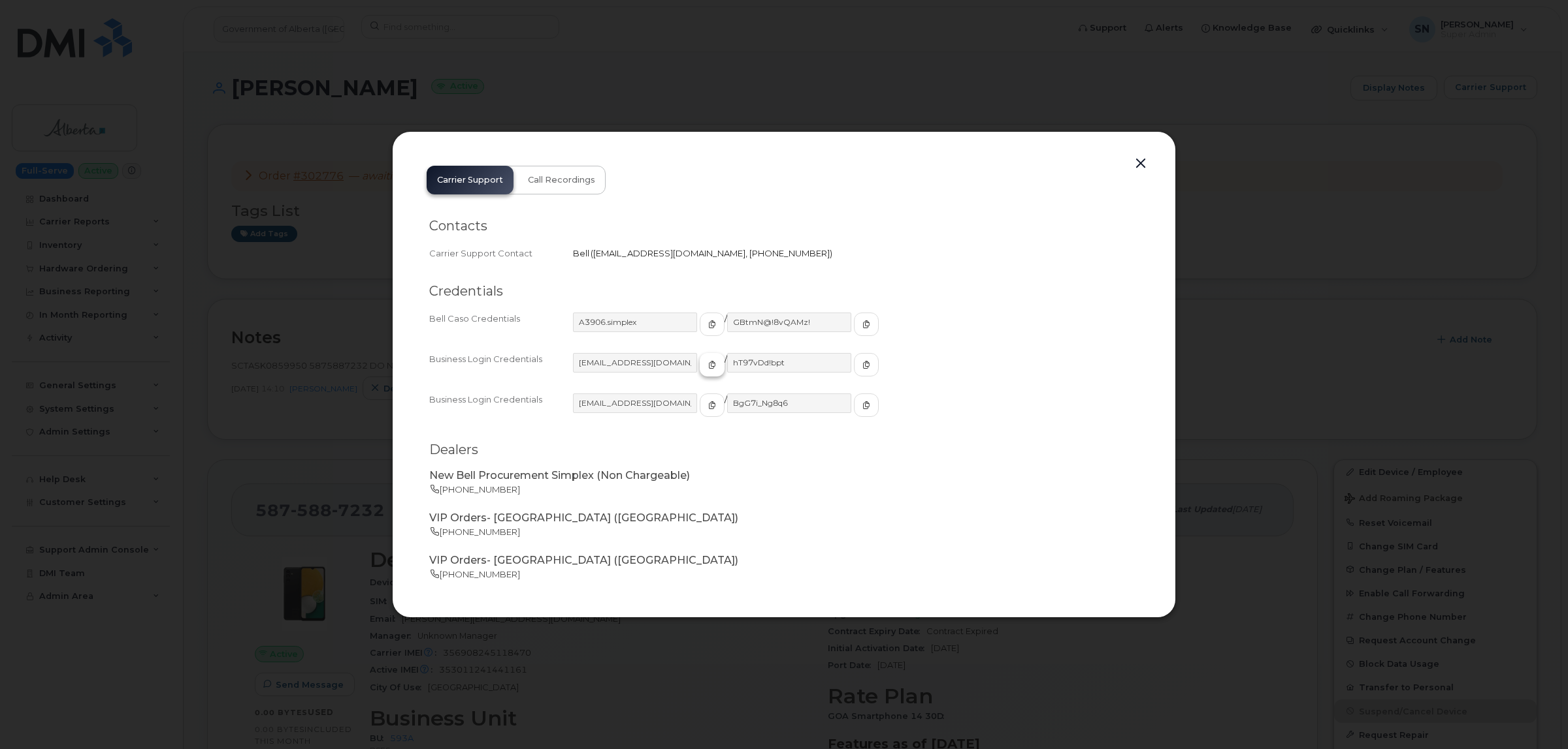
click at [708, 367] on icon "button" at bounding box center [712, 365] width 8 height 8
click at [863, 366] on icon "button" at bounding box center [866, 365] width 8 height 8
click at [1141, 164] on button "button" at bounding box center [1141, 164] width 19 height 18
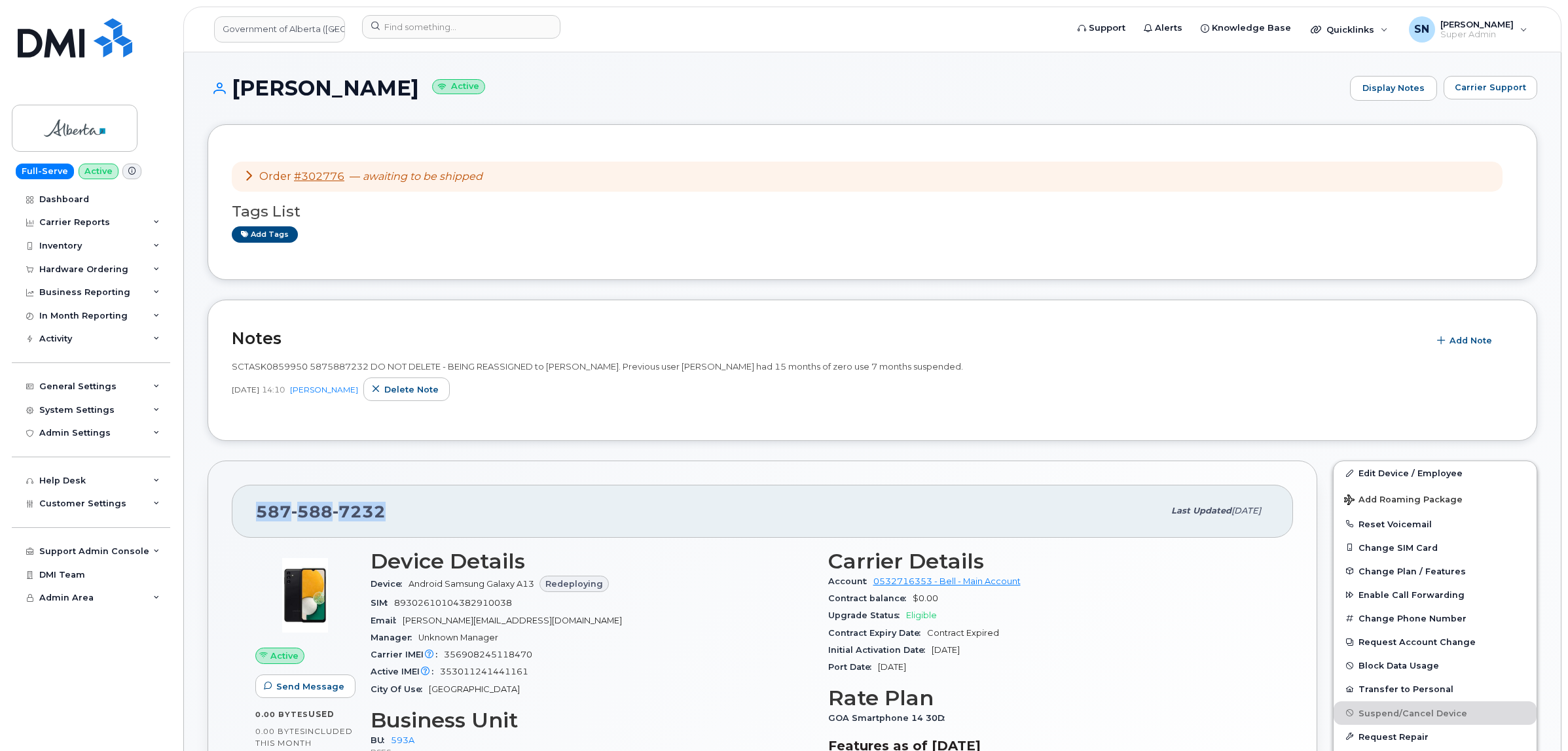
drag, startPoint x: 260, startPoint y: 513, endPoint x: 381, endPoint y: 522, distance: 121.3
click at [381, 521] on span "[PHONE_NUMBER]" at bounding box center [320, 512] width 130 height 19
copy span "[PHONE_NUMBER]"
drag, startPoint x: 282, startPoint y: 79, endPoint x: 384, endPoint y: 89, distance: 102.5
click at [384, 89] on h1 "[PERSON_NAME] Active" at bounding box center [775, 88] width 1136 height 23
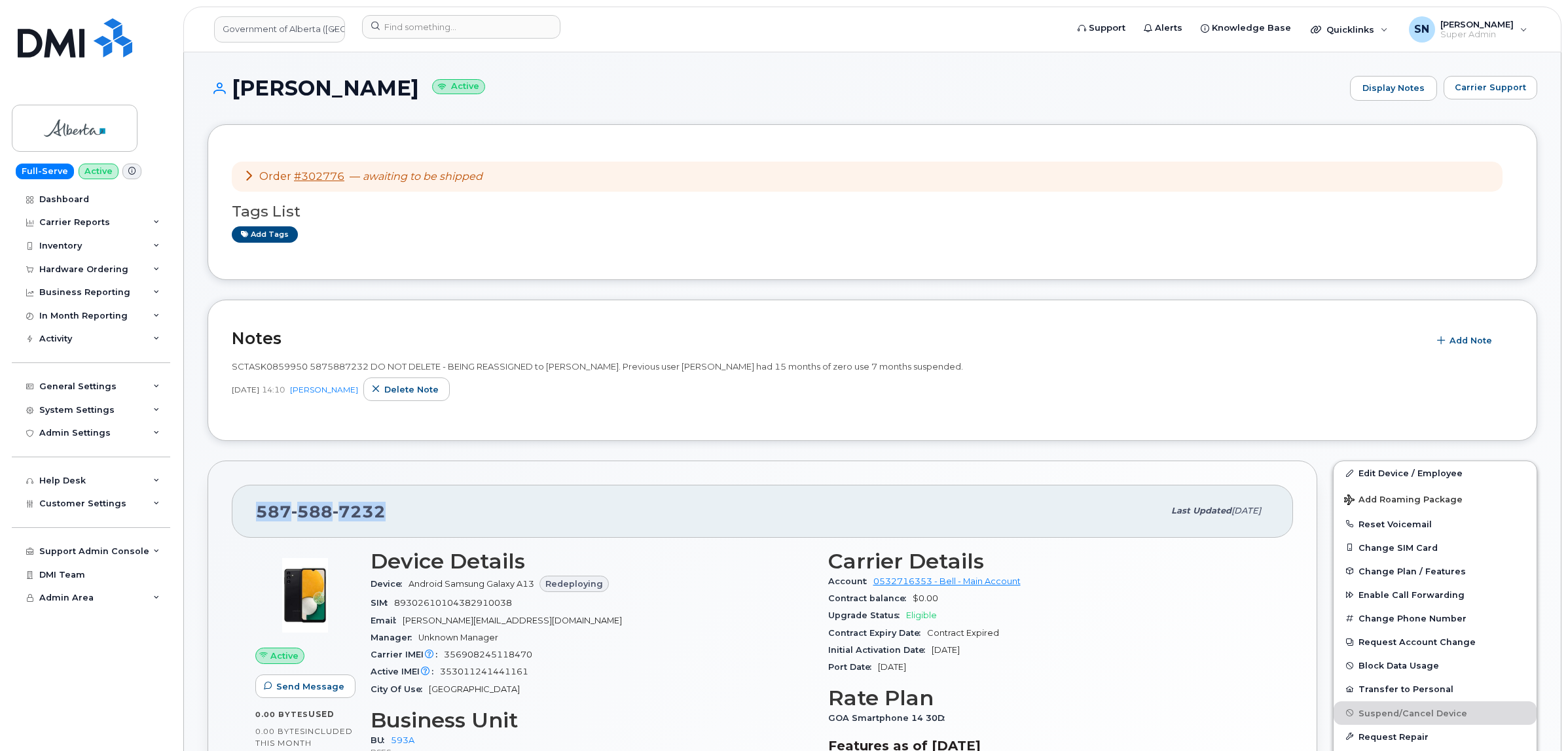
copy h1 "Woodliffe"
click at [516, 47] on header "Government of Alberta (GOA) Support Alerts Knowledge Base Quicklinks Suspend / …" at bounding box center [872, 30] width 1378 height 46
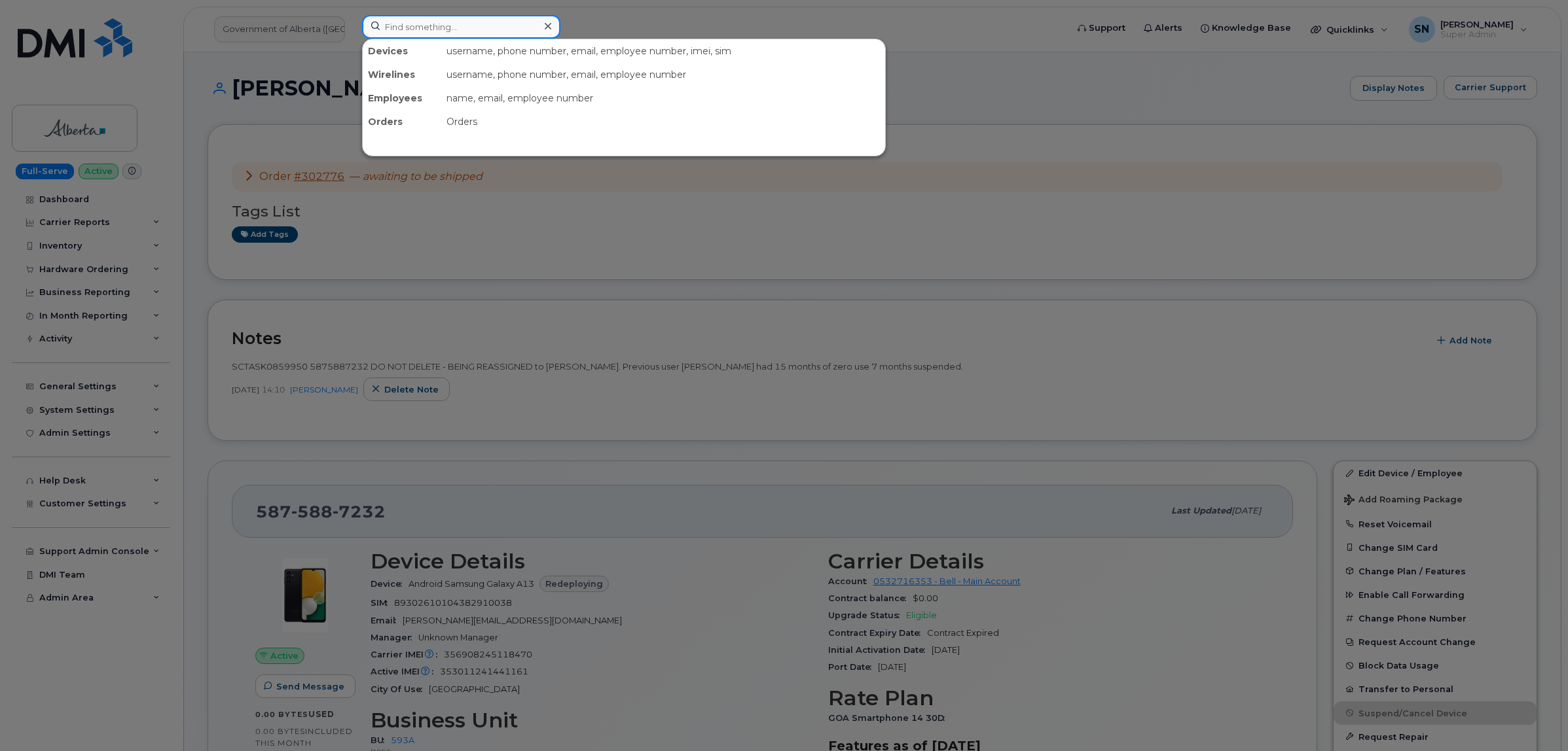
paste input "7808174558"
click at [509, 26] on input "7808174558" at bounding box center [461, 27] width 198 height 24
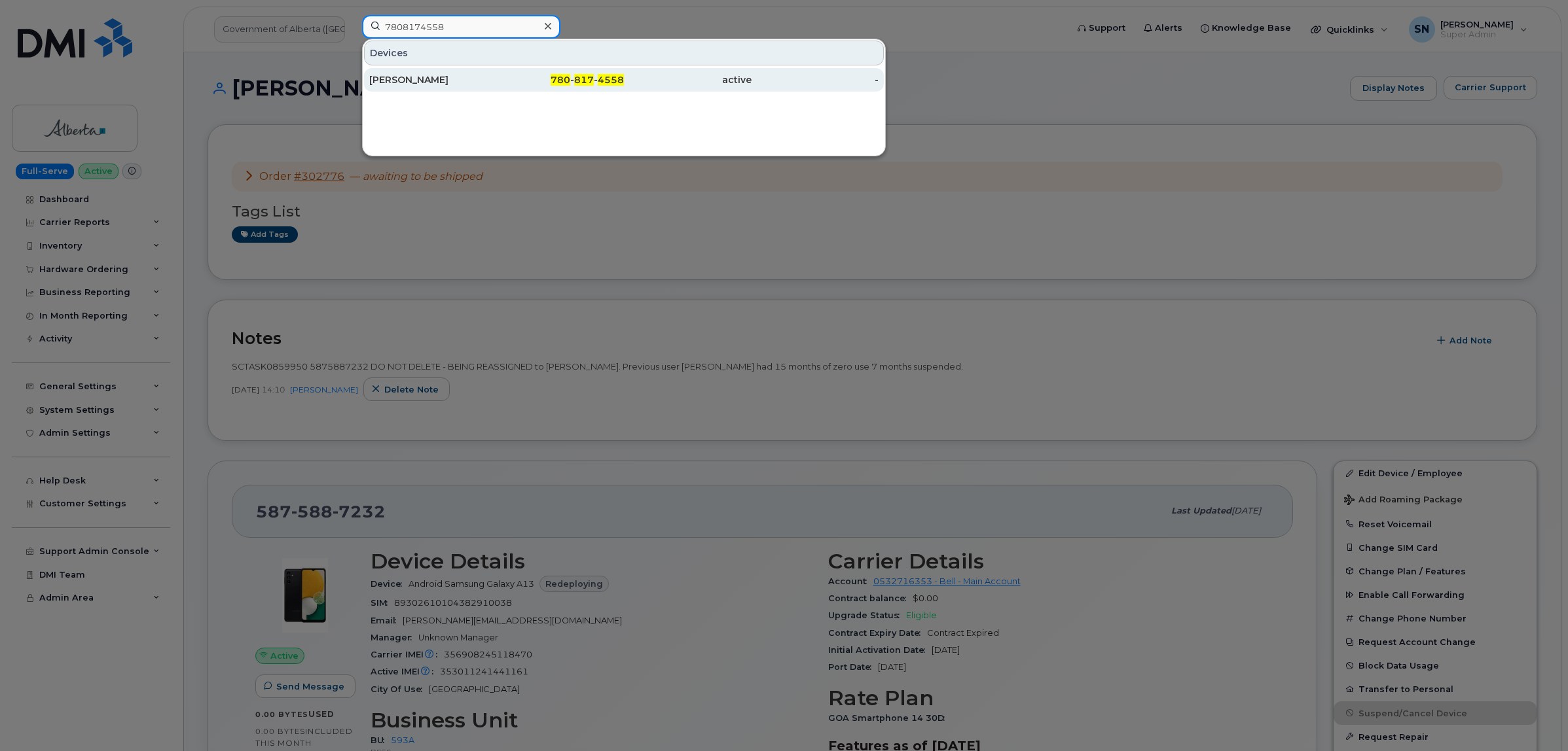
type input "7808174558"
click at [476, 88] on div "[PERSON_NAME]" at bounding box center [432, 80] width 128 height 24
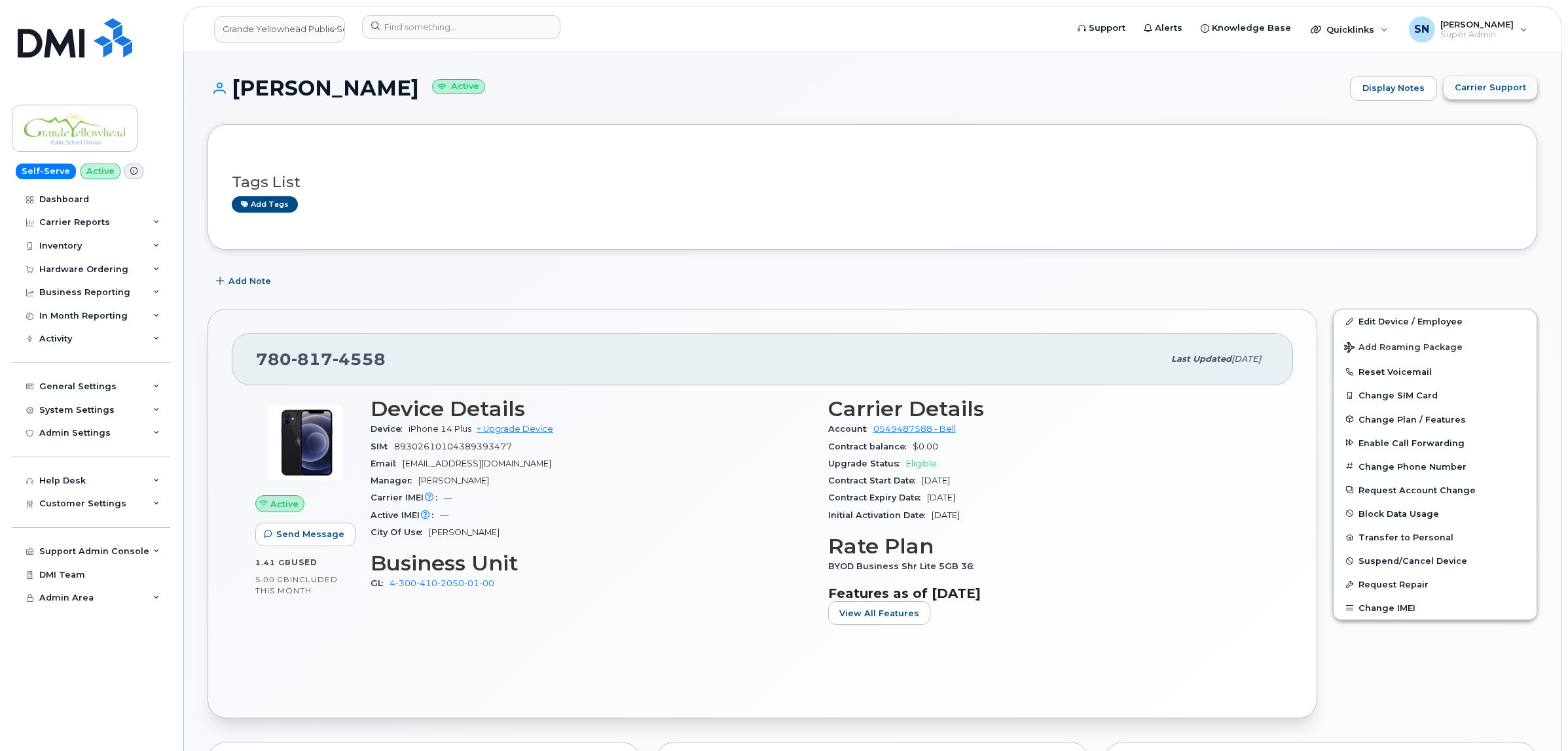
click at [1455, 89] on button "Carrier Support" at bounding box center [1490, 87] width 93 height 24
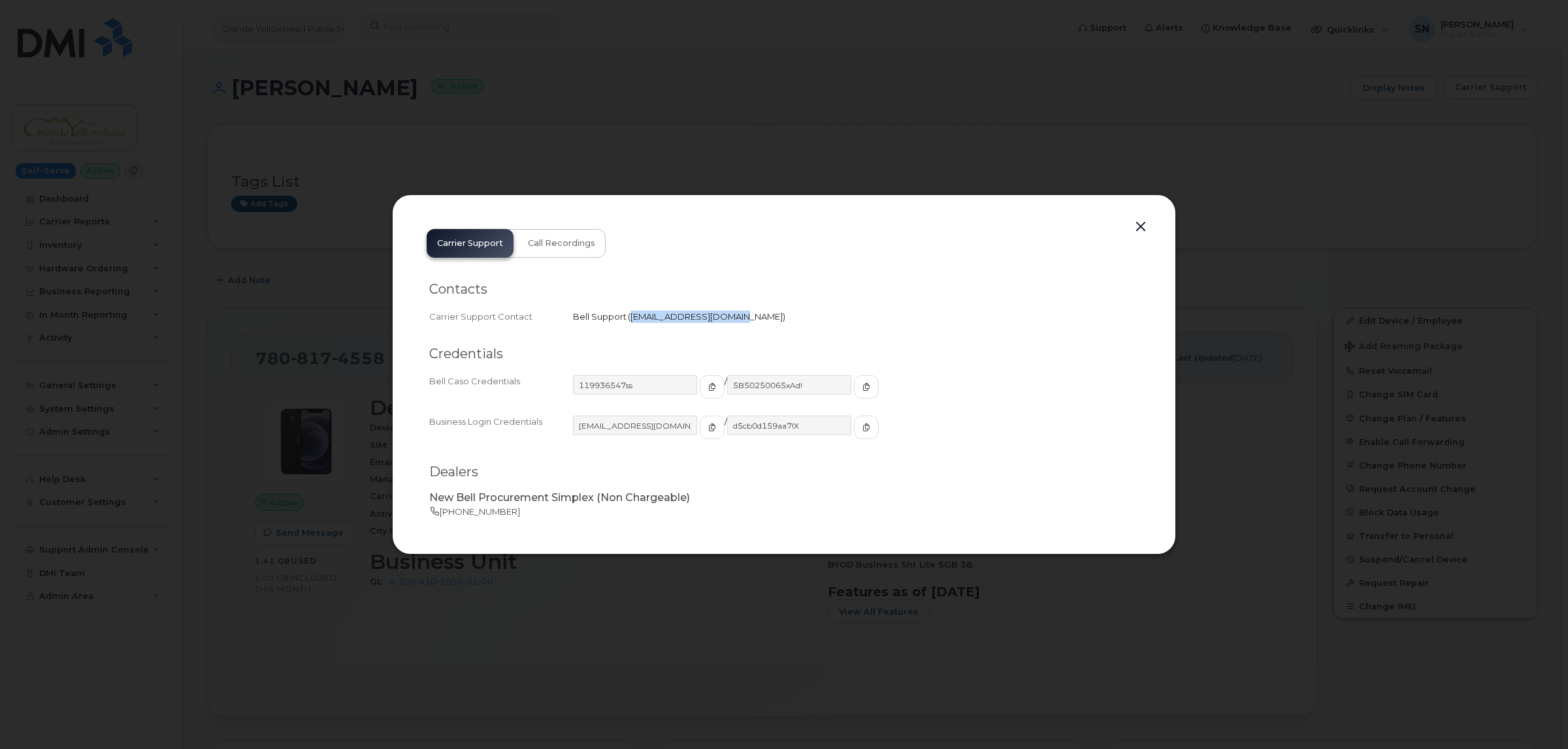
drag, startPoint x: 629, startPoint y: 320, endPoint x: 726, endPoint y: 327, distance: 97.3
click at [726, 327] on div "Contacts Carrier Support Contact Bell Support   [EMAIL_ADDRESS][DOMAIN_NAME]" at bounding box center [784, 304] width 709 height 65
copy span "[EMAIL_ADDRESS][DOMAIN_NAME]"
click at [1141, 224] on button "button" at bounding box center [1141, 227] width 19 height 18
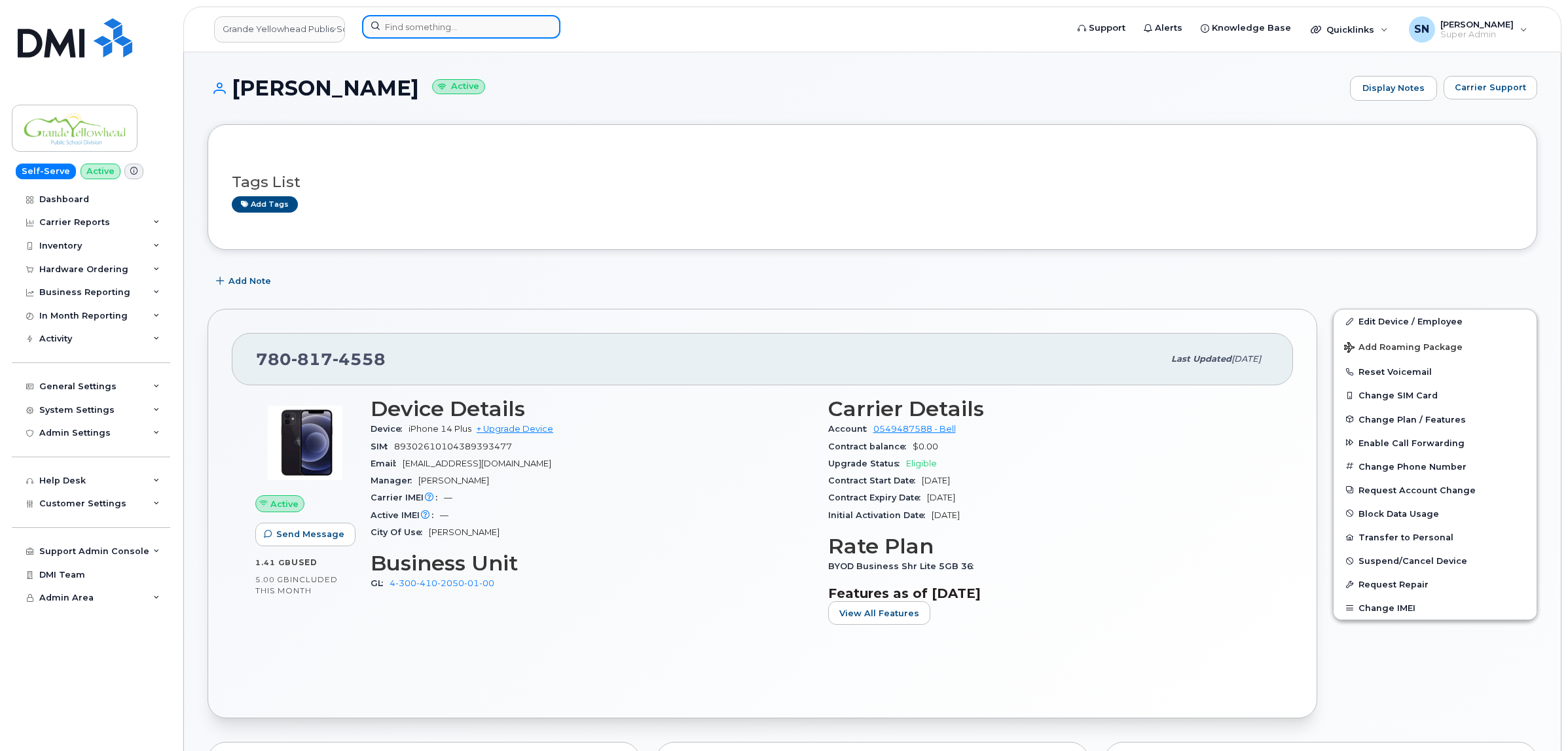
click at [527, 32] on input at bounding box center [461, 27] width 198 height 24
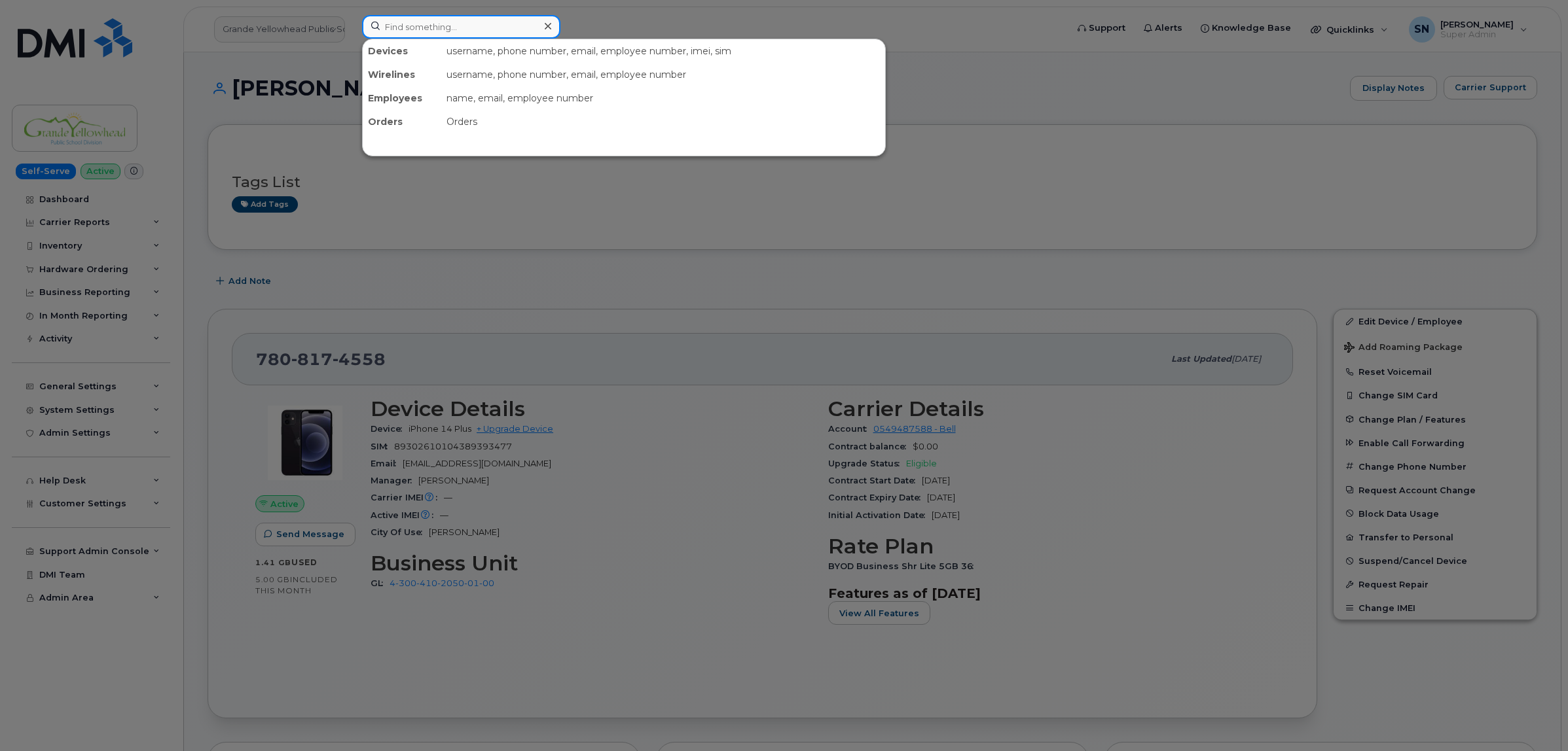
paste input "5062514179"
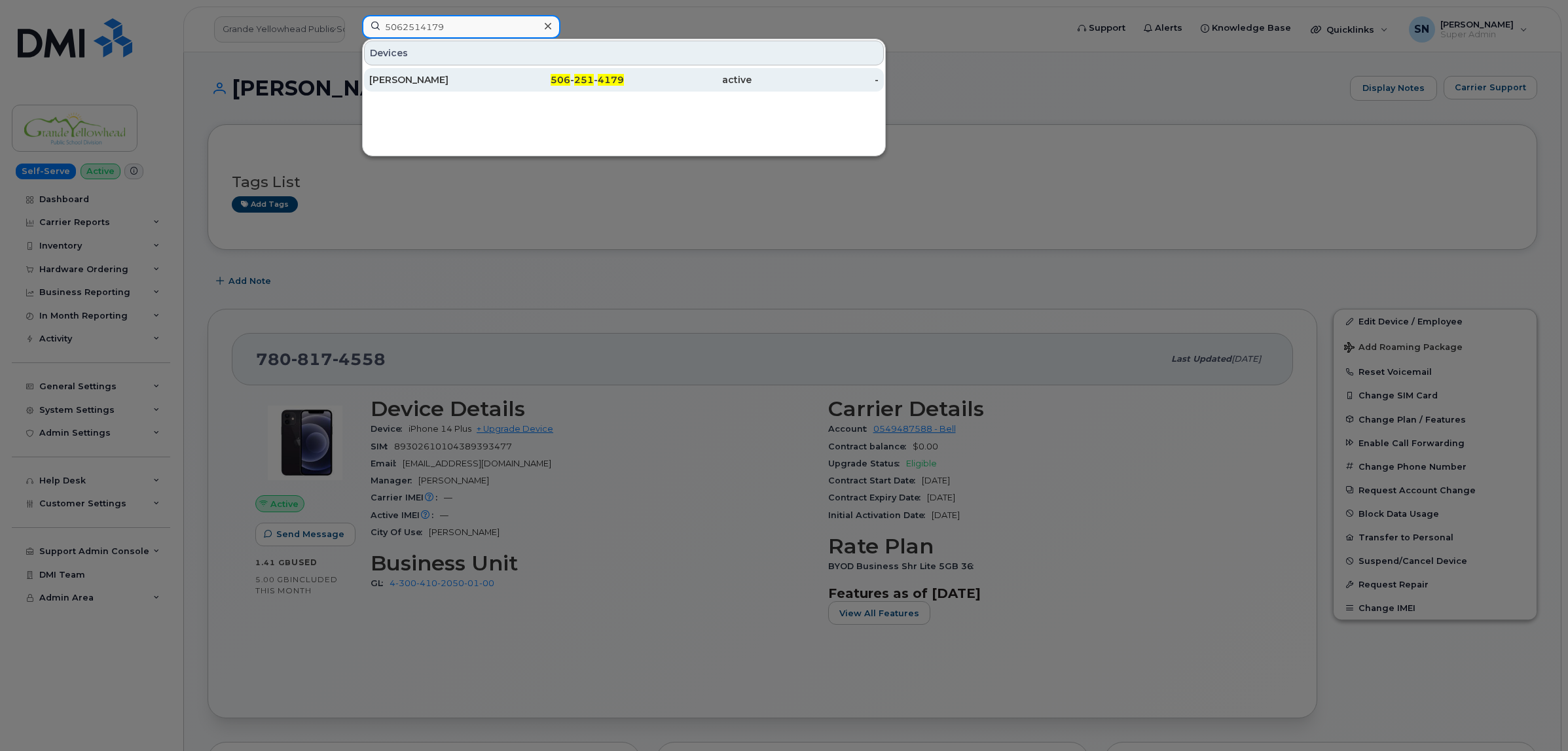
type input "5062514179"
click at [478, 81] on div "[PERSON_NAME]" at bounding box center [432, 80] width 128 height 13
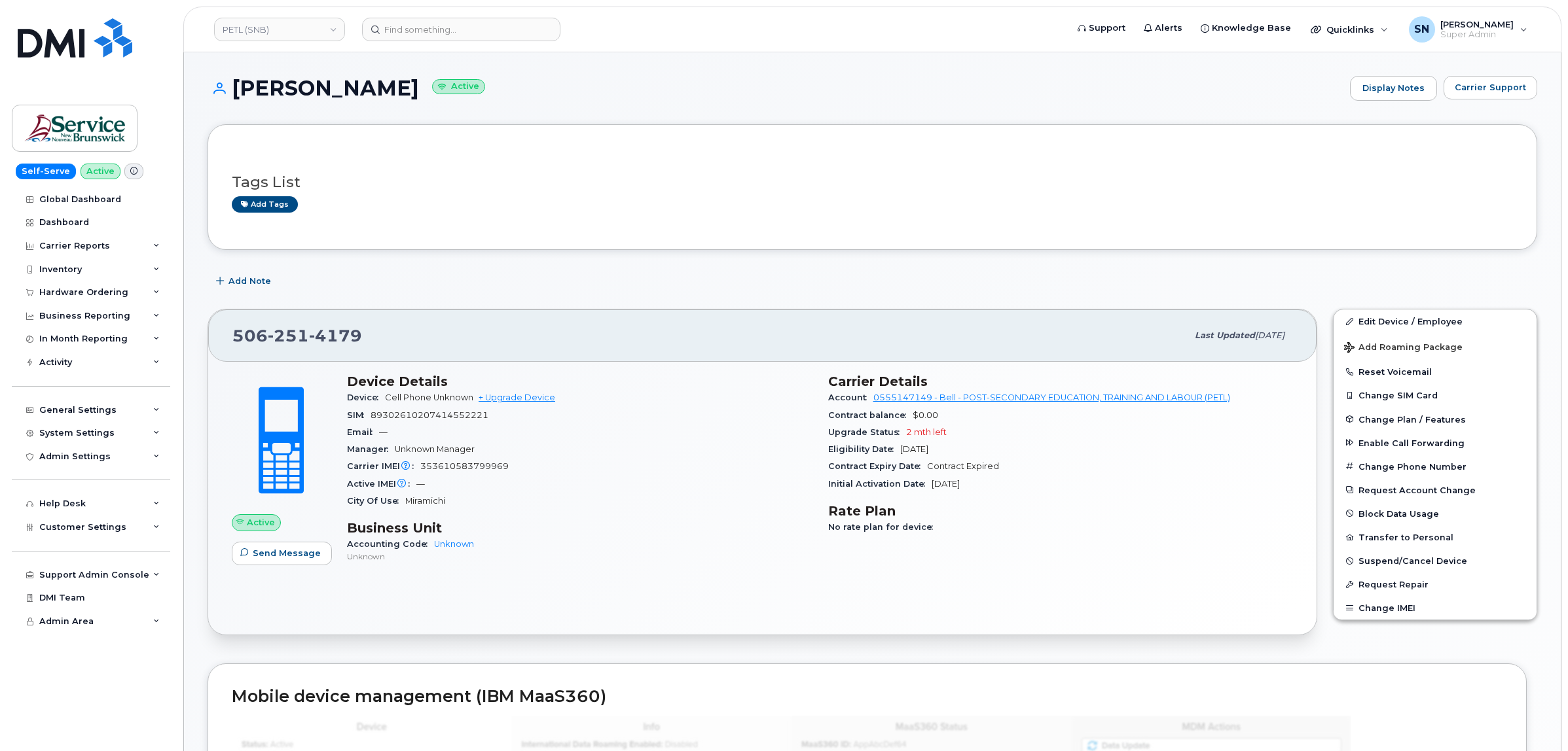
drag, startPoint x: 623, startPoint y: 50, endPoint x: 854, endPoint y: 99, distance: 236.1
click at [866, 86] on h1 "[PERSON_NAME] Active" at bounding box center [775, 88] width 1136 height 23
click at [1503, 100] on div "Carrier Support" at bounding box center [1490, 88] width 93 height 25
click at [1470, 87] on span "Carrier Support" at bounding box center [1490, 87] width 71 height 12
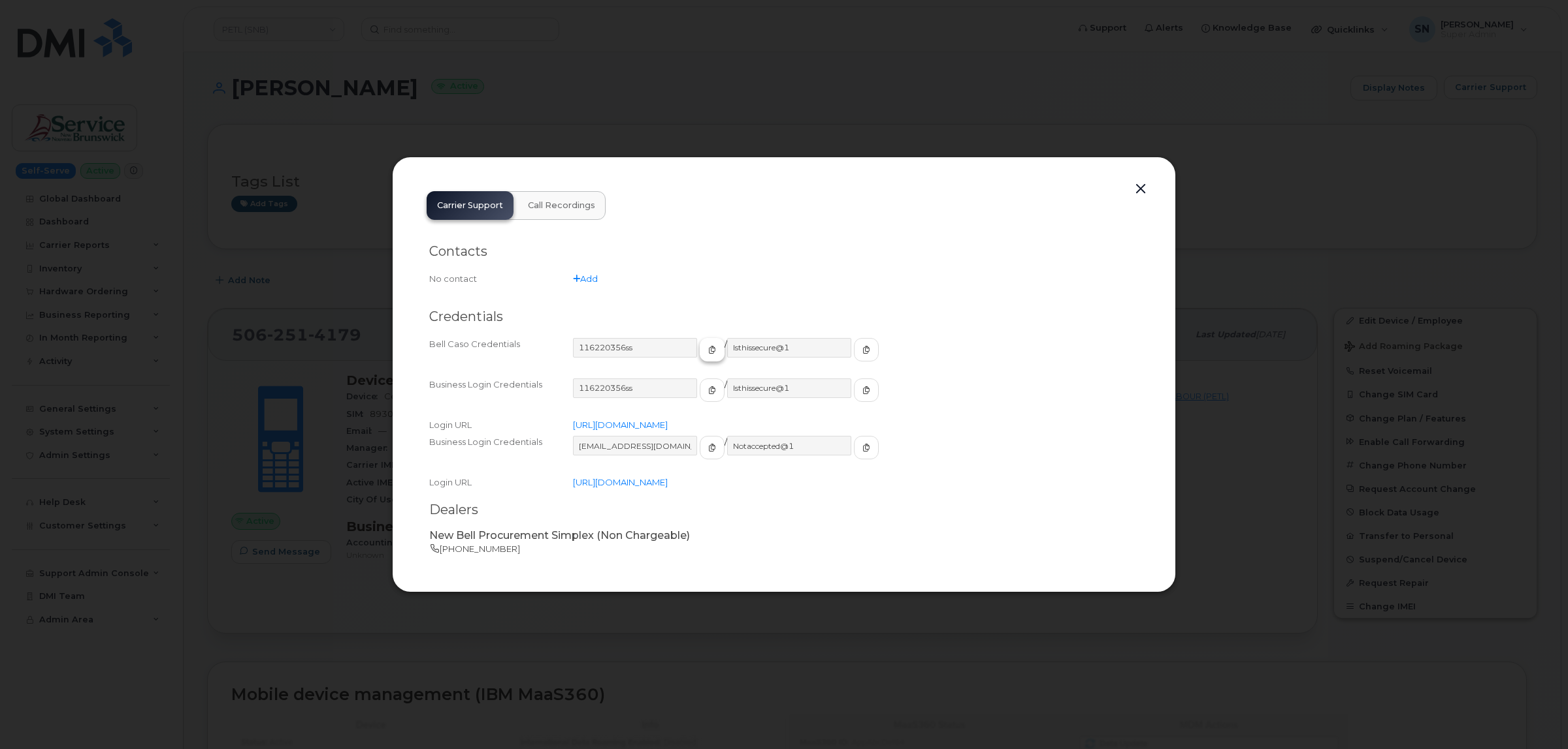
click at [708, 347] on icon "button" at bounding box center [712, 350] width 8 height 8
click at [860, 353] on span "button" at bounding box center [865, 350] width 12 height 11
click at [1141, 190] on button "button" at bounding box center [1141, 189] width 19 height 18
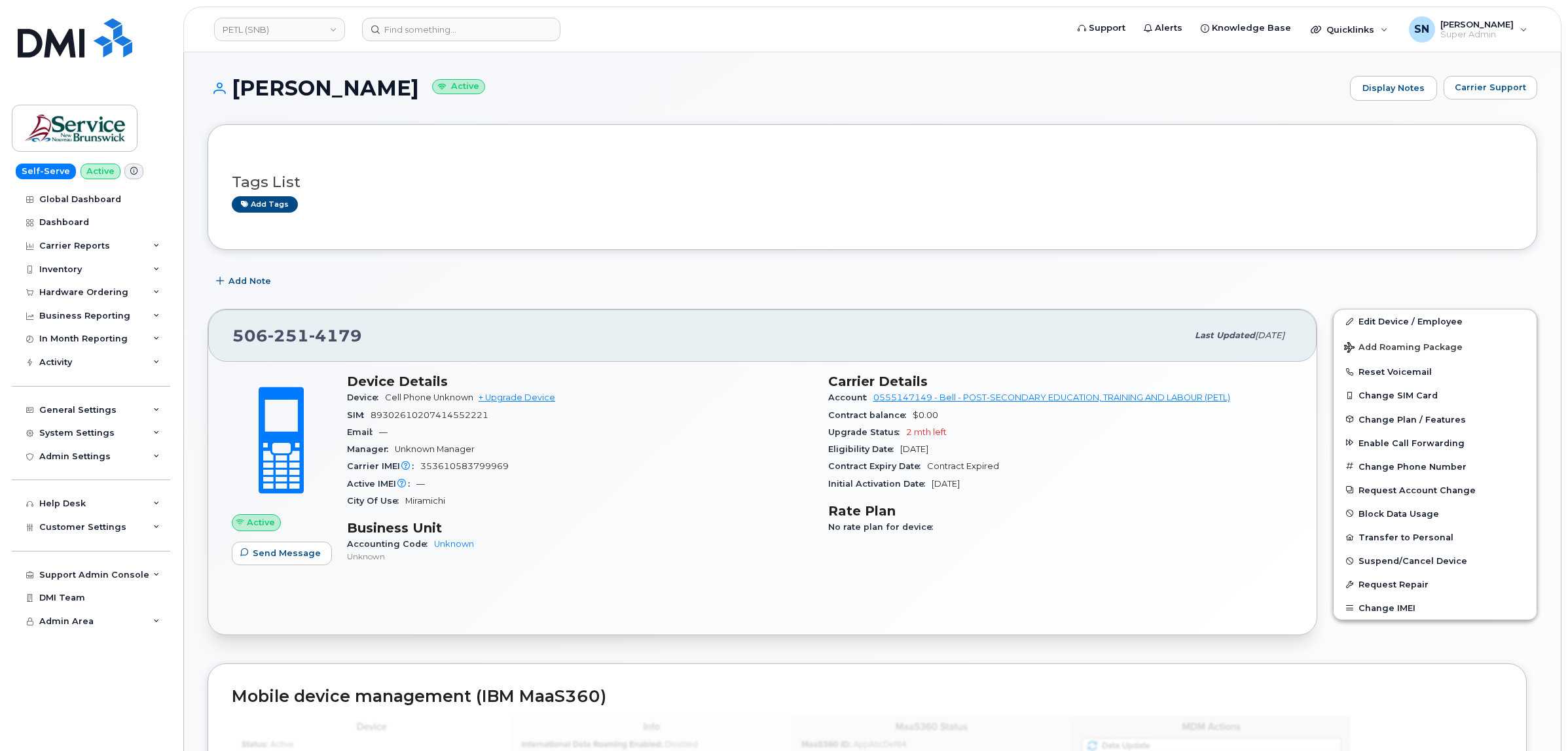
drag, startPoint x: 236, startPoint y: 89, endPoint x: 449, endPoint y: 88, distance: 213.0
click at [449, 88] on h1 "[PERSON_NAME] Active" at bounding box center [775, 88] width 1136 height 23
copy h1 "[PERSON_NAME]"
drag, startPoint x: 237, startPoint y: 338, endPoint x: 365, endPoint y: 338, distance: 128.0
click at [365, 338] on div "[PHONE_NUMBER]" at bounding box center [710, 335] width 955 height 28
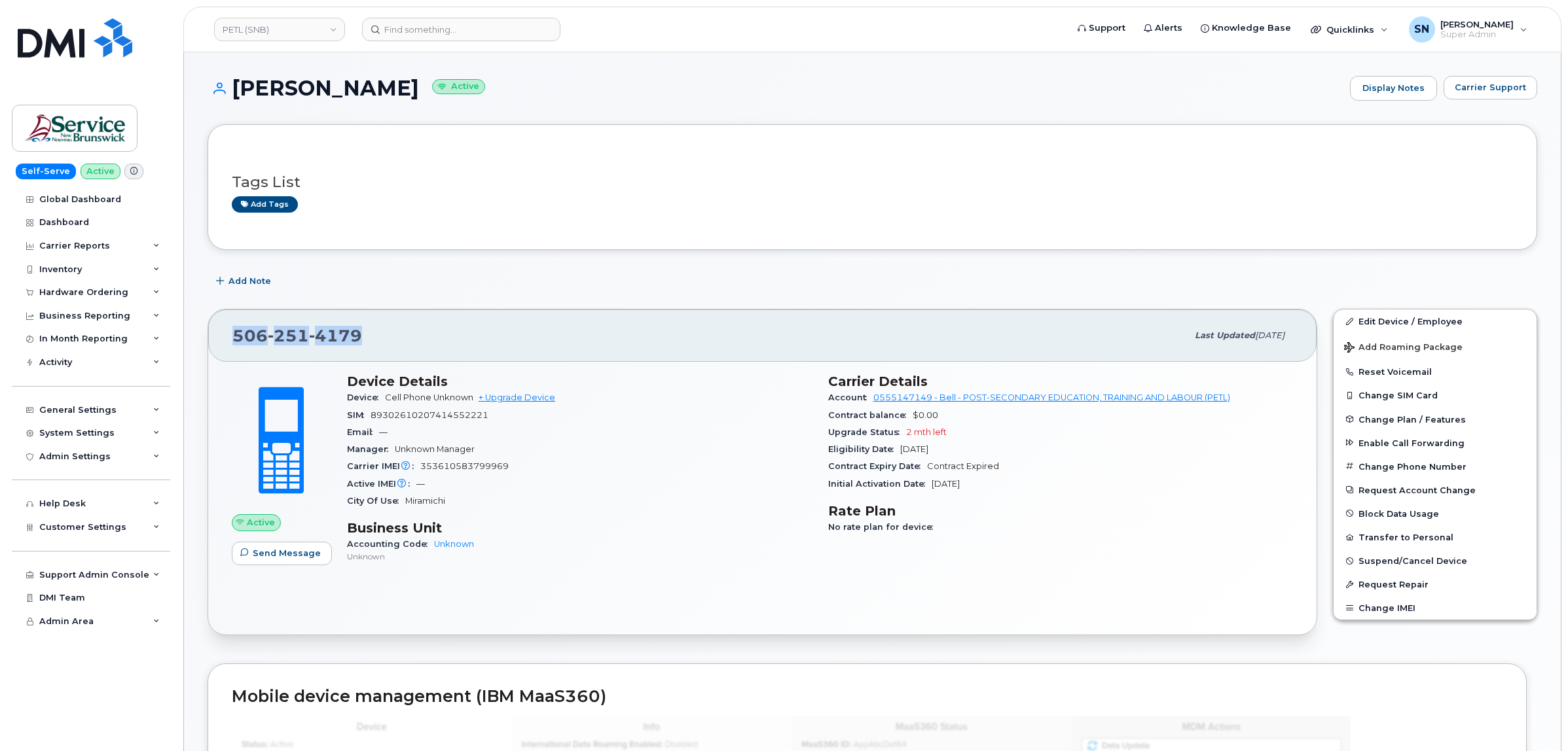
copy span "[PHONE_NUMBER]"
click at [531, 30] on input at bounding box center [461, 29] width 198 height 24
paste input "3063618204"
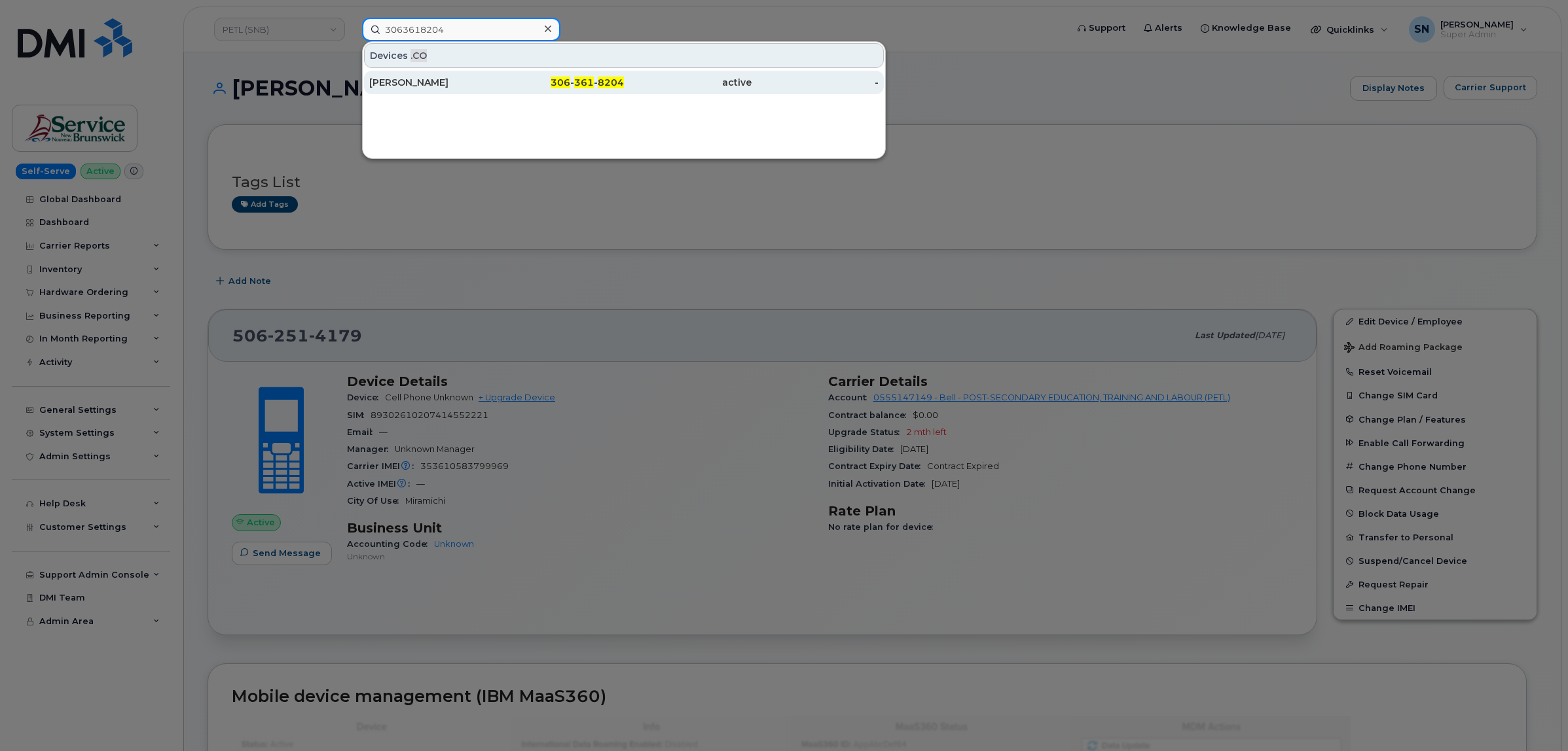
type input "3063618204"
click at [530, 85] on div "306 - 361 - 8204" at bounding box center [560, 83] width 128 height 13
